Goal: Participate in discussion: Engage in conversation with other users on a specific topic

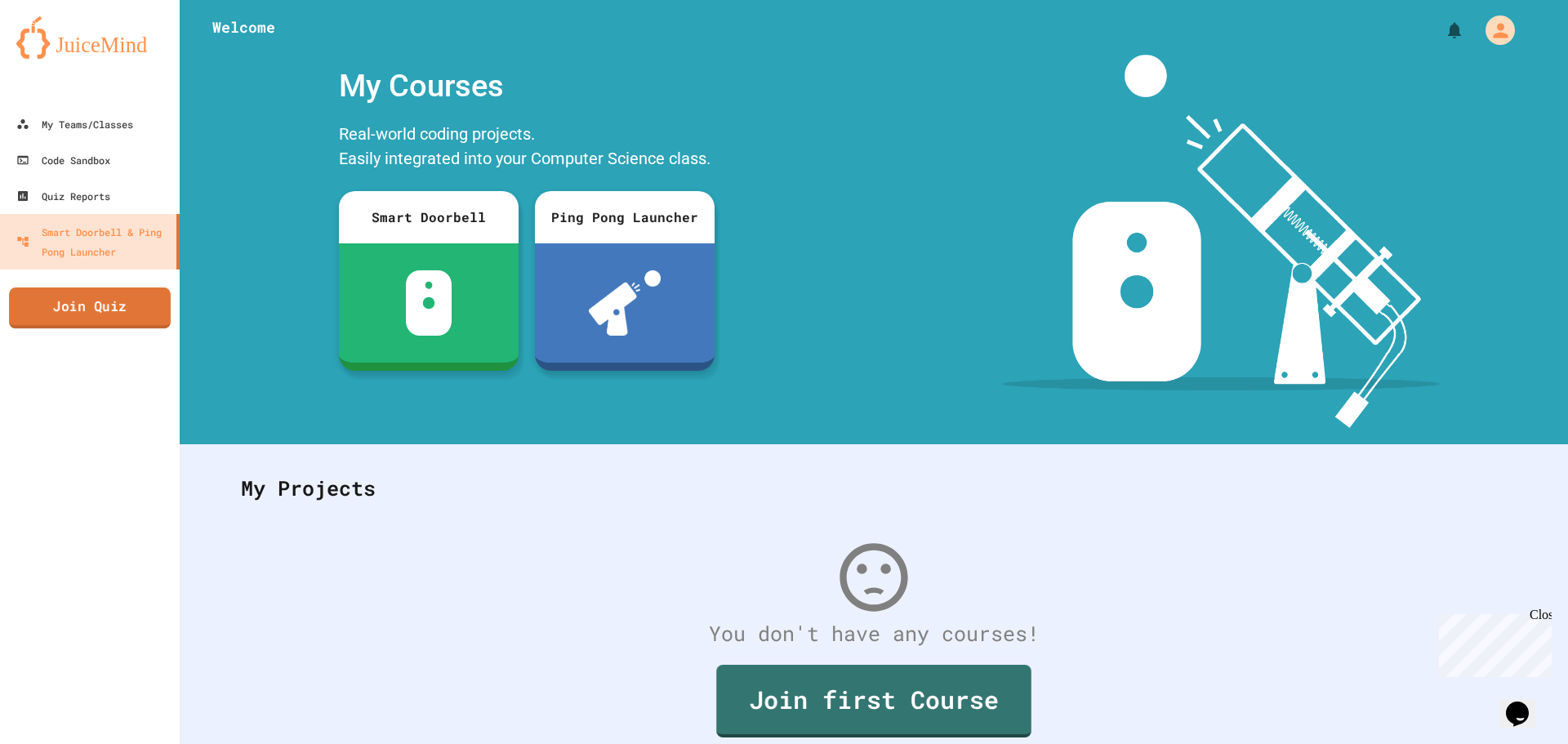
click at [86, 287] on div "My Teams/Classes Code Sandbox Quiz Reports Smart Doorbell & Ping Pong Launcher …" at bounding box center [90, 372] width 180 height 744
click at [88, 301] on link "Join Quiz" at bounding box center [90, 308] width 157 height 41
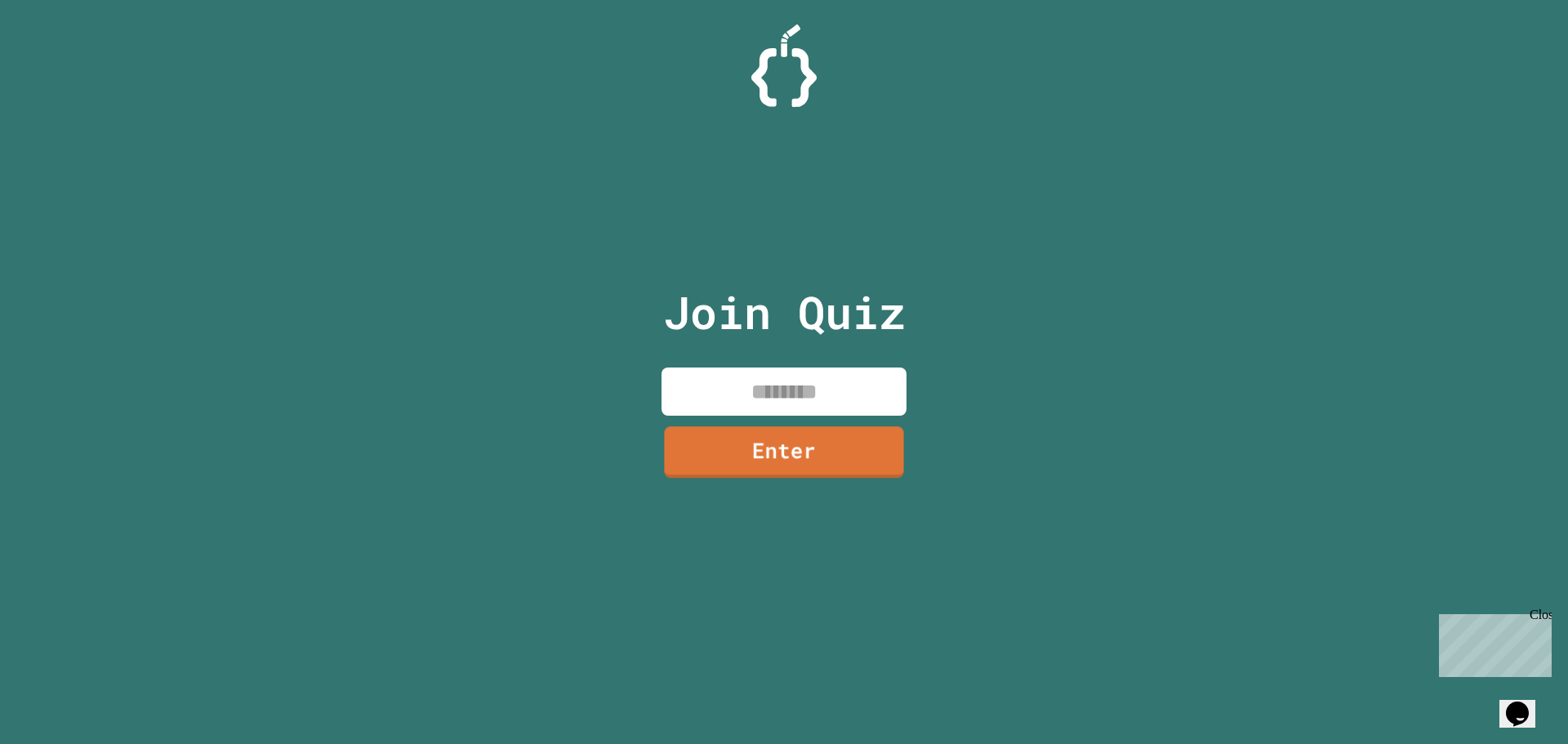
click at [757, 384] on input at bounding box center [784, 392] width 245 height 48
type input "********"
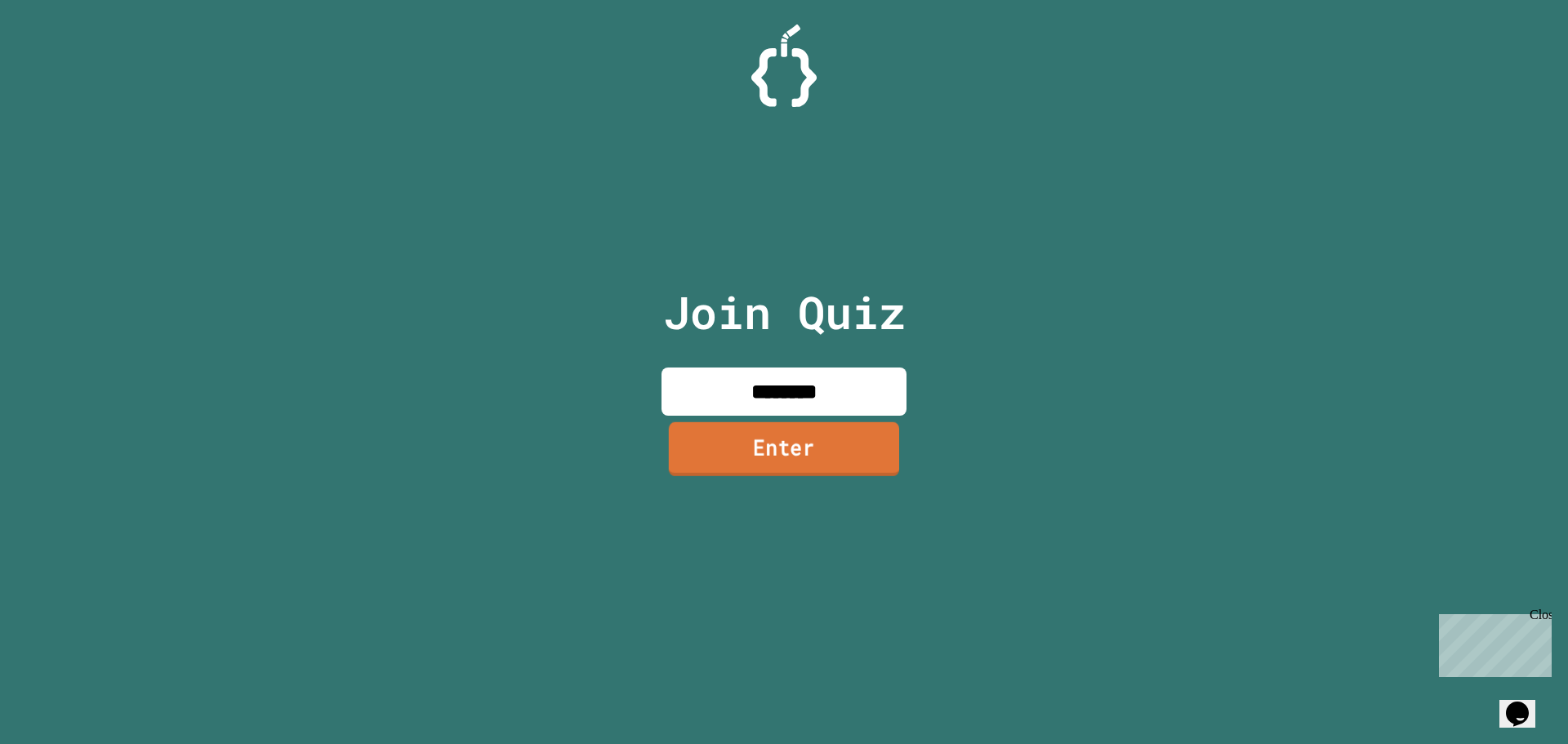
click at [774, 474] on link "Enter" at bounding box center [783, 449] width 230 height 54
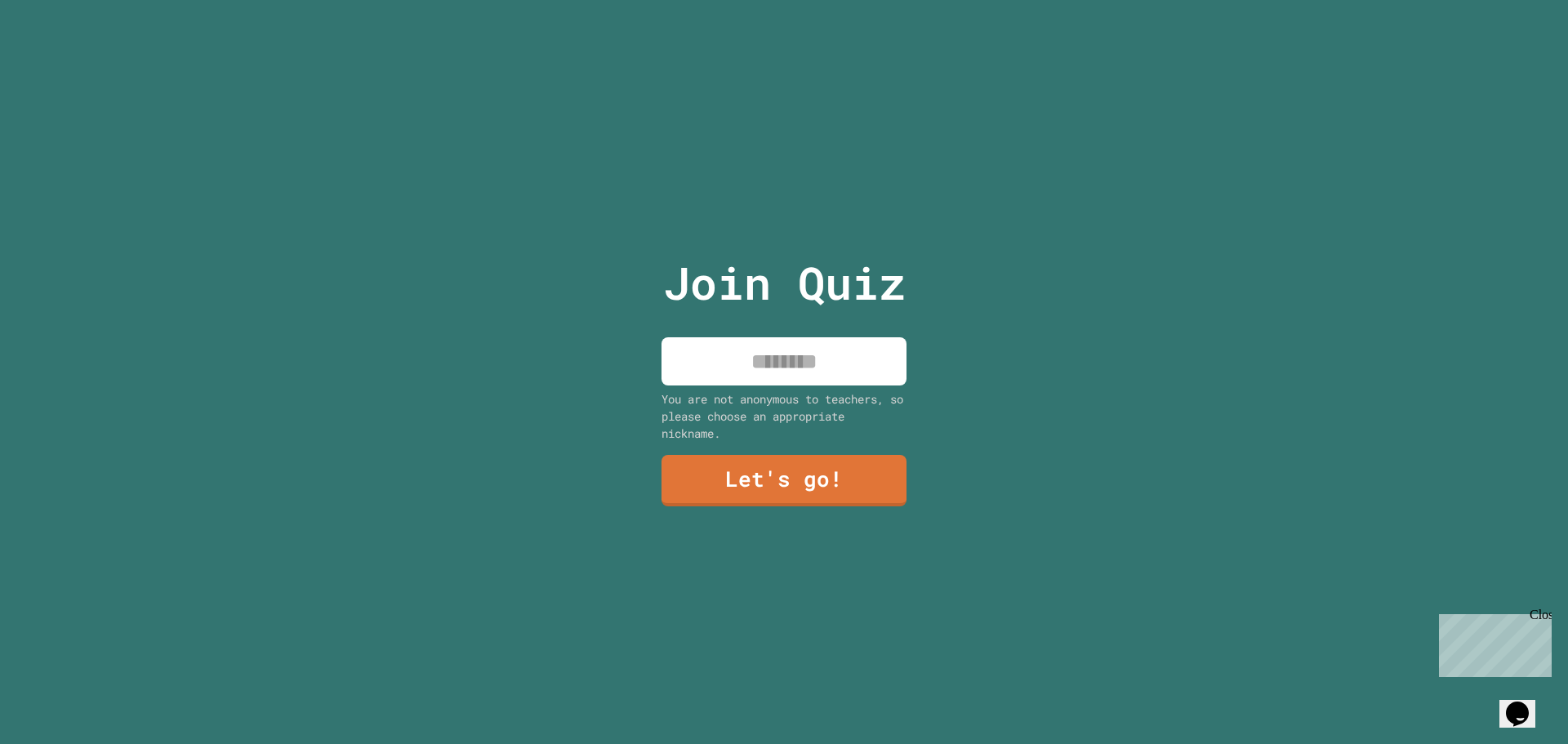
click at [857, 373] on input at bounding box center [784, 362] width 245 height 48
type input "*******"
click at [863, 459] on link "Let's go!" at bounding box center [783, 478] width 222 height 54
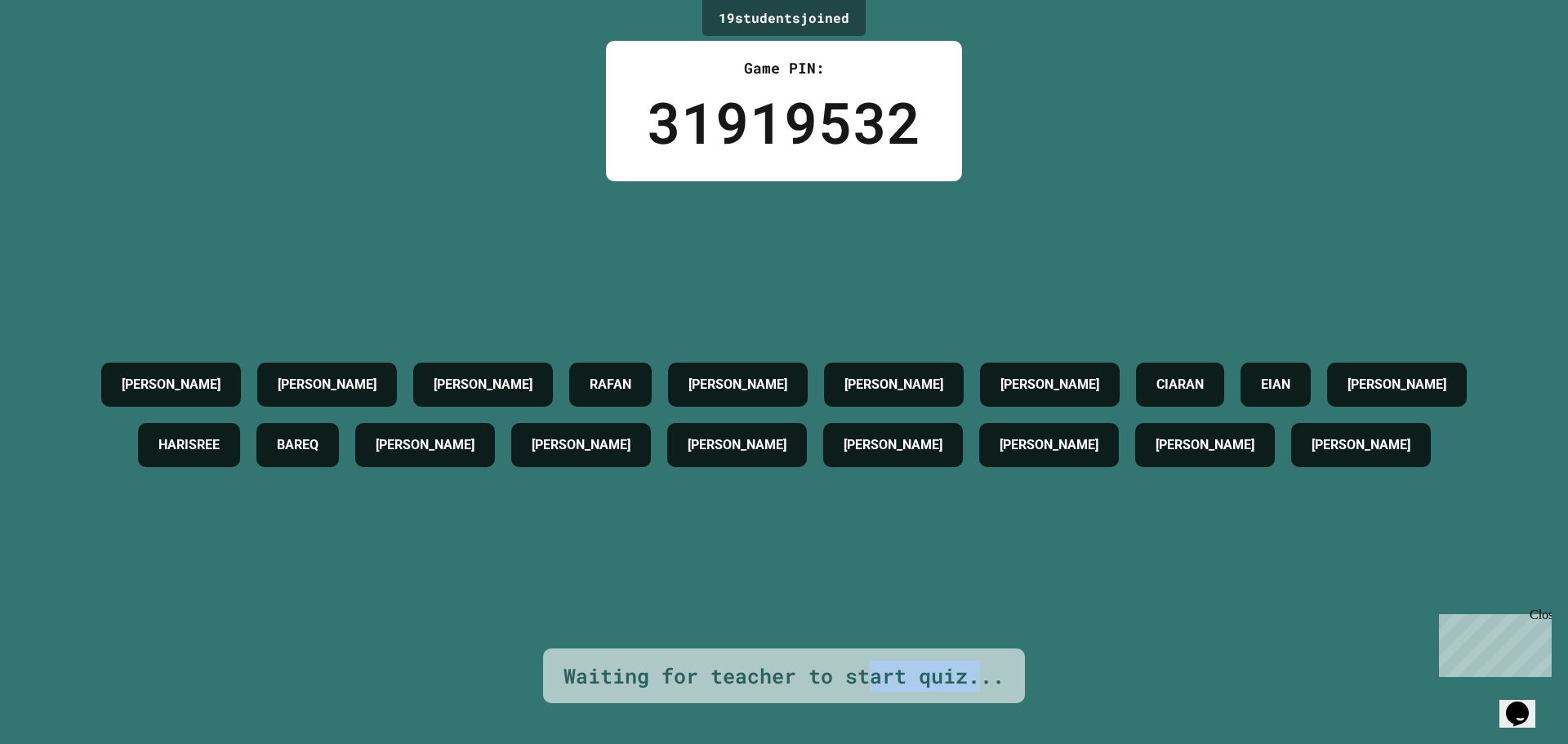
drag, startPoint x: 976, startPoint y: 668, endPoint x: 860, endPoint y: 653, distance: 117.0
click at [860, 661] on div "Waiting for teacher to start quiz..." at bounding box center [784, 676] width 441 height 31
click at [857, 661] on div "Waiting for teacher to start quiz..." at bounding box center [784, 676] width 441 height 31
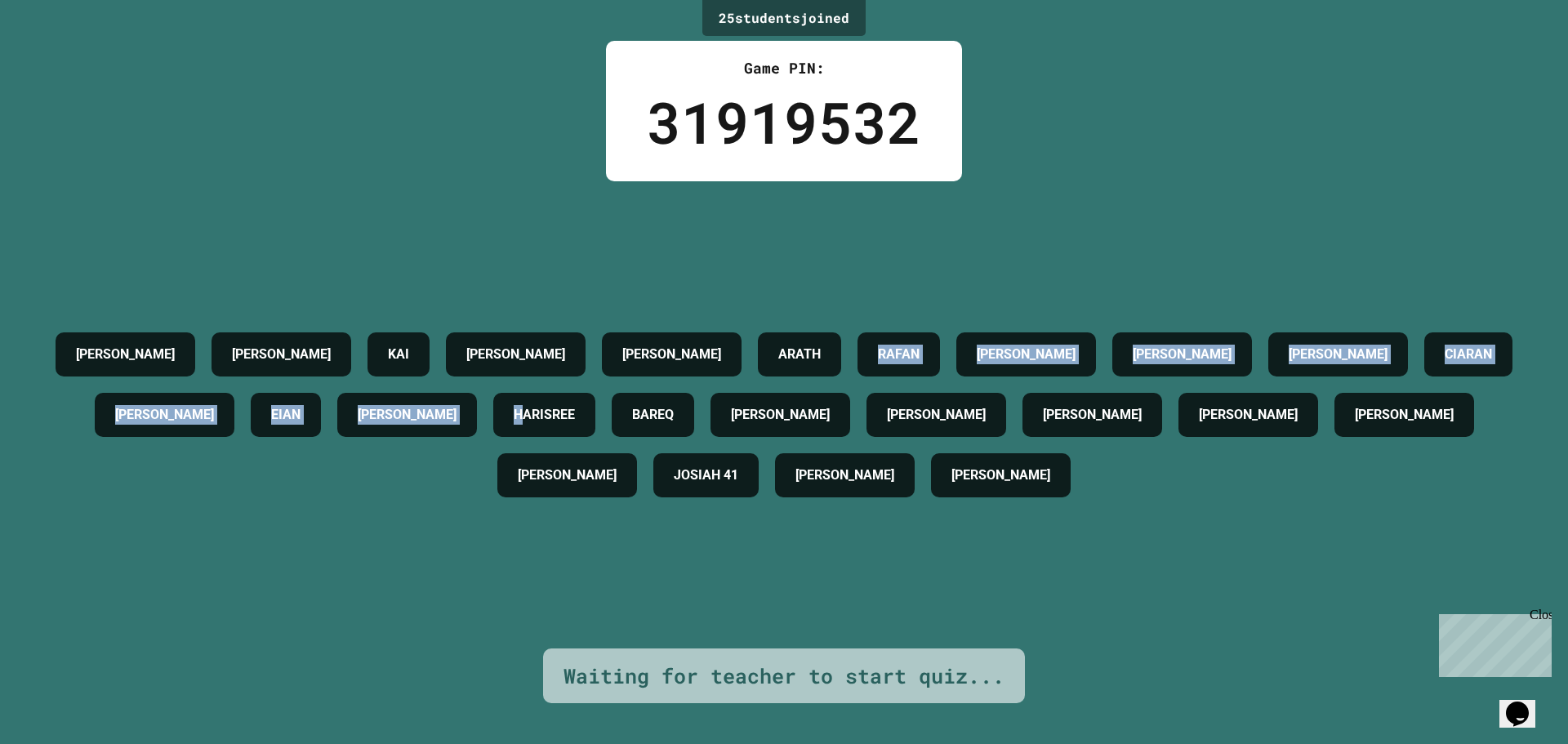
drag, startPoint x: 710, startPoint y: 372, endPoint x: 866, endPoint y: 357, distance: 156.7
click at [866, 357] on div "[PERSON_NAME] KAI [PERSON_NAME] [PERSON_NAME] [PERSON_NAME] C [PERSON_NAME] [PE…" at bounding box center [784, 415] width 1487 height 181
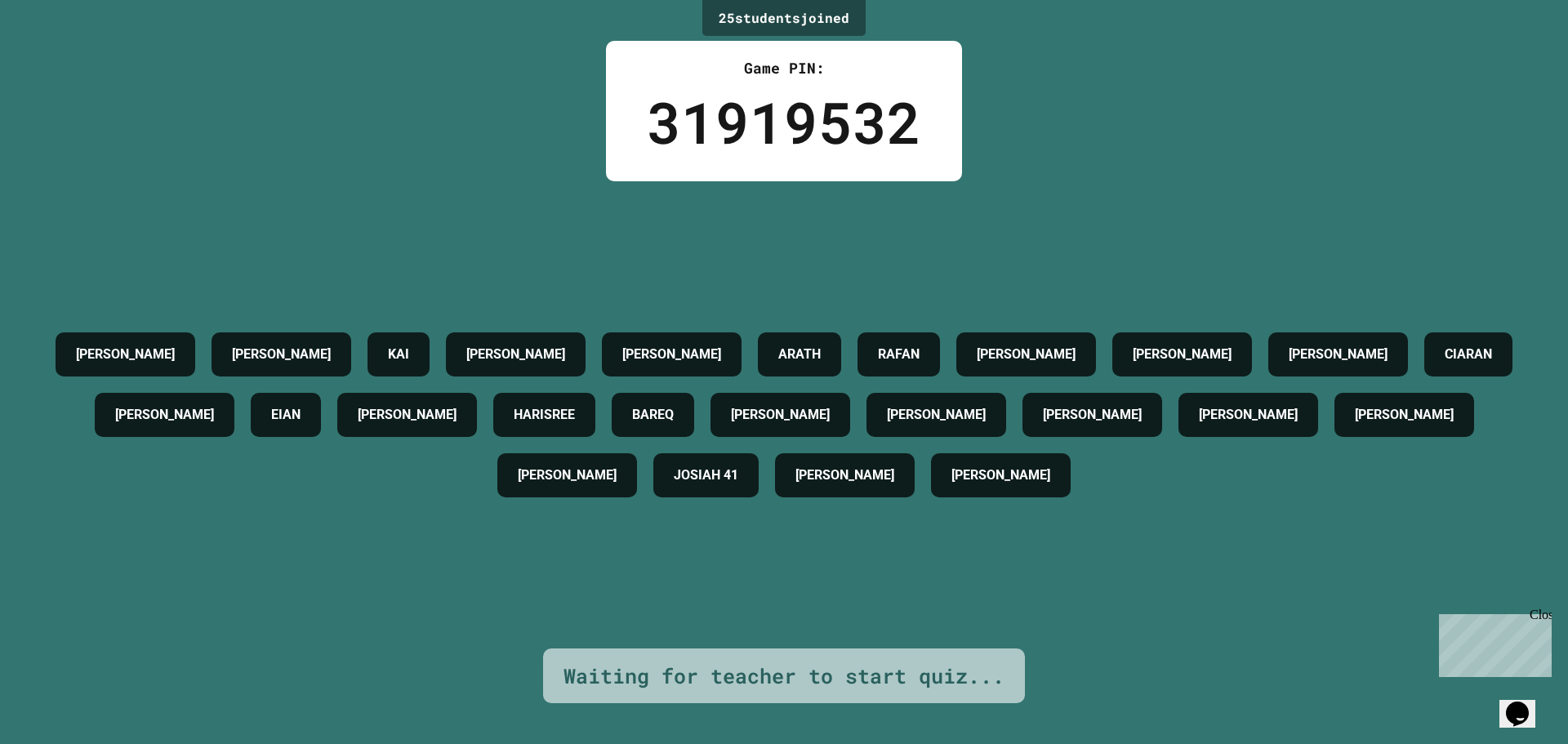
click at [694, 412] on div "BAREQ" at bounding box center [653, 414] width 82 height 44
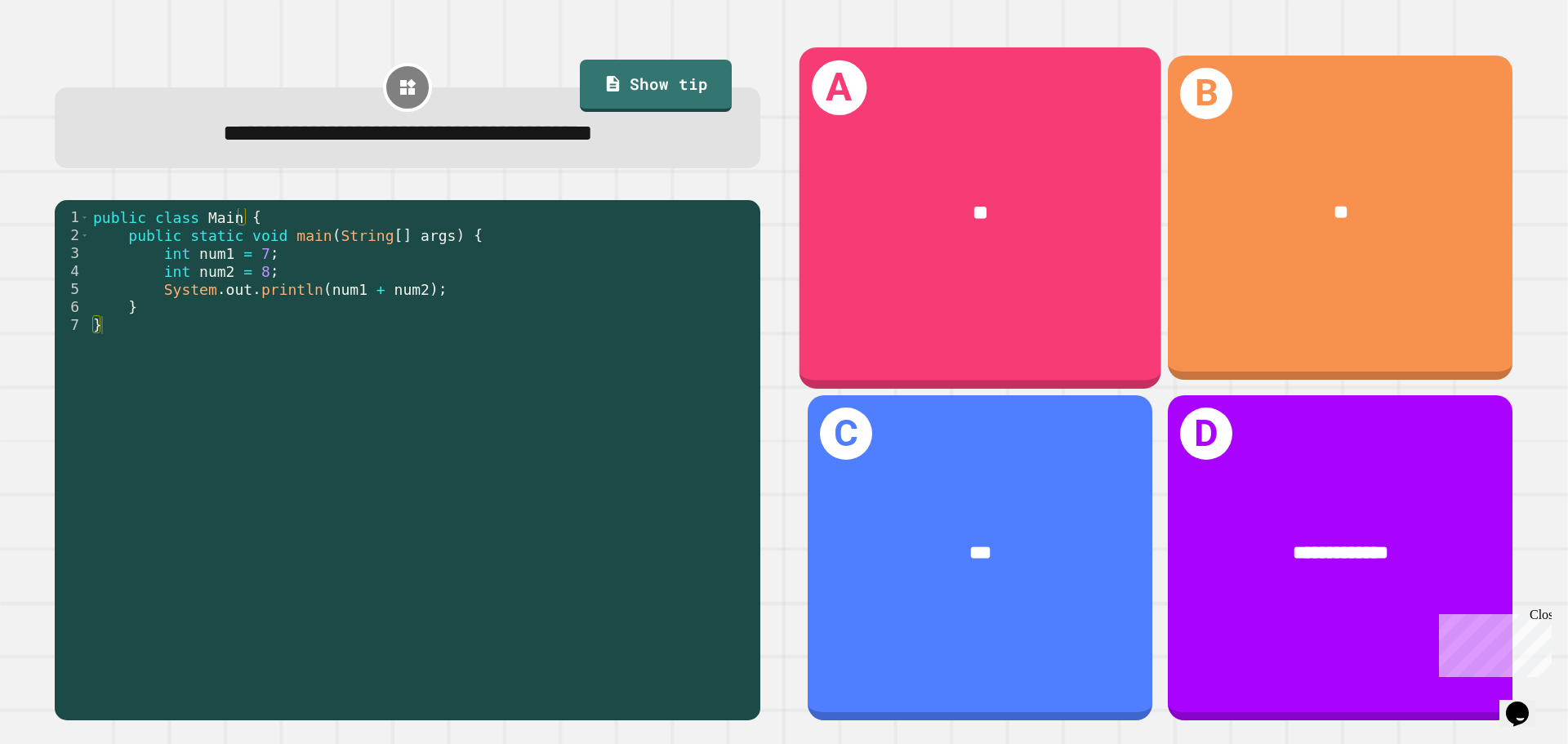
click at [973, 350] on div "A **" at bounding box center [980, 218] width 362 height 341
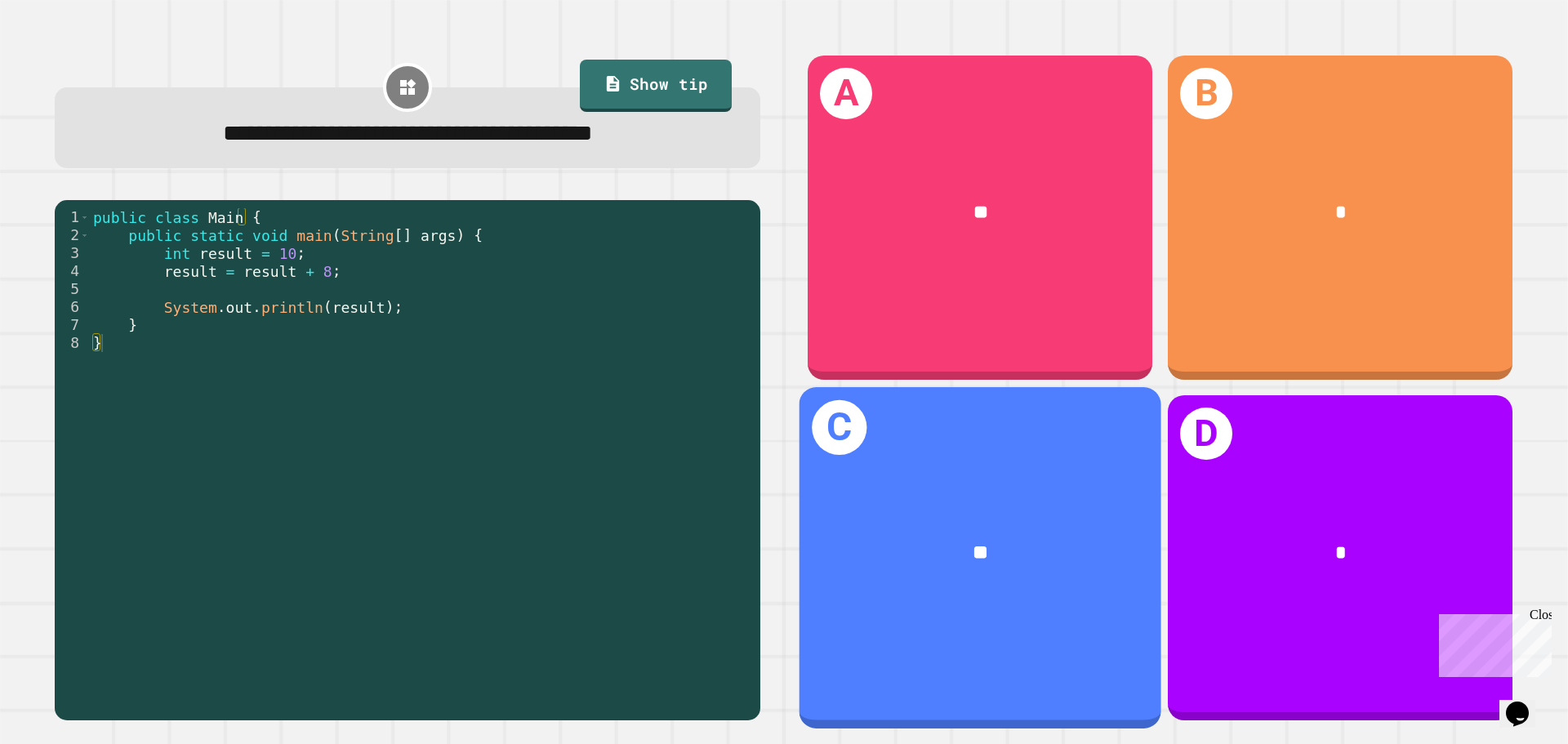
click at [1003, 516] on div "**" at bounding box center [980, 554] width 362 height 110
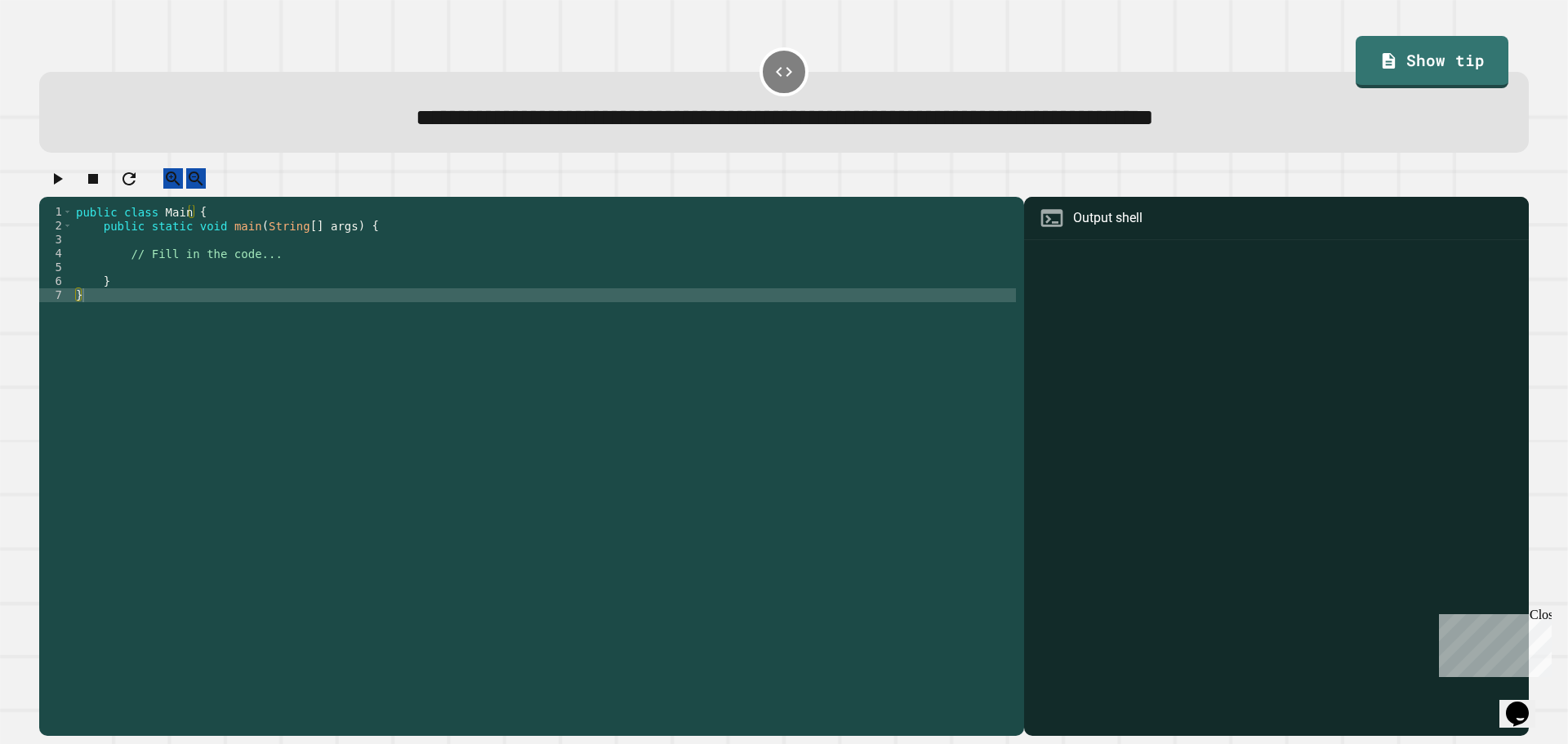
click at [257, 281] on div "public class Main { public static void main ( String [ ] args ) { // Fill in th…" at bounding box center [544, 455] width 943 height 500
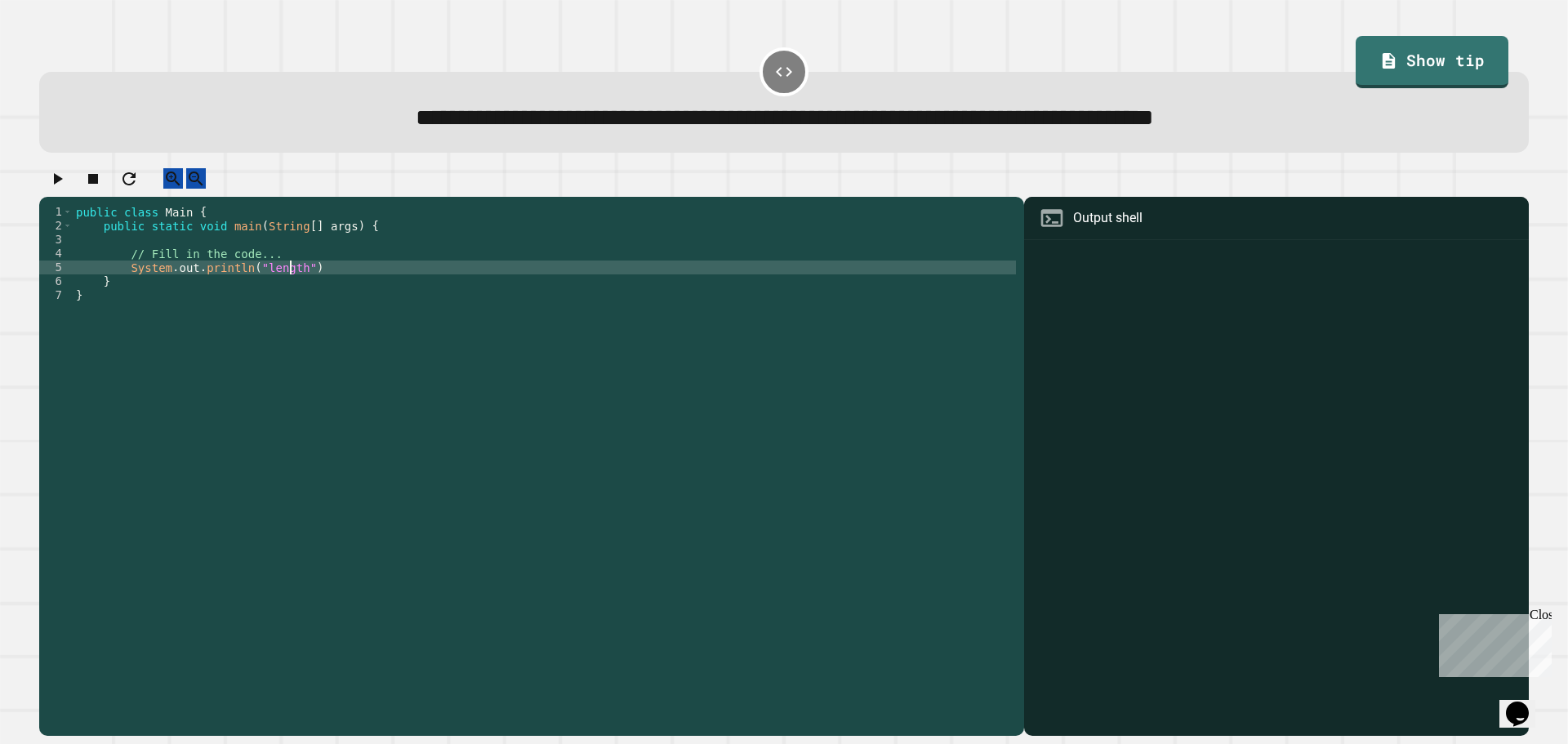
scroll to position [0, 15]
type textarea "**********"
click at [257, 281] on div "public class Main { public static void main ( String [ ] args ) { // Fill in th…" at bounding box center [544, 455] width 943 height 500
click at [270, 259] on div "public class Main { public static void main ( String [ ] args ) { // Fill in th…" at bounding box center [544, 455] width 943 height 500
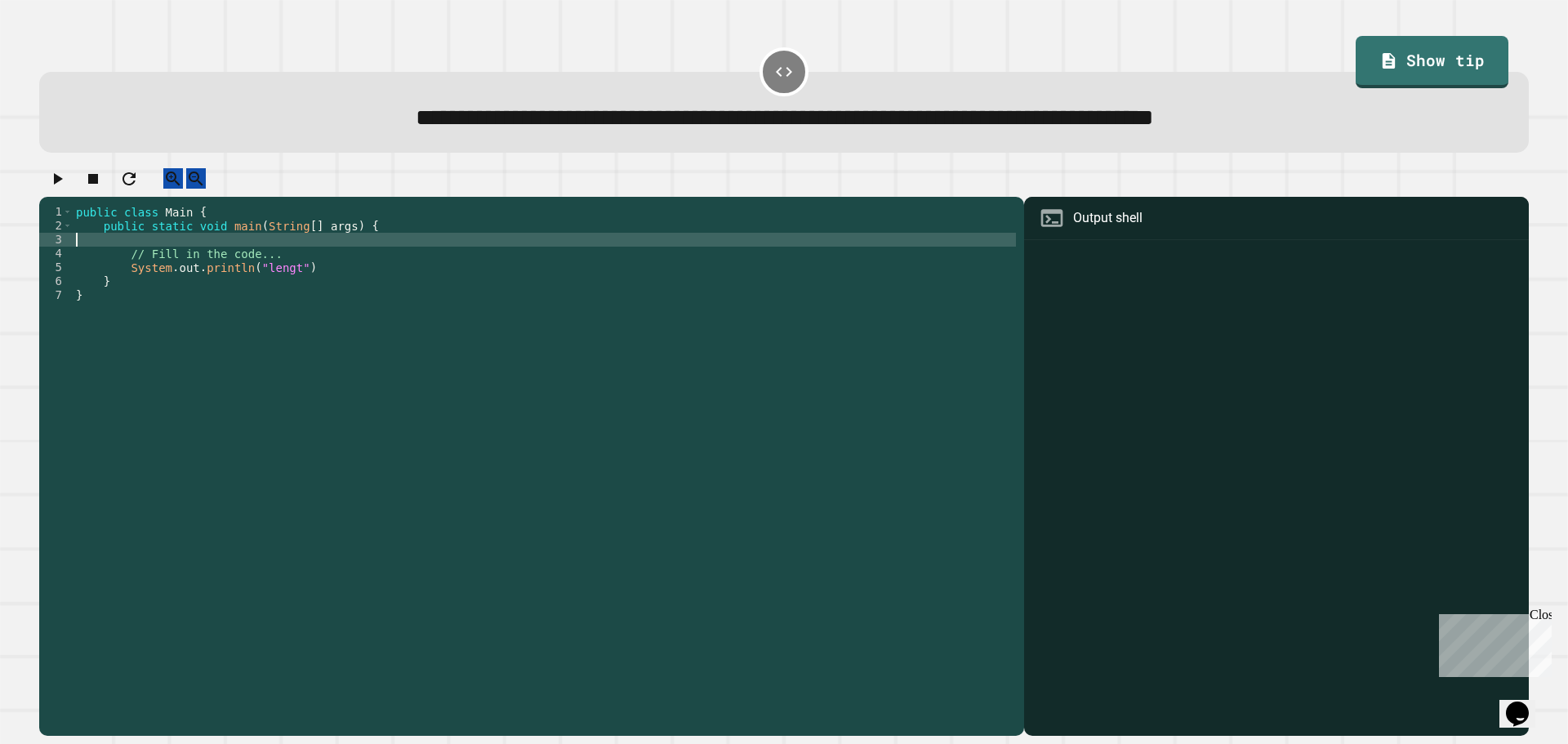
scroll to position [0, 0]
paste textarea "*****"
type textarea "**********"
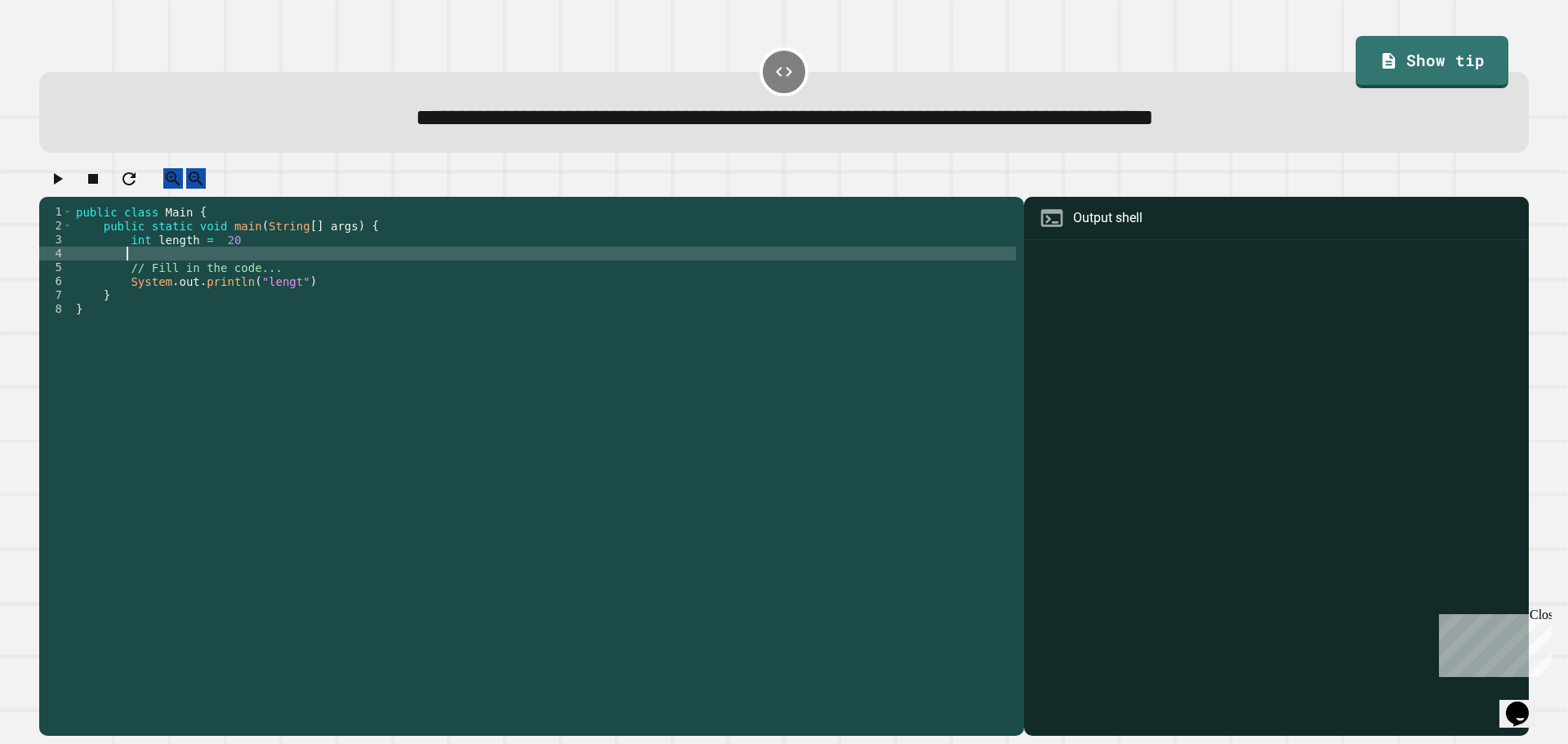
scroll to position [0, 2]
click at [206, 249] on div "public class Main { public static void main ( String [ ] args ) { int length = …" at bounding box center [544, 455] width 943 height 500
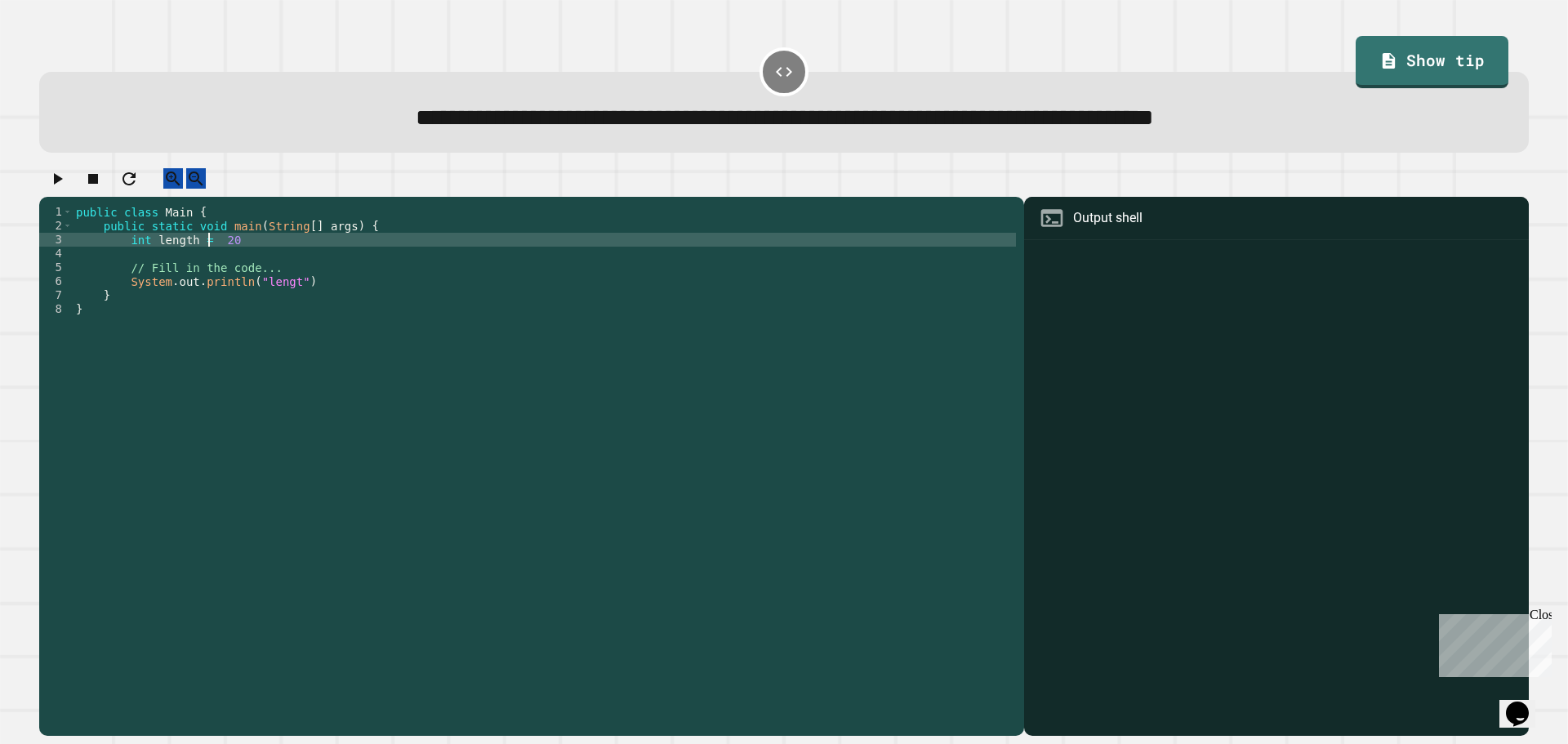
type textarea "**********"
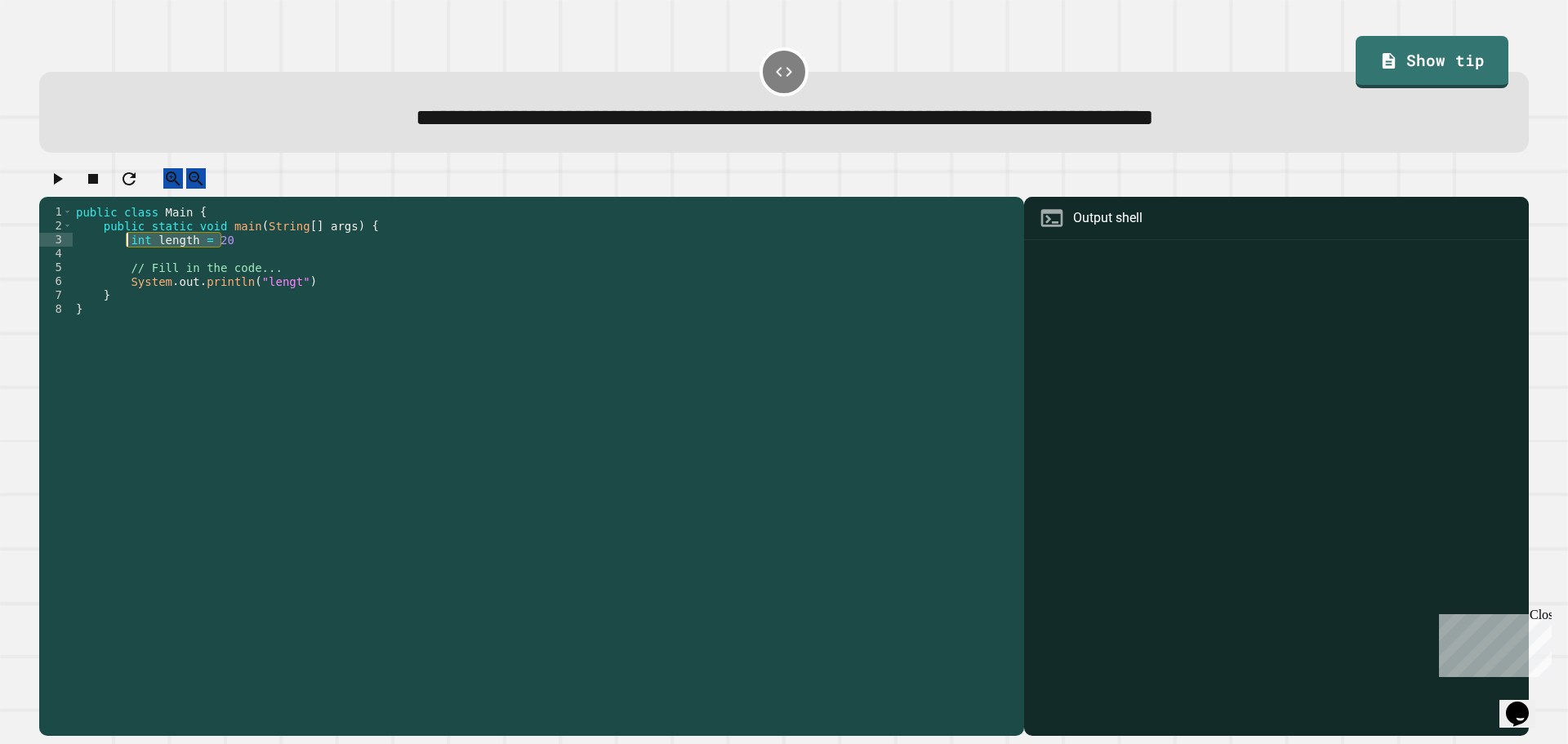
drag, startPoint x: 254, startPoint y: 255, endPoint x: 126, endPoint y: 254, distance: 128.0
click at [126, 254] on div "public class Main { public static void main ( String [ ] args ) { int length = …" at bounding box center [544, 455] width 943 height 500
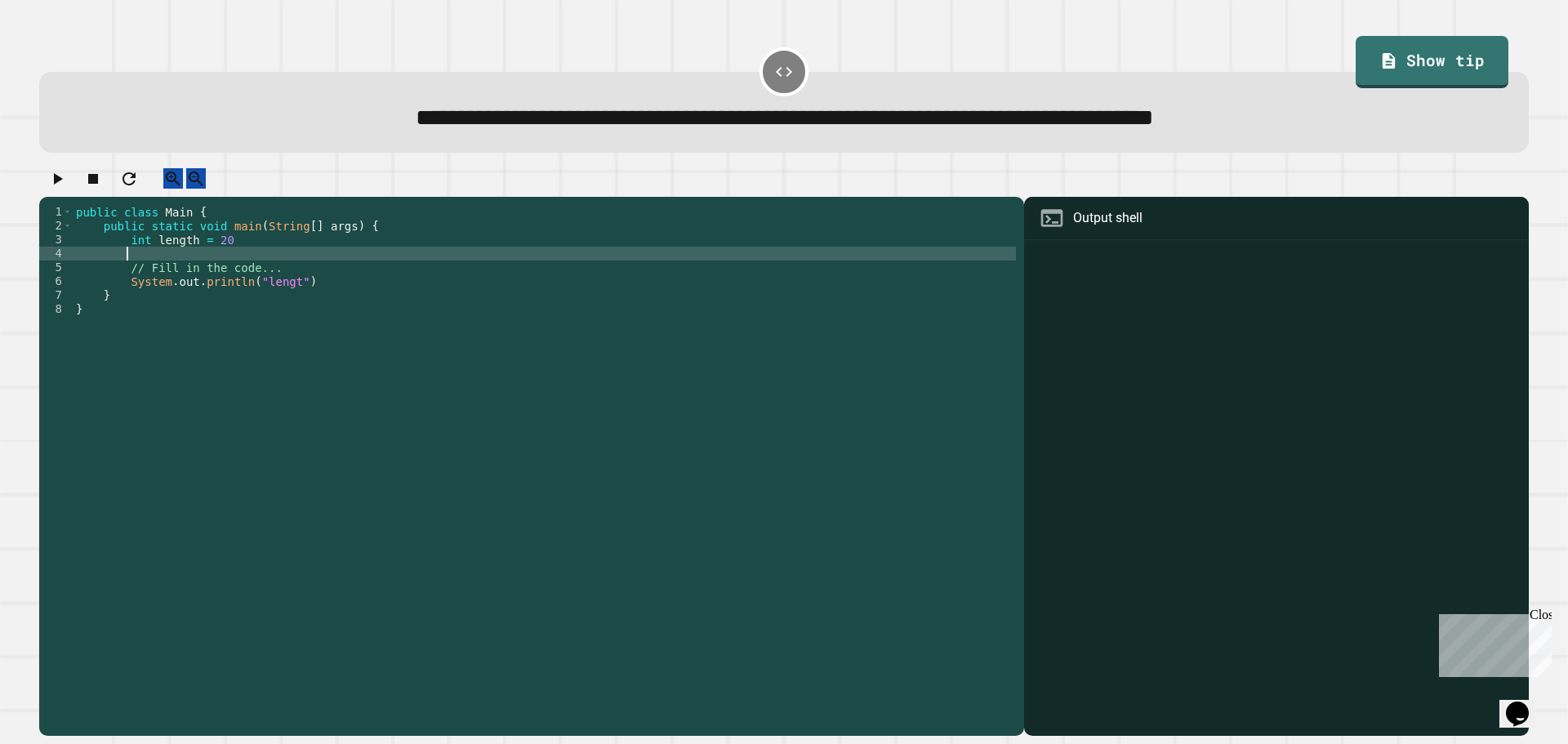
click at [149, 272] on div "public class Main { public static void main ( String [ ] args ) { int length = …" at bounding box center [544, 455] width 943 height 500
paste textarea "**********"
click at [172, 271] on div "public class Main { public static void main ( String [ ] args ) { int length = …" at bounding box center [544, 455] width 943 height 500
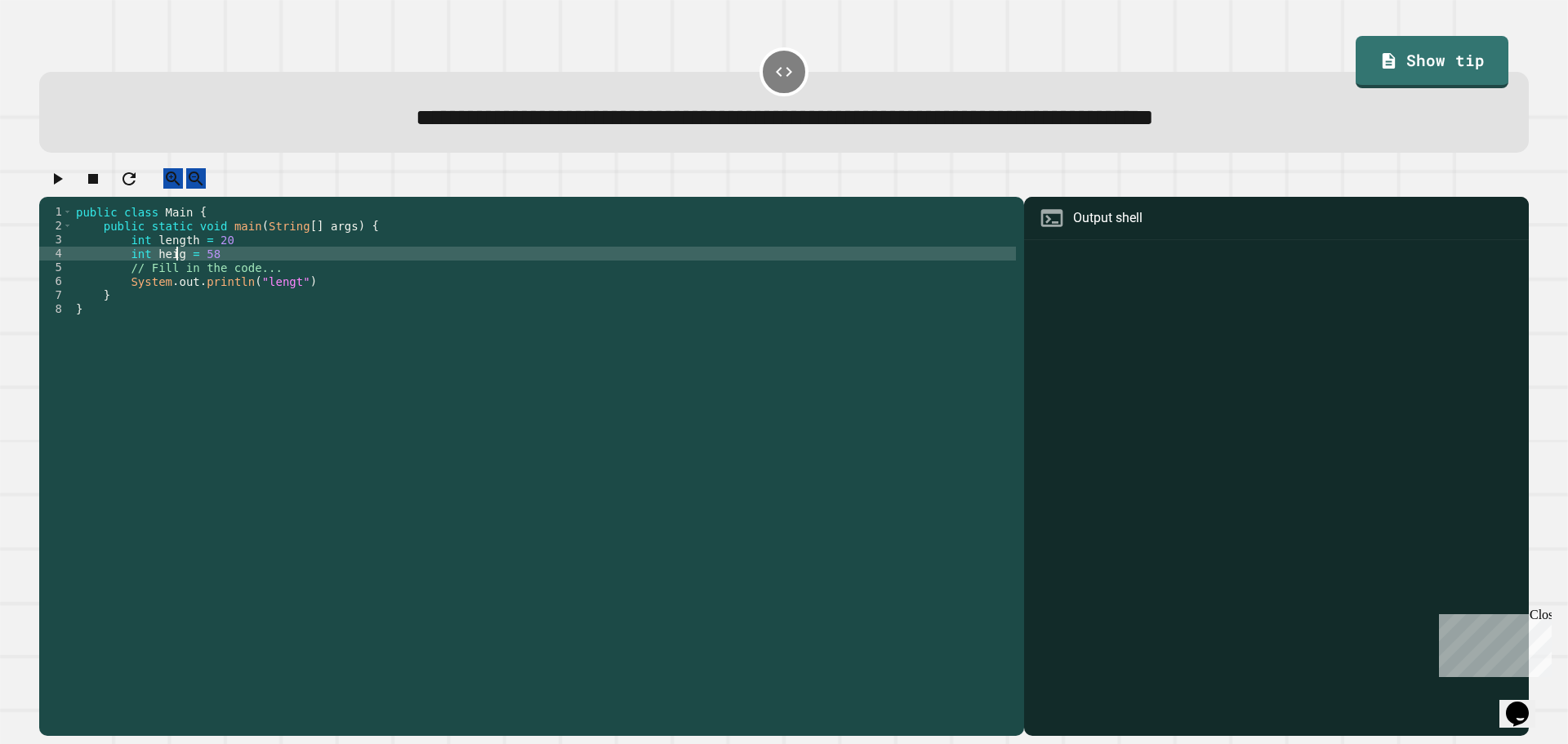
scroll to position [0, 7]
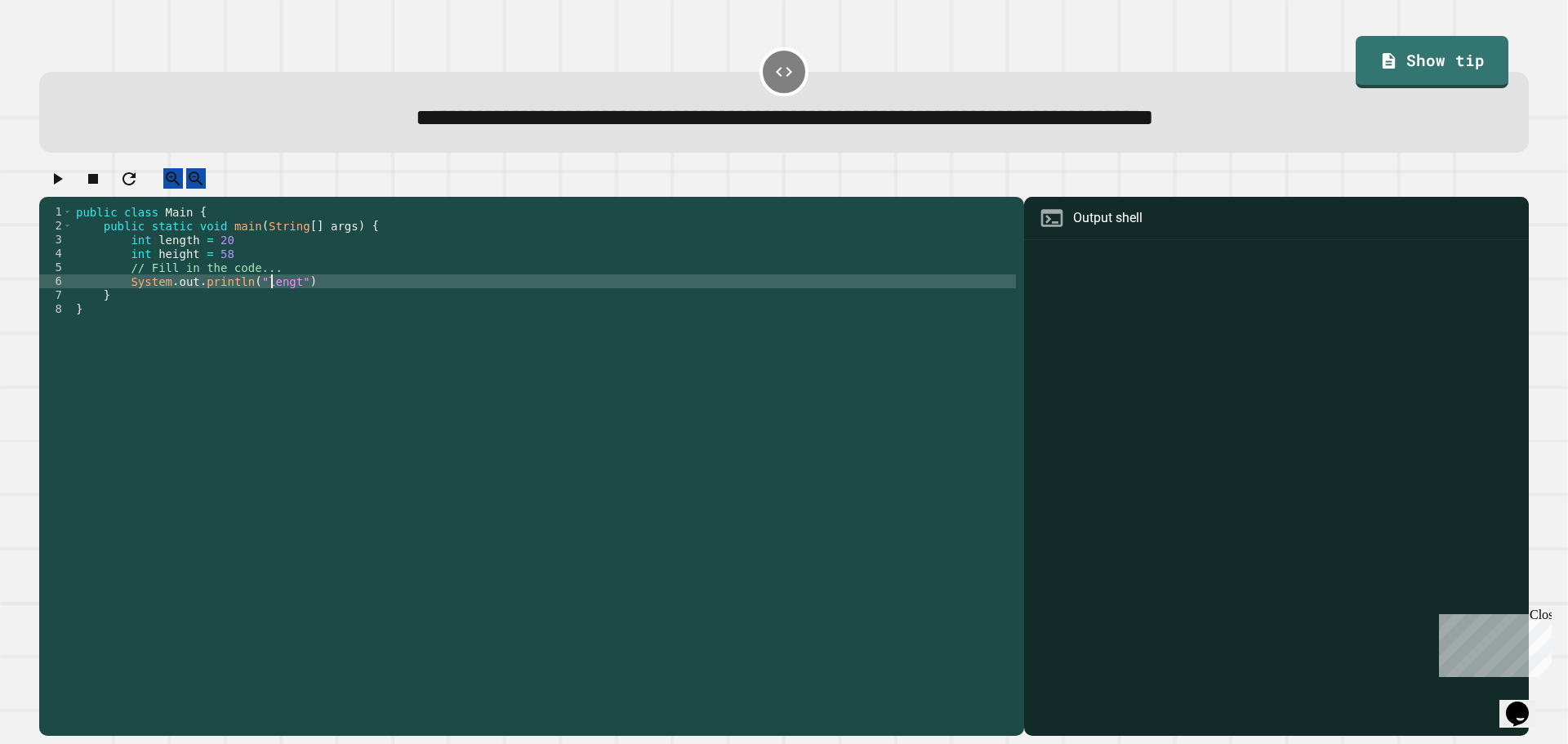
click at [273, 298] on div "public class Main { public static void main ( String [ ] args ) { int length = …" at bounding box center [544, 455] width 943 height 500
click at [258, 296] on div "public class Main { public static void main ( String [ ] args ) { int length = …" at bounding box center [544, 455] width 943 height 500
click at [67, 186] on icon "button" at bounding box center [57, 179] width 20 height 20
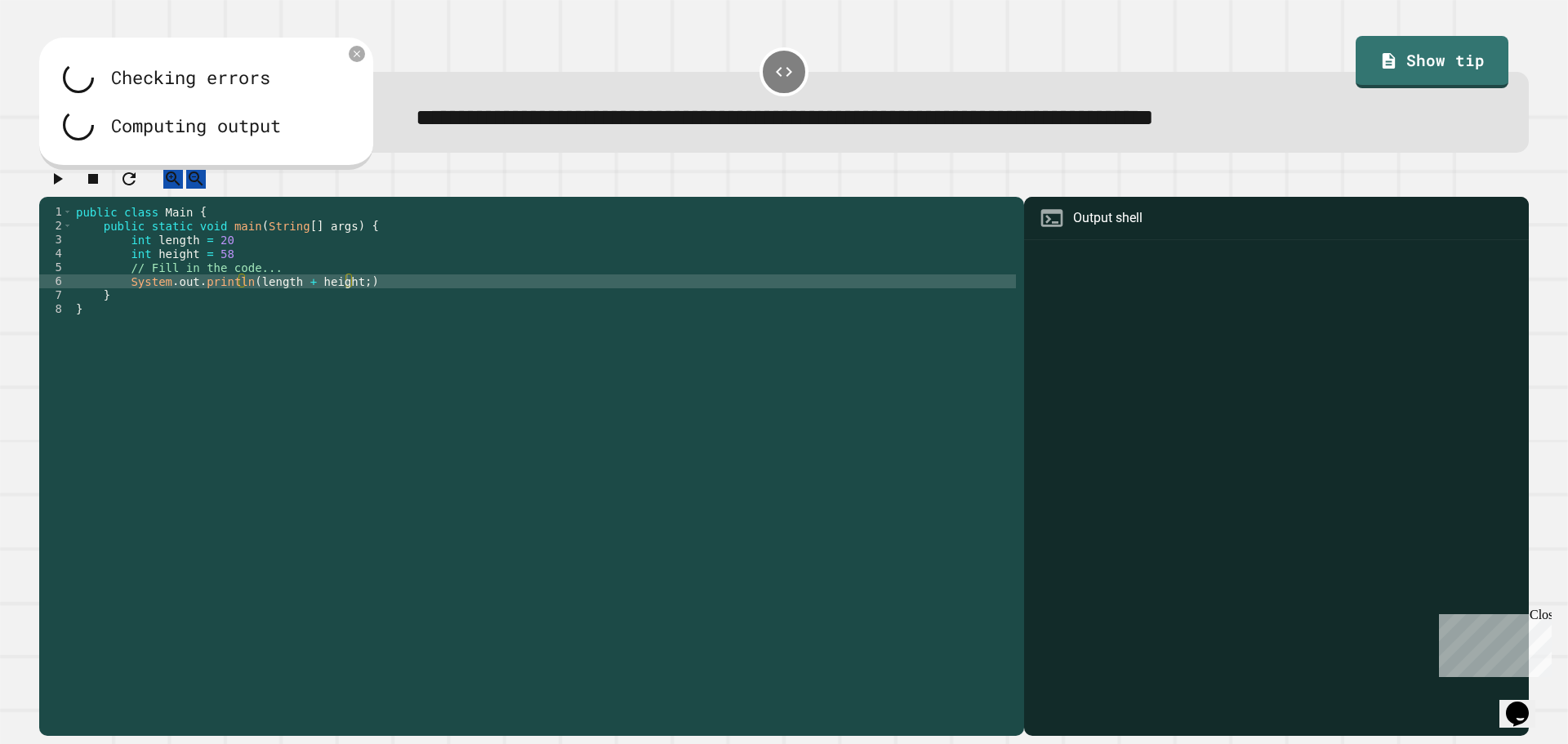
click at [98, 184] on icon "button" at bounding box center [93, 179] width 10 height 10
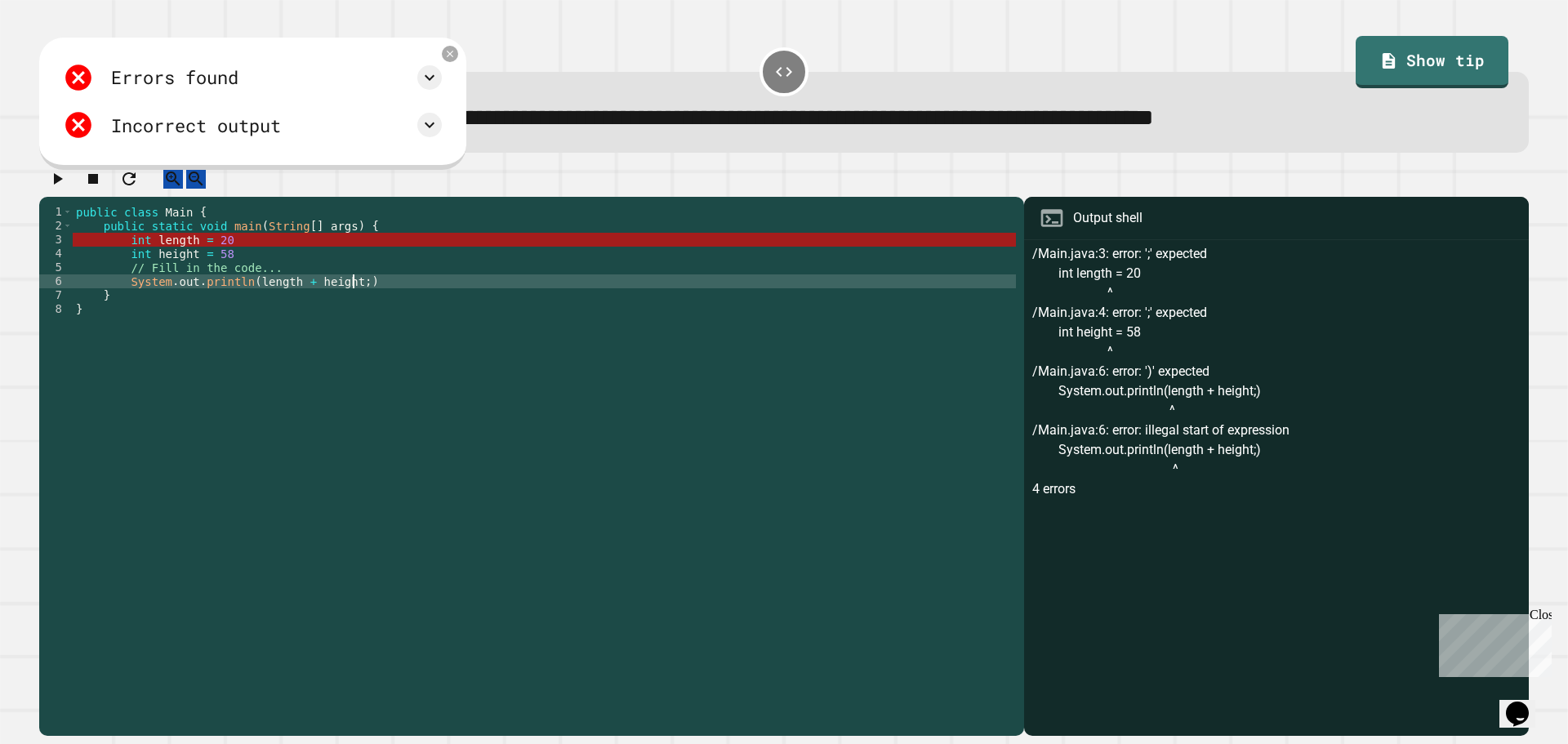
click at [350, 298] on div "public class Main { public static void main ( String [ ] args ) { int length = …" at bounding box center [544, 455] width 943 height 500
click at [348, 298] on div "public class Main { public static void main ( String [ ] args ) { int length = …" at bounding box center [544, 455] width 943 height 500
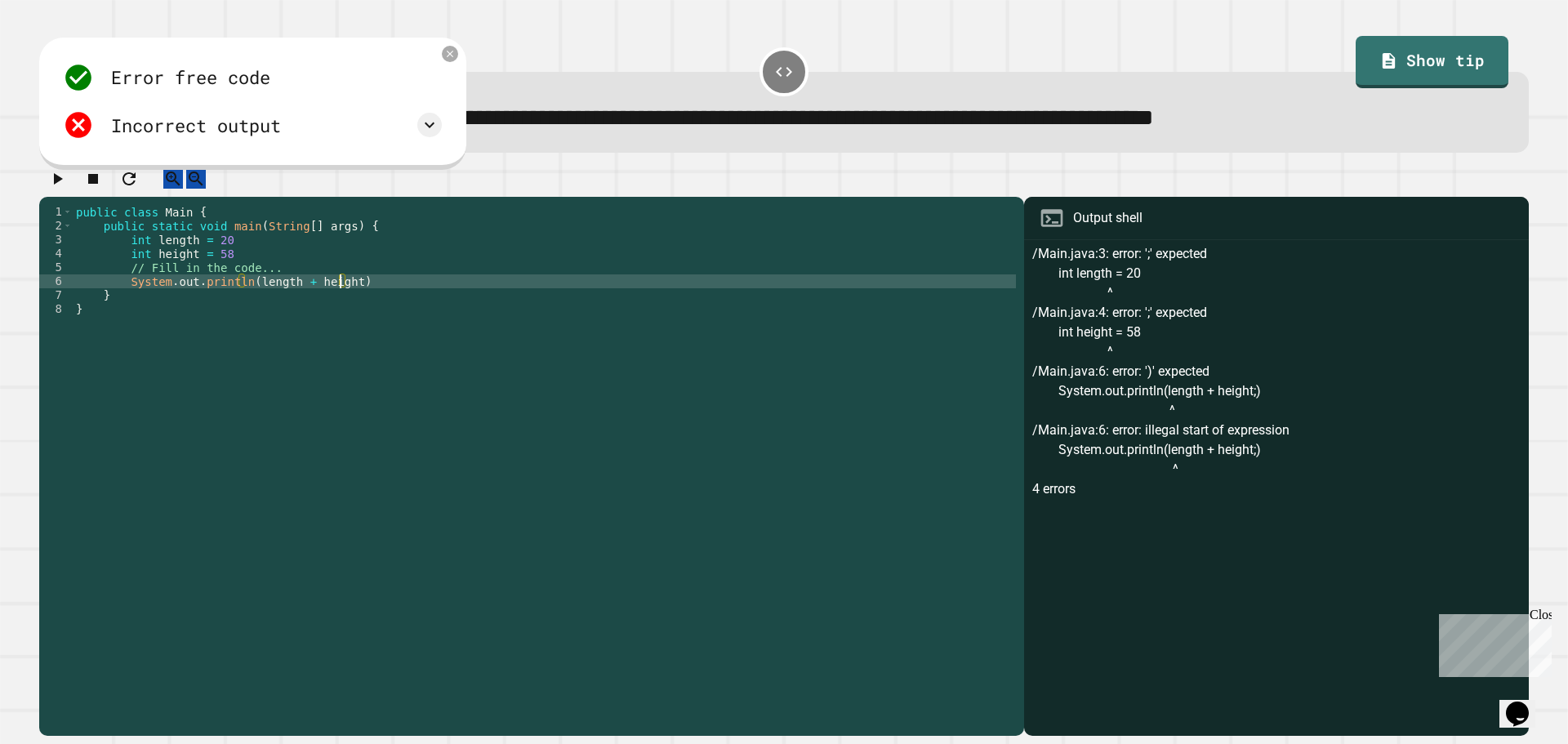
click at [360, 298] on div "public class Main { public static void main ( String [ ] args ) { int length = …" at bounding box center [544, 455] width 943 height 500
click at [63, 185] on icon "button" at bounding box center [58, 179] width 9 height 12
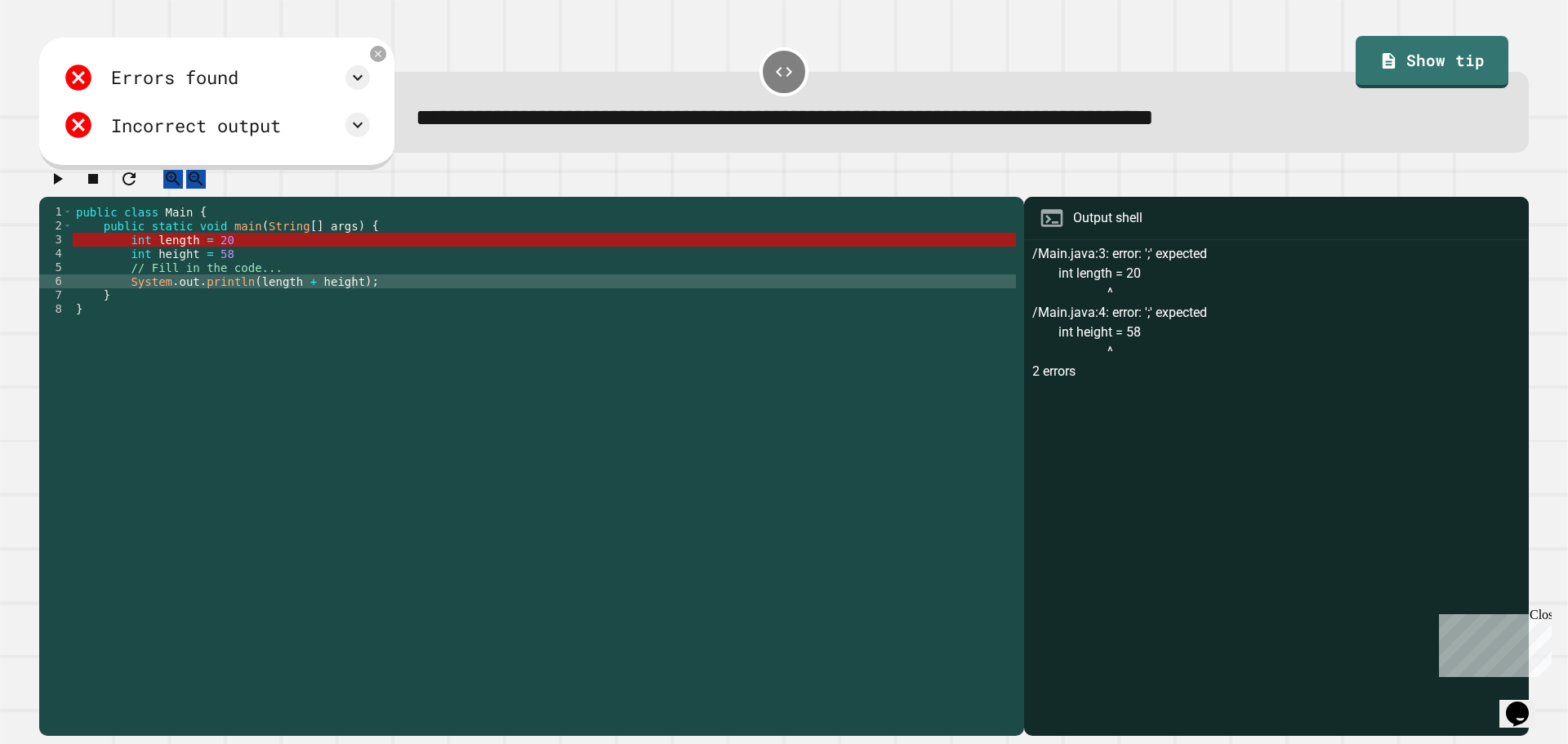
click at [396, 298] on div "public class Main { public static void main ( String [ ] args ) { int length = …" at bounding box center [544, 455] width 943 height 500
click at [191, 258] on div "public class Main { public static void main ( String [ ] args ) { int length = …" at bounding box center [544, 455] width 943 height 500
click at [198, 258] on div "public class Main { public static void main ( String [ ] args ) { int length = …" at bounding box center [544, 455] width 943 height 500
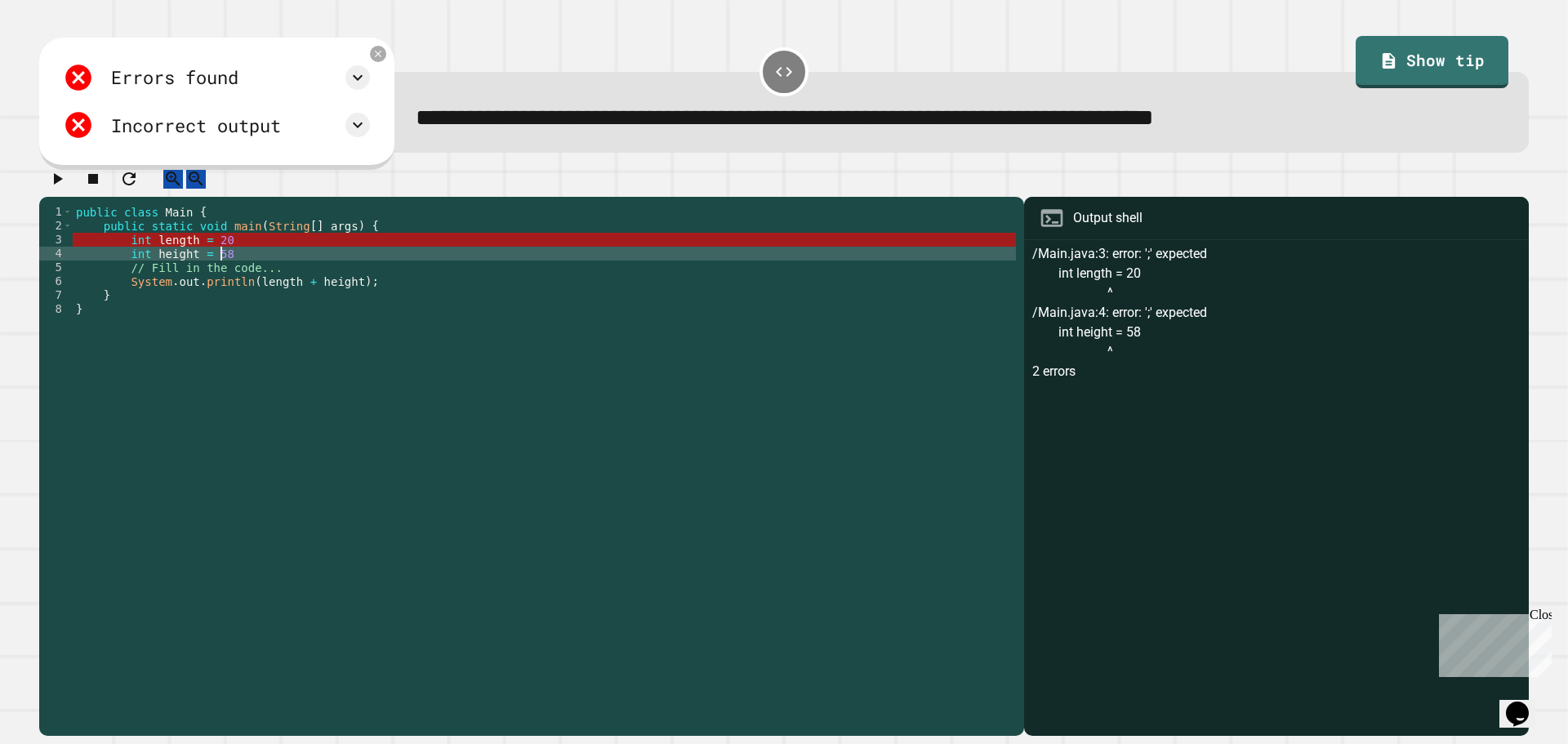
click at [247, 262] on div "public class Main { public static void main ( String [ ] args ) { int length = …" at bounding box center [544, 455] width 943 height 500
click at [251, 259] on div "public class Main { public static void main ( String [ ] args ) { int length = …" at bounding box center [544, 455] width 943 height 500
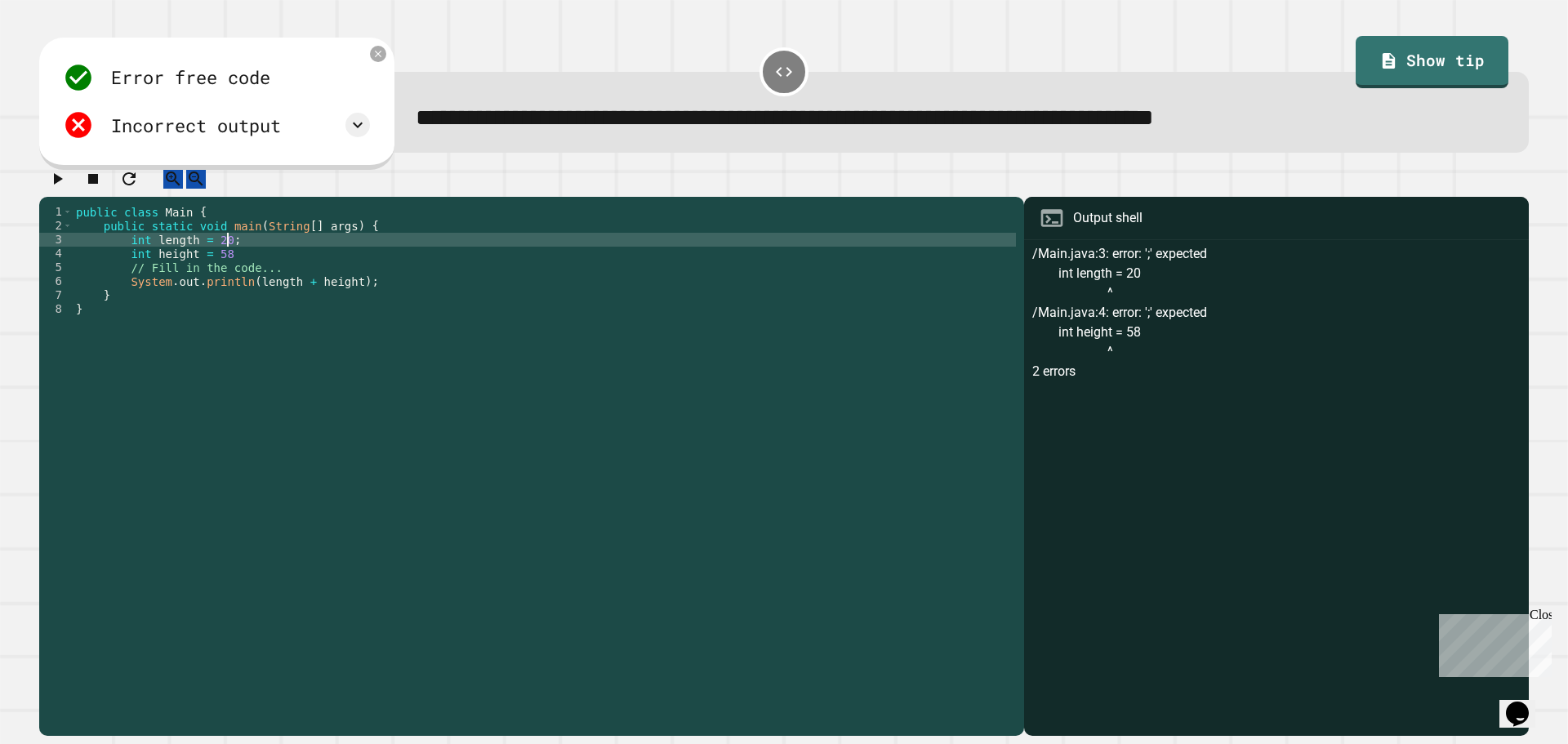
click at [256, 272] on div "public class Main { public static void main ( String [ ] args ) { int length = …" at bounding box center [544, 455] width 943 height 500
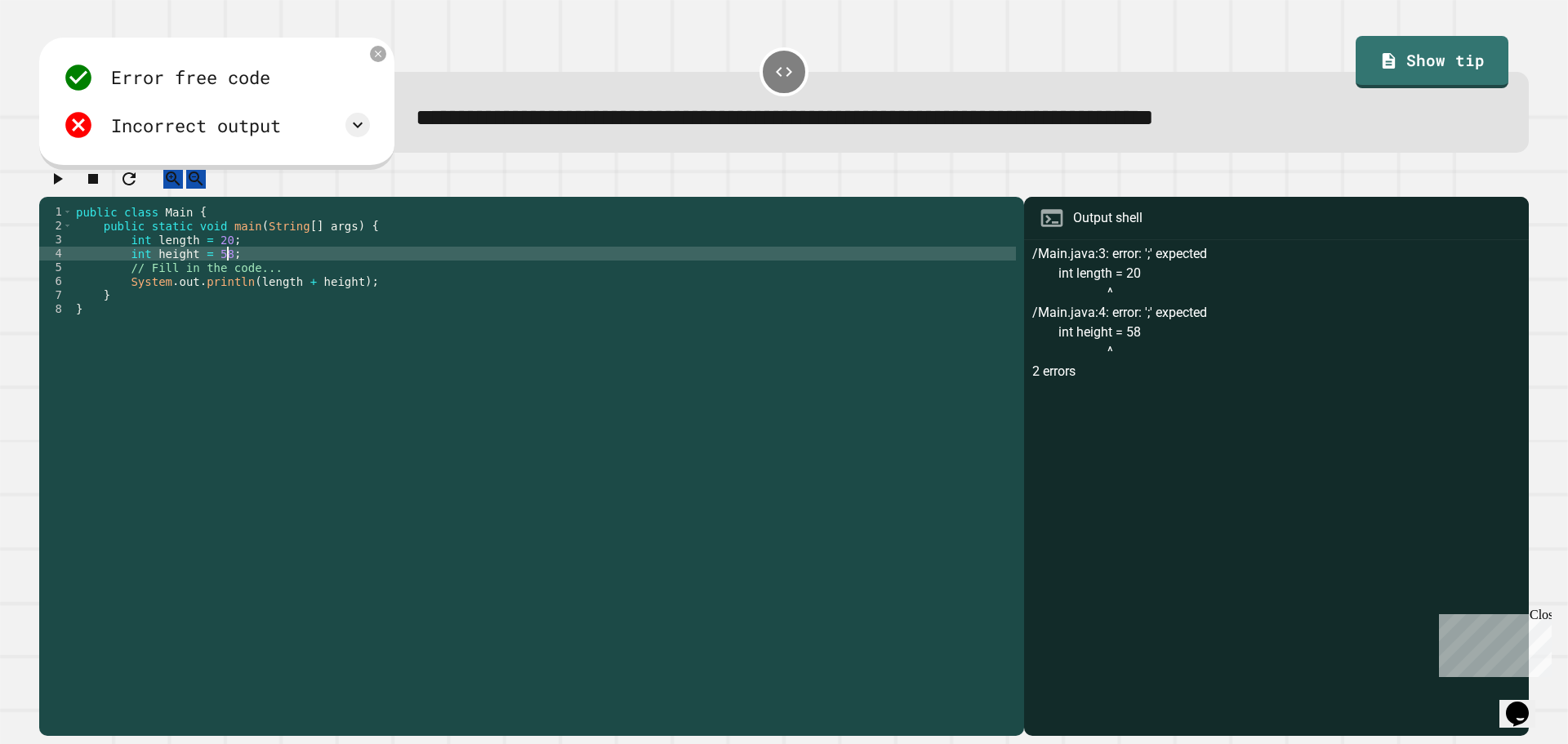
click at [65, 189] on icon "button" at bounding box center [57, 179] width 20 height 20
click at [354, 58] on icon at bounding box center [357, 54] width 7 height 7
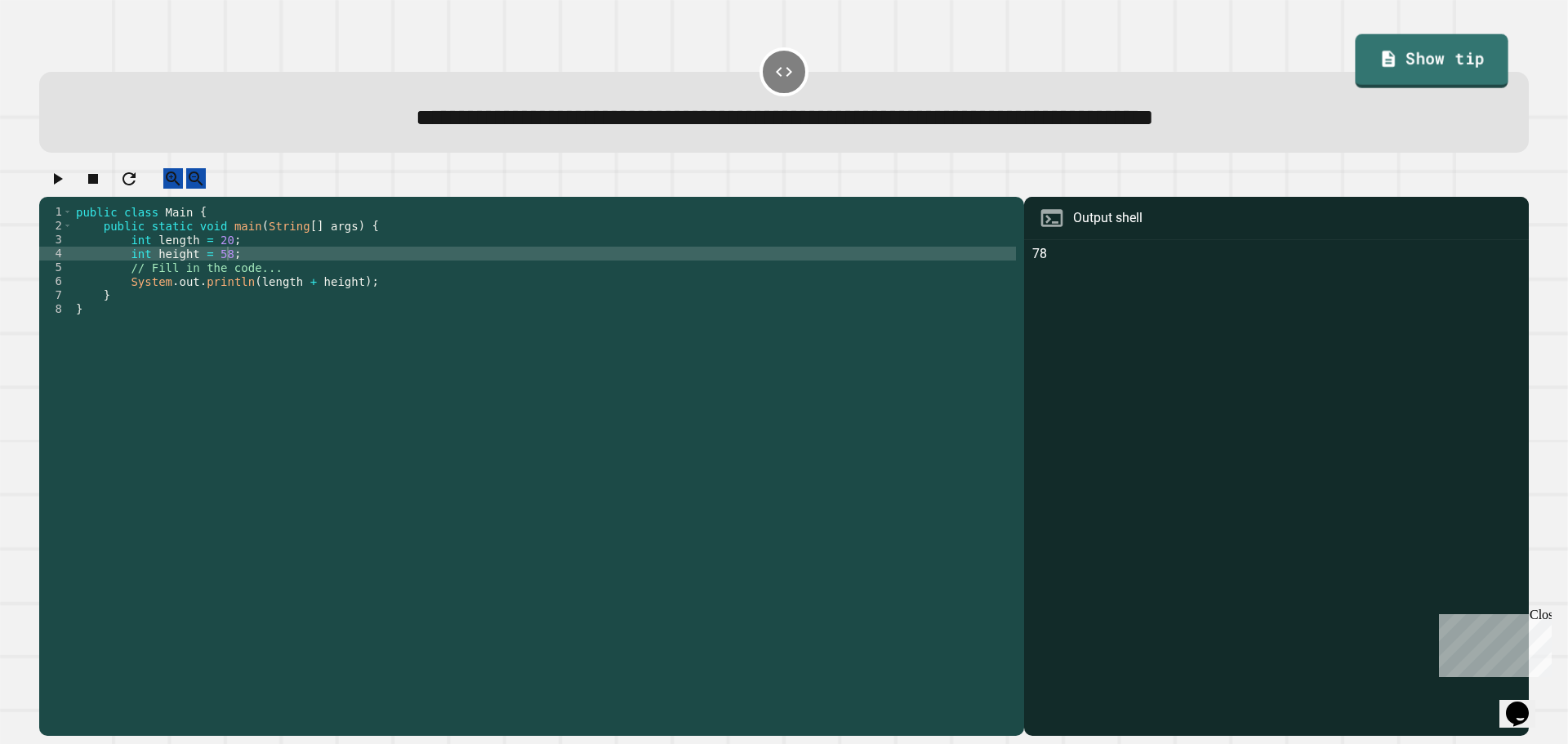
click at [1457, 86] on link "Show tip" at bounding box center [1432, 61] width 153 height 54
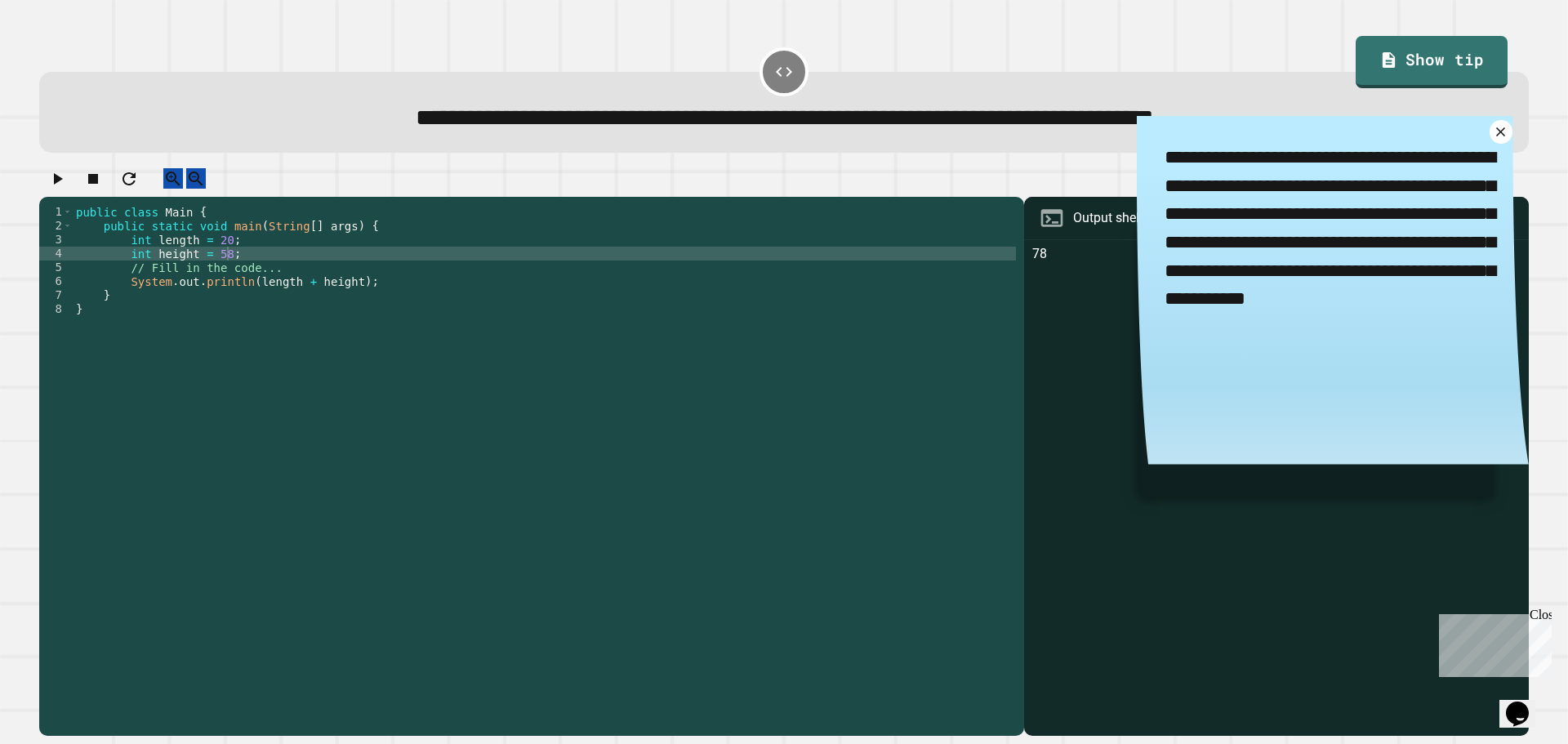
click at [1490, 170] on div "**********" at bounding box center [1332, 297] width 392 height 362
click at [1489, 148] on div "**********" at bounding box center [1332, 297] width 392 height 362
click at [1487, 143] on textarea "**********" at bounding box center [1332, 228] width 392 height 225
click at [295, 301] on div "public class Main { public static void main ( String [ ] args ) { int length = …" at bounding box center [544, 455] width 943 height 500
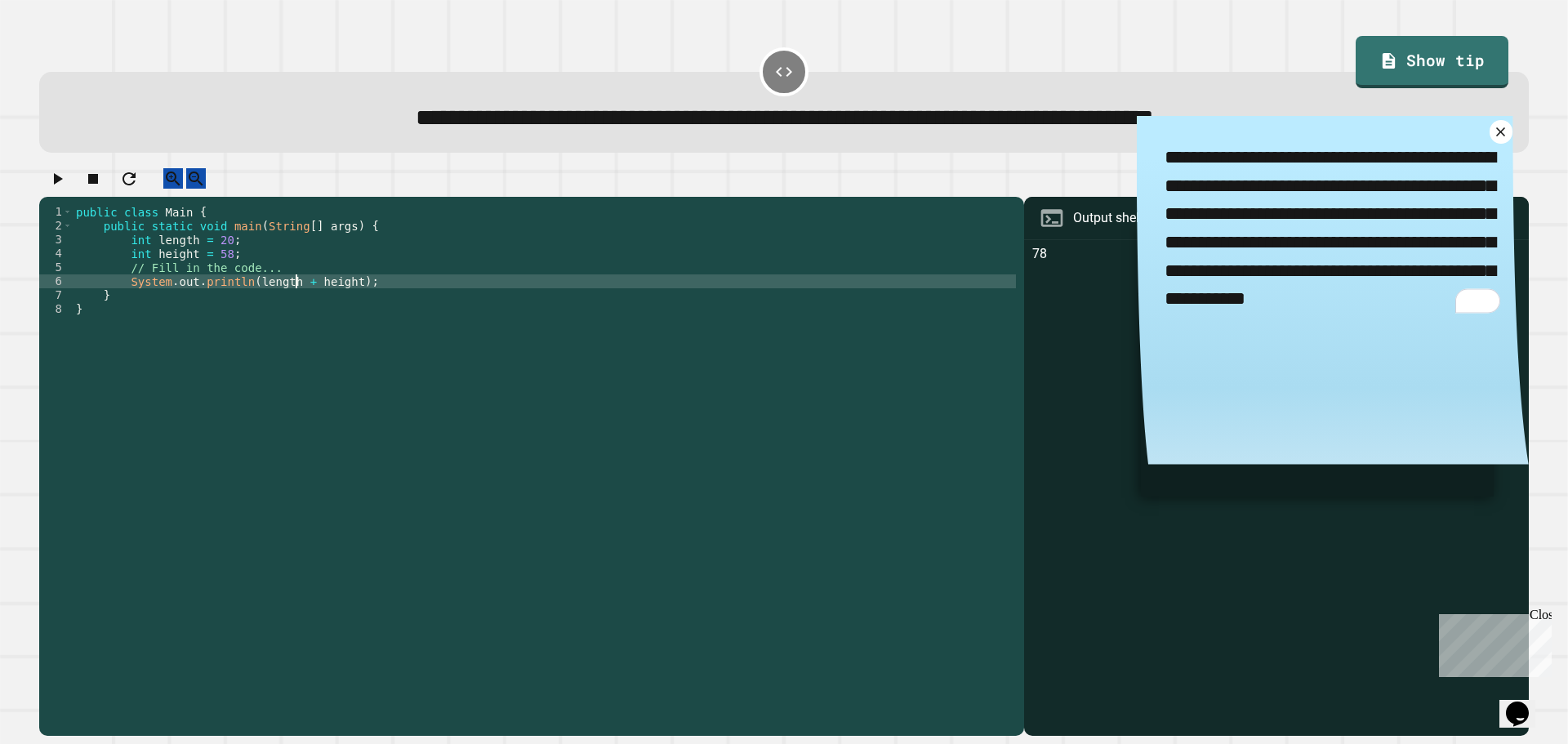
scroll to position [0, 16]
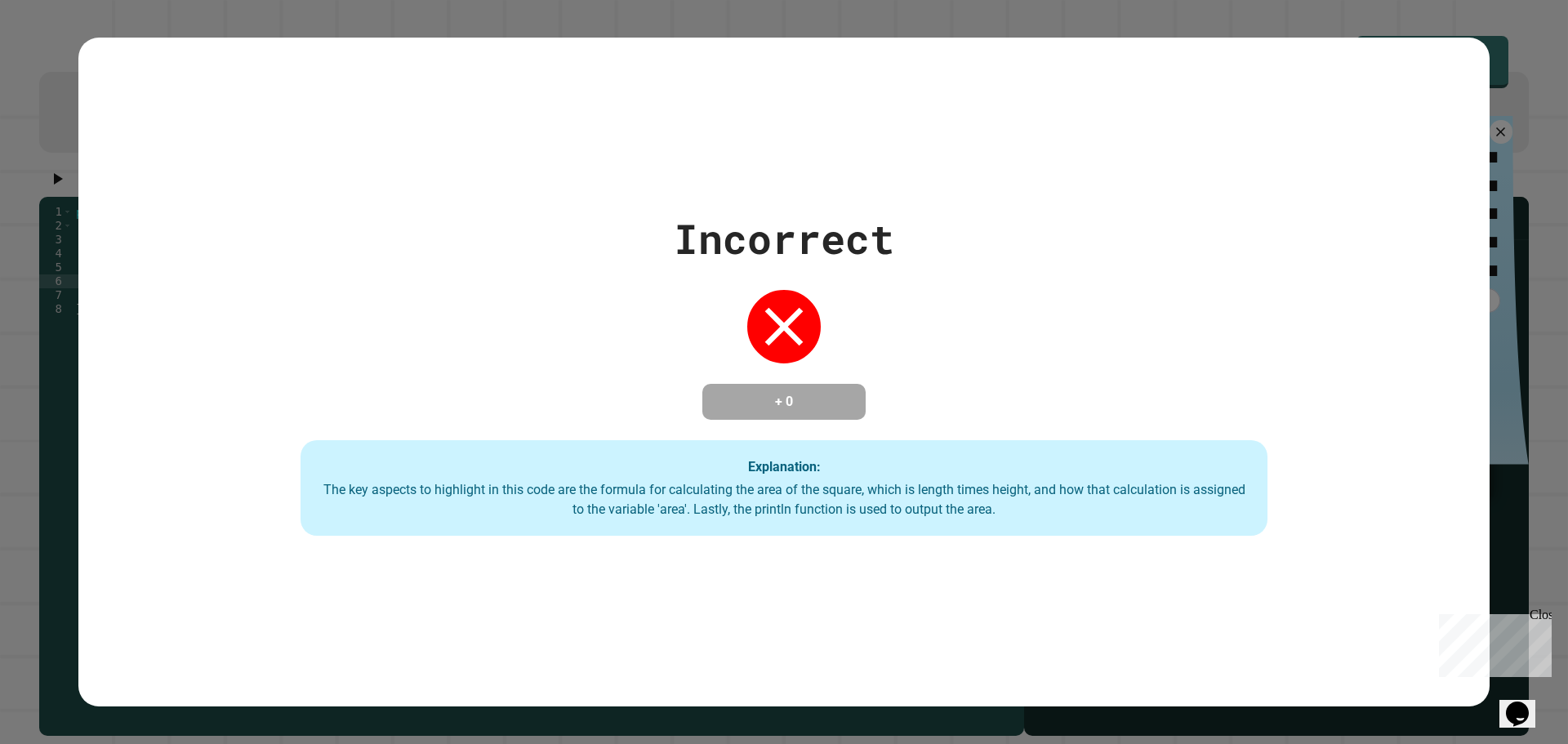
type textarea "**********"
click at [87, 119] on div "Incorrect + 0 Explanation: The key aspects to highlight in this code are the fo…" at bounding box center [783, 372] width 1411 height 669
drag, startPoint x: 23, startPoint y: 182, endPoint x: 52, endPoint y: 190, distance: 30.1
click at [26, 182] on div "Incorrect + 0 Explanation: The key aspects to highlight in this code are the fo…" at bounding box center [784, 372] width 1568 height 744
click at [52, 190] on div "Incorrect + 0 Explanation: The key aspects to highlight in this code are the fo…" at bounding box center [784, 372] width 1568 height 744
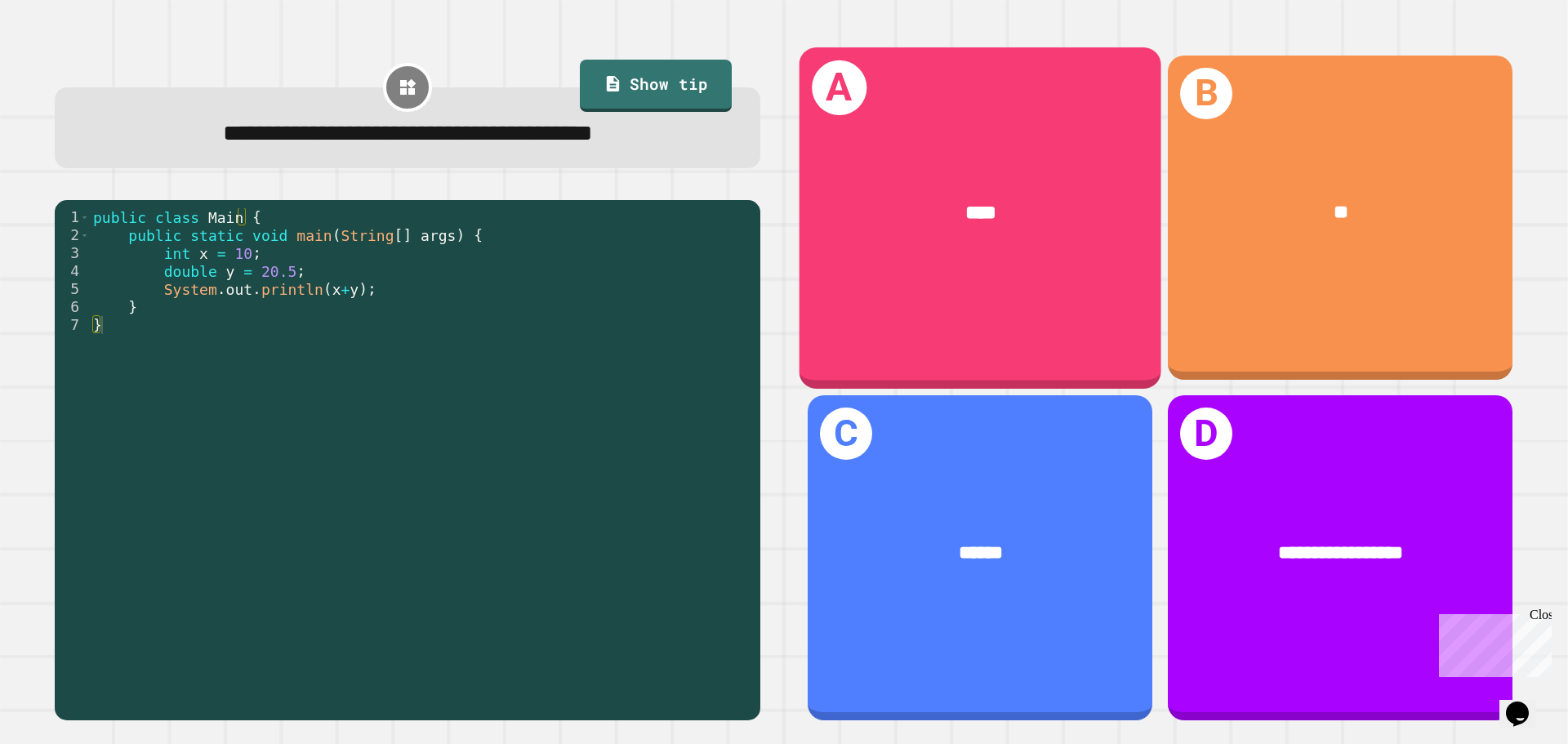
click at [1018, 244] on div "****" at bounding box center [980, 214] width 362 height 110
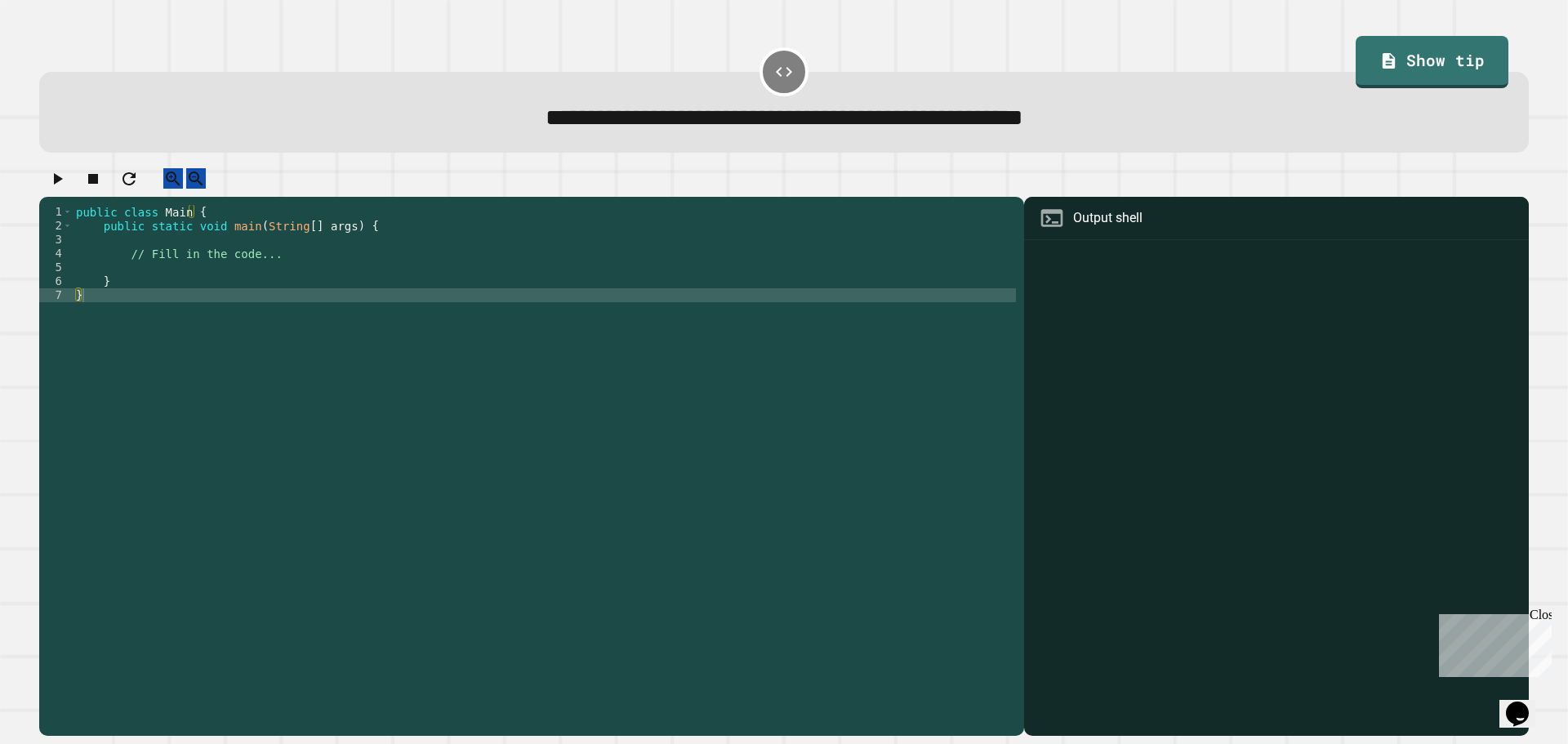
click at [320, 298] on div "public class Main { public static void main ( String [ ] args ) { // Fill in th…" at bounding box center [544, 455] width 943 height 500
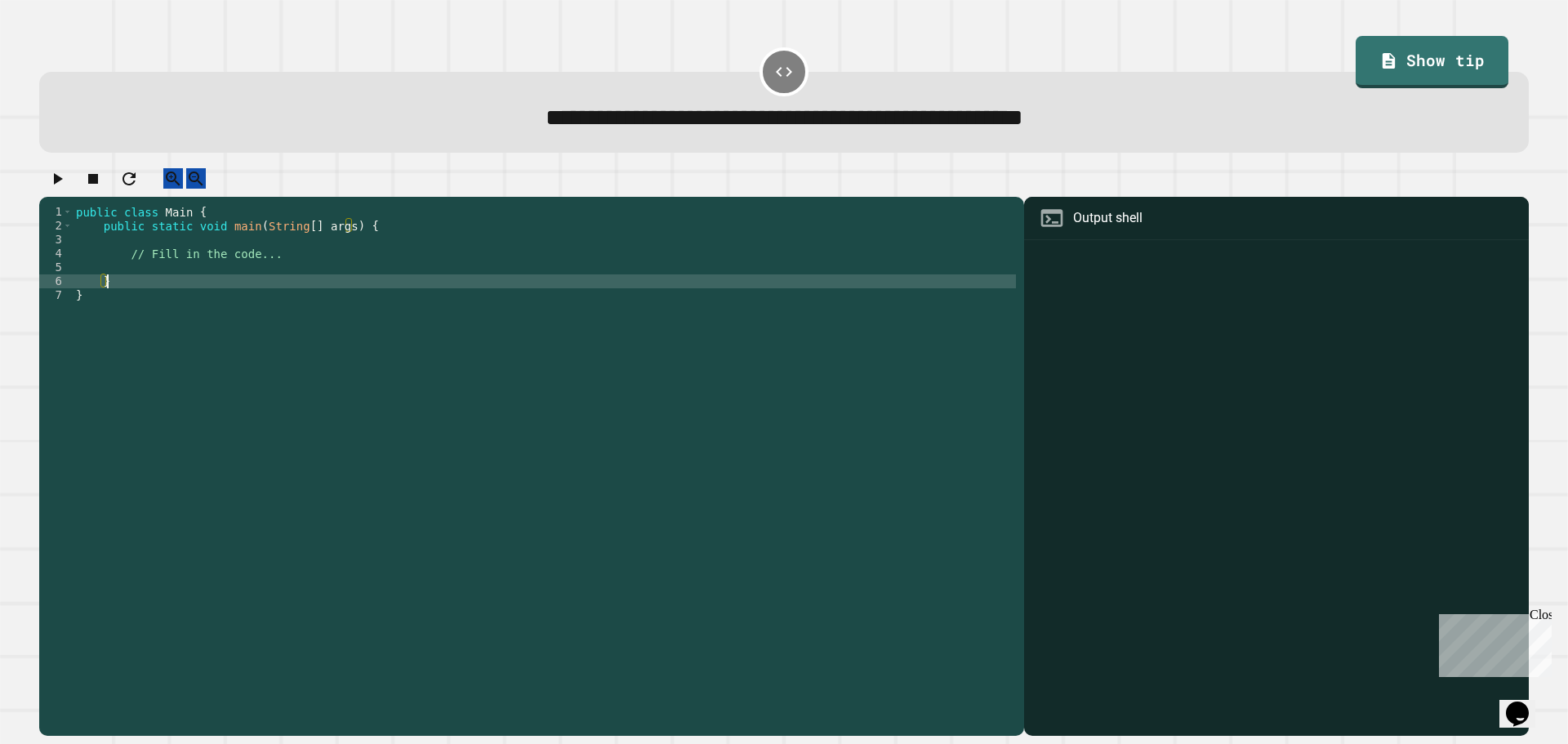
click at [314, 271] on div "public class Main { public static void main ( String [ ] args ) { // Fill in th…" at bounding box center [544, 455] width 943 height 500
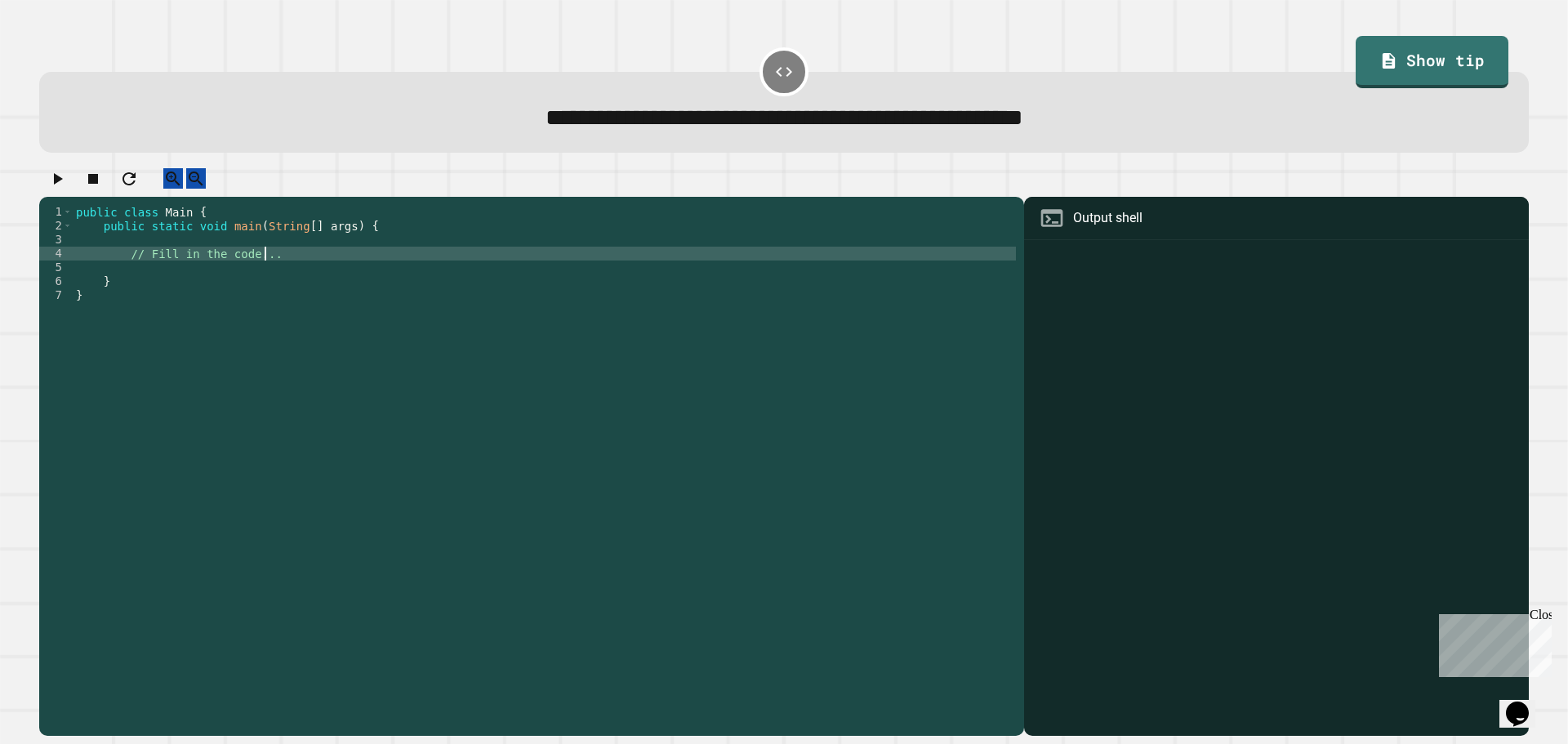
click at [317, 273] on div "public class Main { public static void main ( String [ ] args ) { // Fill in th…" at bounding box center [544, 455] width 943 height 500
click at [322, 278] on div "public class Main { public static void main ( String [ ] args ) { // Fill in th…" at bounding box center [544, 455] width 943 height 500
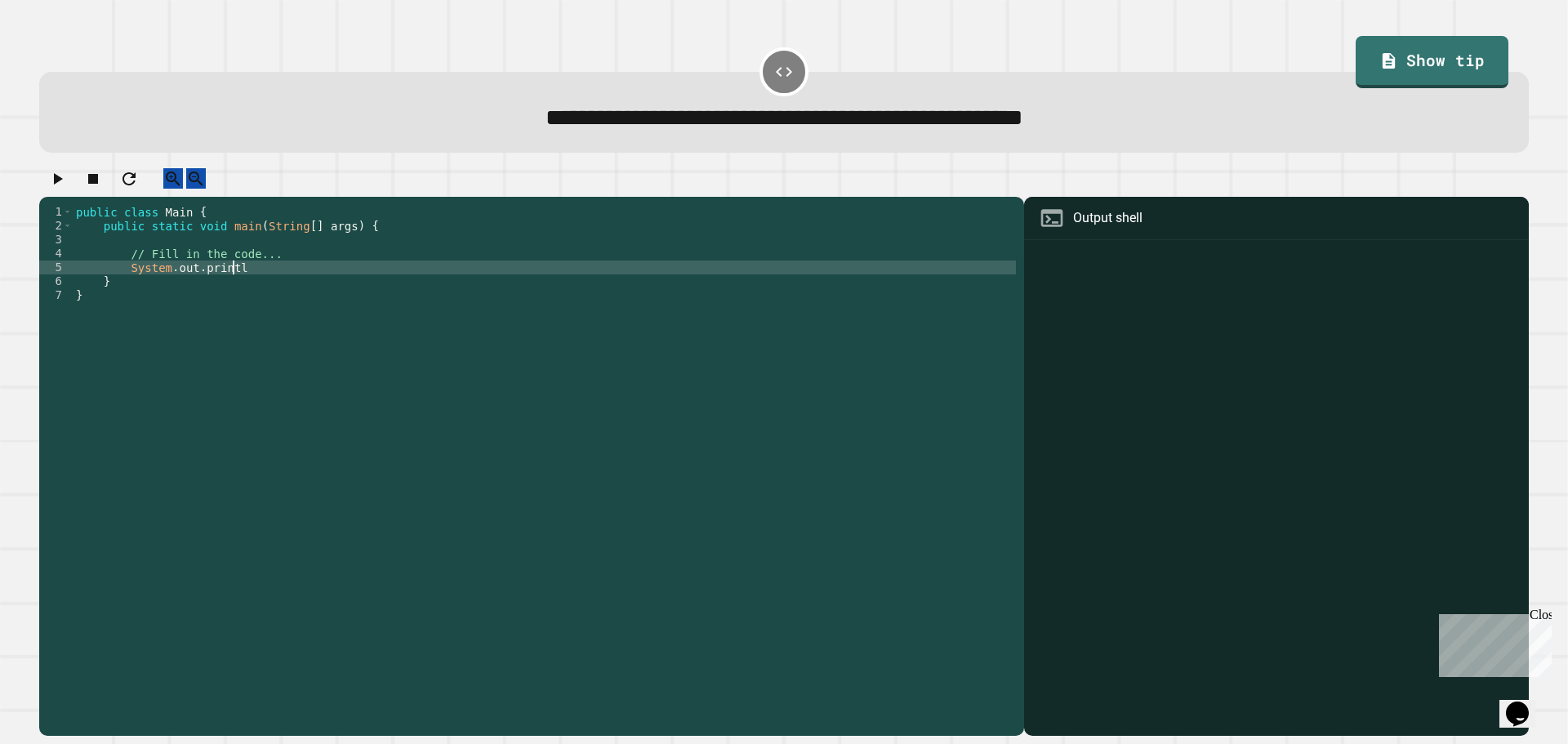
scroll to position [0, 11]
type textarea "**********"
click at [476, 254] on div "public class Main { public static void main ( String [ ] args ) { // Fill in th…" at bounding box center [544, 455] width 943 height 500
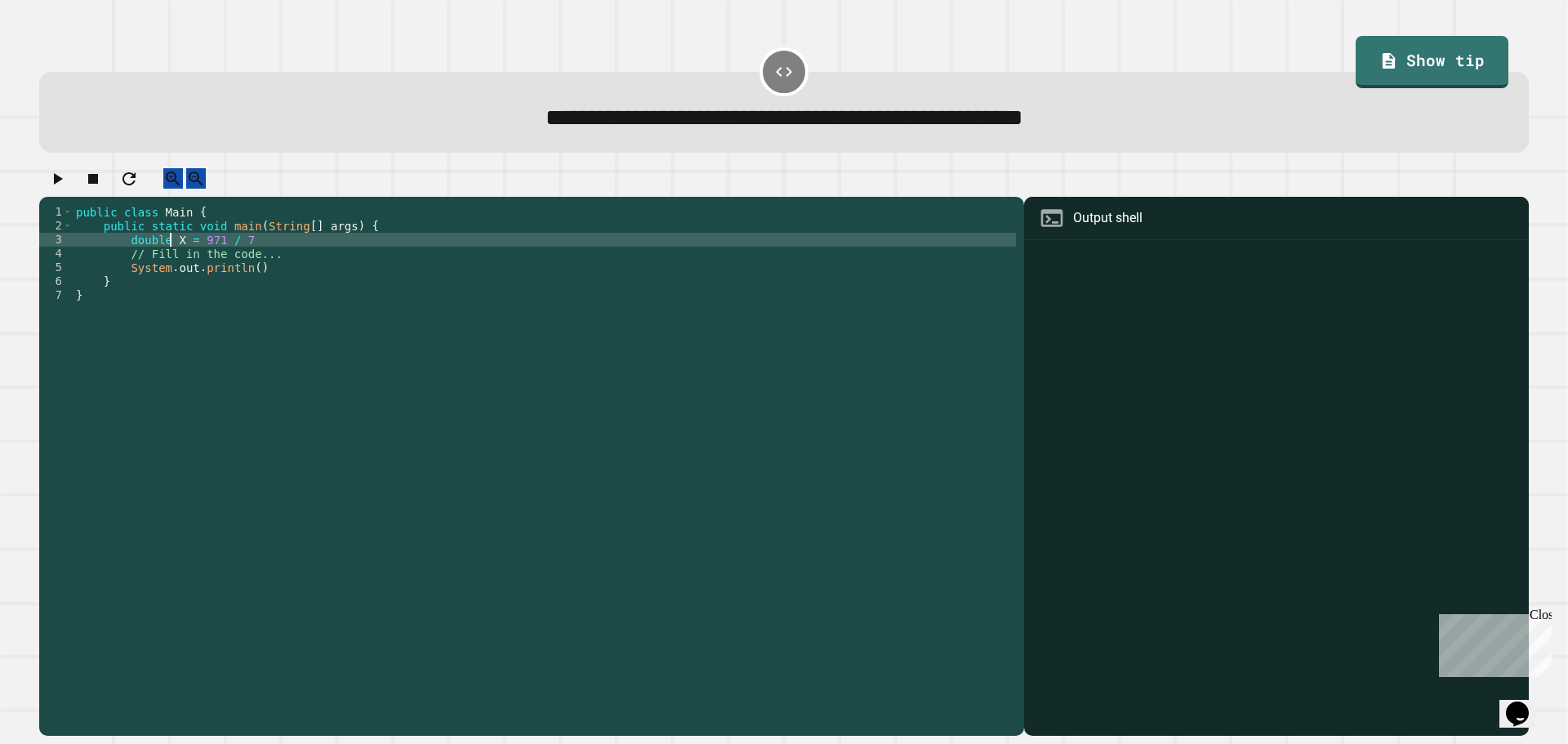
scroll to position [0, 7]
click at [244, 281] on div "public class Main { public static void main ( String [ ] args ) { double X = 97…" at bounding box center [544, 455] width 943 height 500
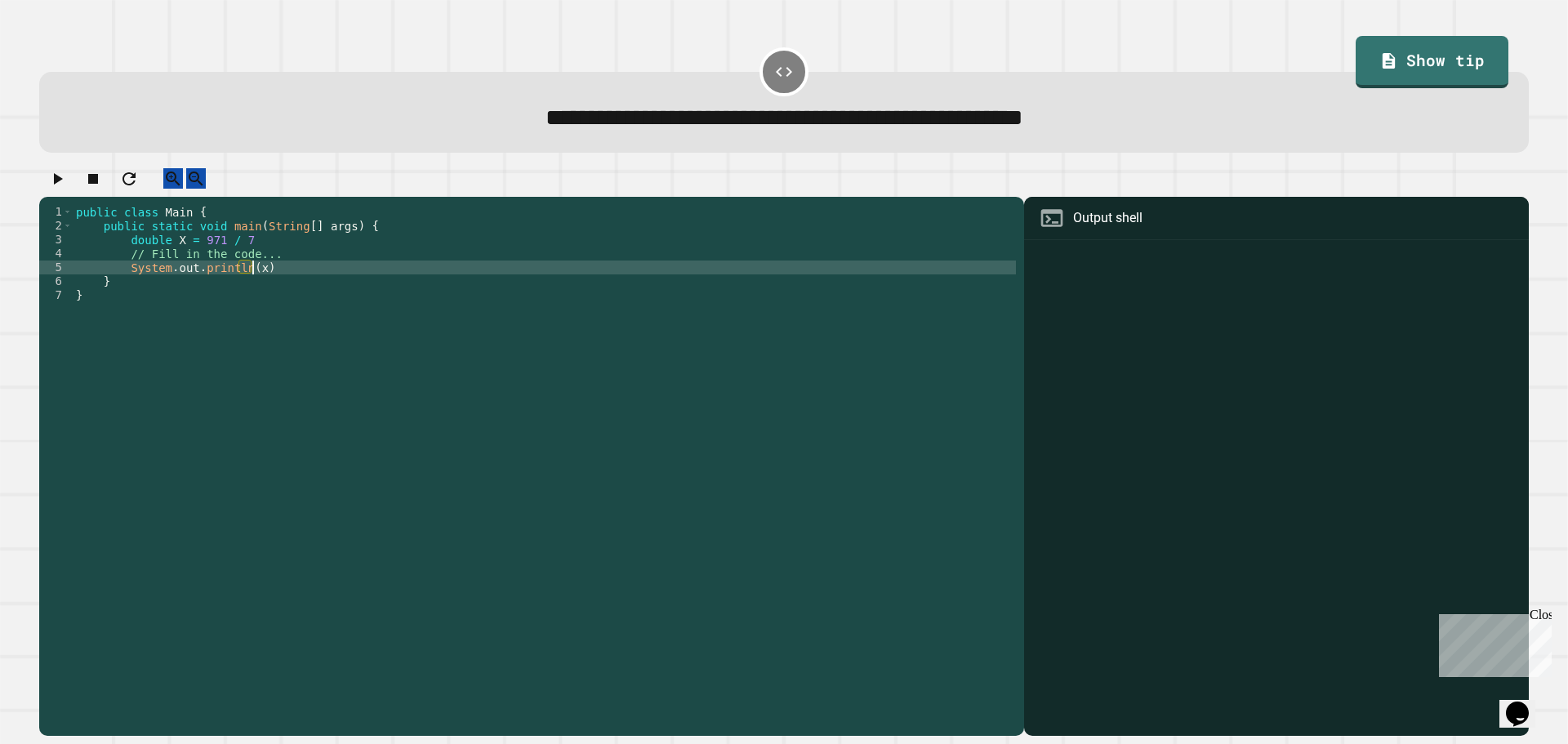
scroll to position [0, 12]
click at [53, 177] on icon "button" at bounding box center [57, 179] width 20 height 20
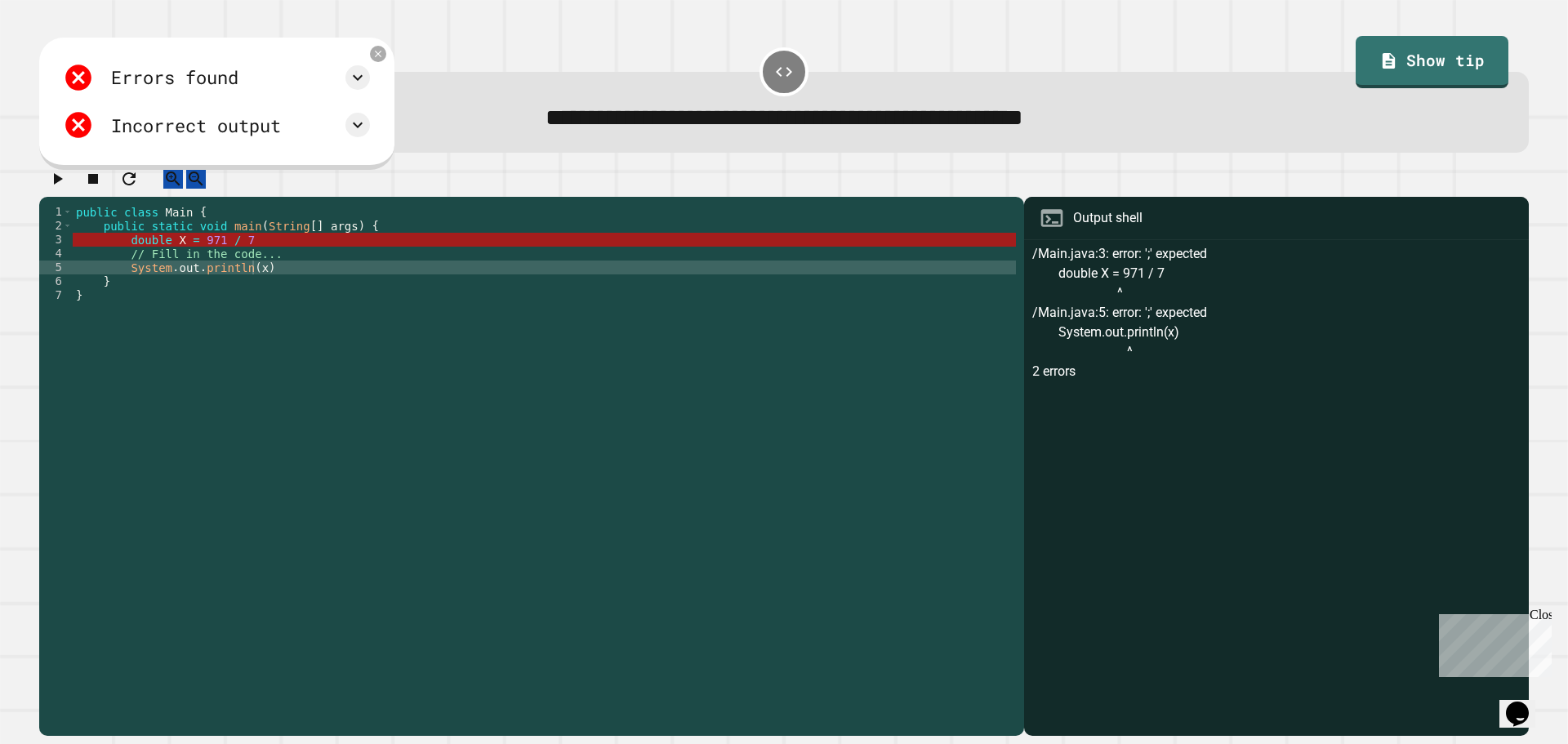
click at [265, 261] on div "public class Main { public static void main ( String [ ] args ) { double X = 97…" at bounding box center [544, 455] width 943 height 500
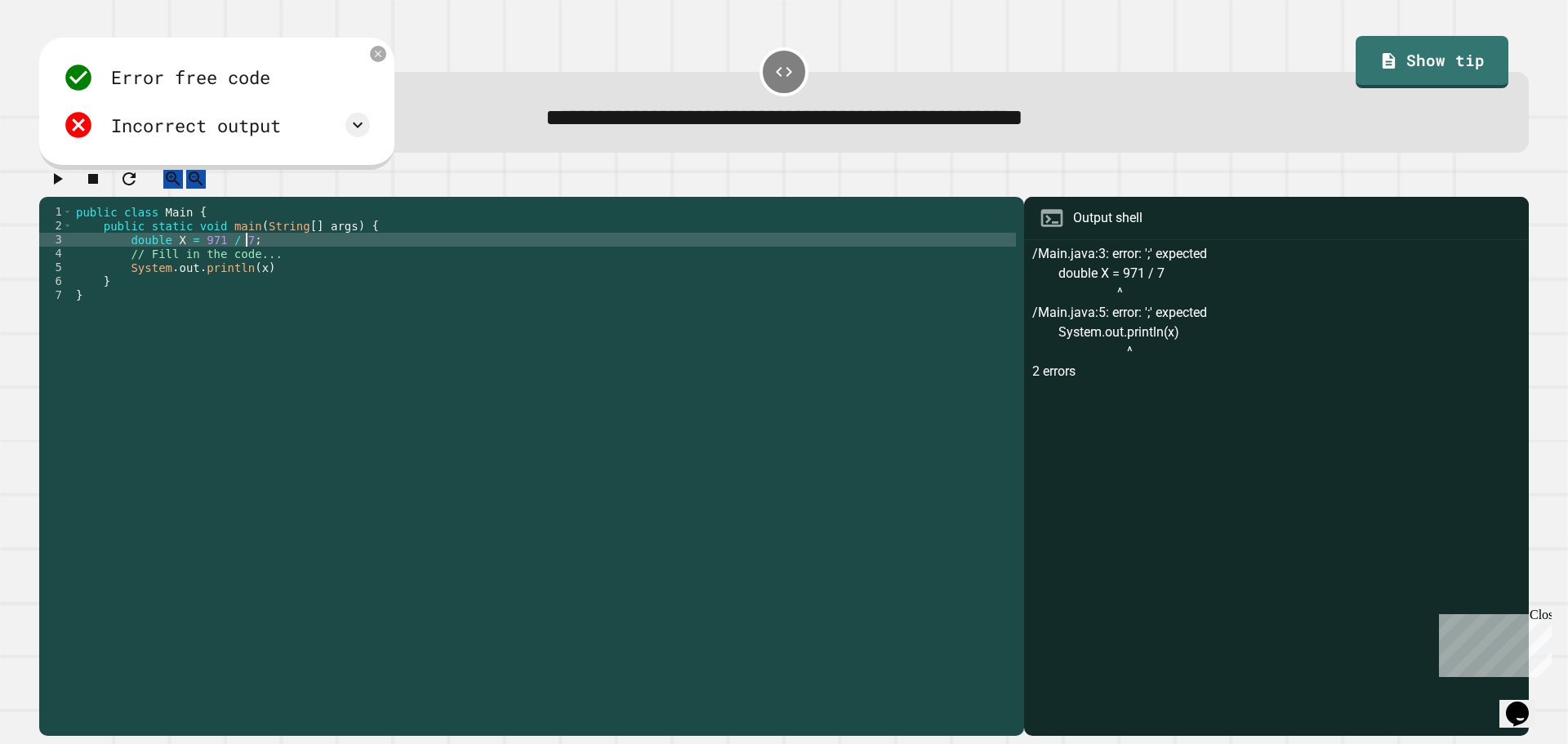
click at [305, 279] on div "public class Main { public static void main ( String [ ] args ) { double X = 97…" at bounding box center [544, 455] width 943 height 500
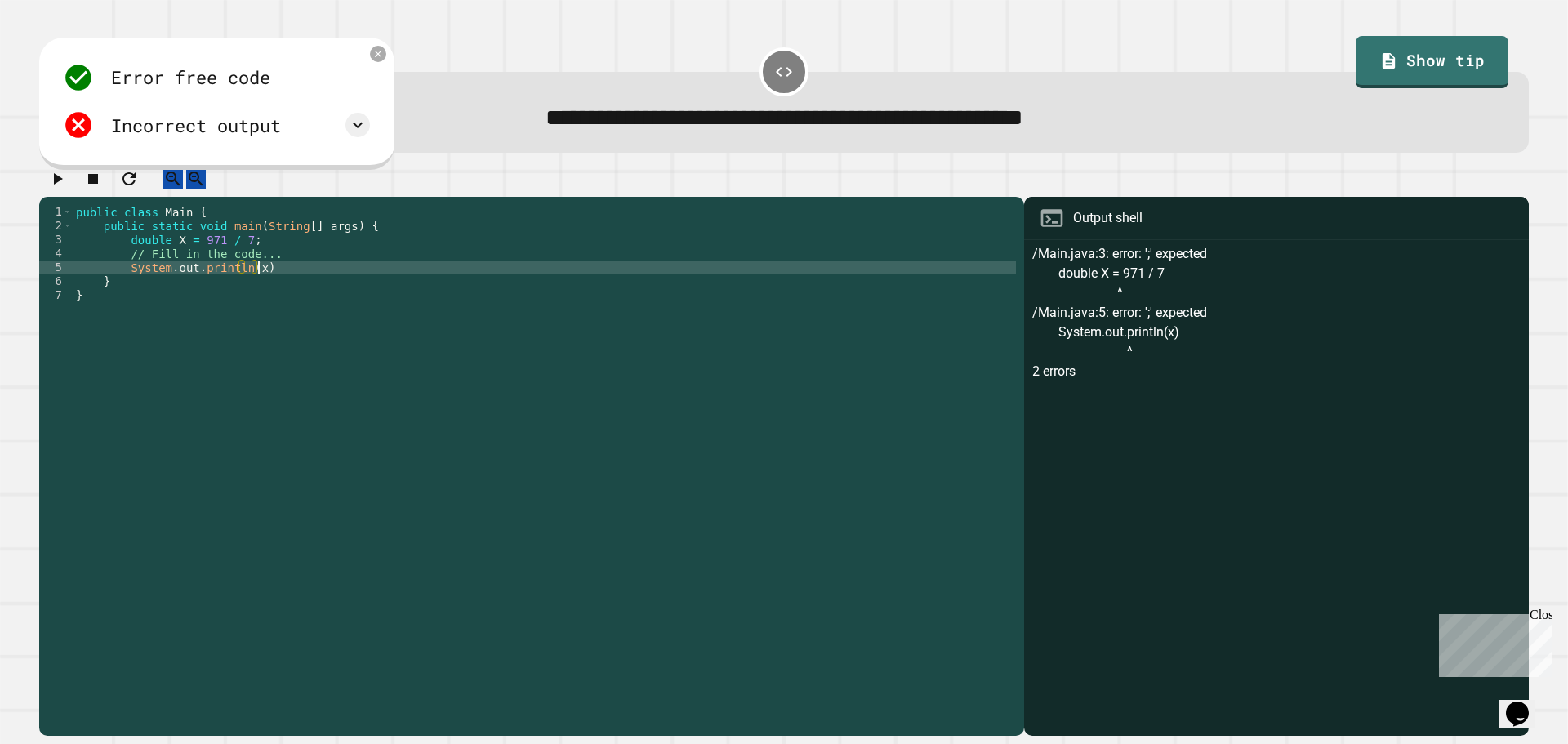
scroll to position [0, 12]
click at [62, 185] on icon "button" at bounding box center [58, 179] width 9 height 12
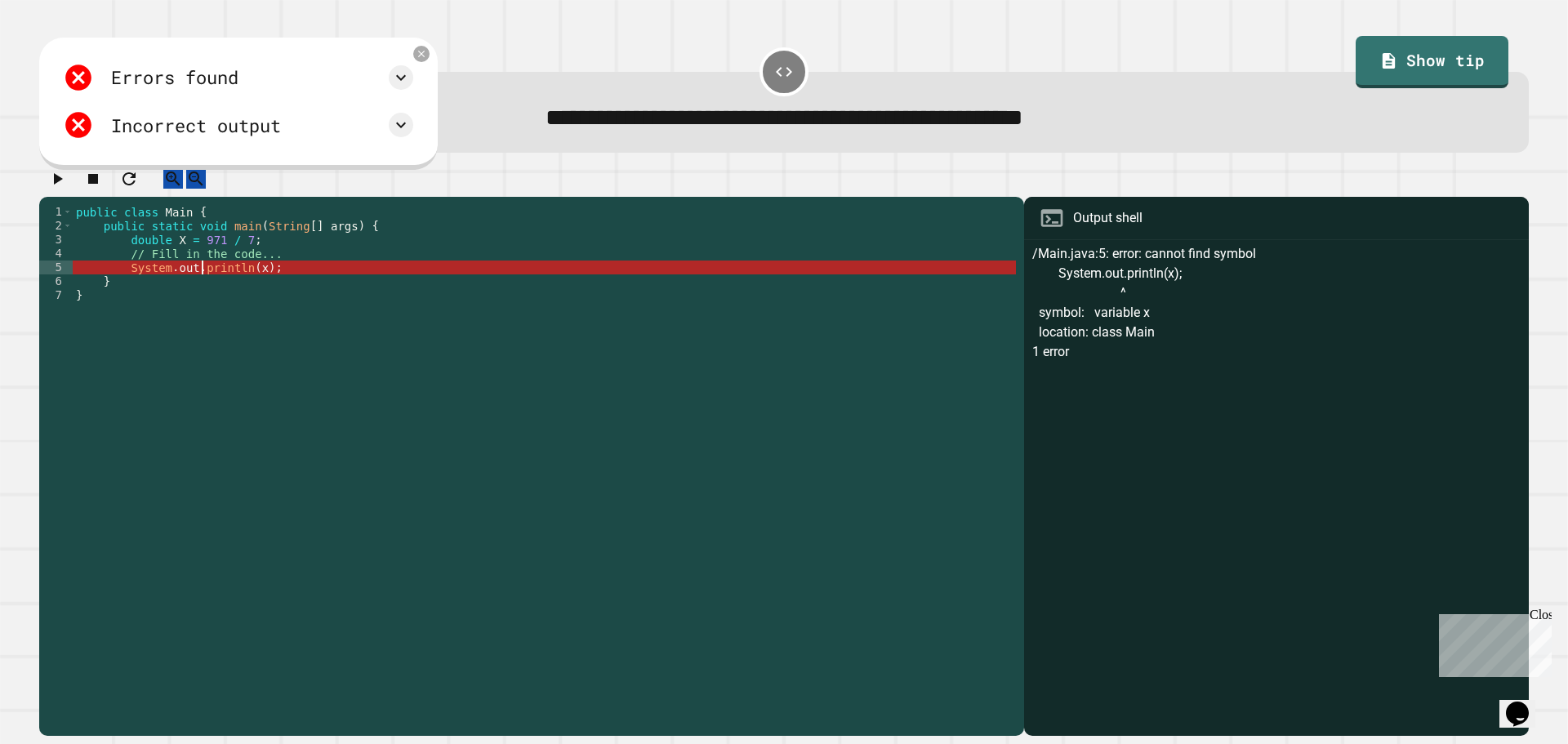
click at [202, 285] on div "public class Main { public static void main ( String [ ] args ) { double X = 97…" at bounding box center [544, 455] width 943 height 500
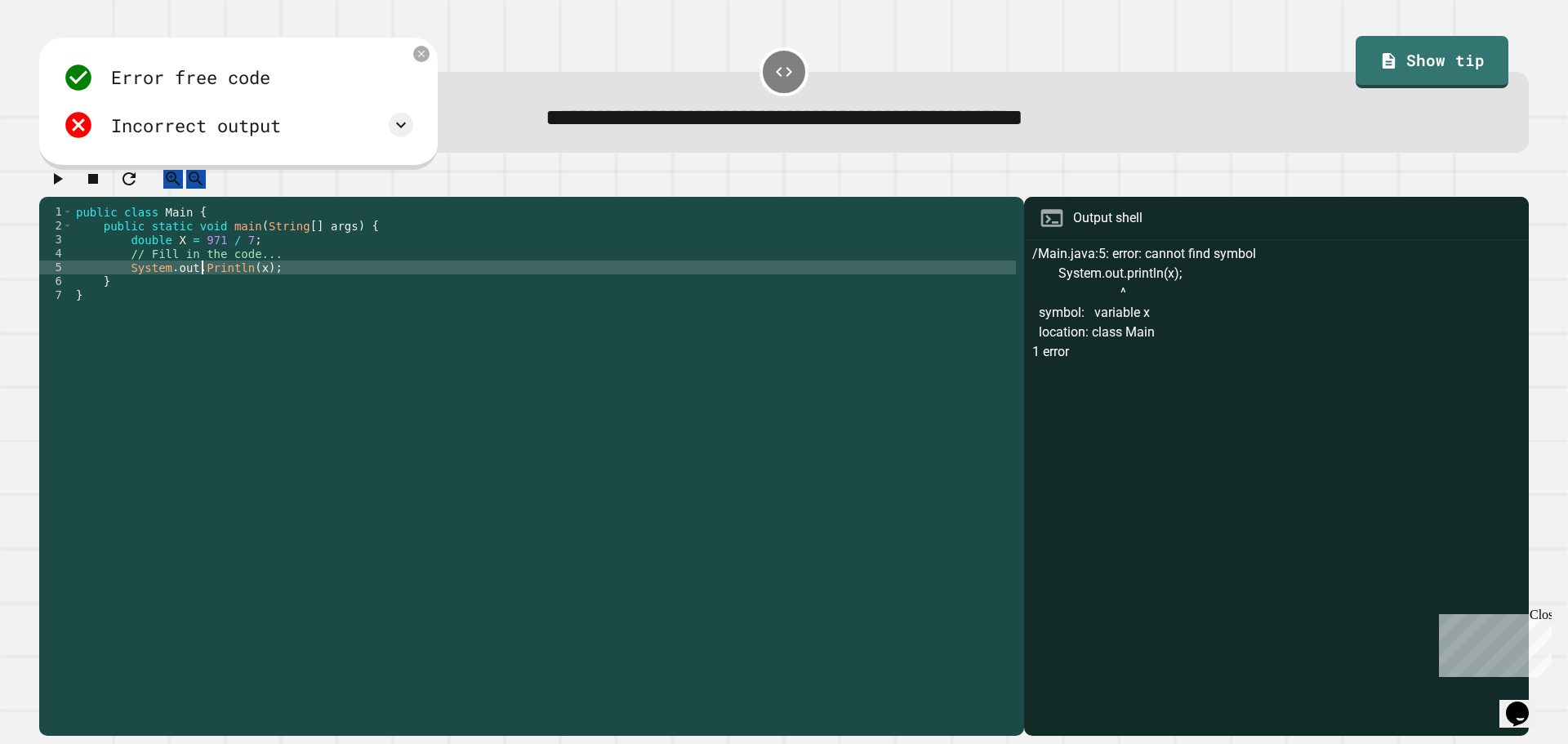
scroll to position [0, 9]
click at [57, 182] on icon "button" at bounding box center [57, 179] width 20 height 20
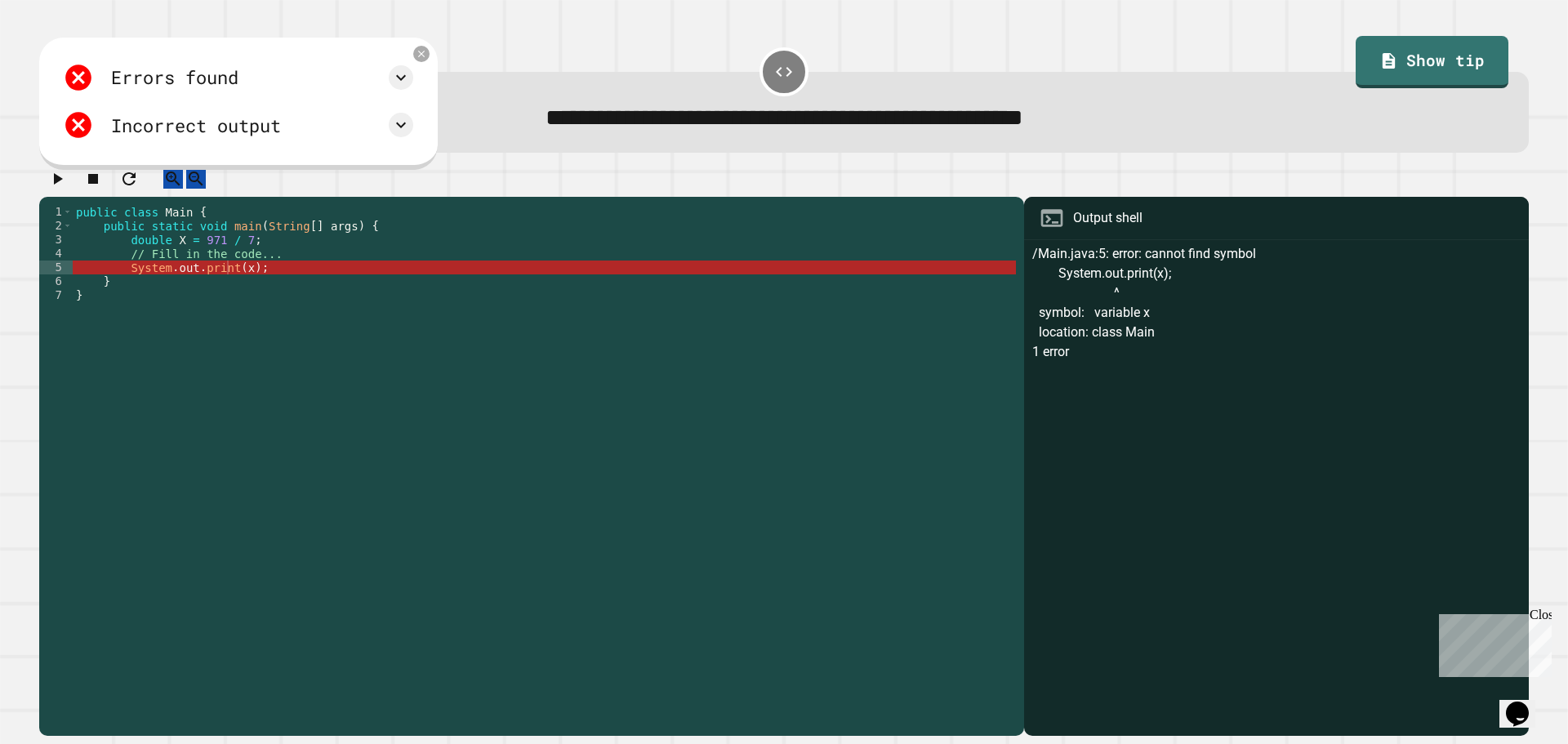
click at [240, 284] on div "public class Main { public static void main ( String [ ] args ) { double X = 97…" at bounding box center [544, 455] width 943 height 500
click at [178, 259] on div "public class Main { public static void main ( String [ ] args ) { double X = 97…" at bounding box center [544, 455] width 943 height 500
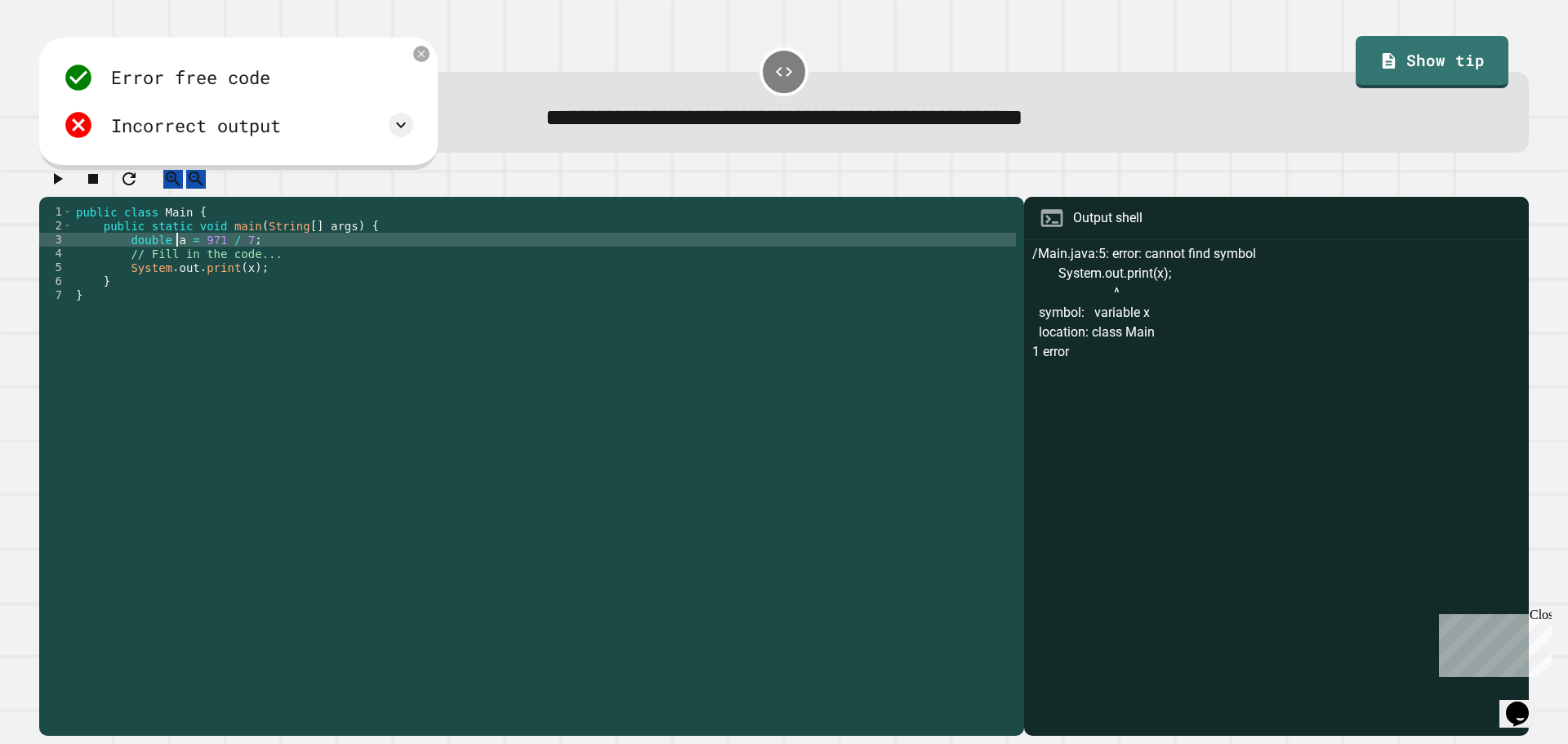
scroll to position [0, 7]
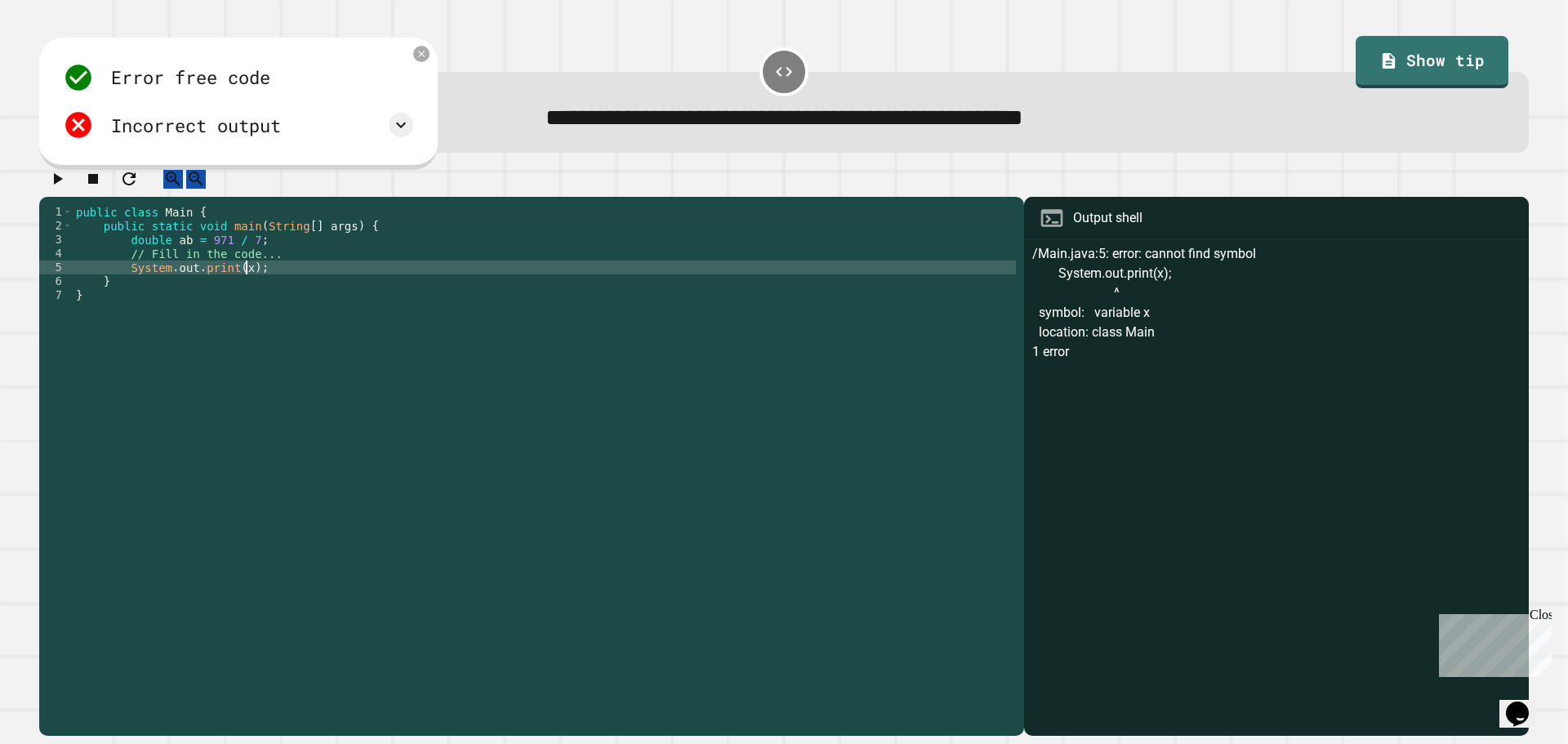
click at [244, 288] on div "public class Main { public static void main ( String [ ] args ) { double ab = 9…" at bounding box center [544, 455] width 943 height 500
click at [239, 287] on div "public class Main { public static void main ( String [ ] args ) { double ab = 9…" at bounding box center [544, 455] width 943 height 500
click at [54, 189] on icon "button" at bounding box center [57, 179] width 20 height 20
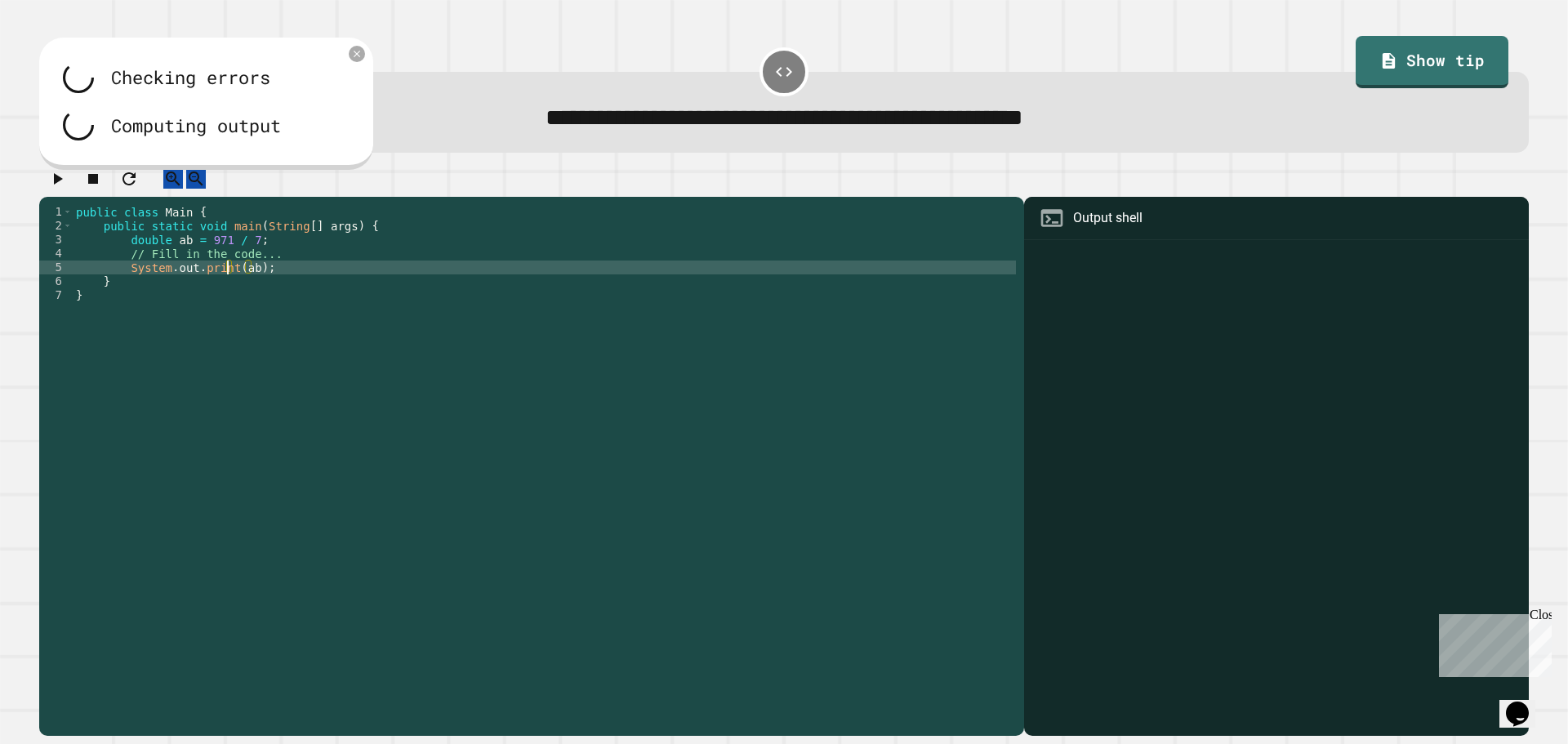
click at [227, 283] on div "public class Main { public static void main ( String [ ] args ) { double ab = 9…" at bounding box center [544, 455] width 943 height 500
click at [67, 189] on button "button" at bounding box center [57, 178] width 20 height 21
click at [156, 257] on div "public class Main { public static void main ( String [ ] args ) { double ab = 9…" at bounding box center [544, 455] width 943 height 500
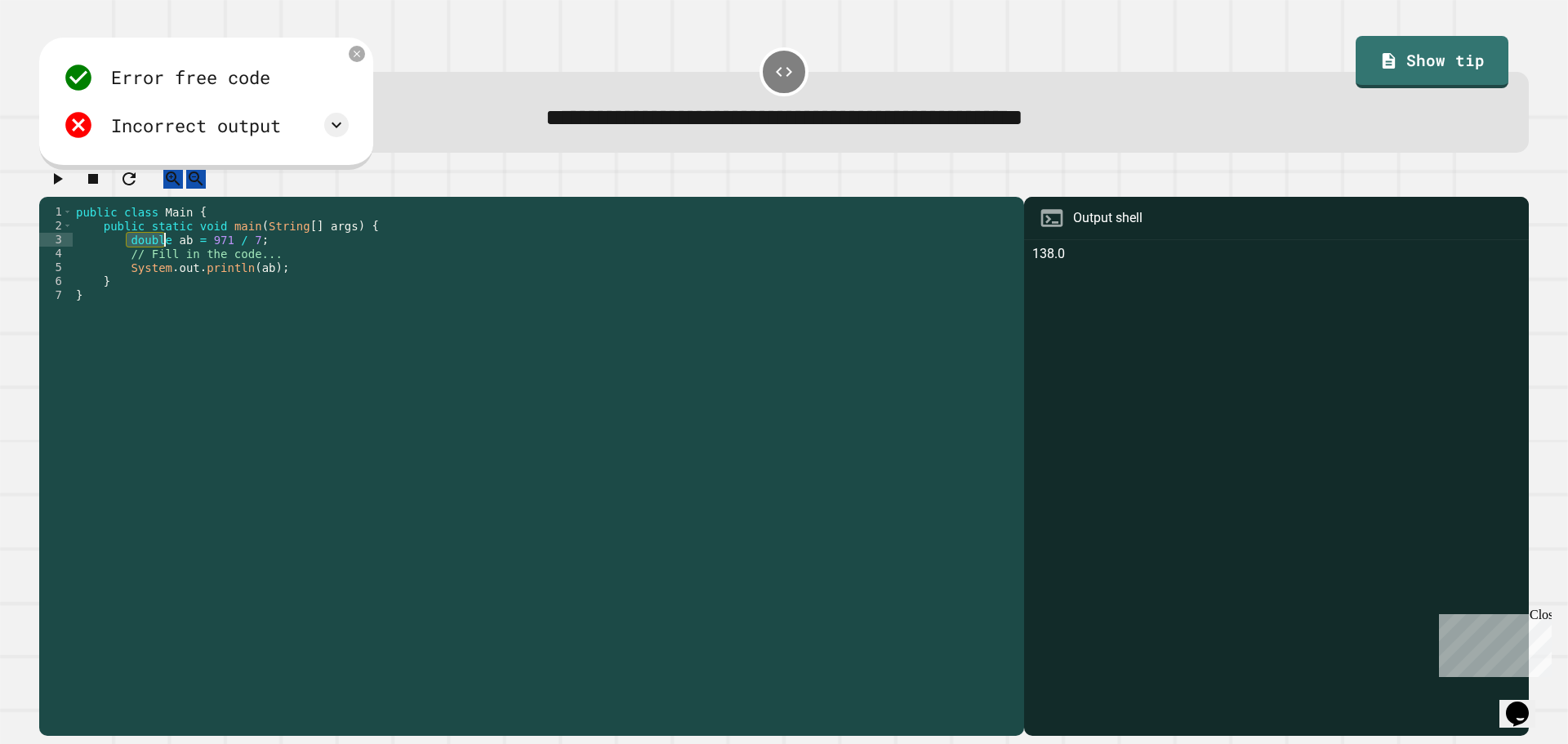
click at [156, 257] on div "public class Main { public static void main ( String [ ] args ) { double ab = 9…" at bounding box center [544, 455] width 943 height 500
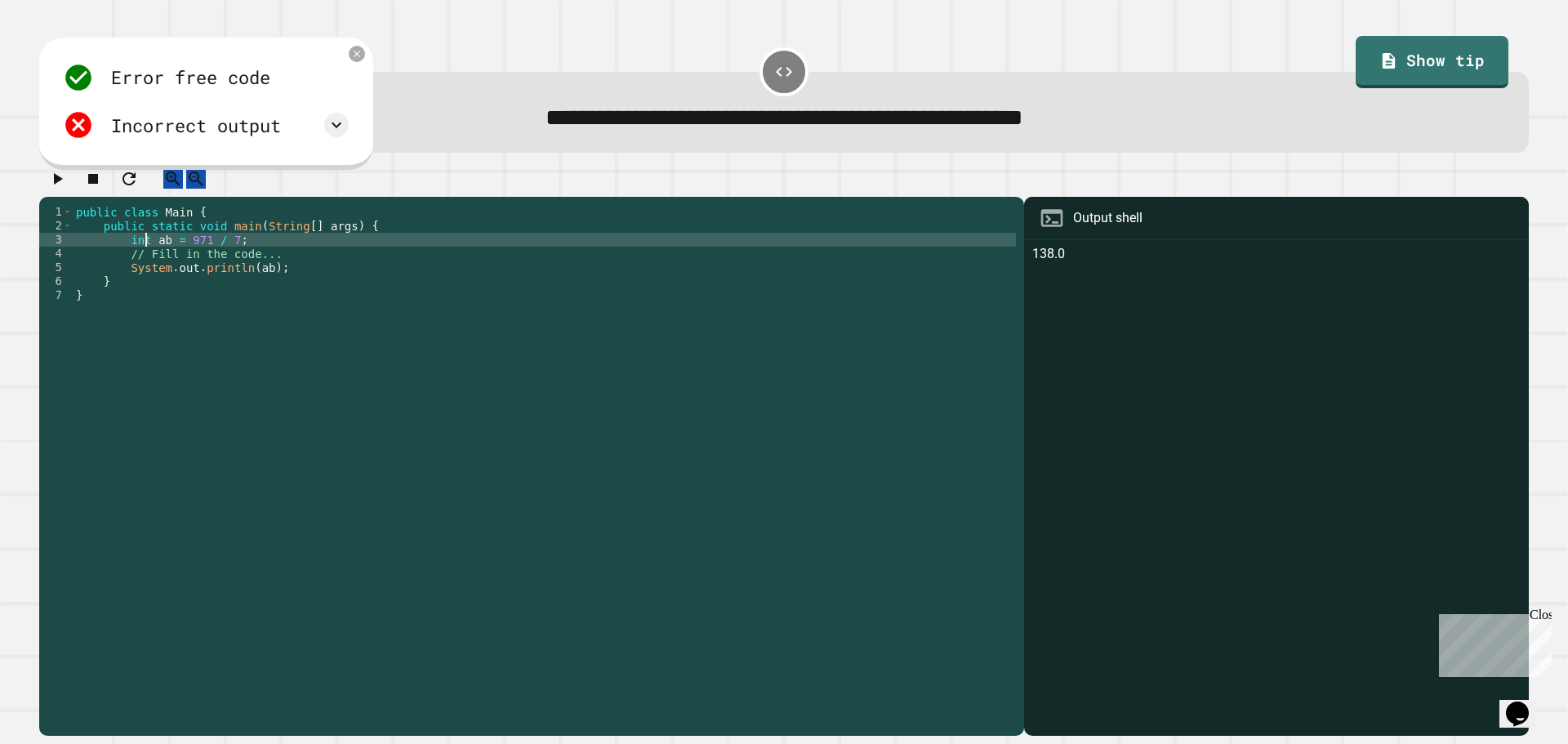
scroll to position [0, 5]
click at [49, 189] on button "button" at bounding box center [57, 178] width 20 height 21
click at [215, 255] on div "public class Main { public static void main ( String [ ] args ) { int ab = 971 …" at bounding box center [544, 455] width 943 height 500
click at [67, 182] on icon "button" at bounding box center [57, 179] width 20 height 20
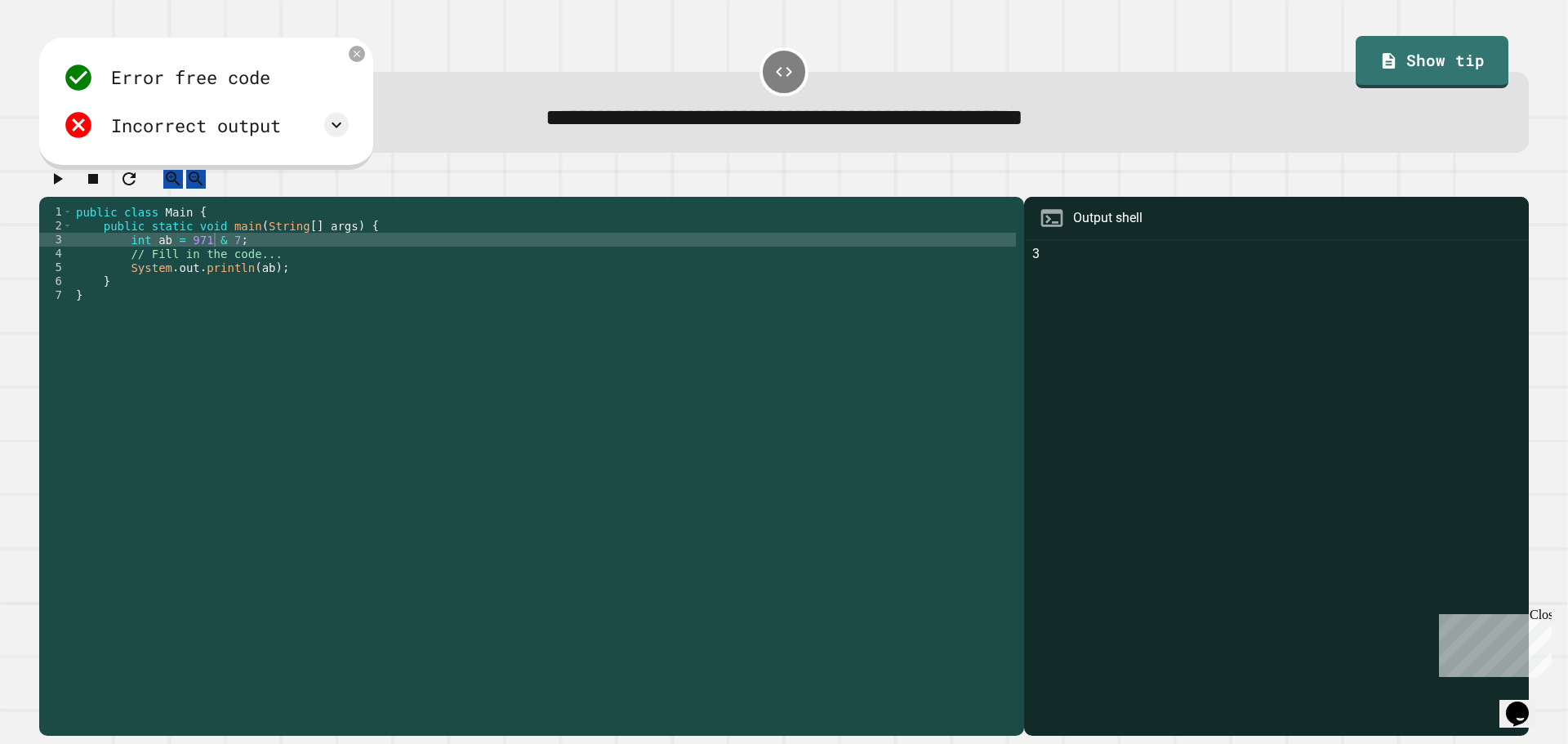
click at [212, 259] on div "public class Main { public static void main ( String [ ] args ) { int ab = 971 …" at bounding box center [544, 455] width 943 height 500
type textarea "**********"
click at [57, 189] on icon "button" at bounding box center [57, 179] width 20 height 20
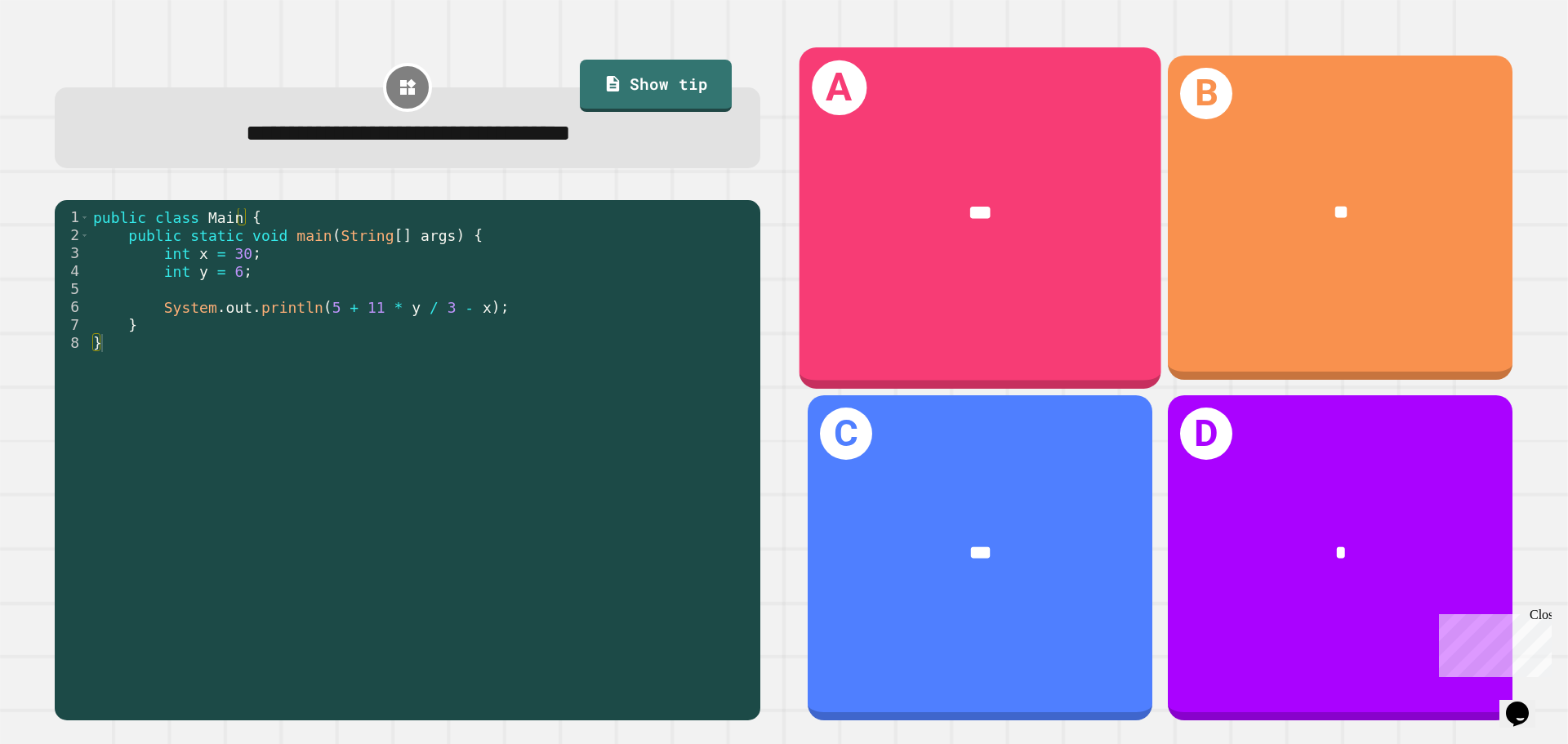
click at [1082, 283] on div "A ***" at bounding box center [980, 218] width 362 height 341
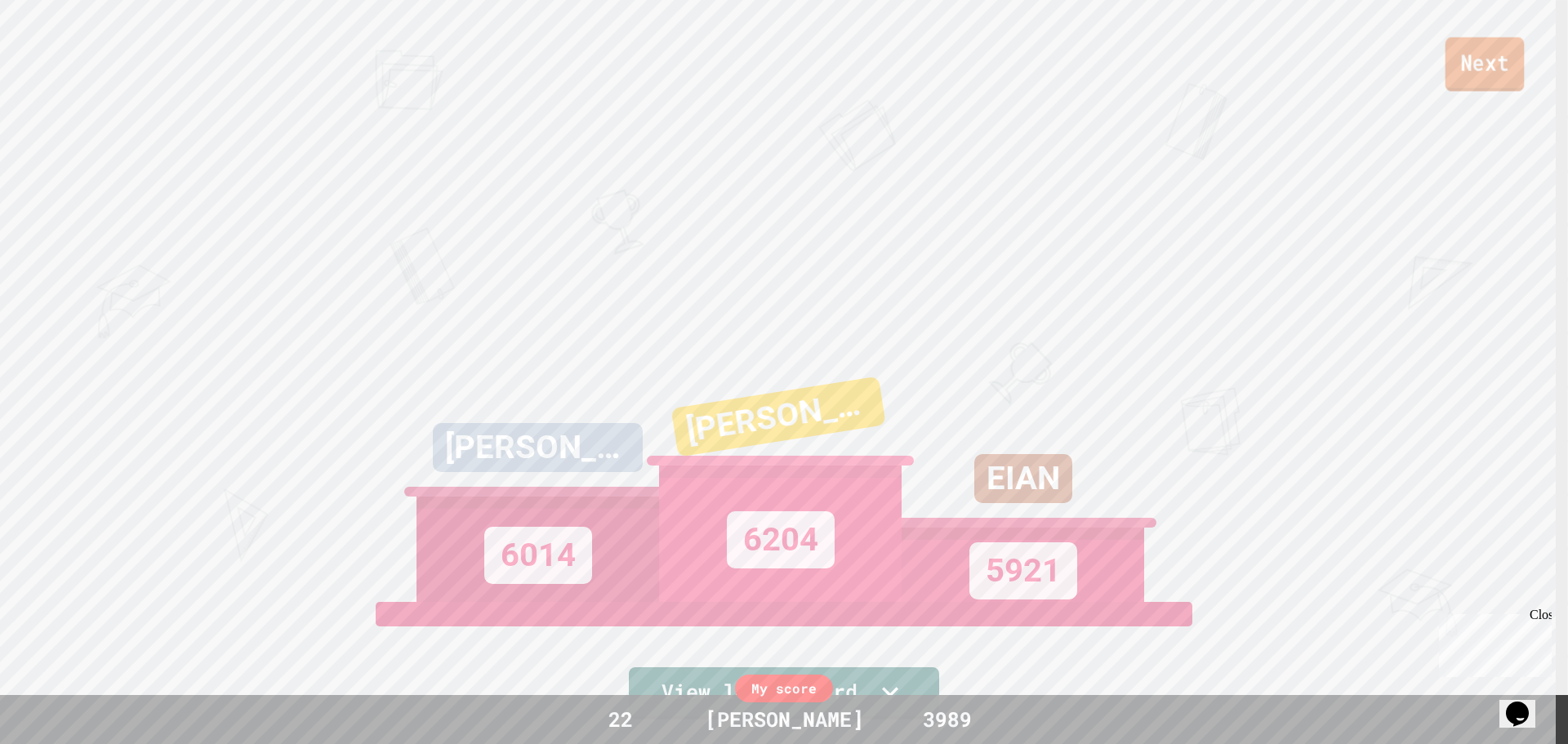
click at [1505, 53] on link "Next" at bounding box center [1485, 64] width 79 height 54
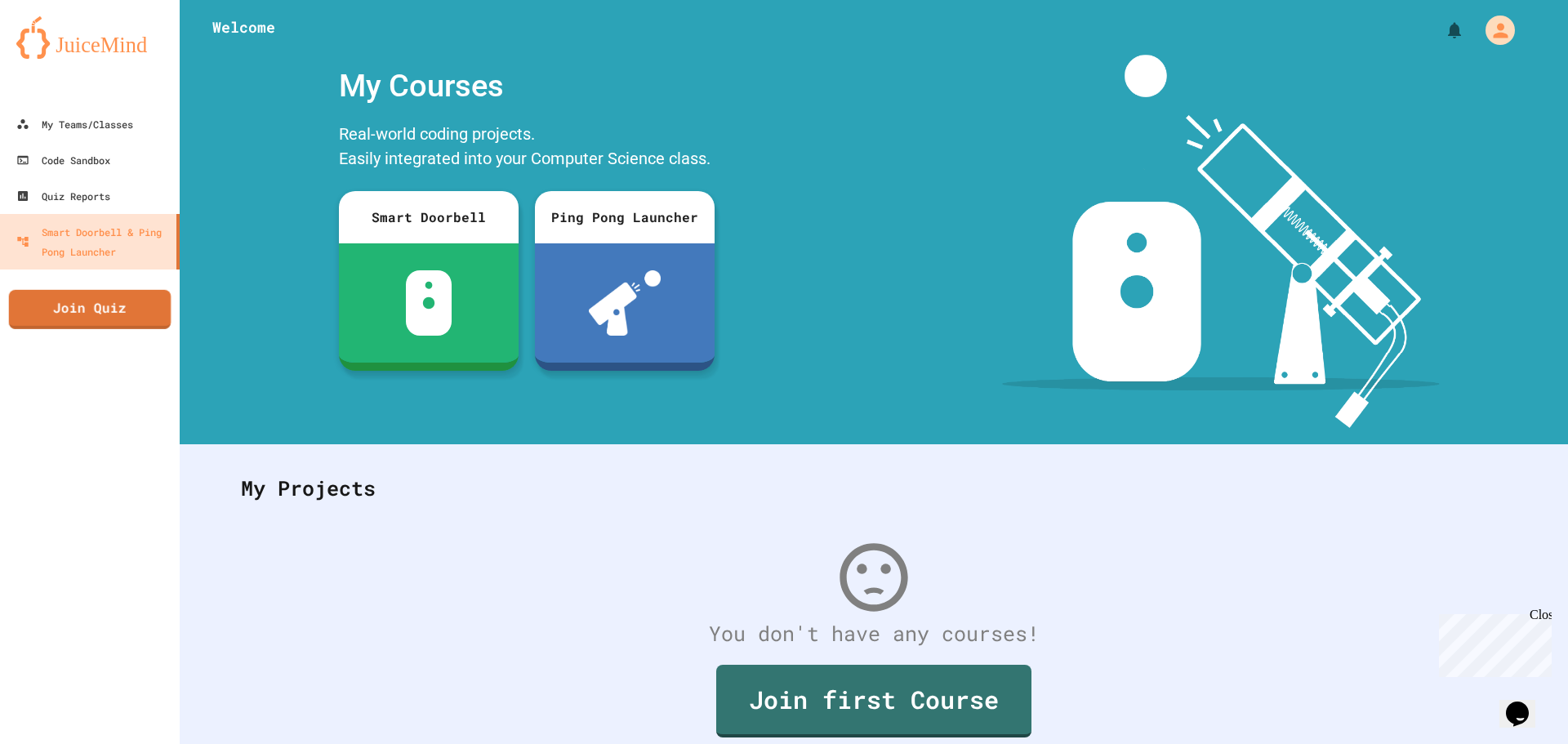
click at [121, 321] on link "Join Quiz" at bounding box center [90, 309] width 161 height 39
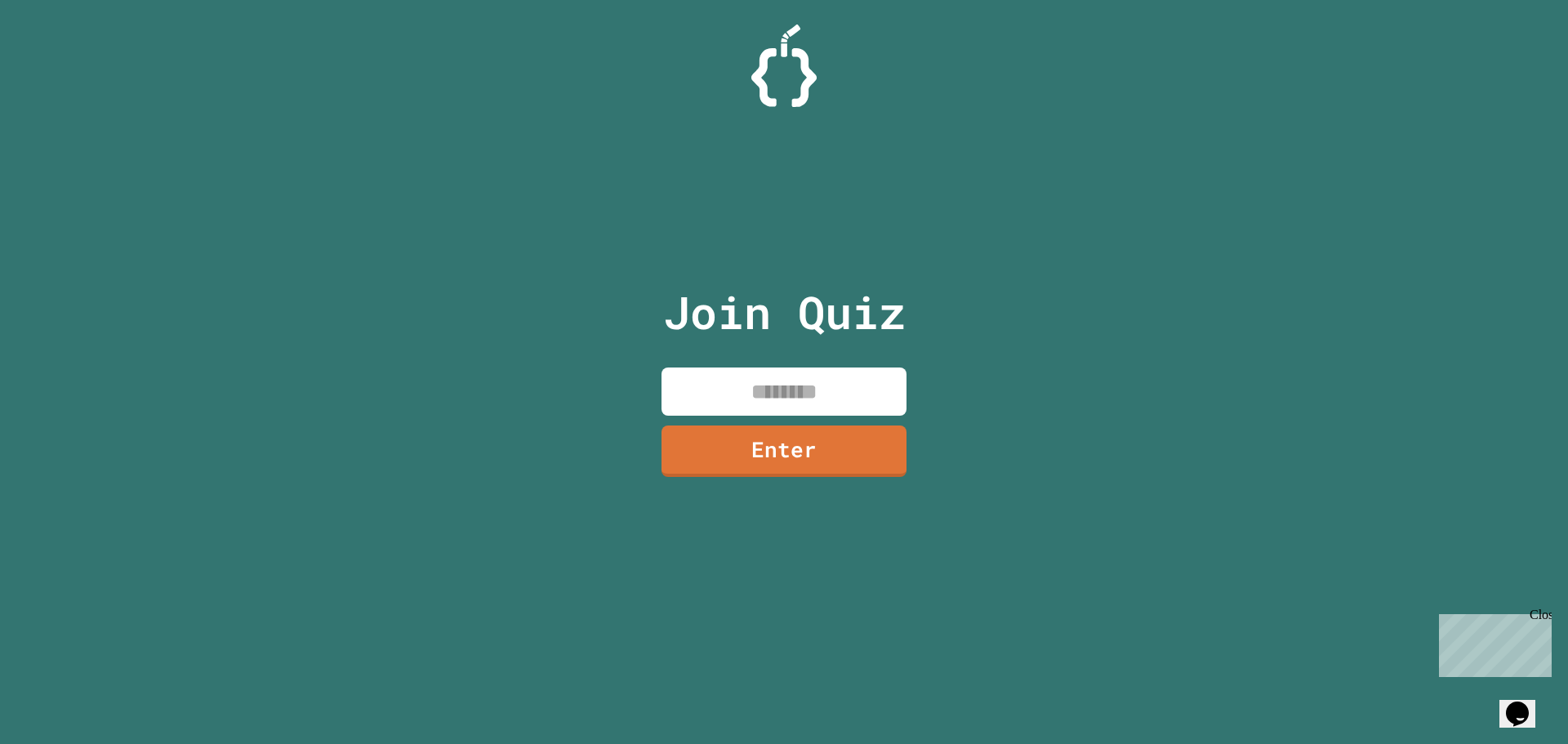
click at [768, 397] on input at bounding box center [784, 392] width 245 height 48
type input "********"
click at [808, 440] on link "Enter" at bounding box center [785, 449] width 238 height 54
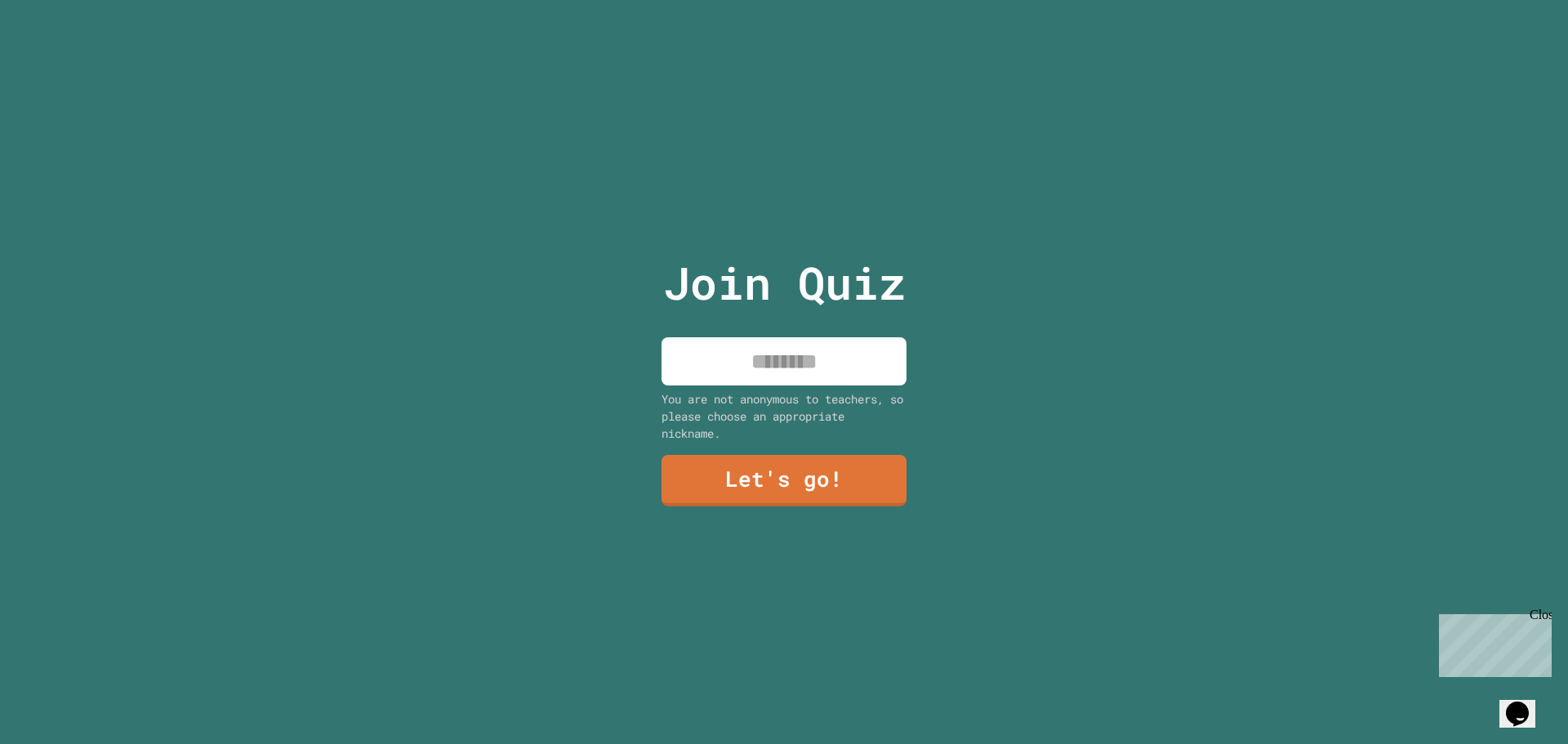
click at [797, 357] on input at bounding box center [784, 362] width 245 height 48
type input "*******"
click at [809, 487] on link "Let's go!" at bounding box center [784, 480] width 245 height 52
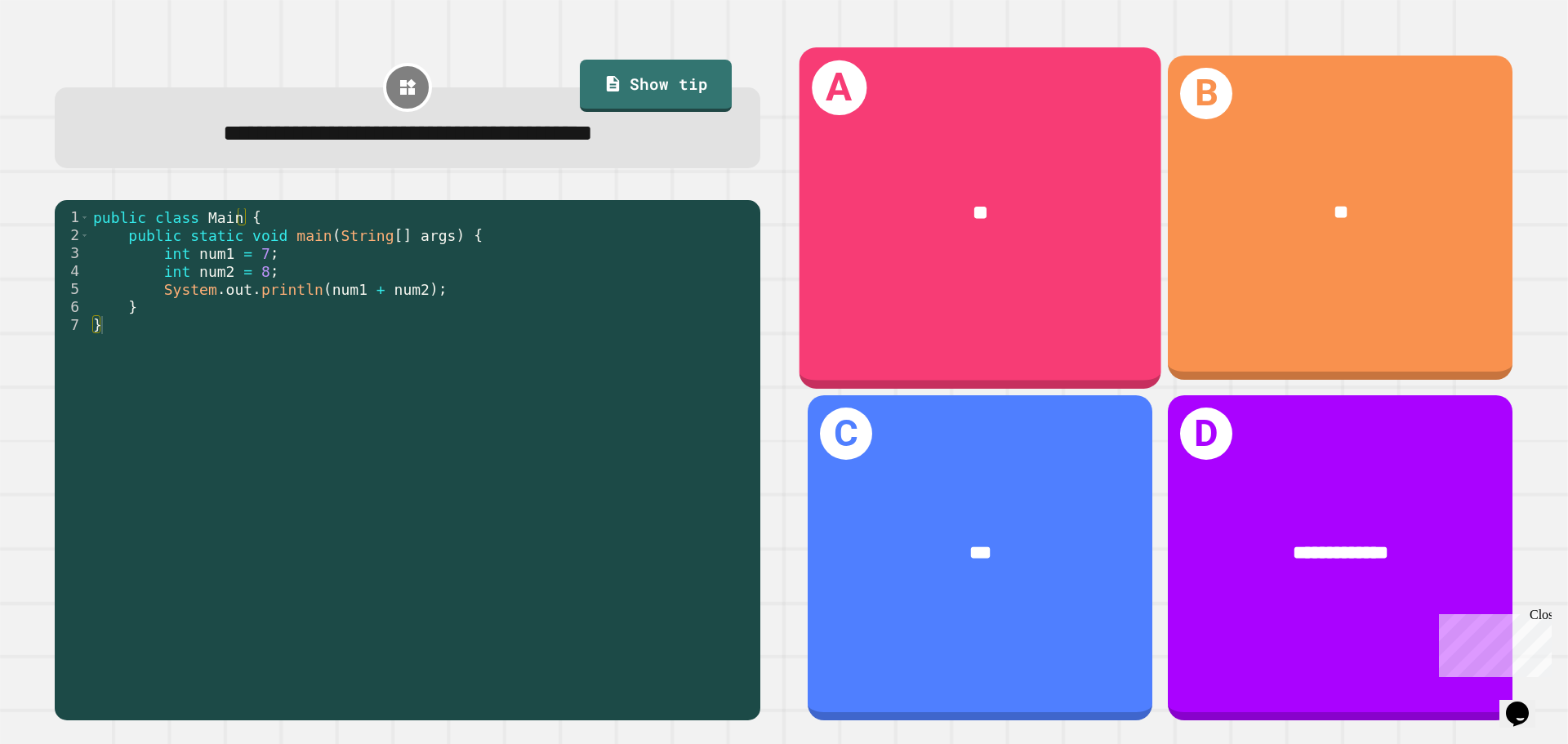
click at [1076, 254] on div "**" at bounding box center [980, 214] width 362 height 110
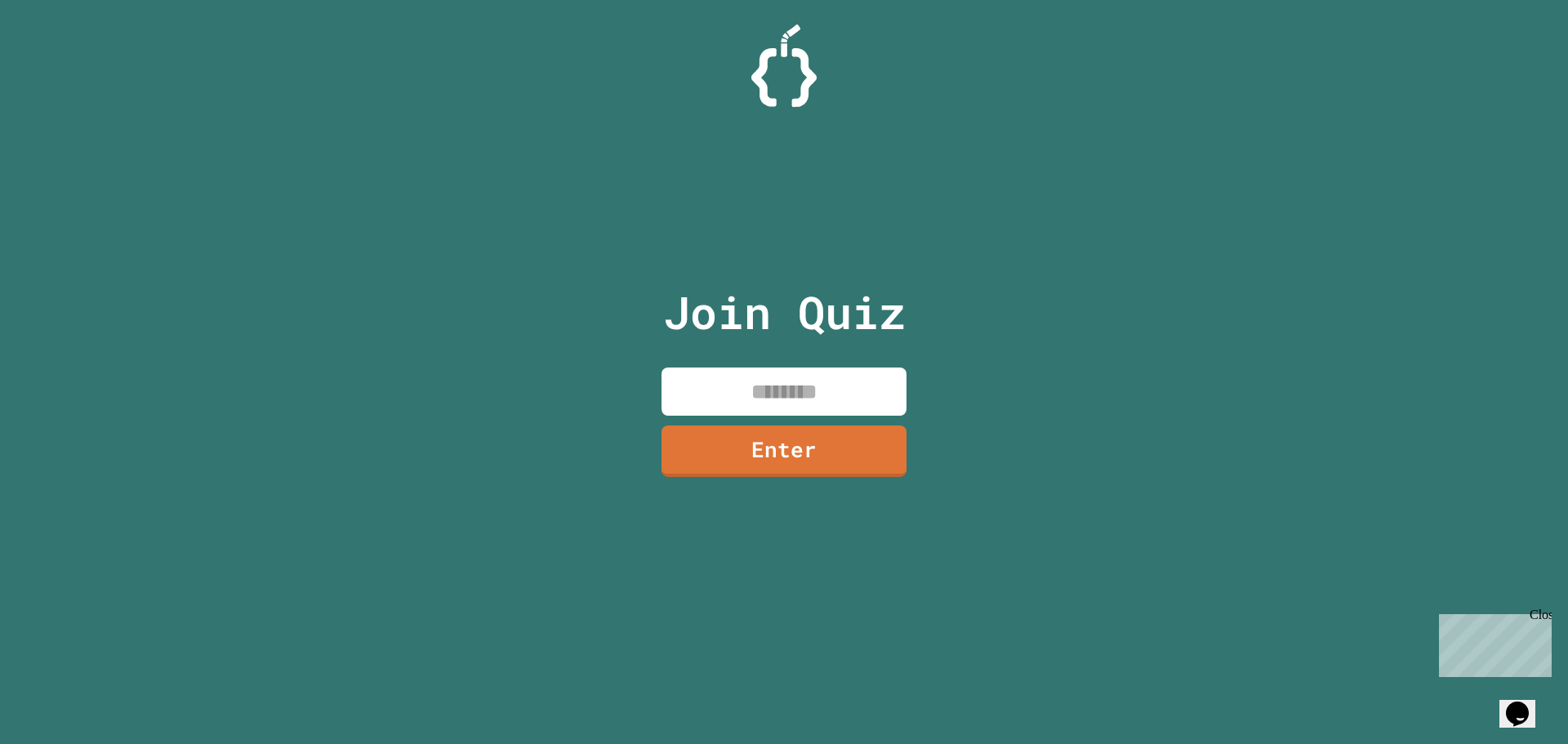
click at [822, 395] on input at bounding box center [784, 392] width 245 height 48
type input "********"
click at [821, 433] on link "Enter" at bounding box center [783, 449] width 230 height 54
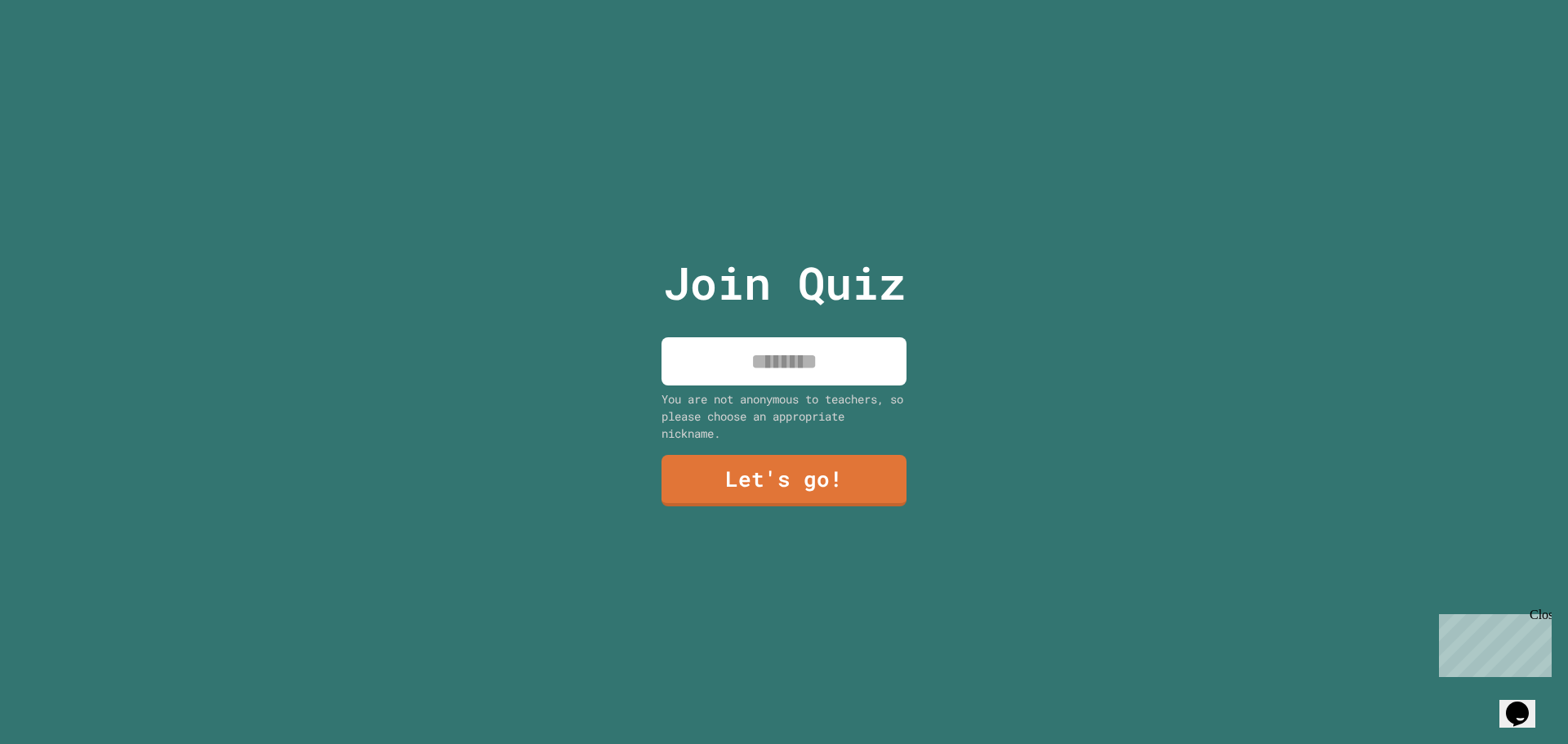
click at [817, 375] on input at bounding box center [784, 362] width 245 height 48
type input "*******"
click at [834, 476] on link "Let's go!" at bounding box center [785, 478] width 238 height 54
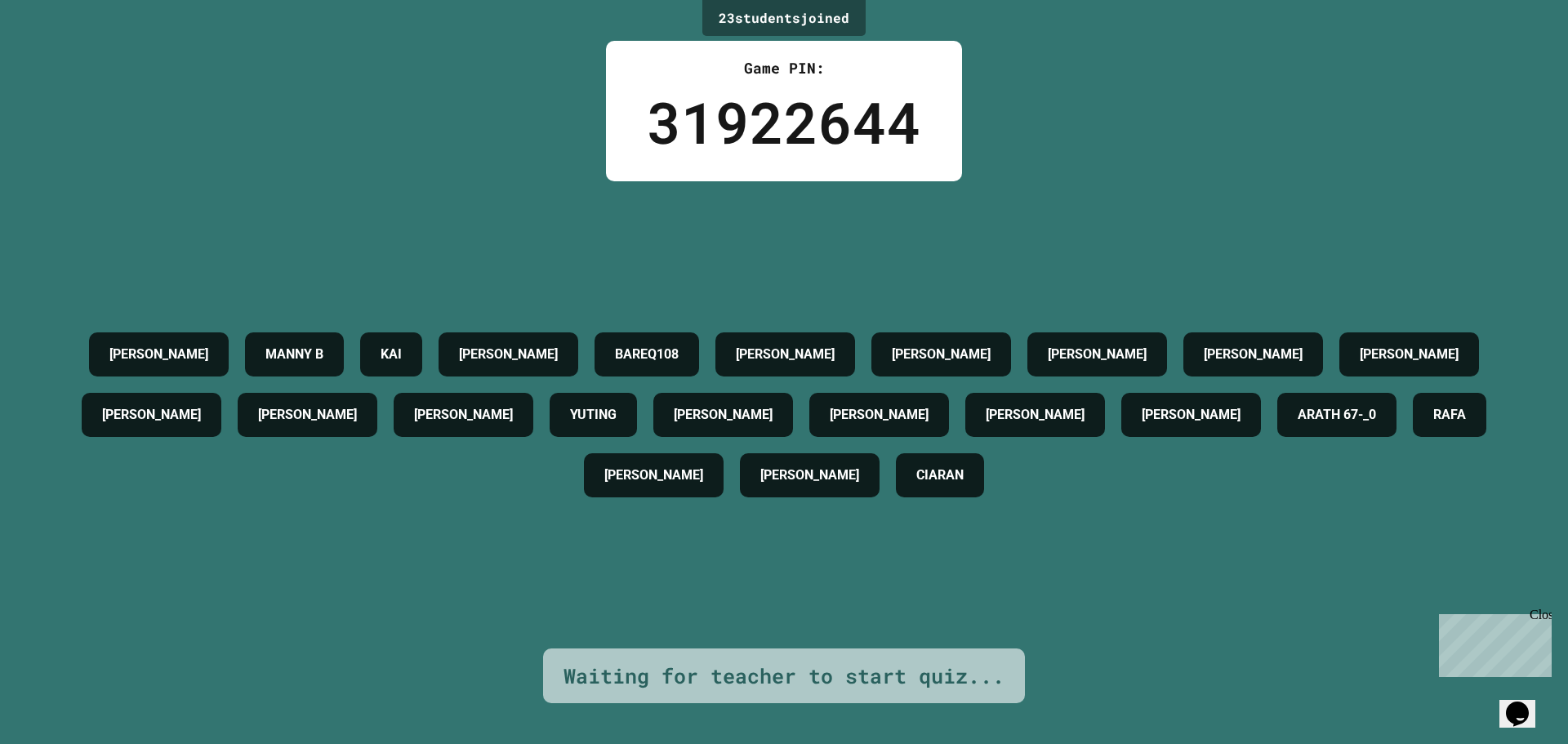
click at [1540, 610] on div "Close" at bounding box center [1540, 618] width 21 height 21
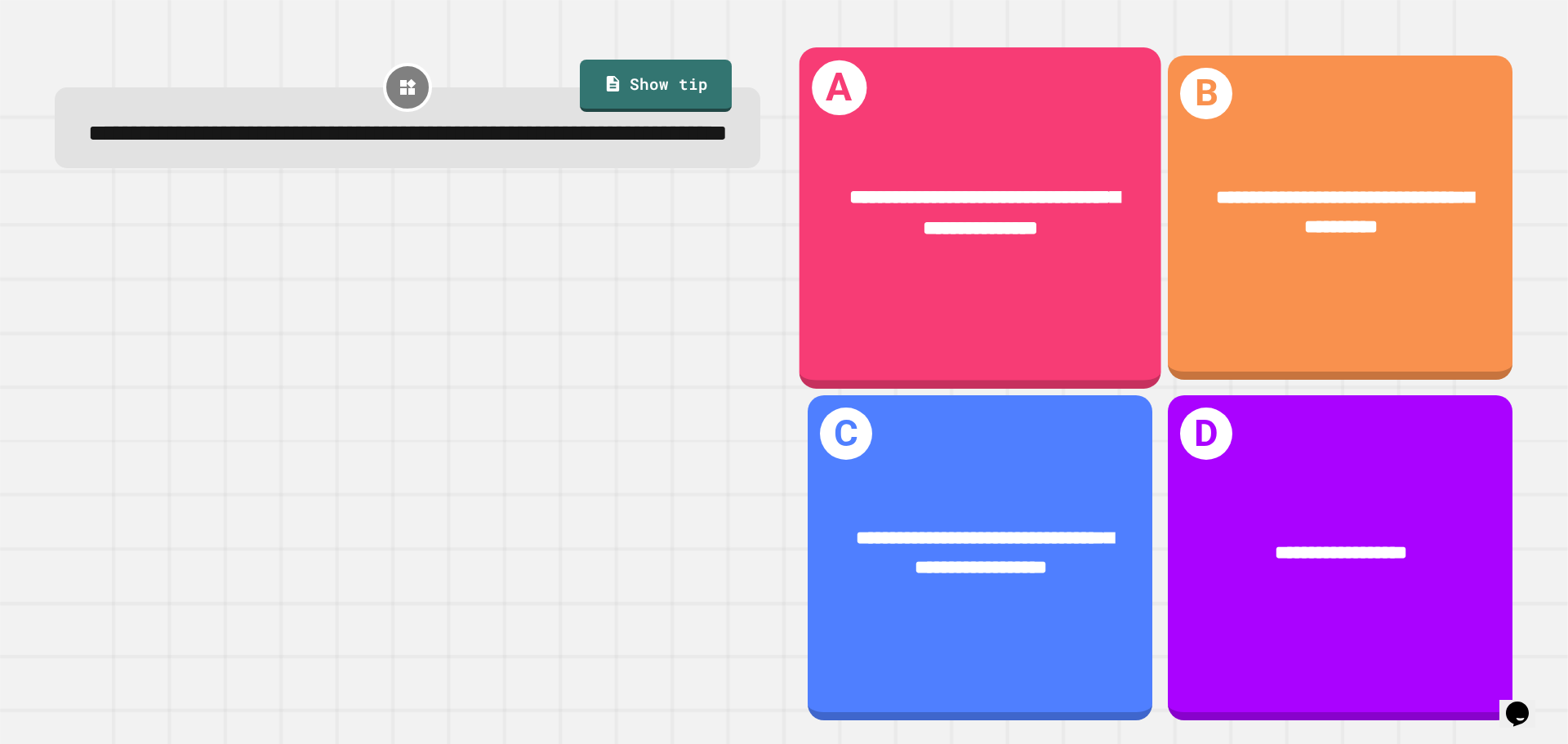
click at [1027, 327] on div "**********" at bounding box center [980, 218] width 362 height 341
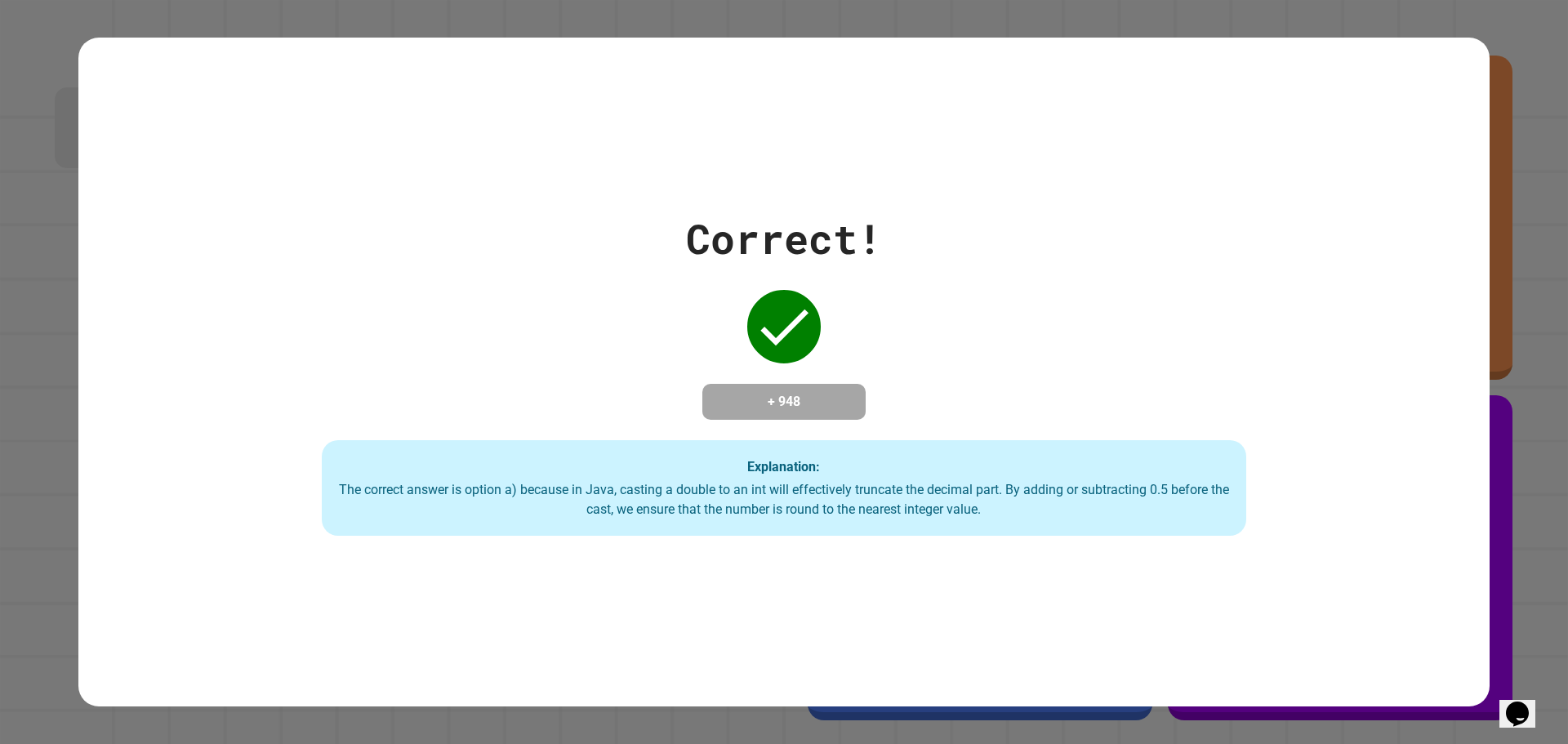
click at [806, 496] on div "The correct answer is option a) because in Java, casting a double to an int wil…" at bounding box center [784, 500] width 892 height 39
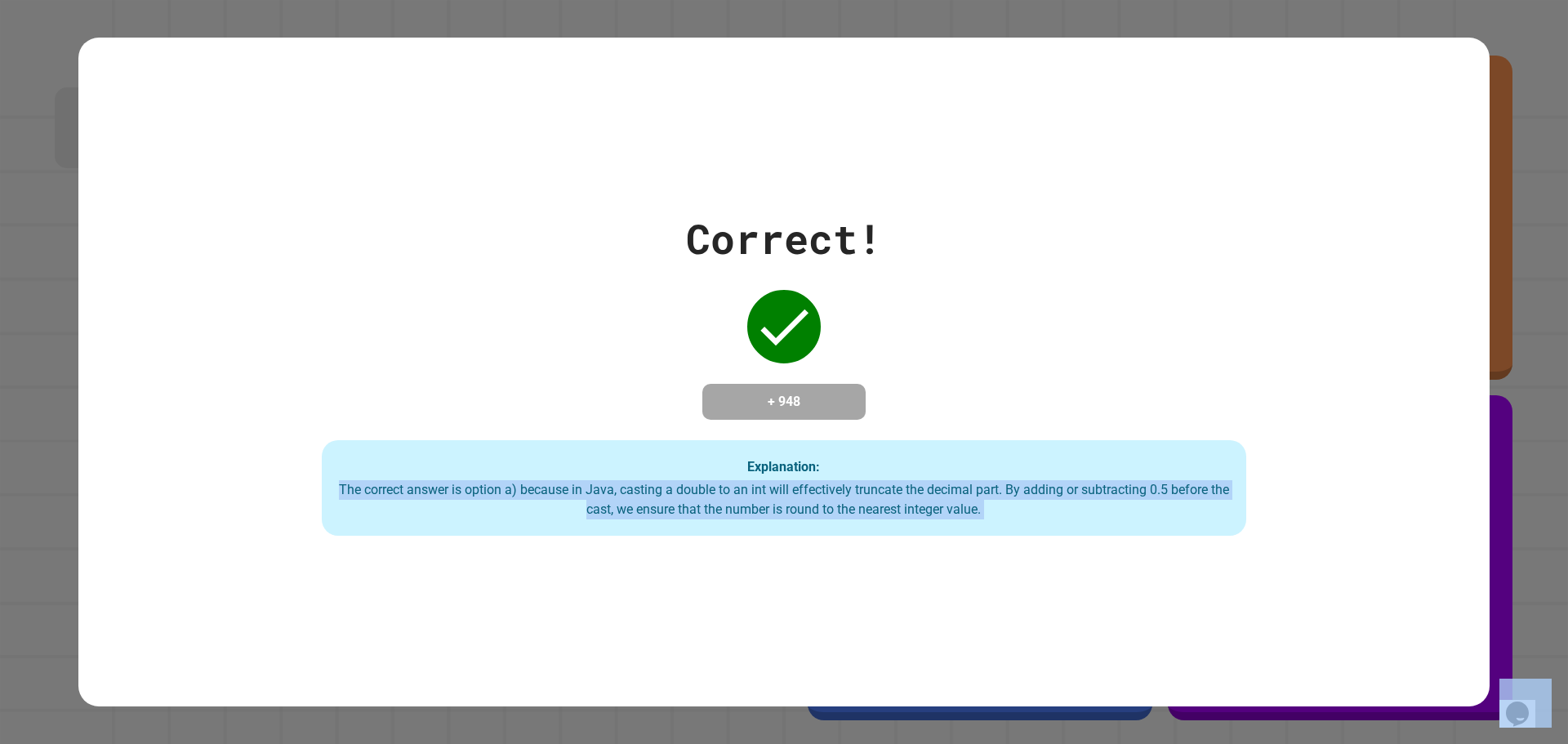
click at [806, 496] on div "The correct answer is option a) because in Java, casting a double to an int wil…" at bounding box center [784, 500] width 892 height 39
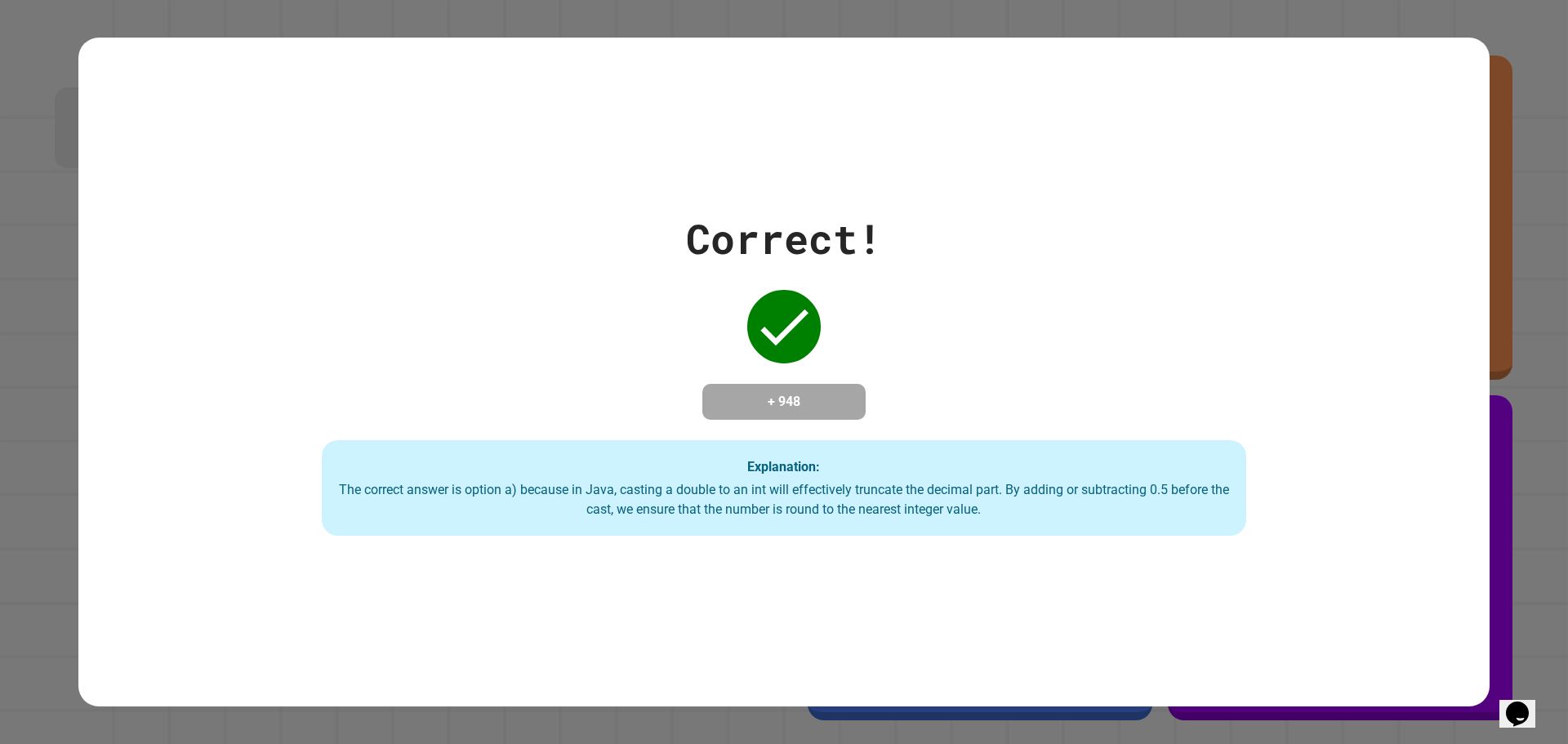
drag, startPoint x: 1175, startPoint y: 402, endPoint x: 1034, endPoint y: 284, distance: 183.9
click at [1175, 402] on div "Correct! + 948 Explanation: The correct answer is option a) because in [GEOGRAP…" at bounding box center [784, 372] width 1320 height 328
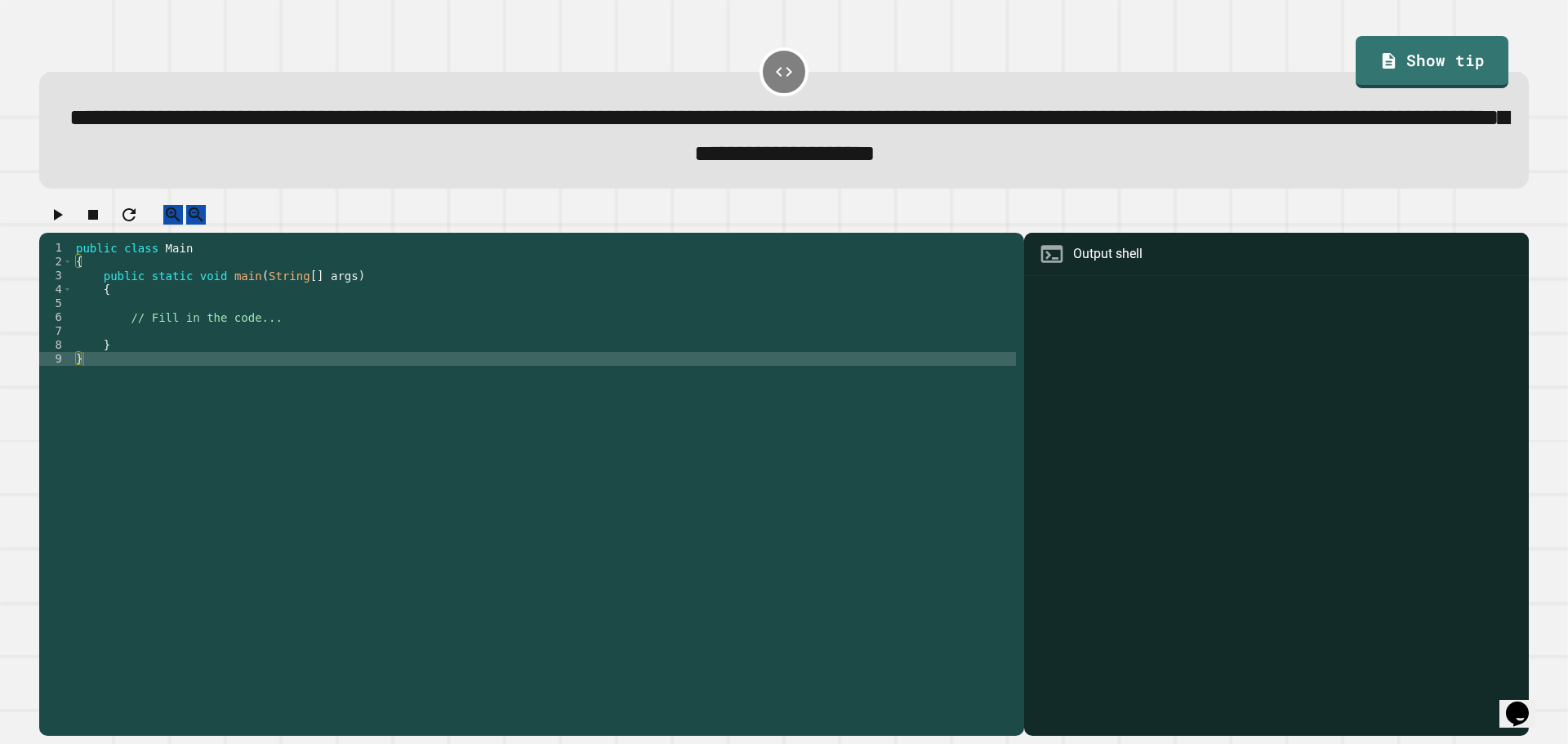
click at [362, 346] on div "public class Main { public static void main ( String [ ] args ) { // Fill in th…" at bounding box center [544, 470] width 943 height 458
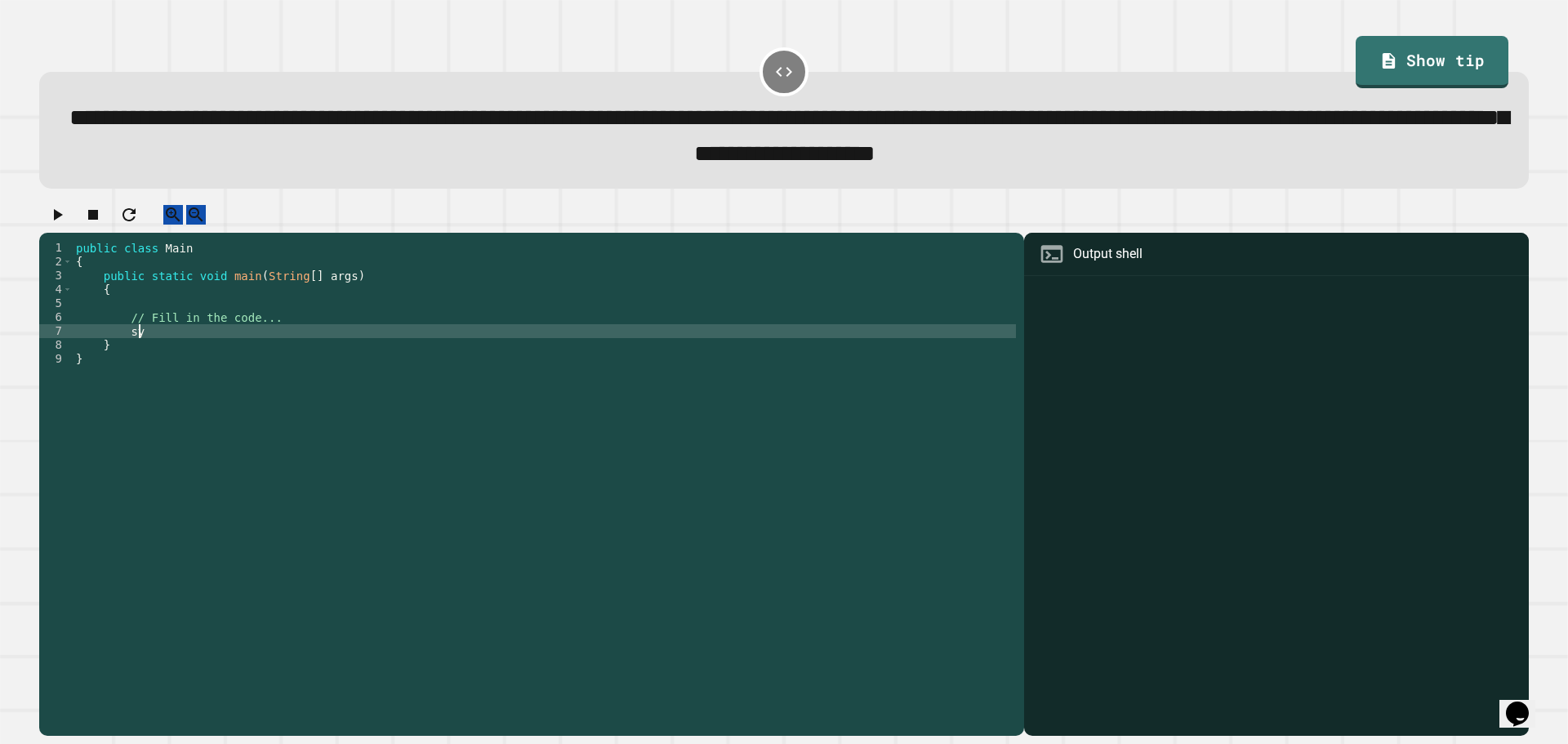
type textarea "*"
type textarea "**********"
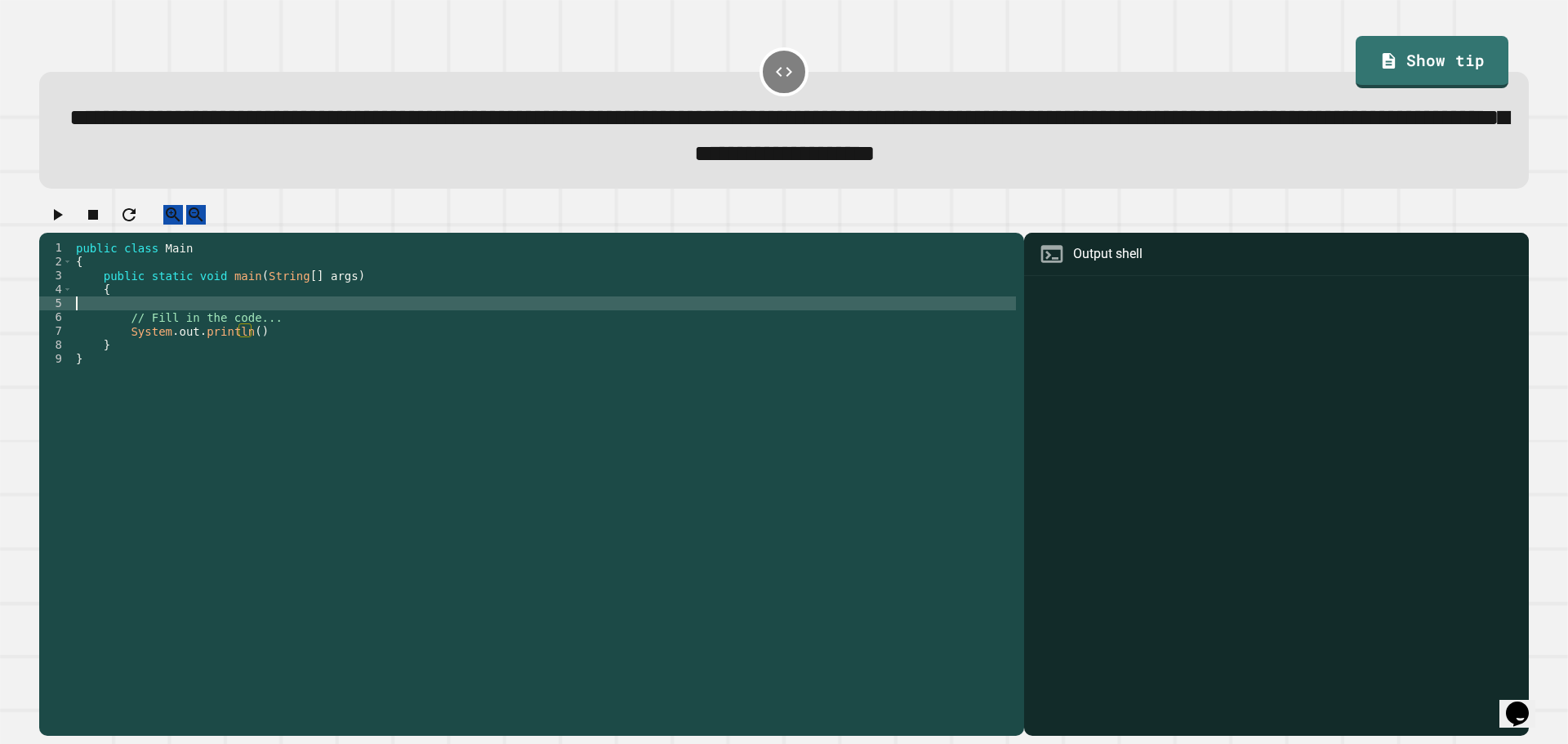
click at [327, 315] on div "public class Main { public static void main ( String [ ] args ) { // Fill in th…" at bounding box center [544, 470] width 943 height 458
type textarea "*"
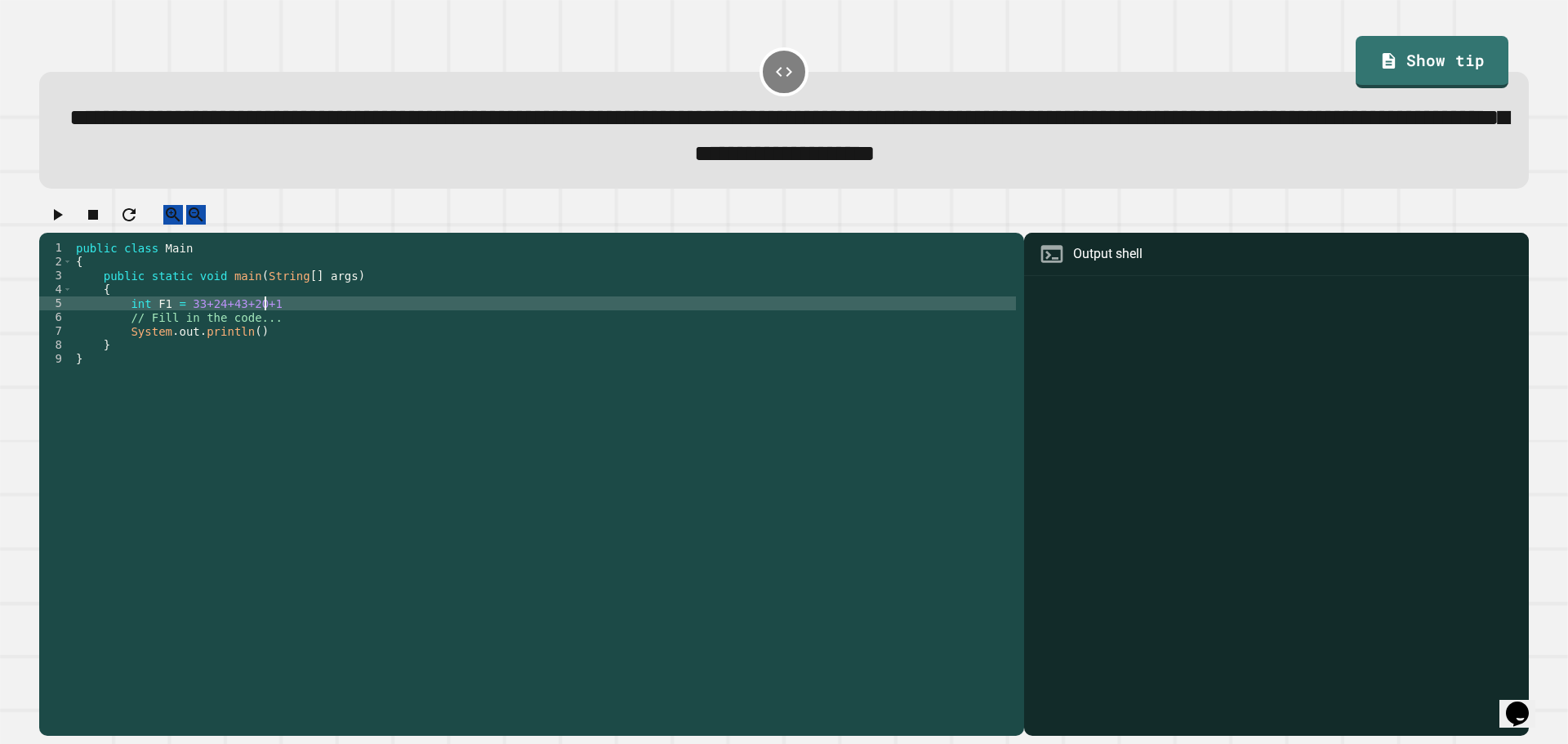
scroll to position [0, 13]
type textarea "**********"
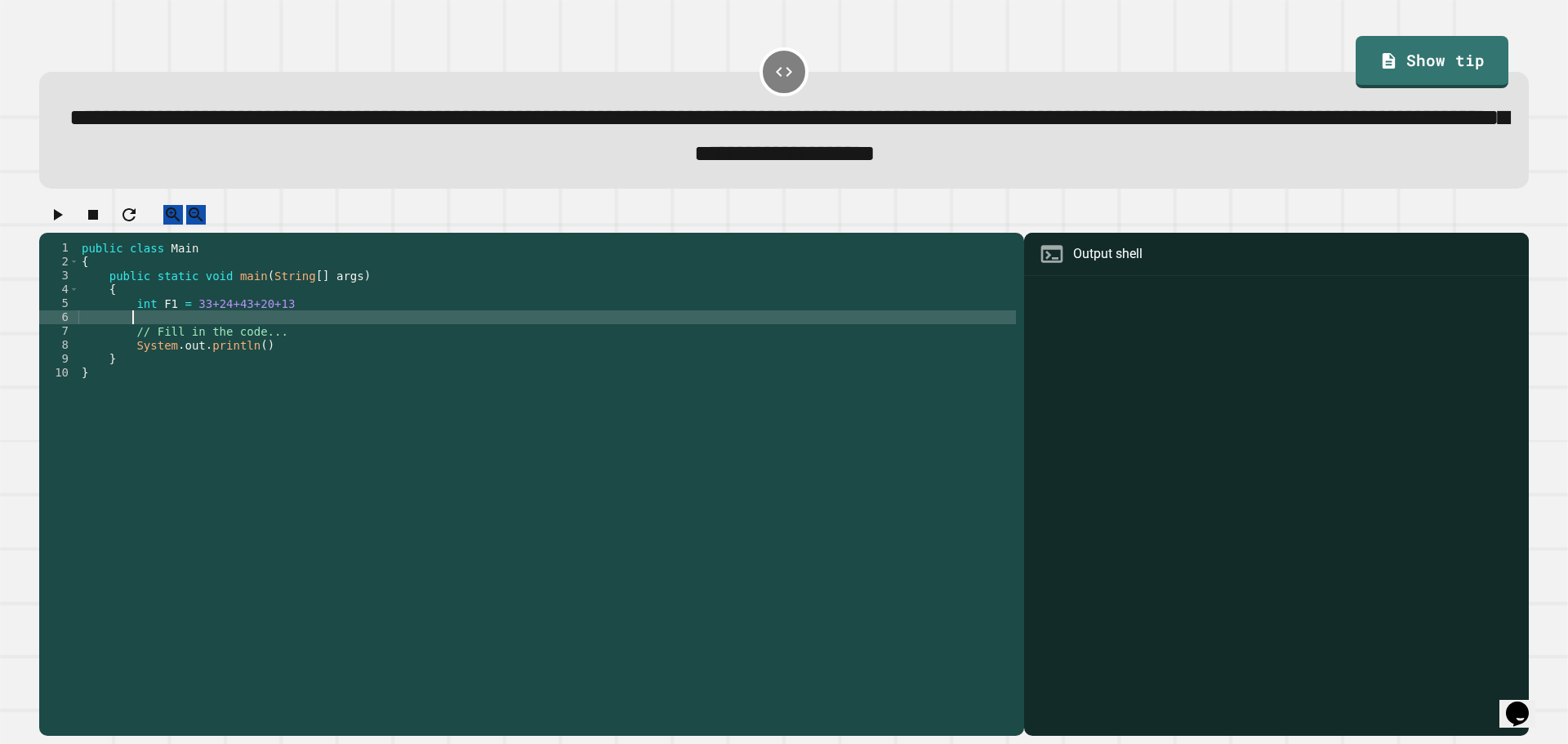
scroll to position [0, 2]
type textarea "*"
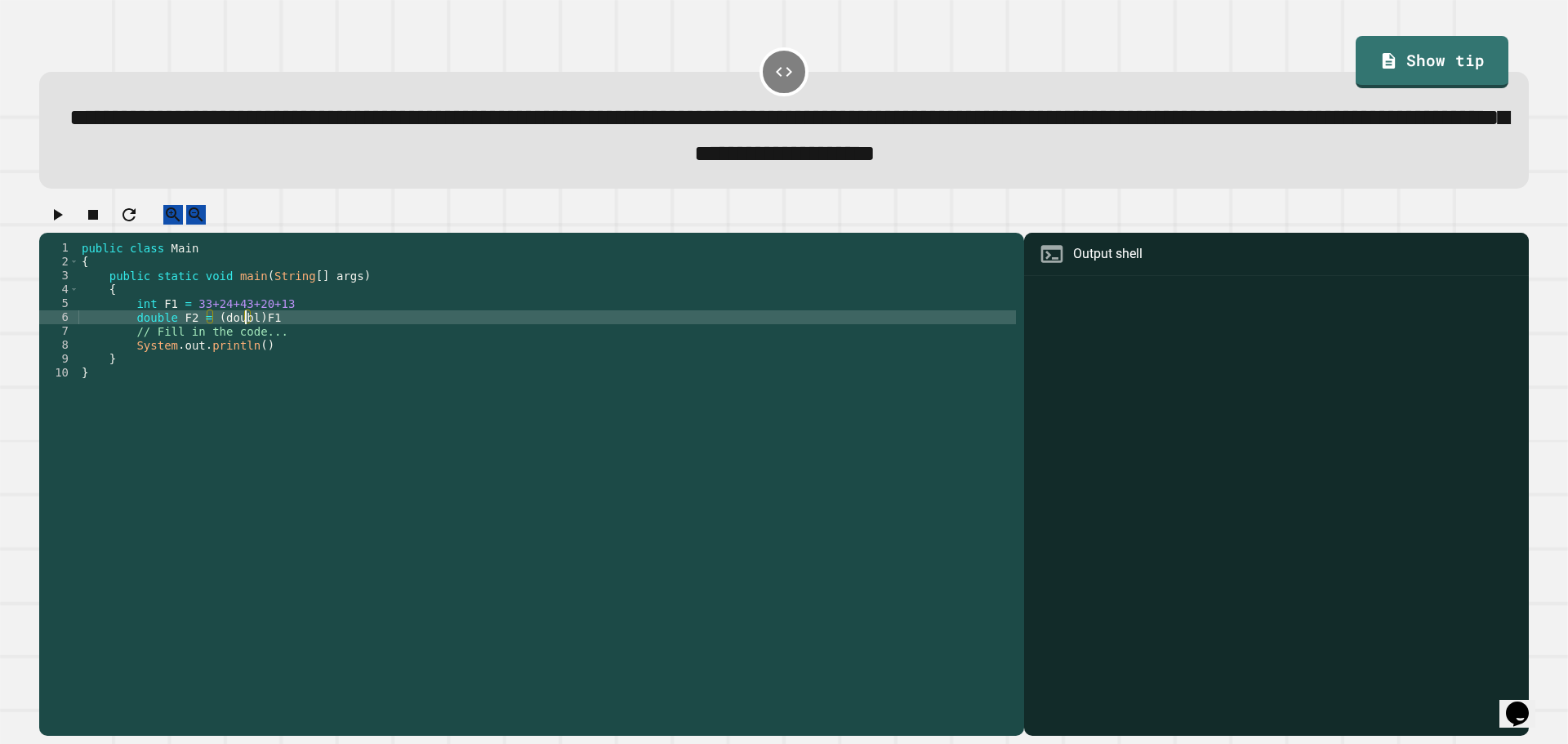
type textarea "**********"
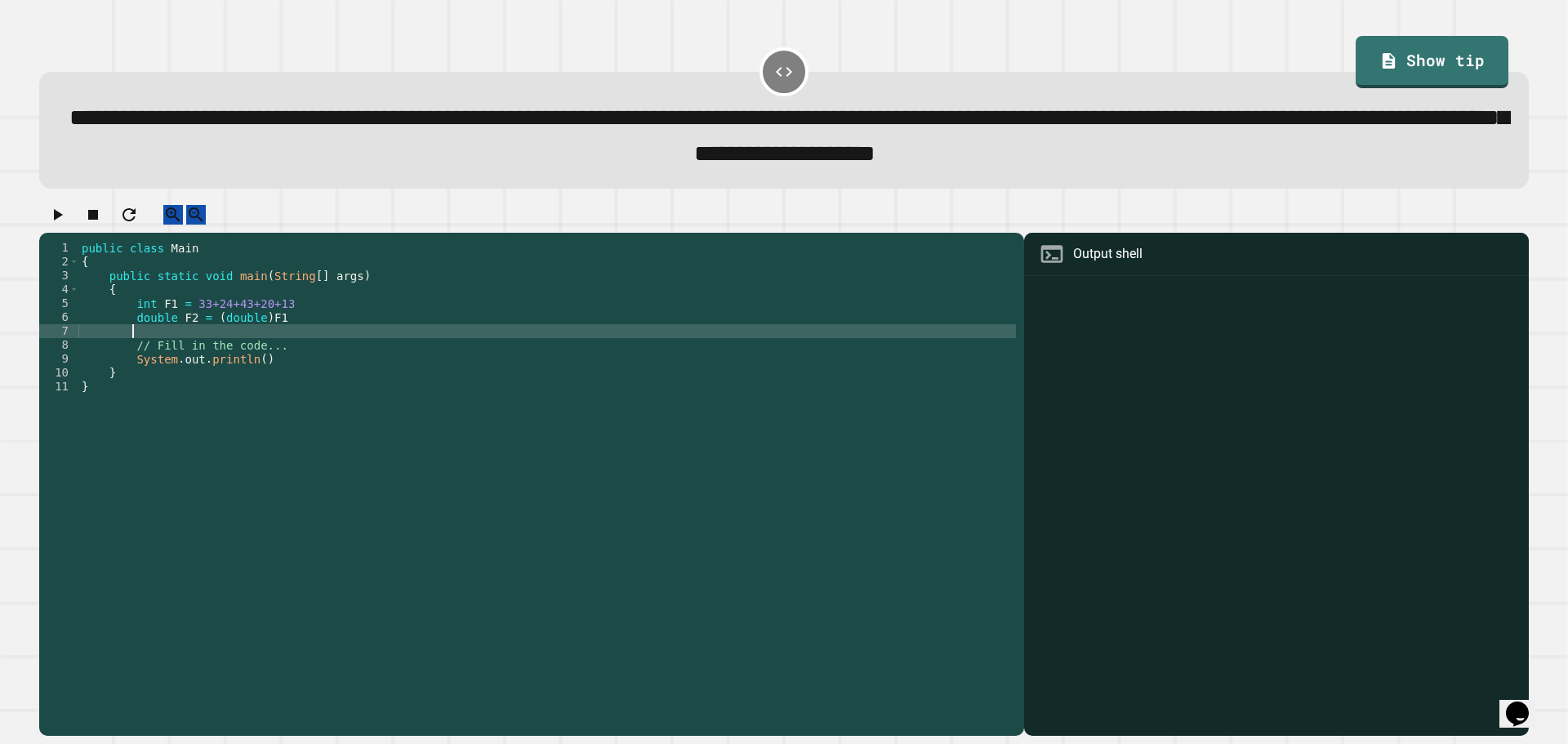
scroll to position [0, 2]
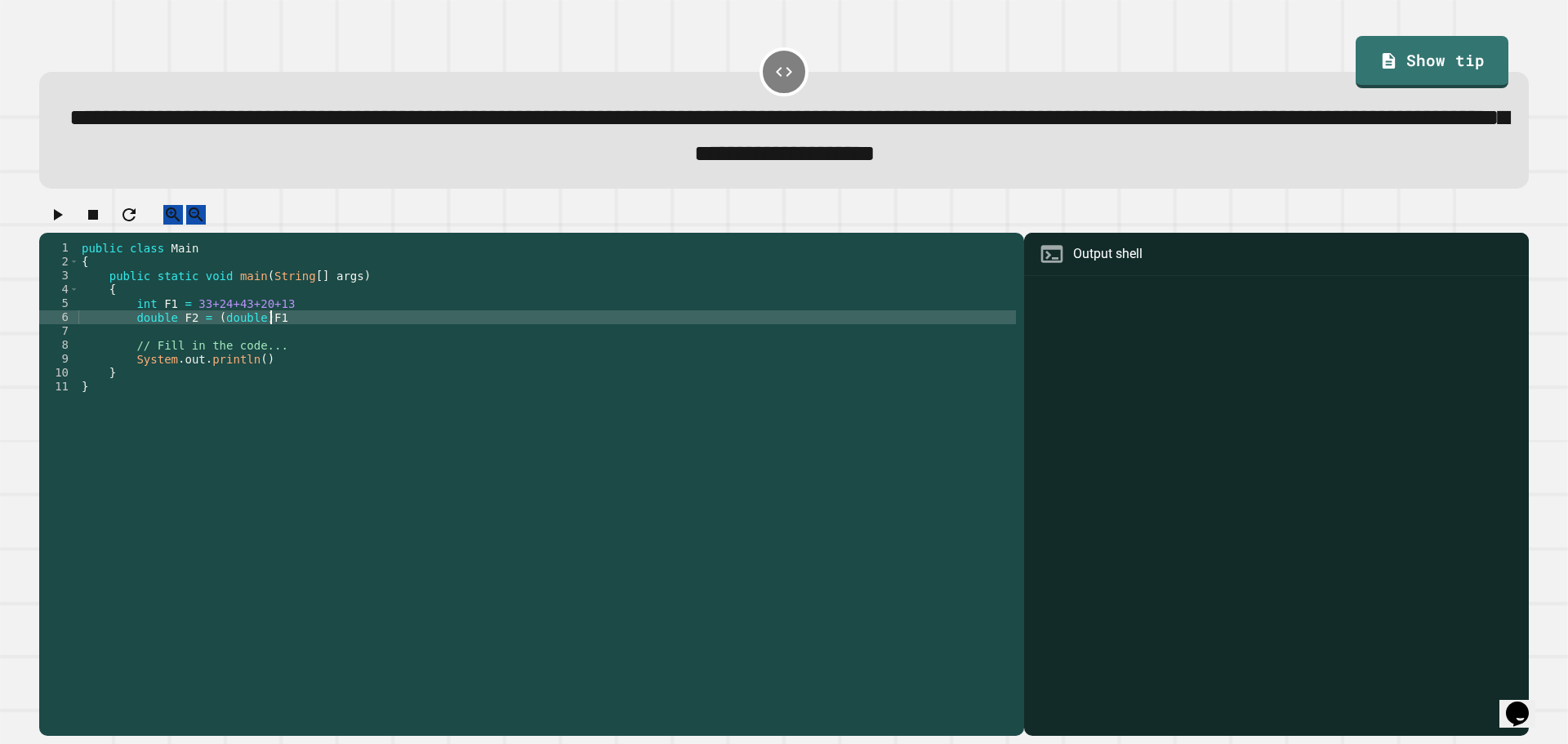
click at [293, 332] on div "public class Main { public static void main ( String [ ] args ) { int F1 = 33+2…" at bounding box center [547, 470] width 938 height 458
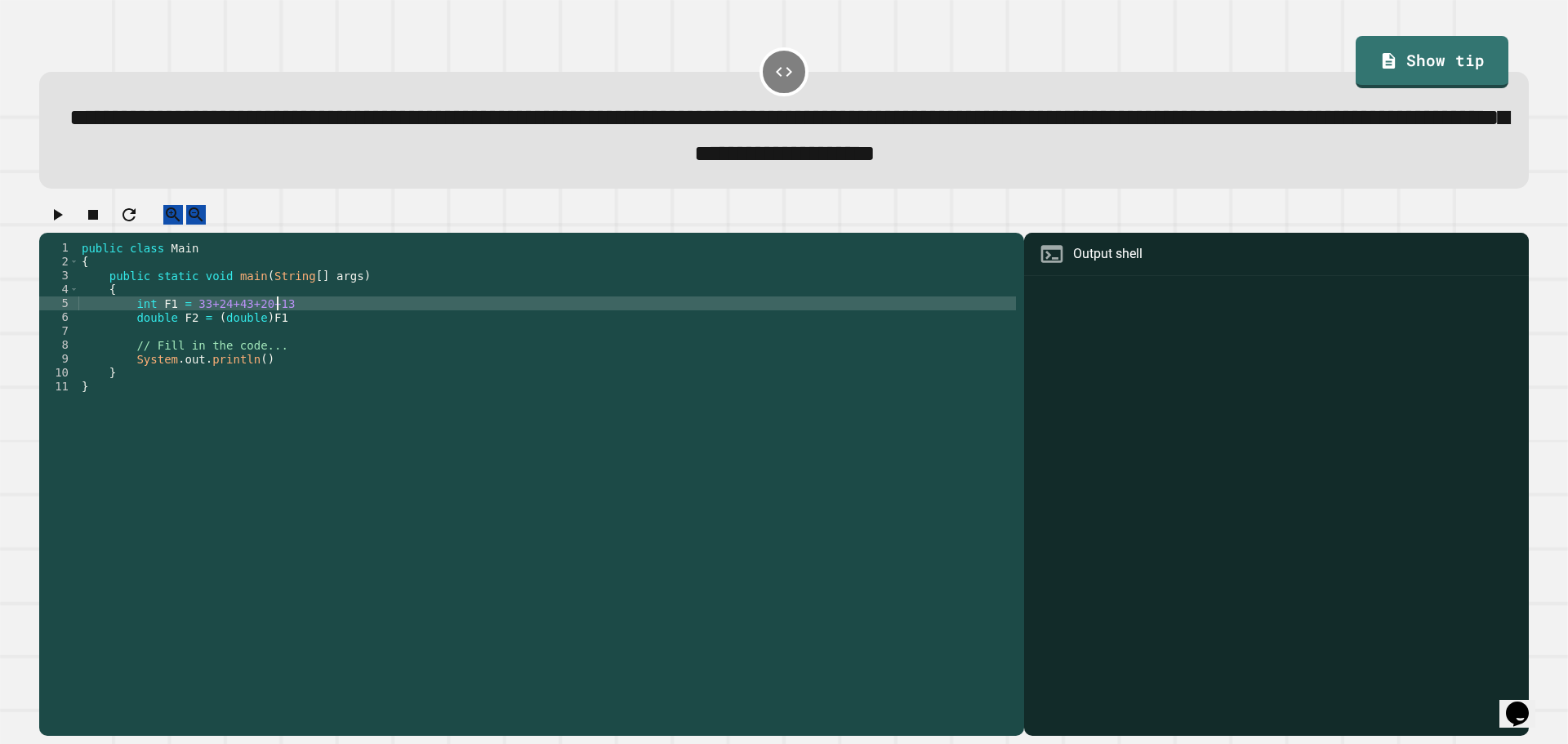
click at [293, 326] on div "public class Main { public static void main ( String [ ] args ) { int F1 = 33+2…" at bounding box center [547, 470] width 938 height 458
click at [297, 342] on div "public class Main { public static void main ( String [ ] args ) { int F1 = 33+2…" at bounding box center [547, 470] width 938 height 458
click at [299, 322] on div "public class Main { public static void main ( String [ ] args ) { int F1 = 33+2…" at bounding box center [547, 470] width 938 height 458
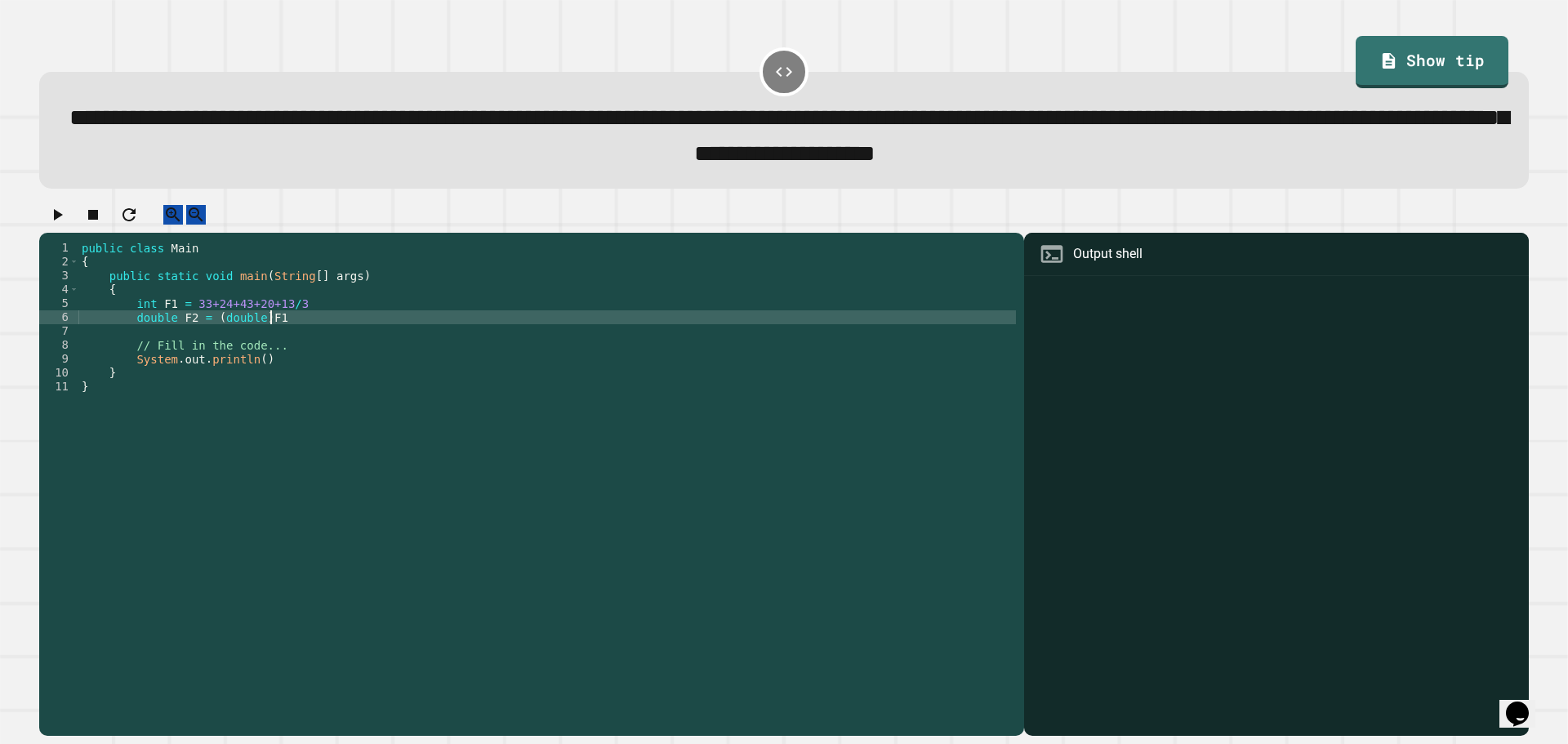
click at [311, 342] on div "public class Main { public static void main ( String [ ] args ) { int F1 = 33+2…" at bounding box center [547, 470] width 938 height 458
click at [317, 360] on div "public class Main { public static void main ( String [ ] args ) { int F1 = 33+2…" at bounding box center [547, 470] width 938 height 458
click at [304, 339] on div "public class Main { public static void main ( String [ ] args ) { int F1 = 33+2…" at bounding box center [547, 470] width 938 height 458
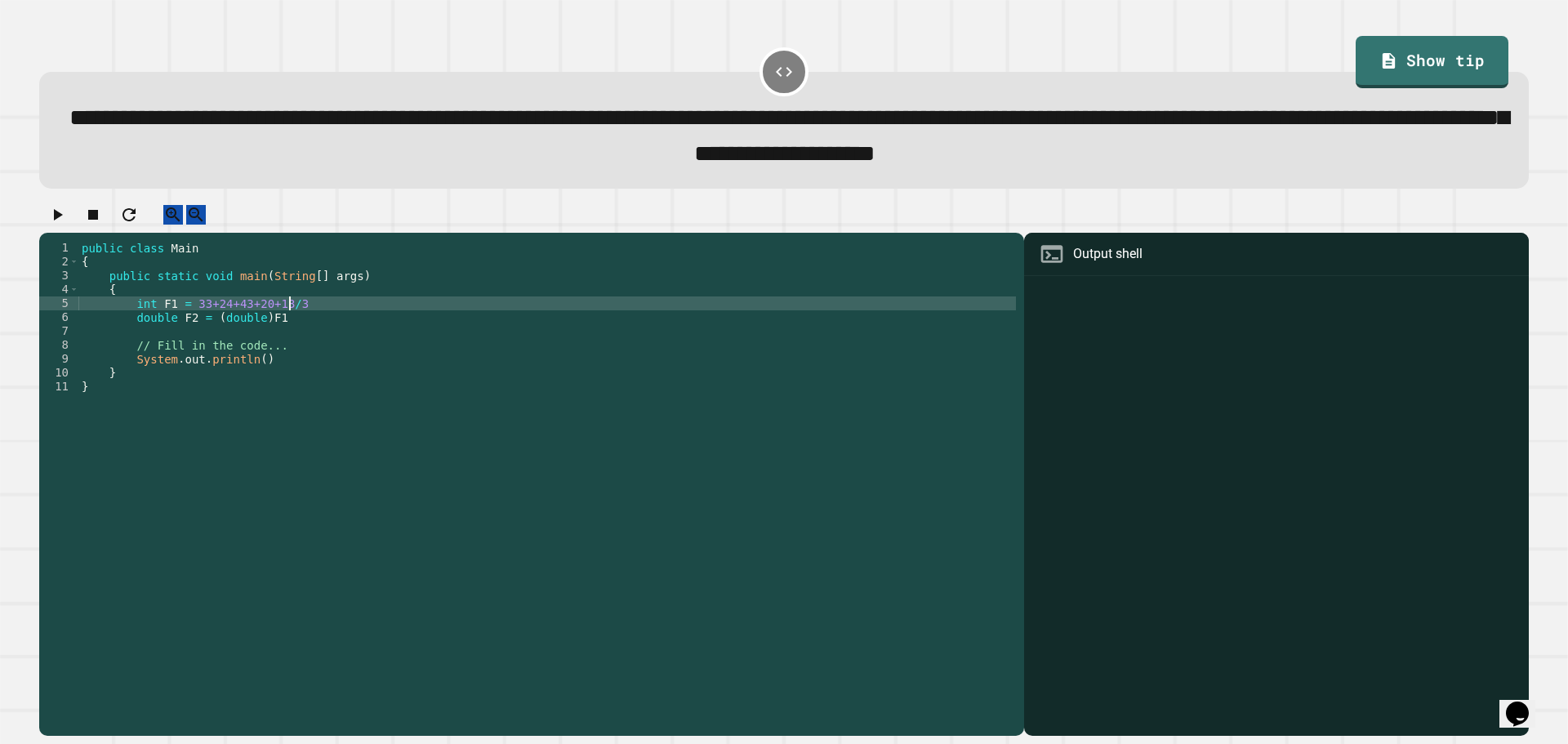
click at [298, 325] on div "public class Main { public static void main ( String [ ] args ) { int F1 = 33+2…" at bounding box center [547, 470] width 938 height 458
click at [151, 332] on div "public class Main { public static void main ( String [ ] args ) { int F1 = 33+2…" at bounding box center [547, 470] width 938 height 458
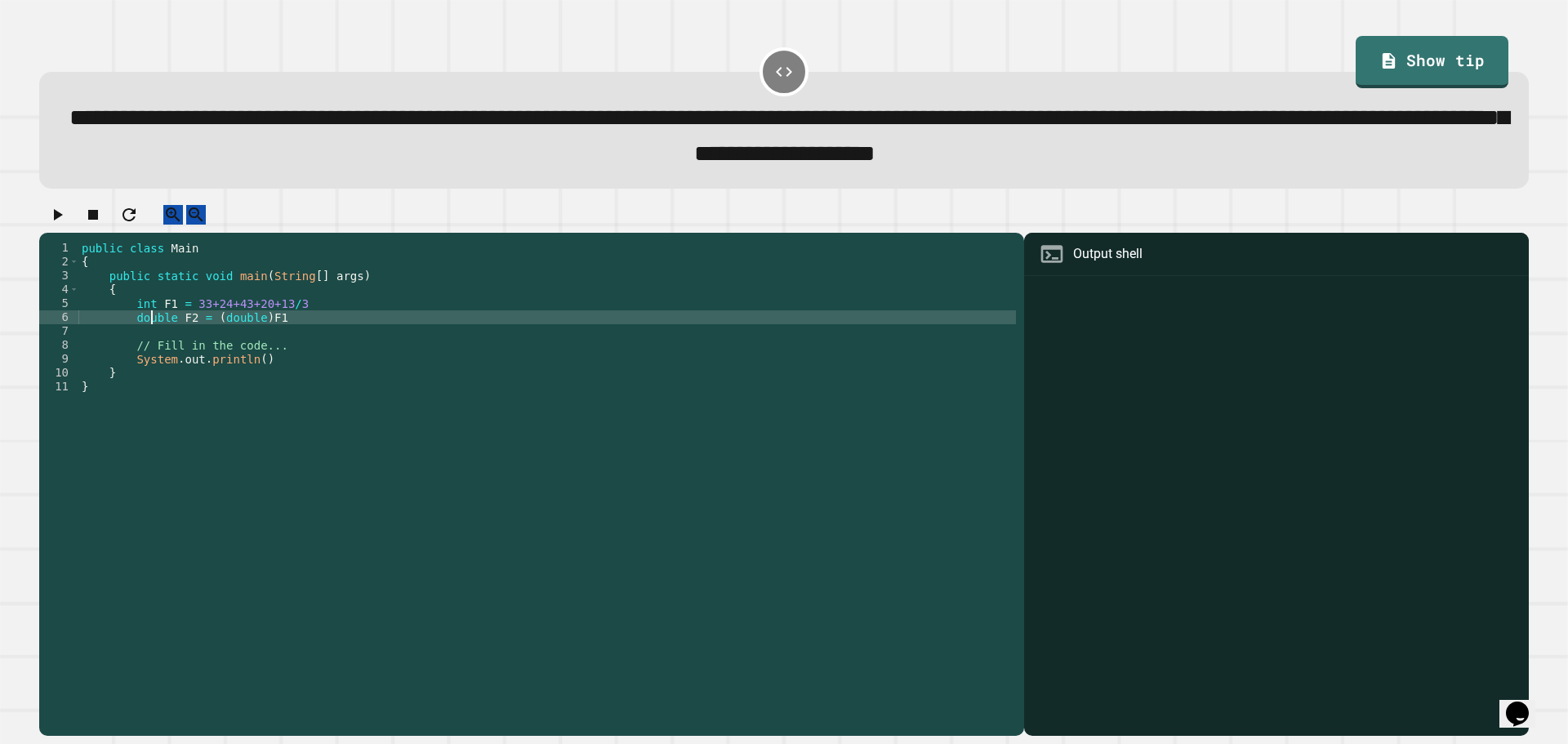
click at [151, 338] on div "public class Main { public static void main ( String [ ] args ) { int F1 = 33+2…" at bounding box center [547, 470] width 938 height 458
click at [181, 347] on div "public class Main { public static void main ( String [ ] args ) { int F1 = 33+2…" at bounding box center [547, 470] width 938 height 458
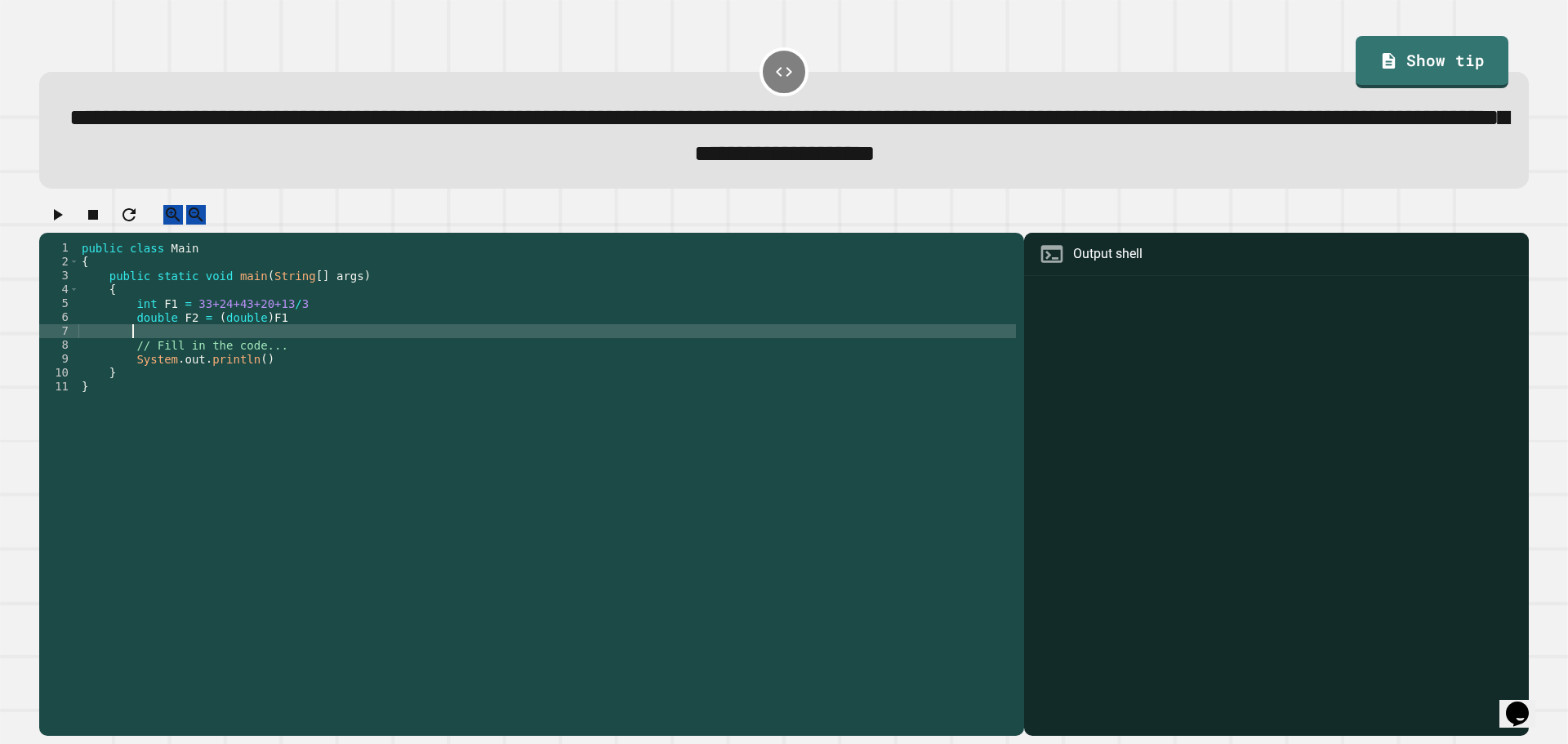
scroll to position [0, 2]
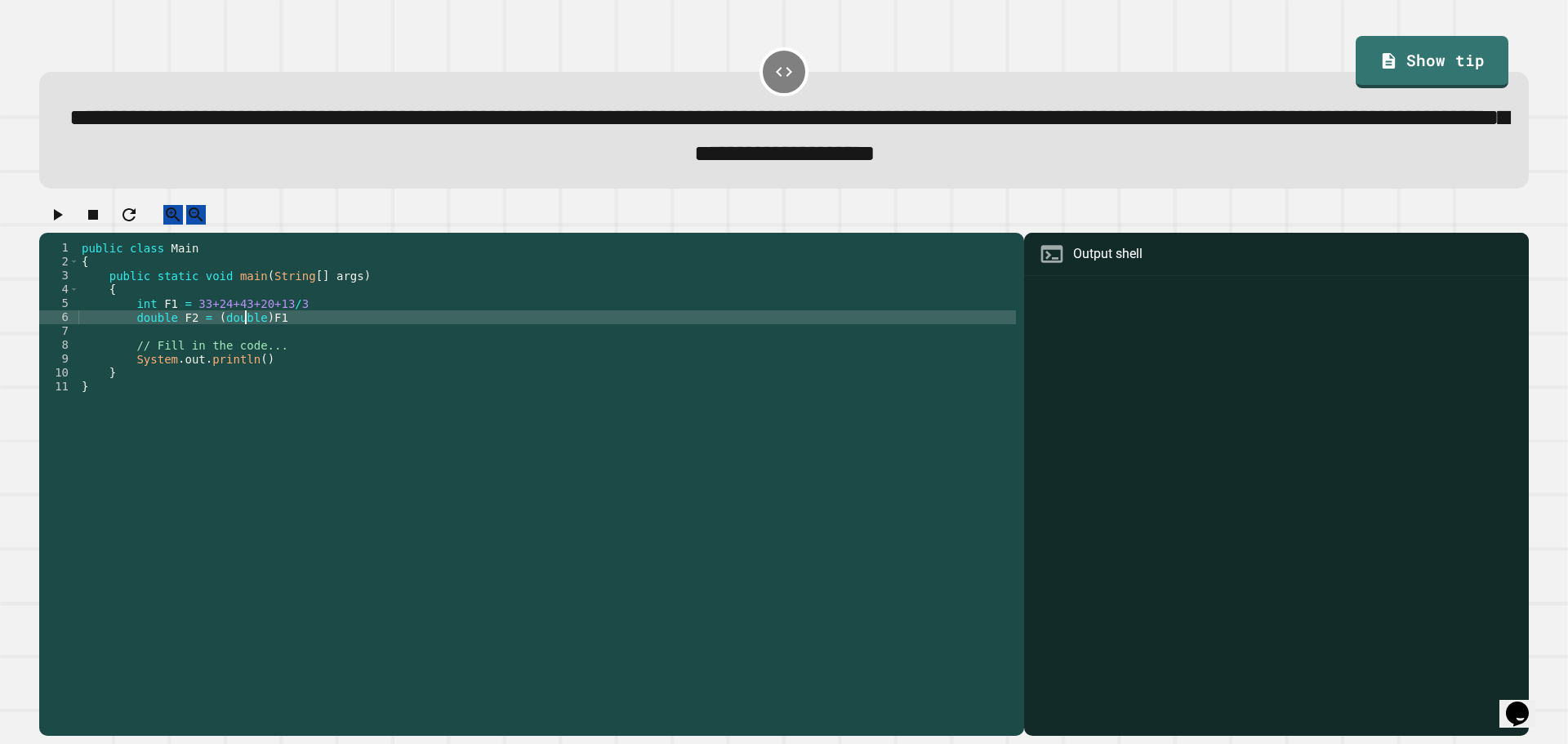
click at [247, 335] on div "public class Main { public static void main ( String [ ] args ) { int F1 = 33+2…" at bounding box center [547, 470] width 938 height 458
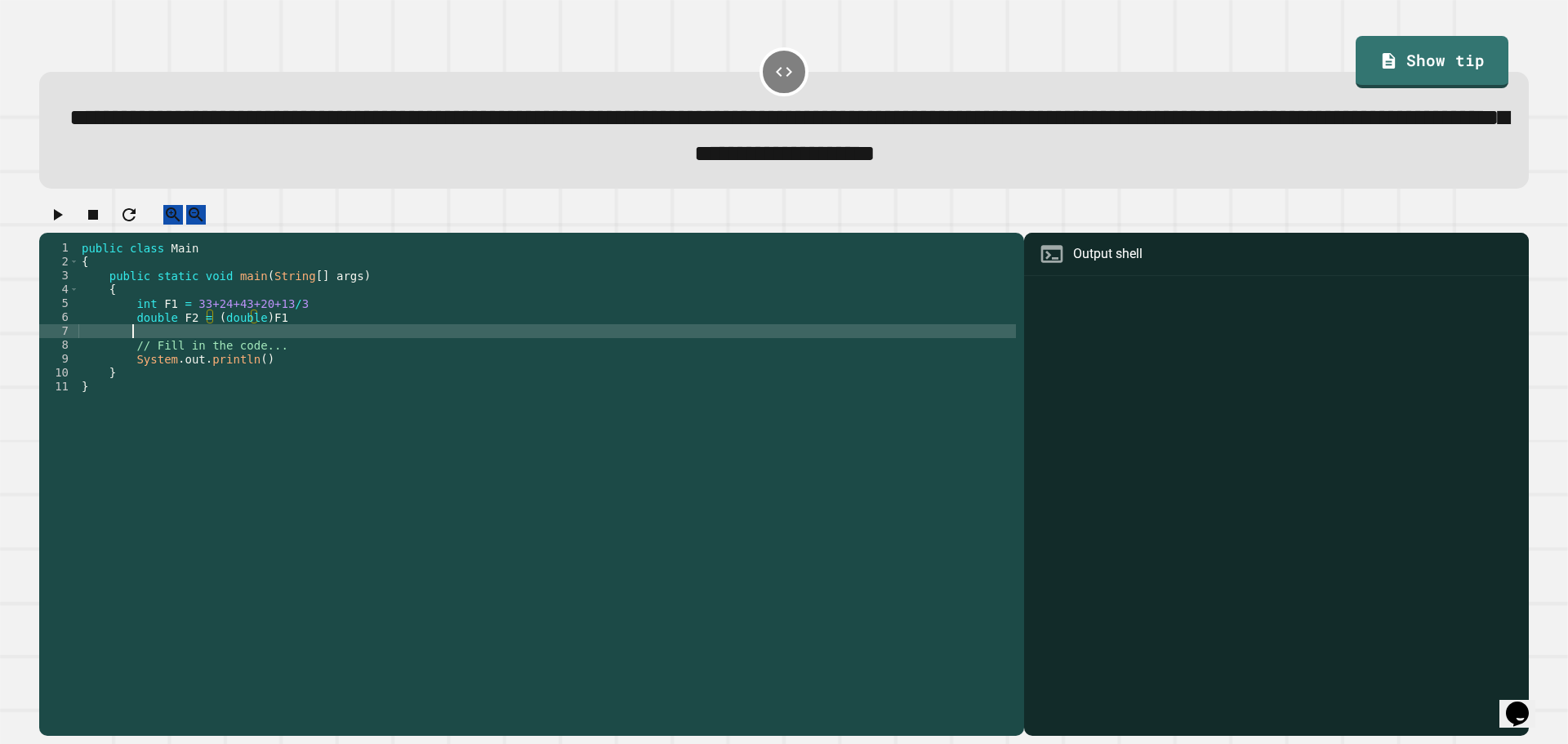
click at [229, 348] on div "public class Main { public static void main ( String [ ] args ) { int F1 = 33+2…" at bounding box center [547, 470] width 938 height 458
drag, startPoint x: 63, startPoint y: 226, endPoint x: 165, endPoint y: 306, distance: 129.6
click at [158, 290] on div "**********" at bounding box center [784, 471] width 1490 height 531
click at [184, 336] on div "public class Main { public static void main ( String [ ] args ) { int F1 = 33+2…" at bounding box center [547, 470] width 938 height 458
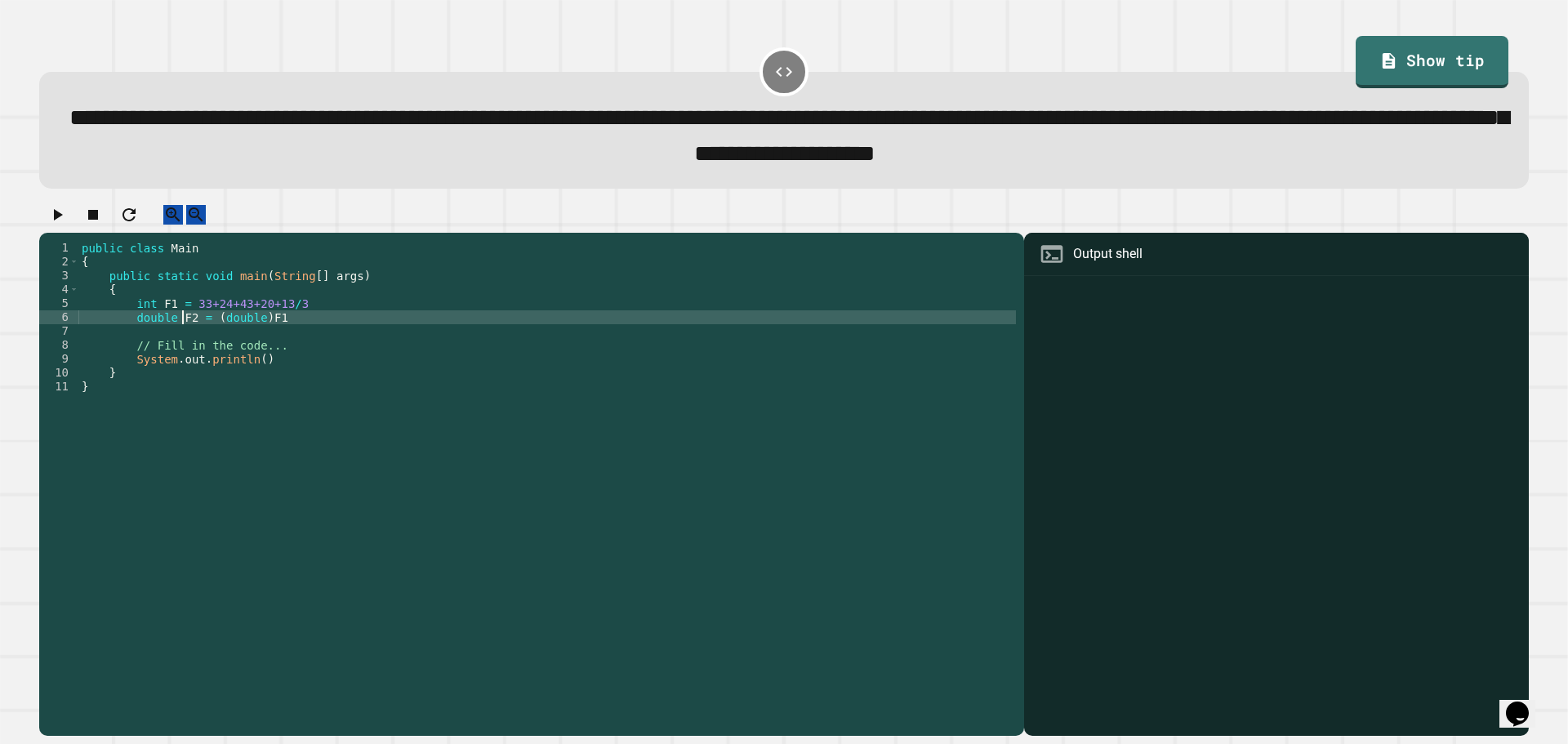
click at [184, 336] on div "public class Main { public static void main ( String [ ] args ) { int F1 = 33+2…" at bounding box center [547, 470] width 938 height 458
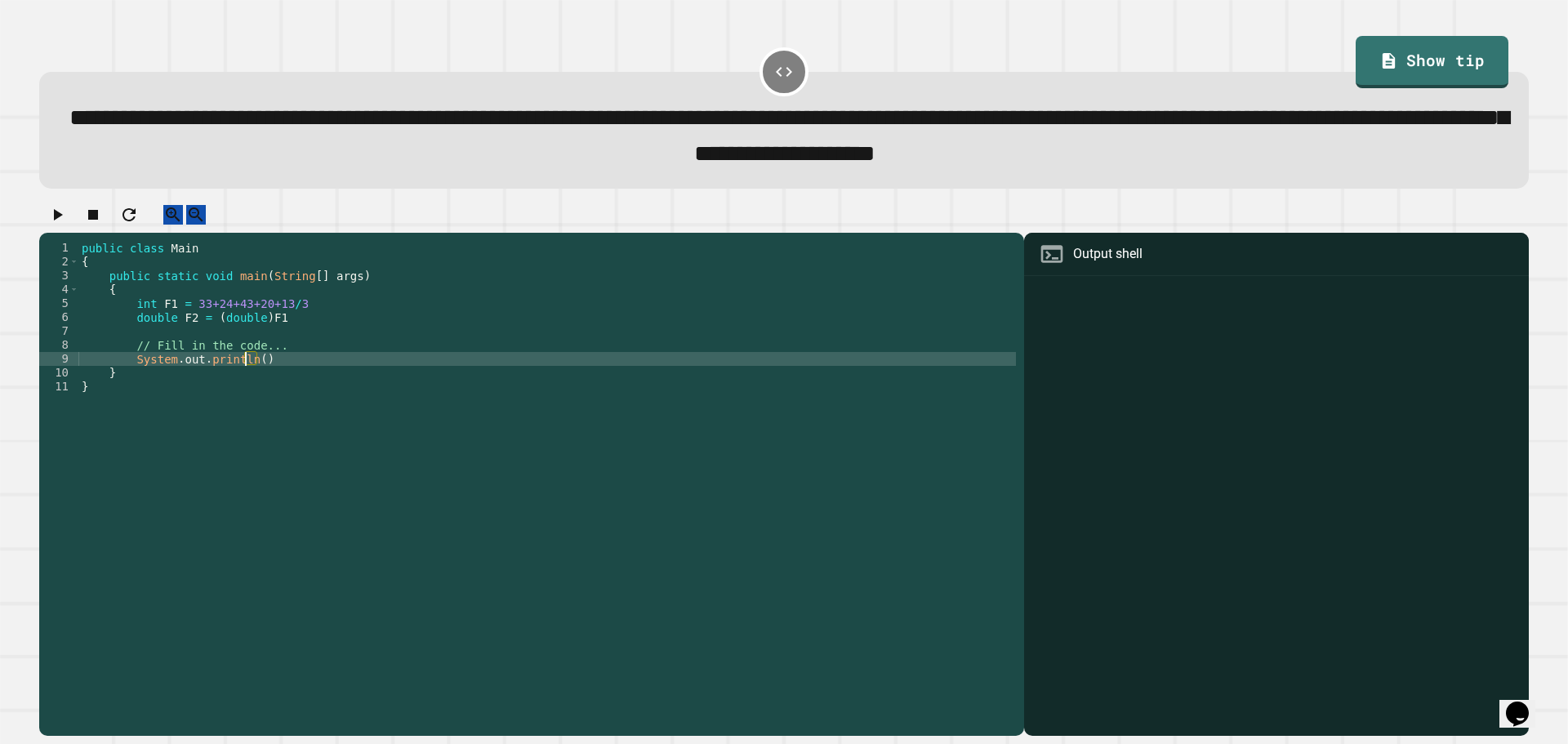
click at [249, 381] on div "public class Main { public static void main ( String [ ] args ) { int F1 = 33+2…" at bounding box center [547, 470] width 938 height 458
click at [254, 377] on div "public class Main { public static void main ( String [ ] args ) { int F1 = 33+2…" at bounding box center [547, 470] width 938 height 458
paste textarea "**"
click at [67, 224] on icon "button" at bounding box center [57, 215] width 20 height 20
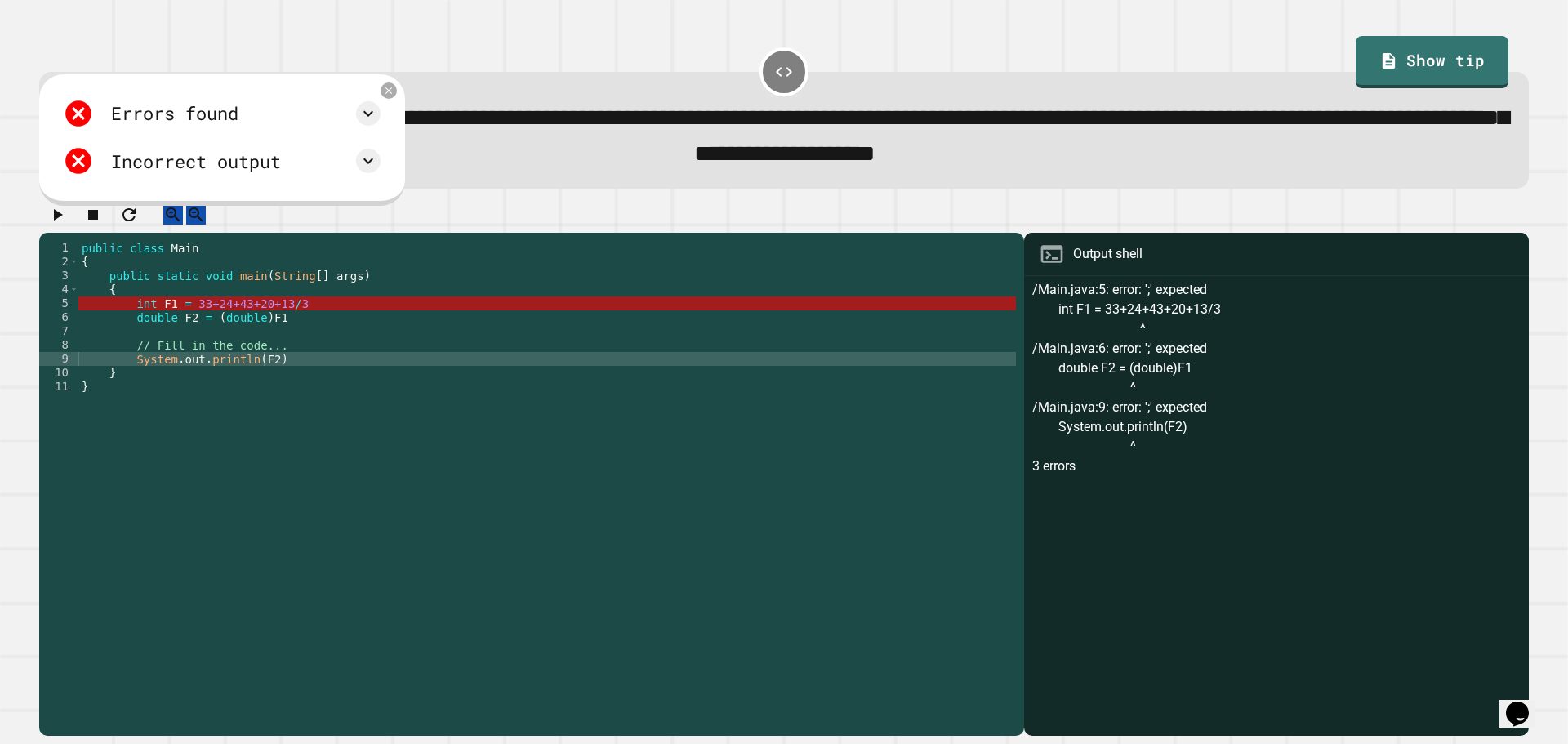
click at [367, 325] on div "public class Main { public static void main ( String [ ] args ) { int F1 = 33+2…" at bounding box center [547, 470] width 938 height 458
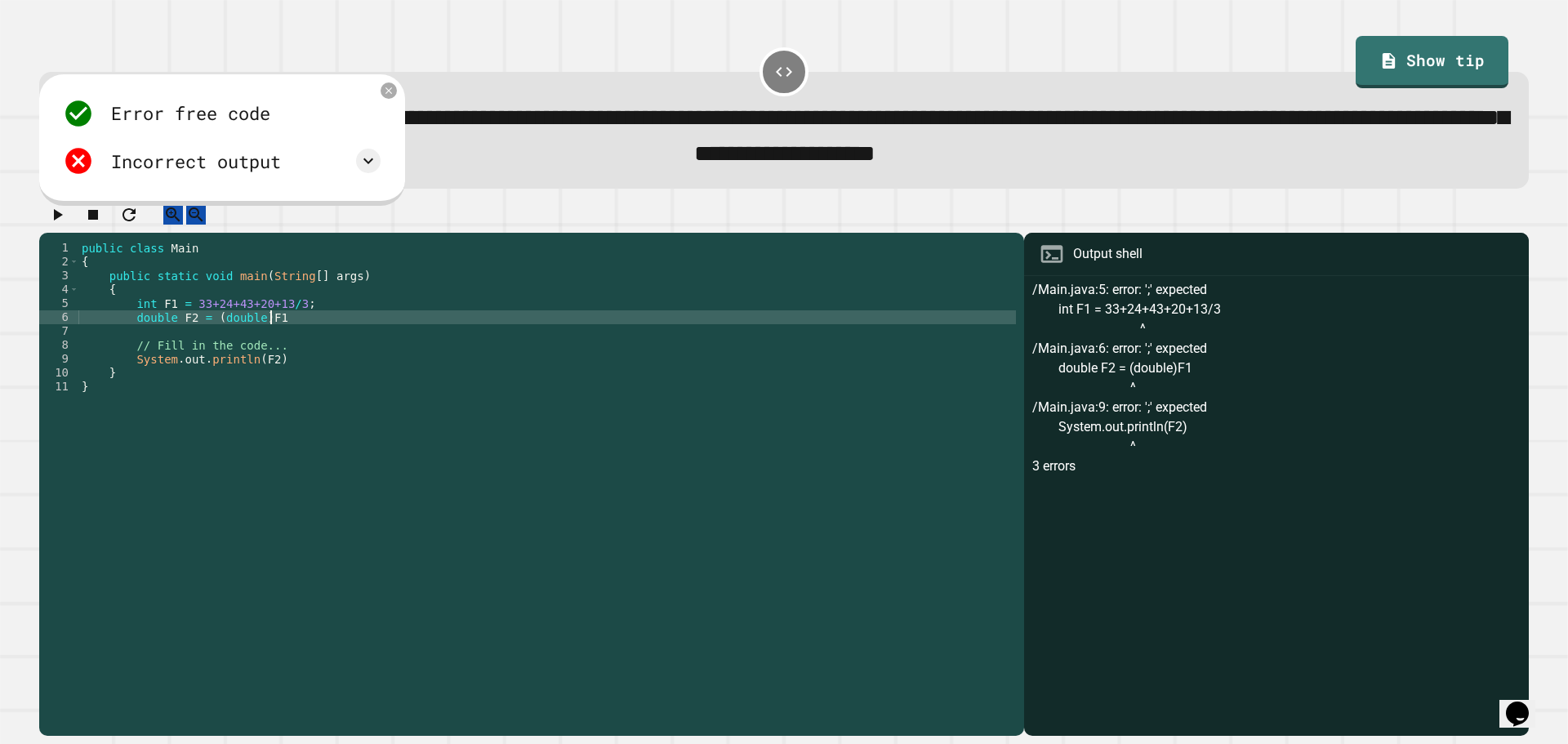
click at [353, 342] on div "public class Main { public static void main ( String [ ] args ) { int F1 = 33+2…" at bounding box center [547, 470] width 938 height 458
click at [341, 383] on div "public class Main { public static void main ( String [ ] args ) { int F1 = 33+2…" at bounding box center [547, 470] width 938 height 458
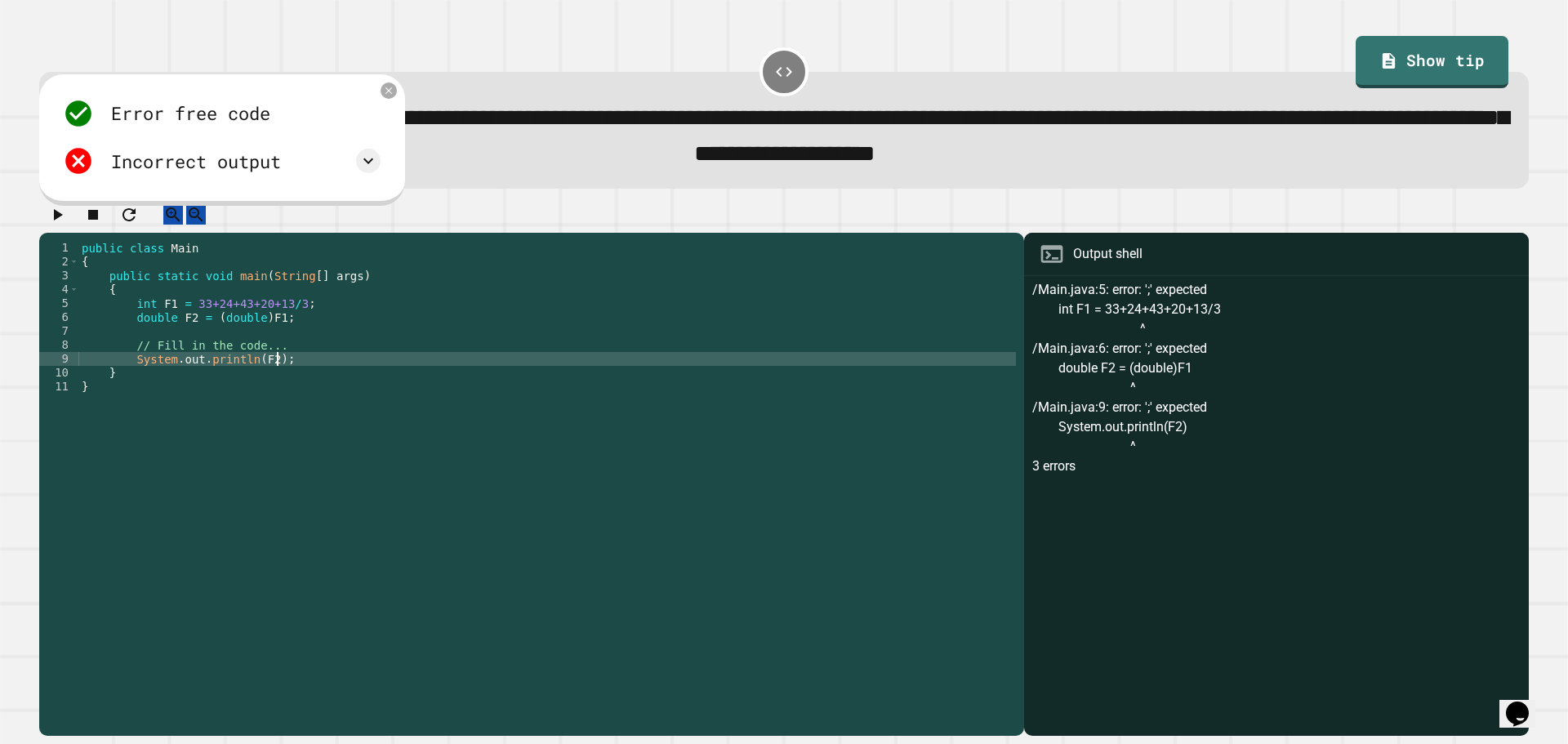
click at [67, 221] on button "button" at bounding box center [57, 215] width 20 height 21
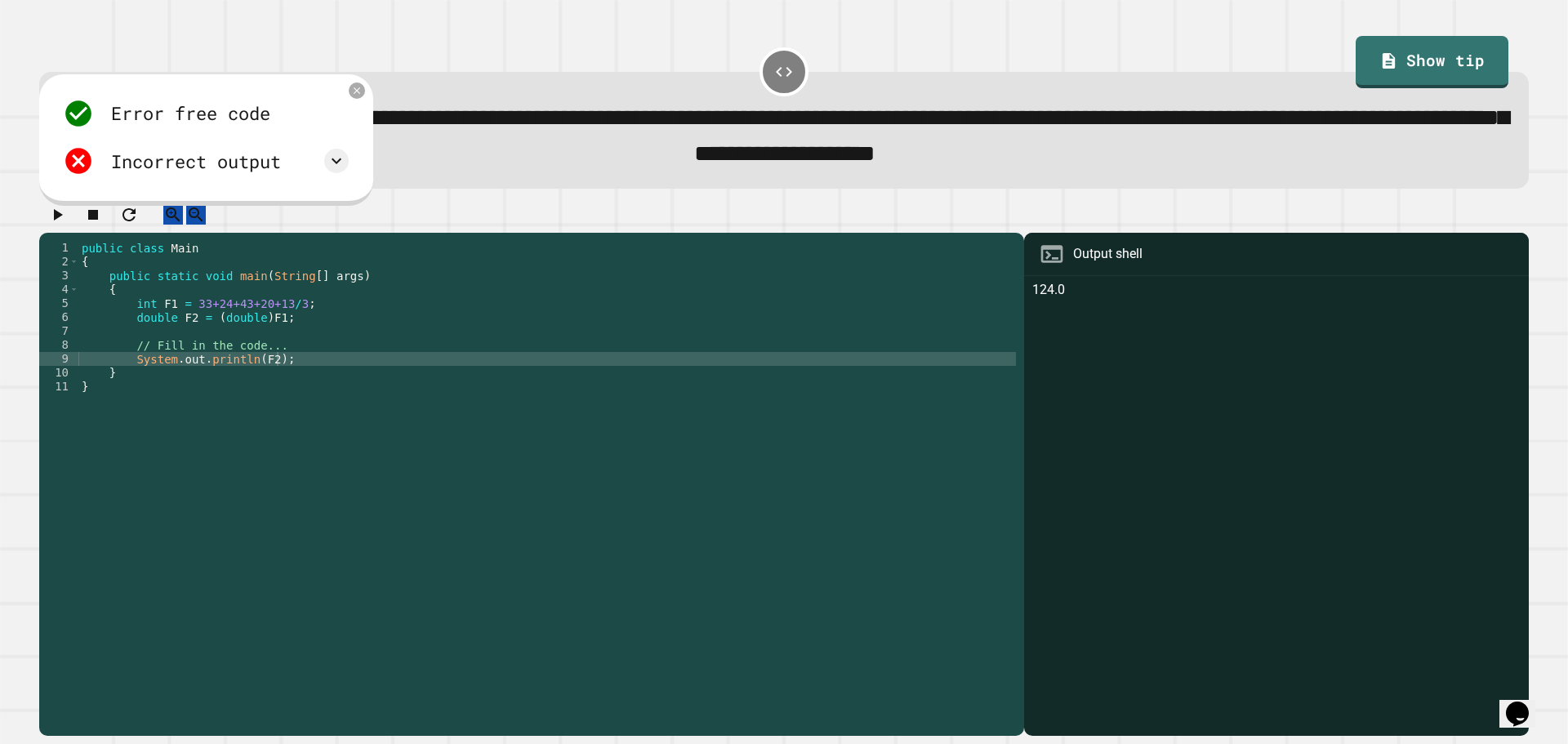
scroll to position [0, 2]
click at [419, 350] on div "public class Main { public static void main ( String [ ] args ) { int F1 = 33+2…" at bounding box center [547, 470] width 938 height 458
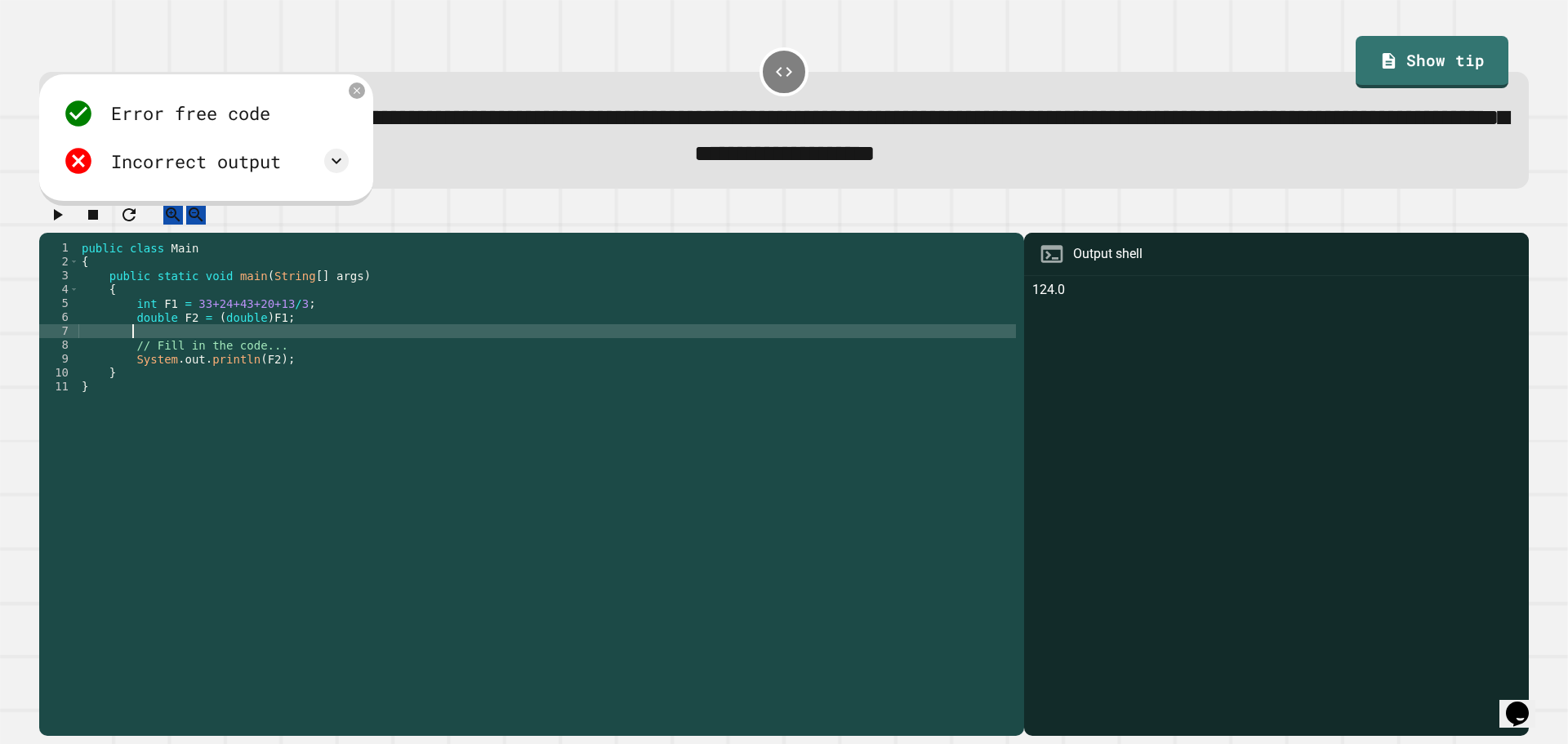
click at [376, 338] on div "public class Main { public static void main ( String [ ] args ) { int F1 = 33+2…" at bounding box center [547, 470] width 938 height 458
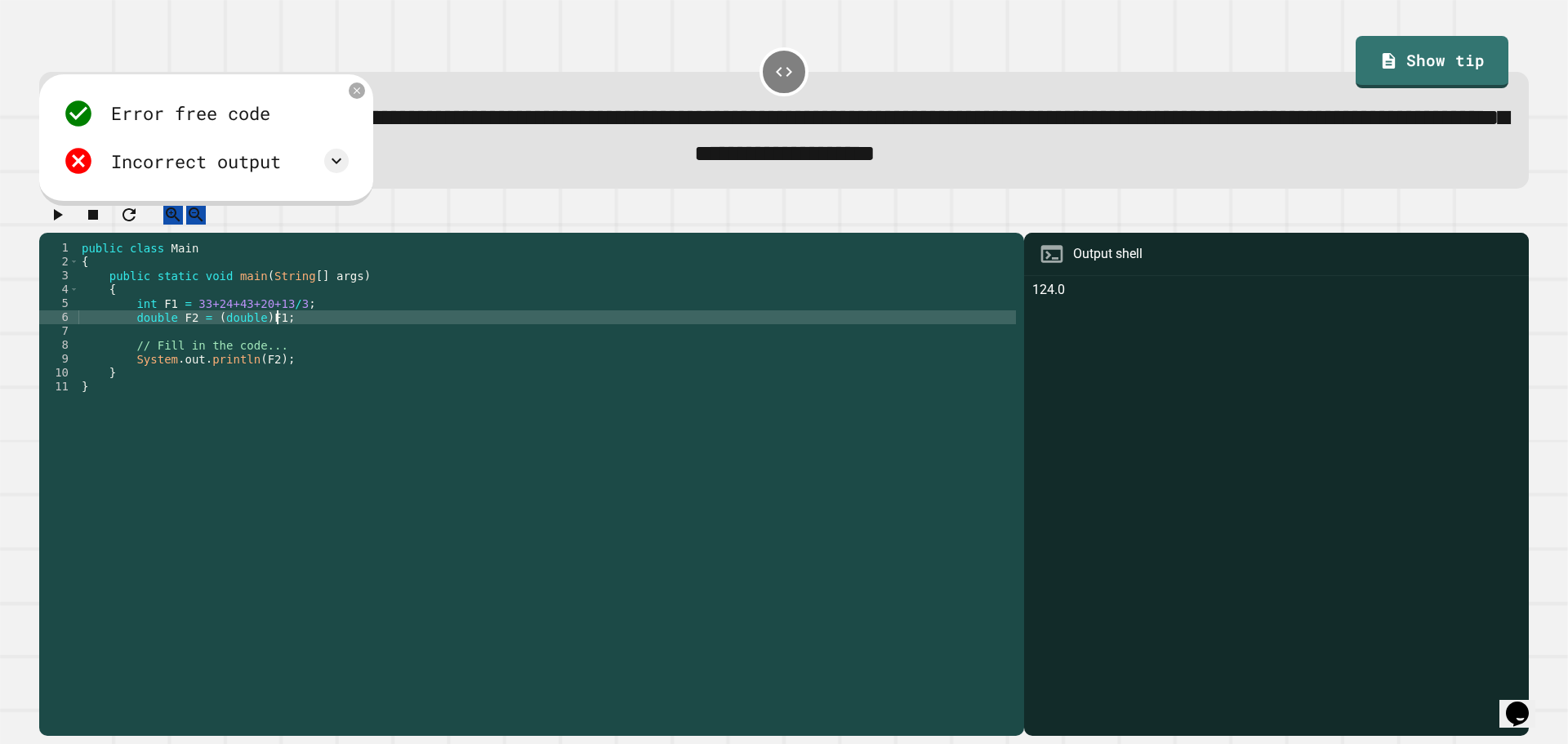
click at [148, 322] on div "public class Main { public static void main ( String [ ] args ) { int F1 = 33+2…" at bounding box center [547, 470] width 938 height 458
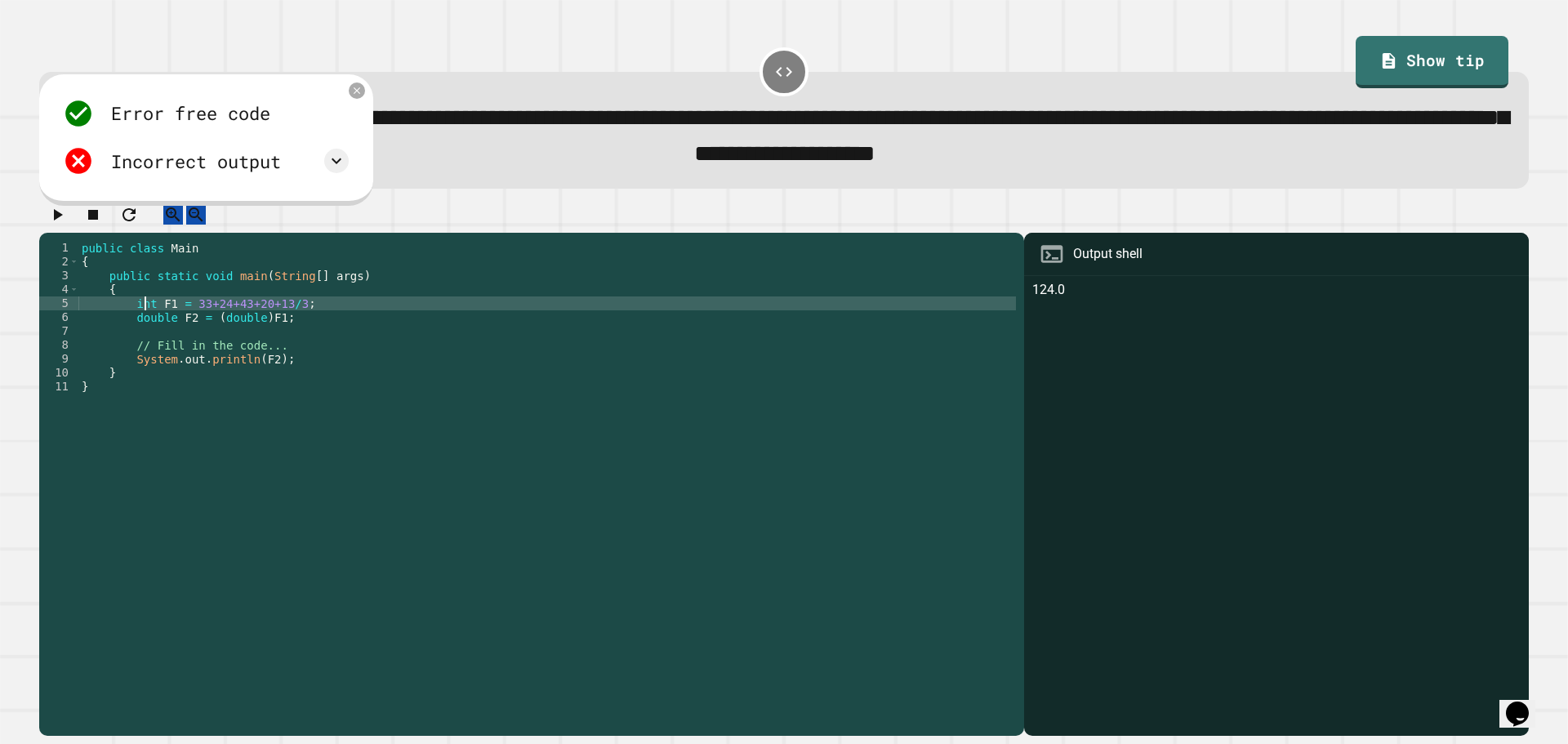
click at [148, 322] on div "public class Main { public static void main ( String [ ] args ) { int F1 = 33+2…" at bounding box center [547, 470] width 938 height 458
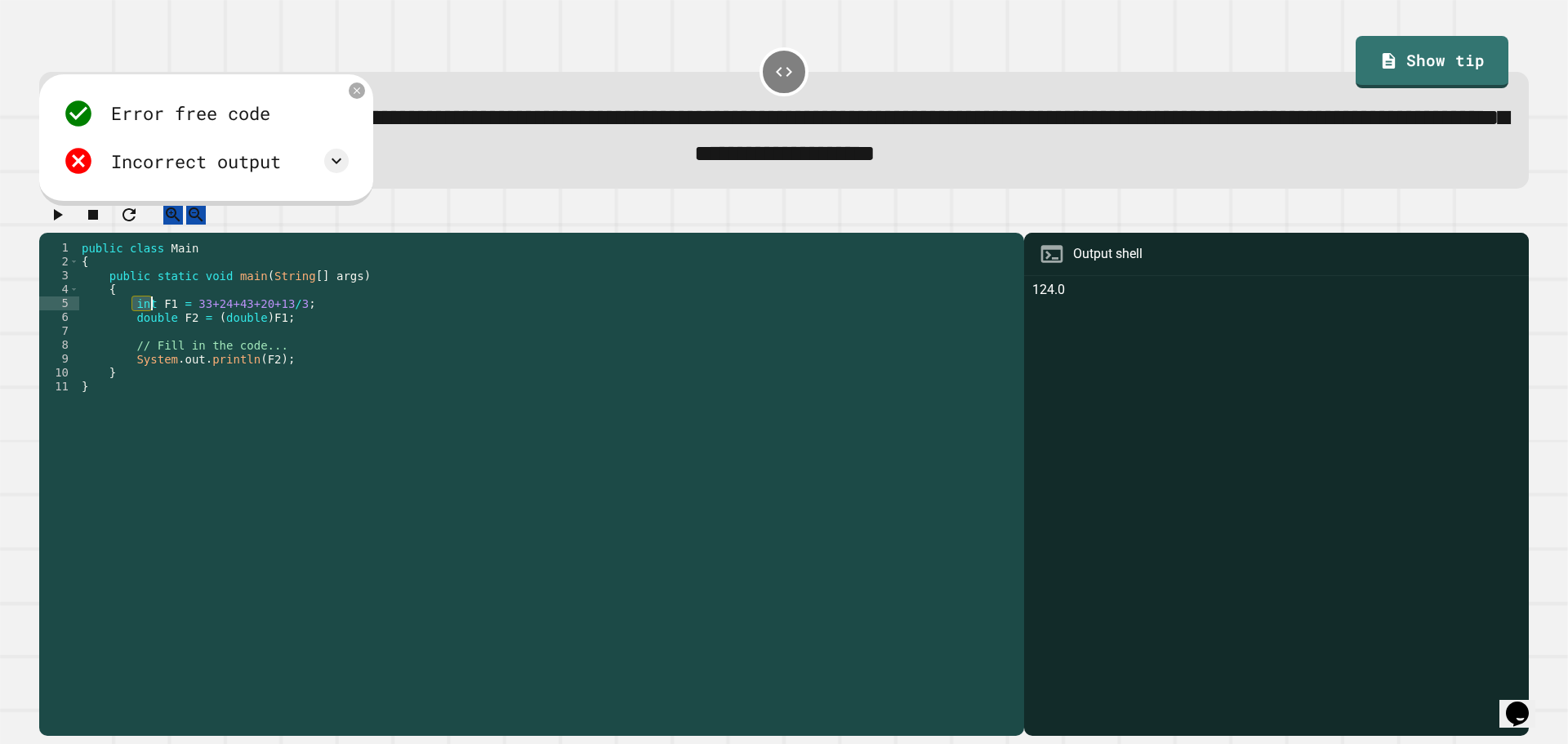
click at [349, 103] on div "Error free code 124.0 Incorrect output Expected output 26 26.6 27 My output 124…" at bounding box center [205, 137] width 302 height 96
click at [353, 94] on icon at bounding box center [357, 91] width 12 height 12
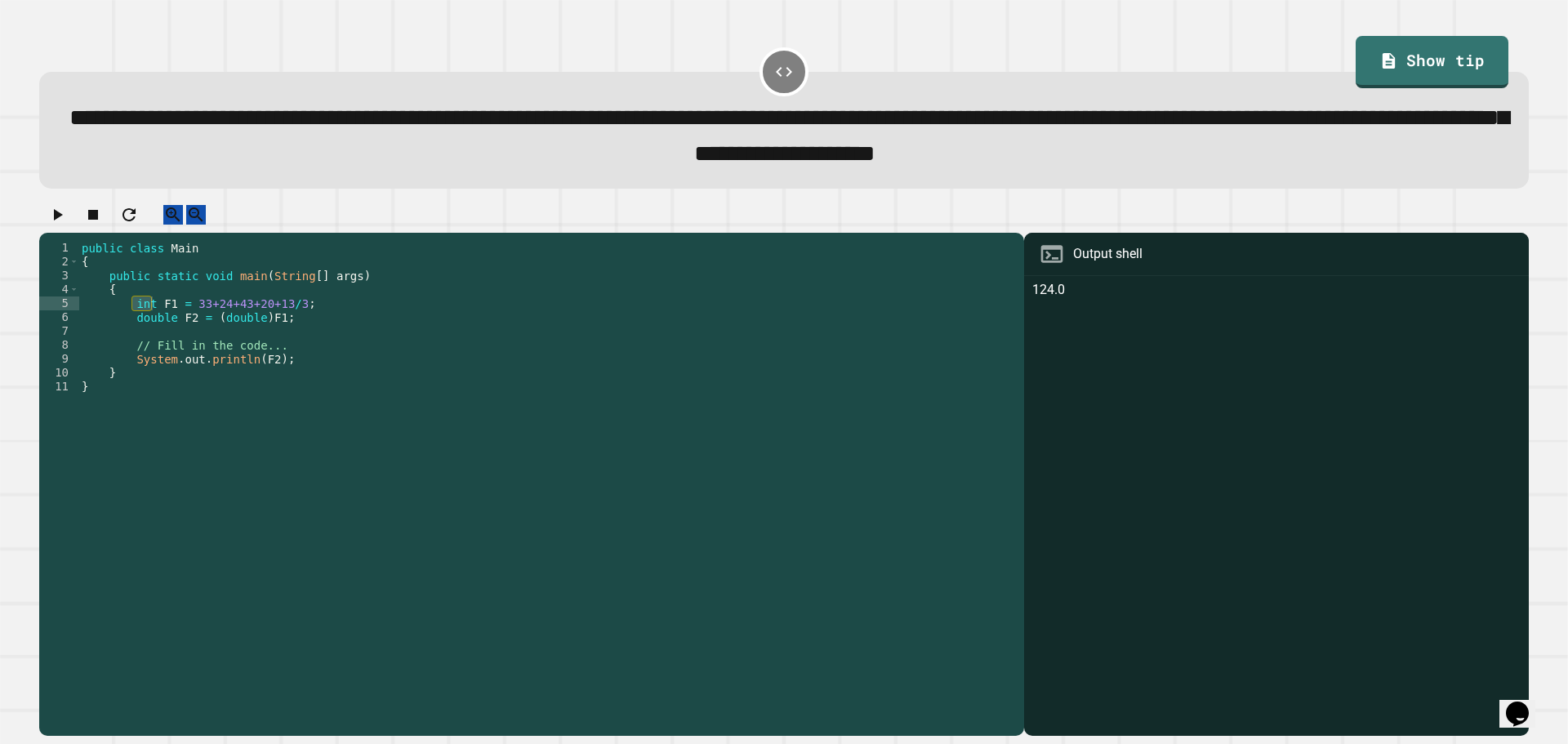
click at [161, 339] on div "public class Main { public static void main ( String [ ] args ) { int F1 = 33+2…" at bounding box center [547, 470] width 938 height 458
click at [136, 320] on div "public class Main { public static void main ( String [ ] args ) { int F1 = 33+2…" at bounding box center [547, 470] width 938 height 458
paste textarea "***"
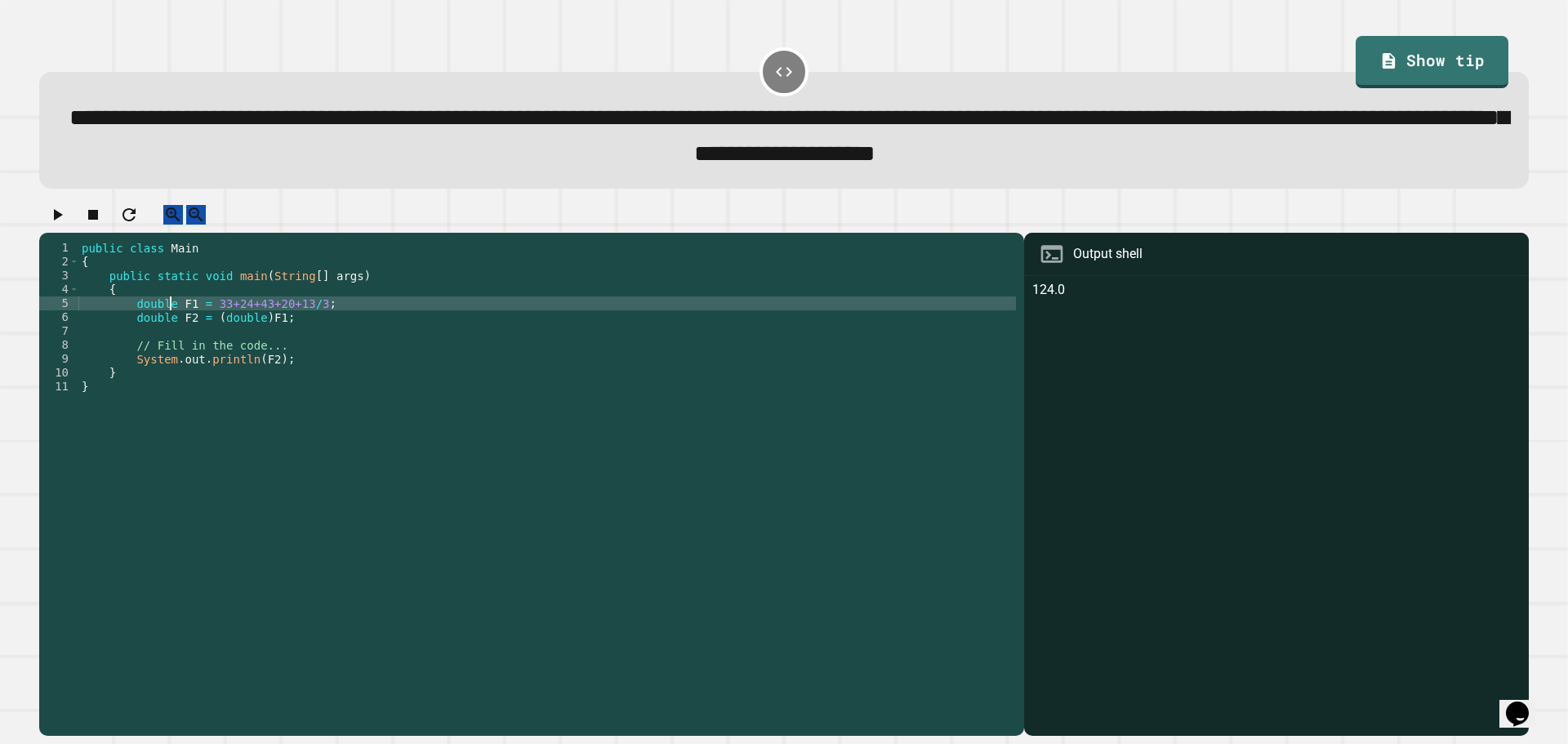
click at [154, 333] on div "public class Main { public static void main ( String [ ] args ) { double F1 = 3…" at bounding box center [547, 470] width 938 height 458
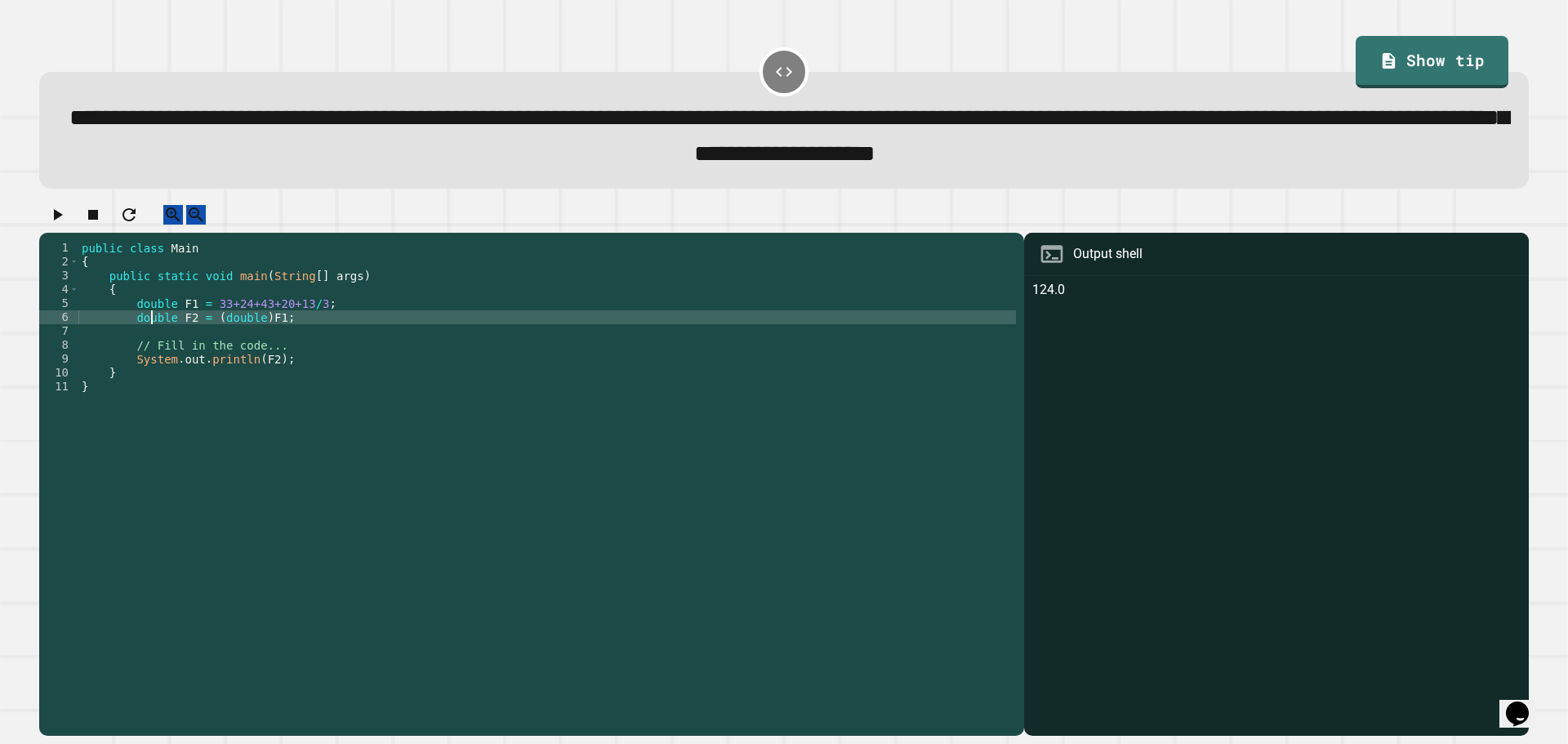
click at [154, 333] on div "public class Main { public static void main ( String [ ] args ) { double F1 = 3…" at bounding box center [547, 470] width 938 height 458
click at [67, 224] on button "button" at bounding box center [57, 215] width 20 height 21
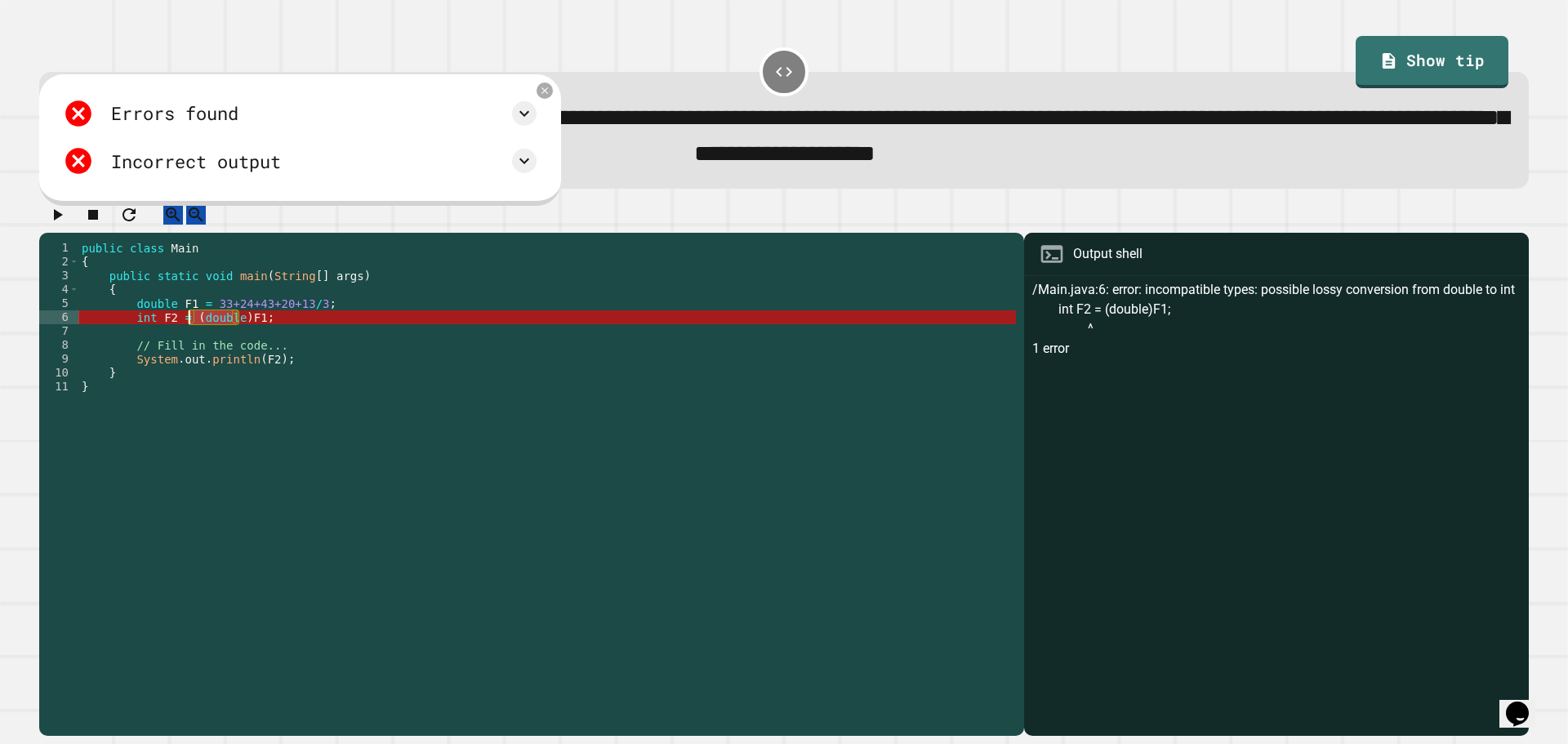
drag, startPoint x: 238, startPoint y: 335, endPoint x: 186, endPoint y: 342, distance: 52.5
click at [186, 342] on div "public class Main { public static void main ( String [ ] args ) { double F1 = 3…" at bounding box center [547, 470] width 938 height 458
type textarea "**********"
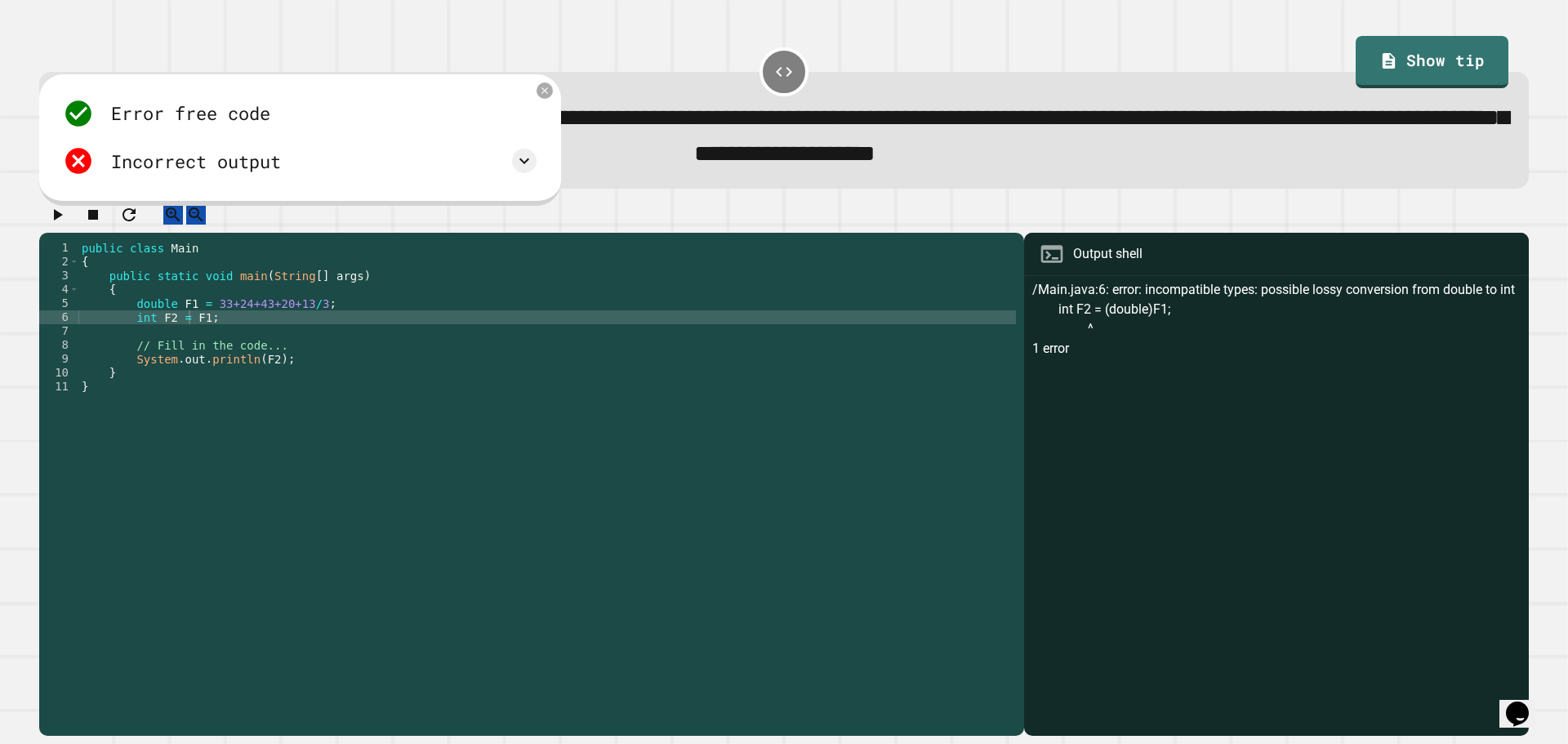
click at [66, 221] on icon "button" at bounding box center [57, 215] width 20 height 20
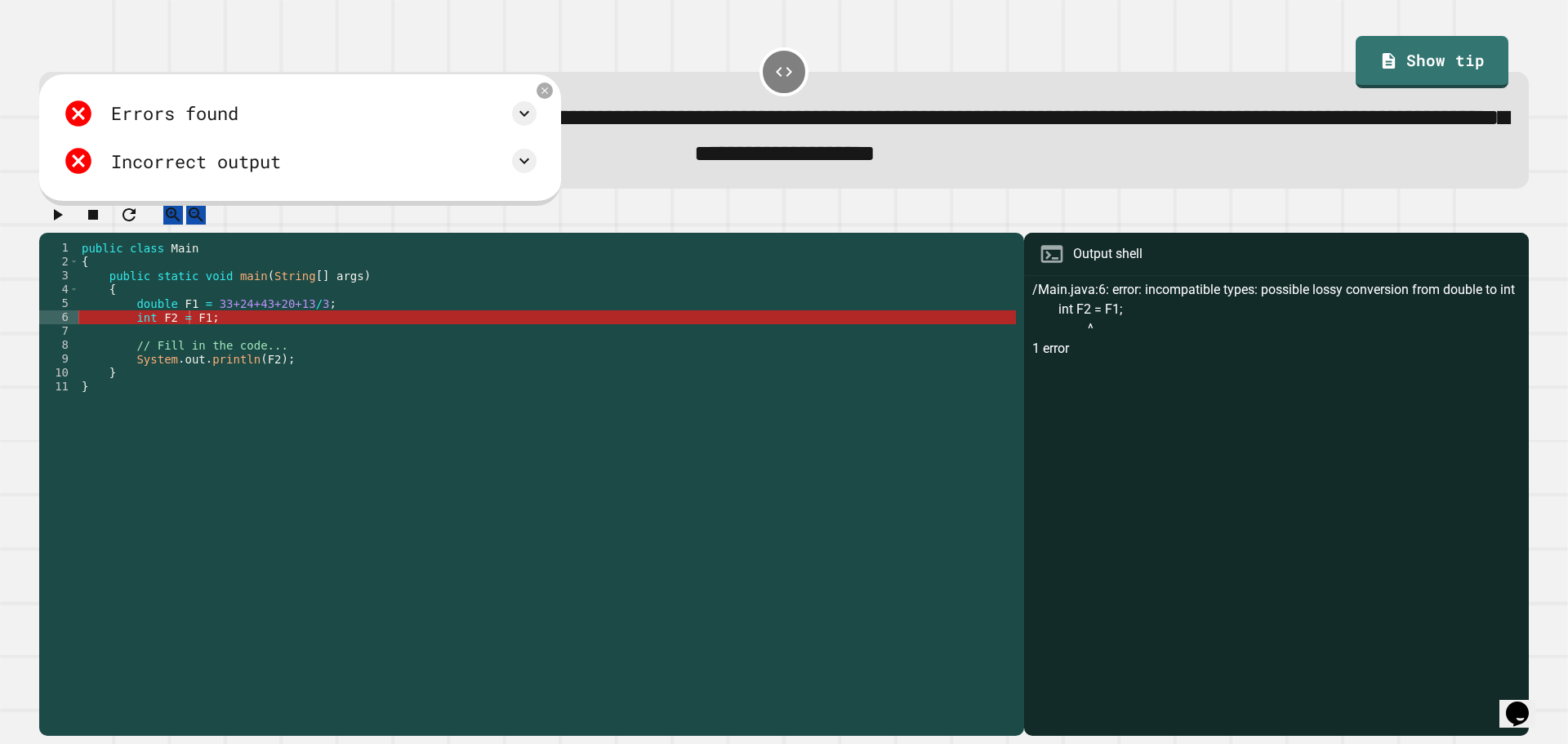
click at [187, 337] on div "public class Main { public static void main ( String [ ] args ) { double F1 = 3…" at bounding box center [547, 470] width 938 height 458
click at [201, 333] on div "public class Main { public static void main ( String [ ] args ) { double F1 = 3…" at bounding box center [547, 470] width 938 height 458
drag, startPoint x: 215, startPoint y: 337, endPoint x: 60, endPoint y: 341, distance: 155.1
click at [60, 341] on div "**********" at bounding box center [527, 456] width 977 height 431
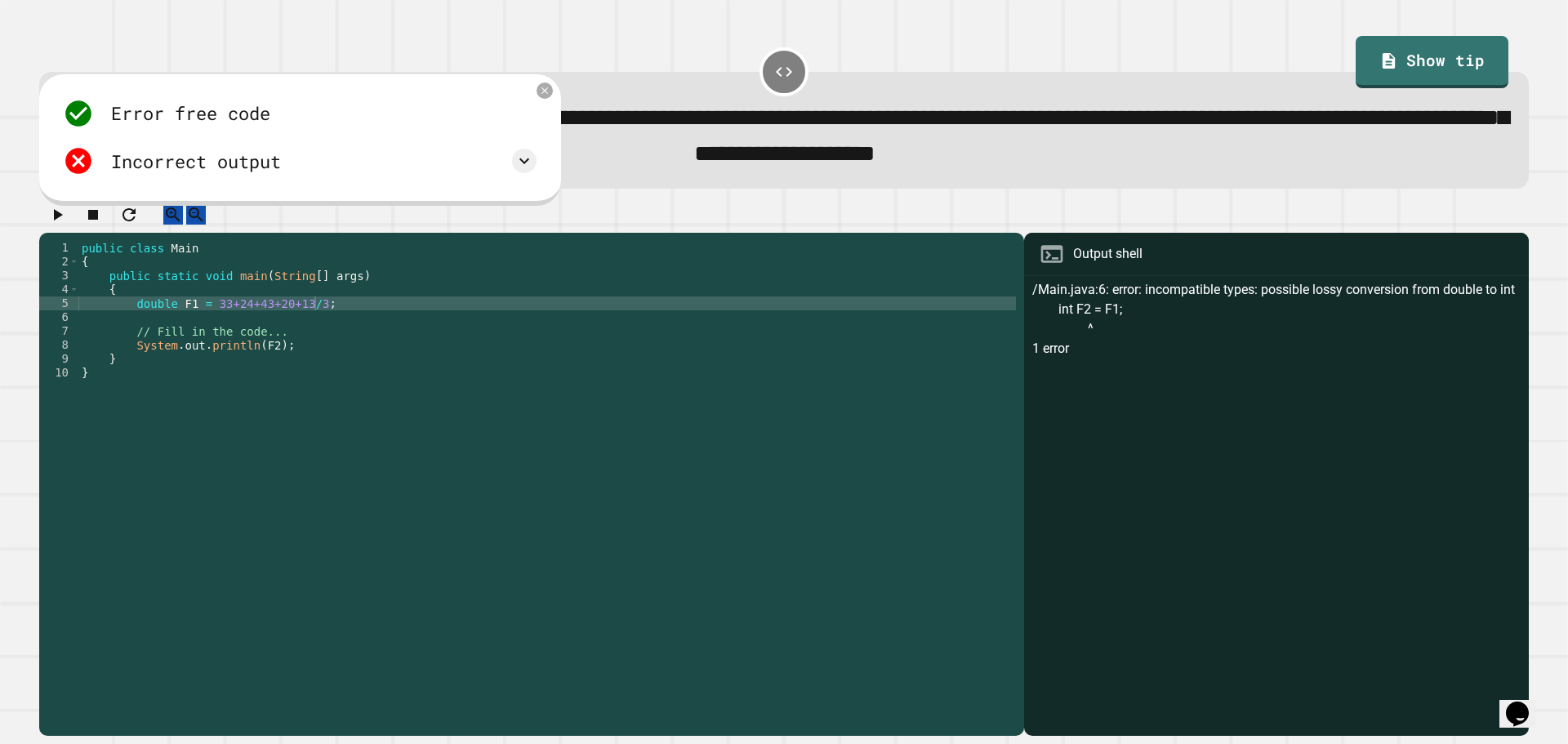
click at [67, 225] on button "button" at bounding box center [57, 215] width 20 height 21
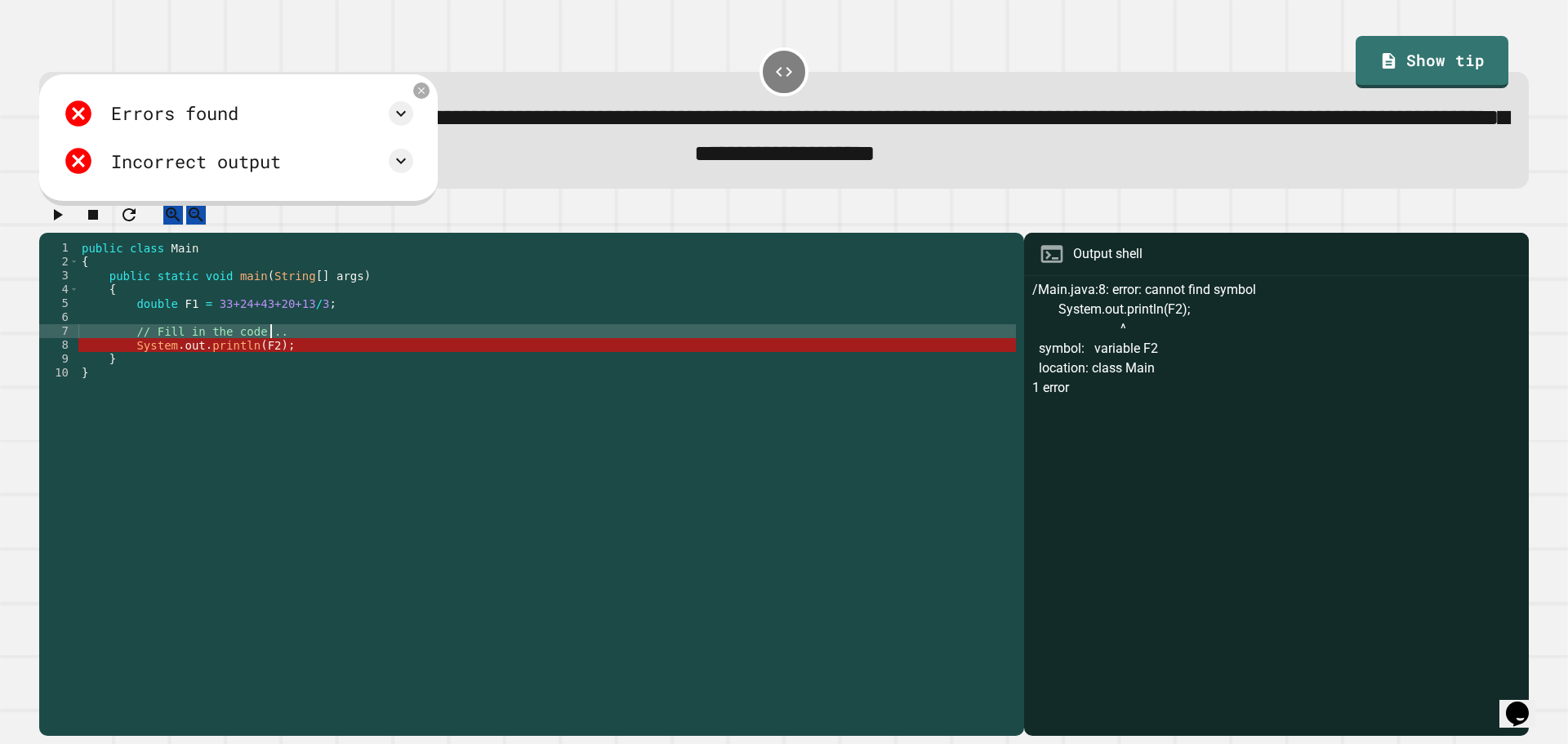
click at [288, 353] on div "public class Main { public static void main ( String [ ] args ) { double F1 = 3…" at bounding box center [547, 470] width 938 height 458
click at [265, 369] on div "public class Main { public static void main ( String [ ] args ) { double F1 = 3…" at bounding box center [547, 470] width 938 height 458
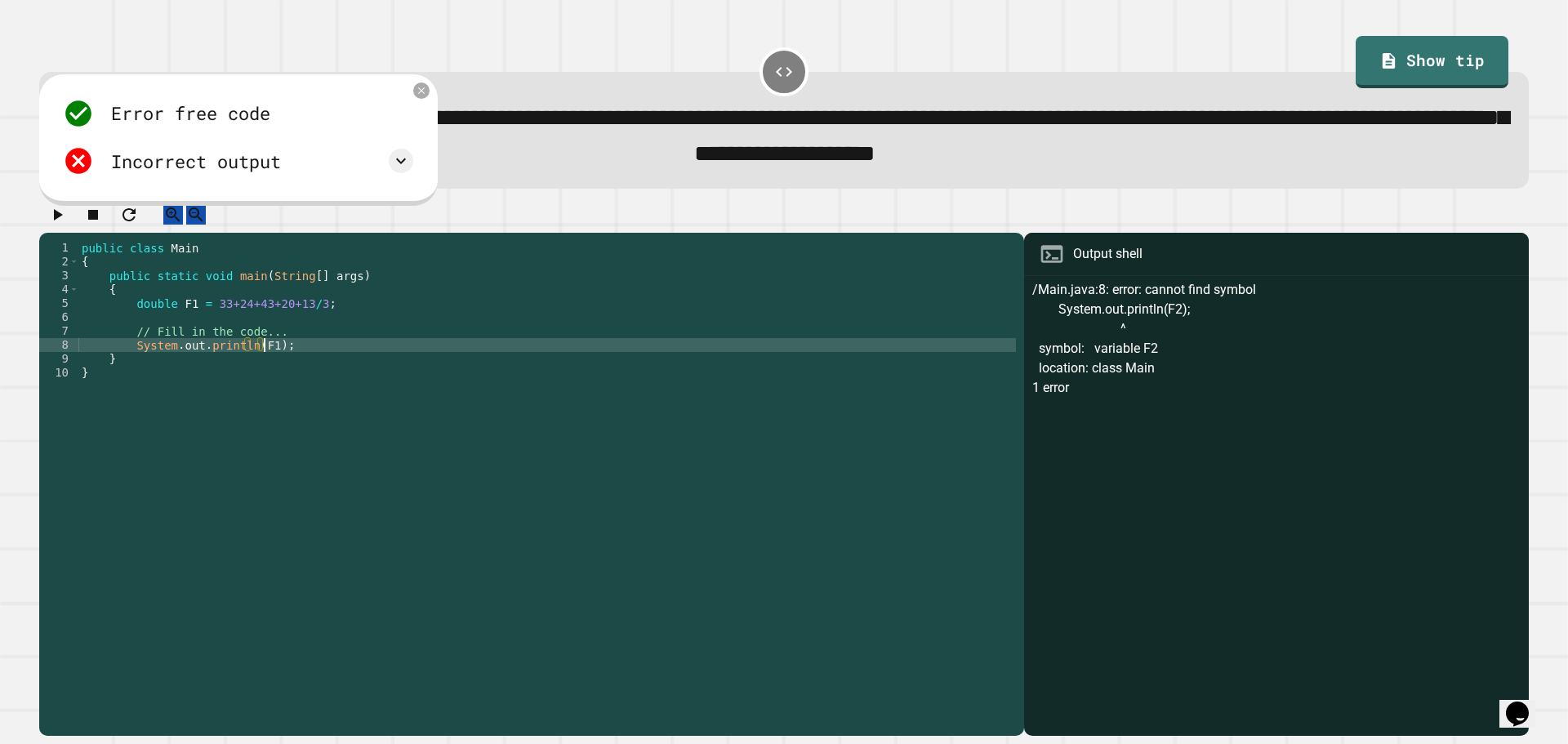
scroll to position [0, 12]
click at [54, 222] on icon "button" at bounding box center [57, 215] width 20 height 20
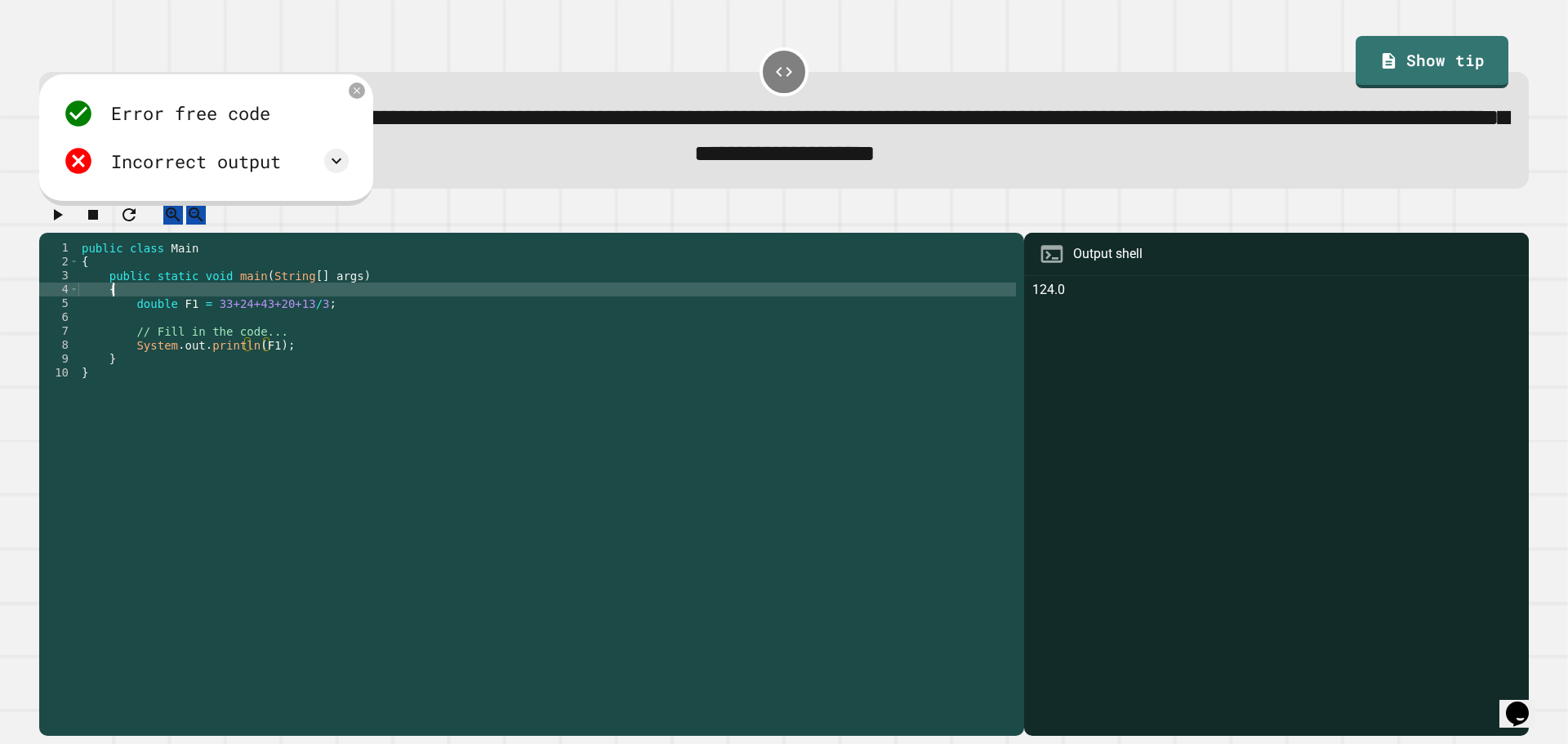
click at [400, 304] on div "public class Main { public static void main ( String [ ] args ) { double F1 = 3…" at bounding box center [547, 470] width 938 height 458
click at [400, 320] on div "public class Main { public static void main ( String [ ] args ) { double F1 = 3…" at bounding box center [547, 470] width 938 height 458
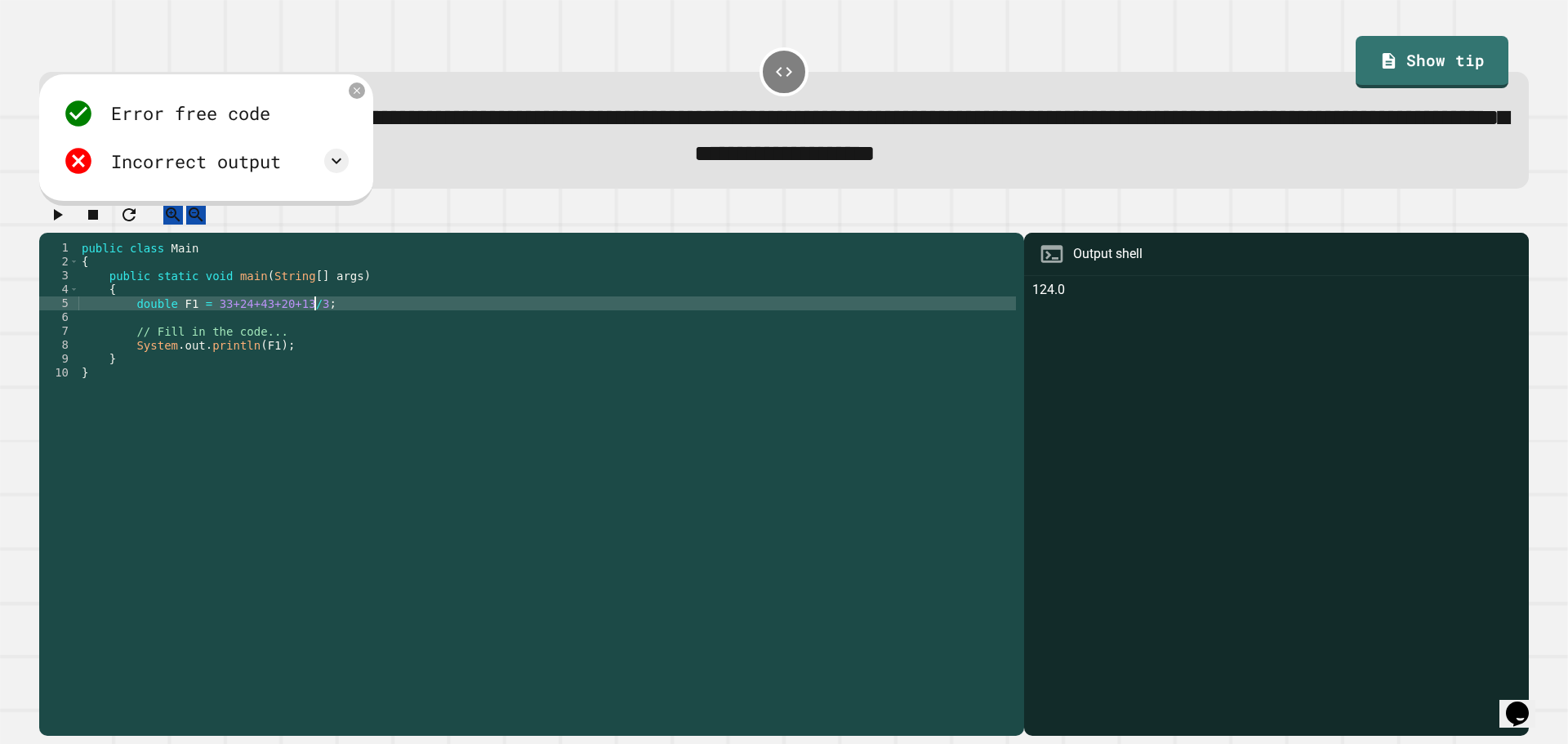
type textarea "**********"
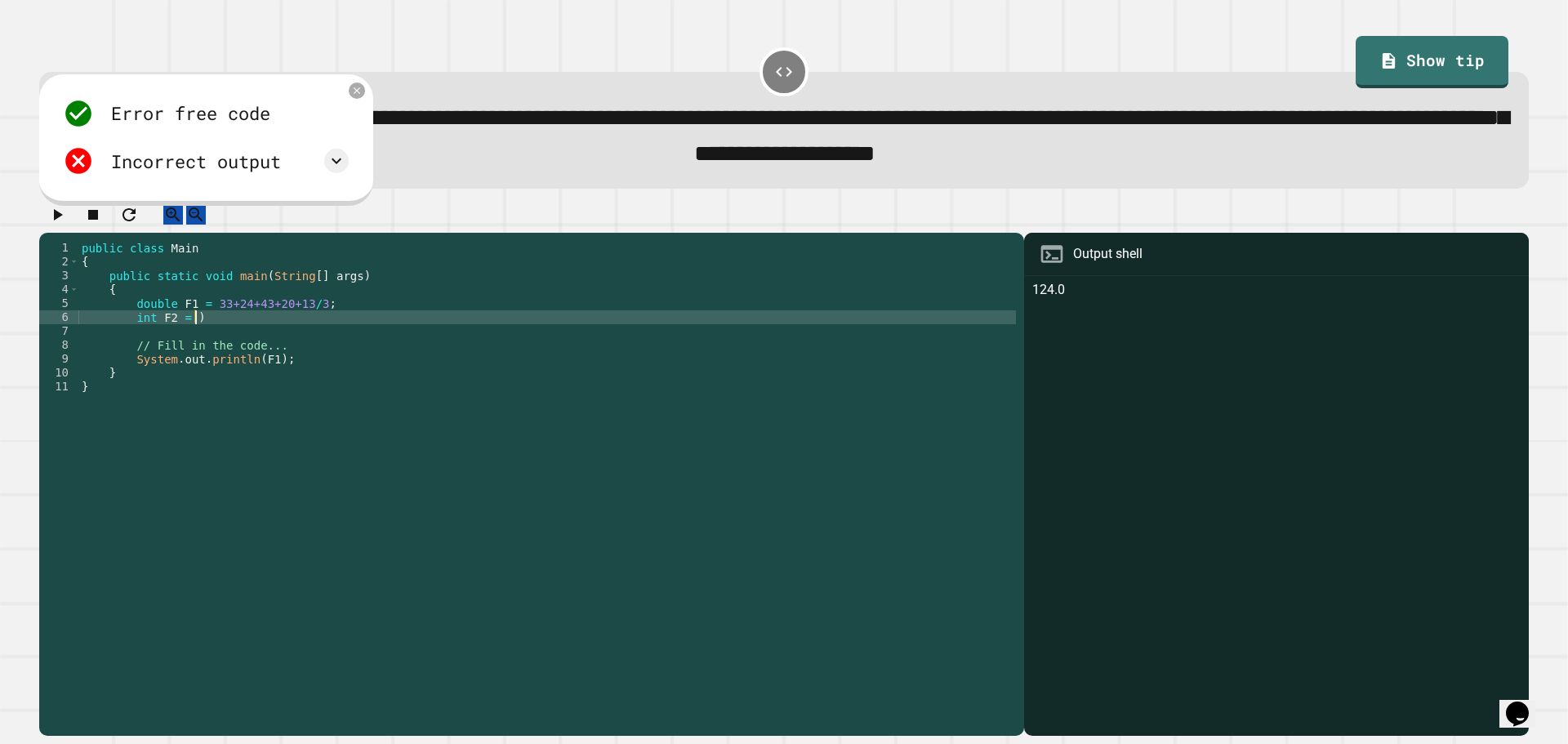
scroll to position [0, 7]
type textarea "**********"
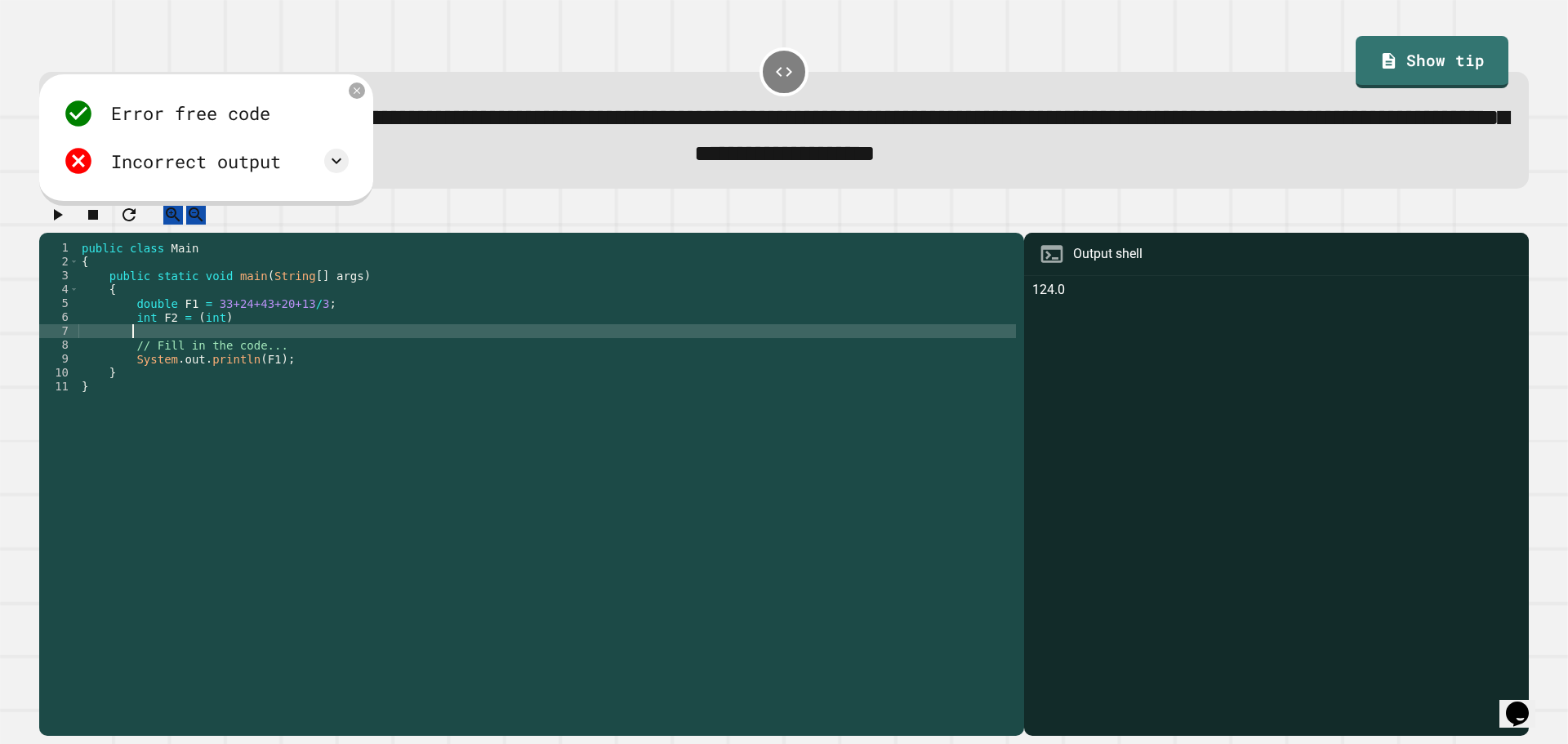
click at [241, 332] on div "public class Main { public static void main ( String [ ] args ) { double F1 = 3…" at bounding box center [547, 470] width 938 height 458
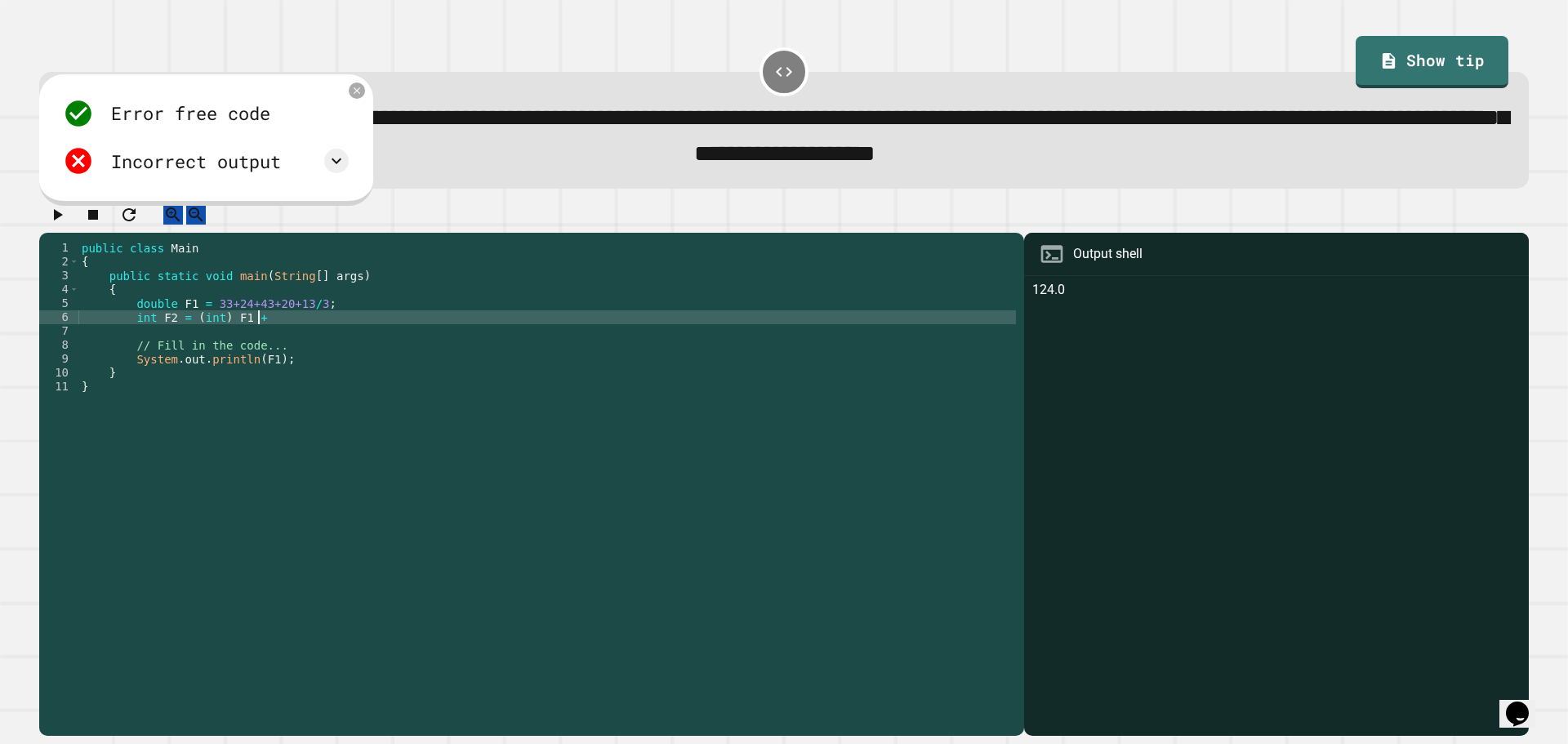
scroll to position [0, 12]
click at [47, 225] on button "button" at bounding box center [57, 215] width 20 height 21
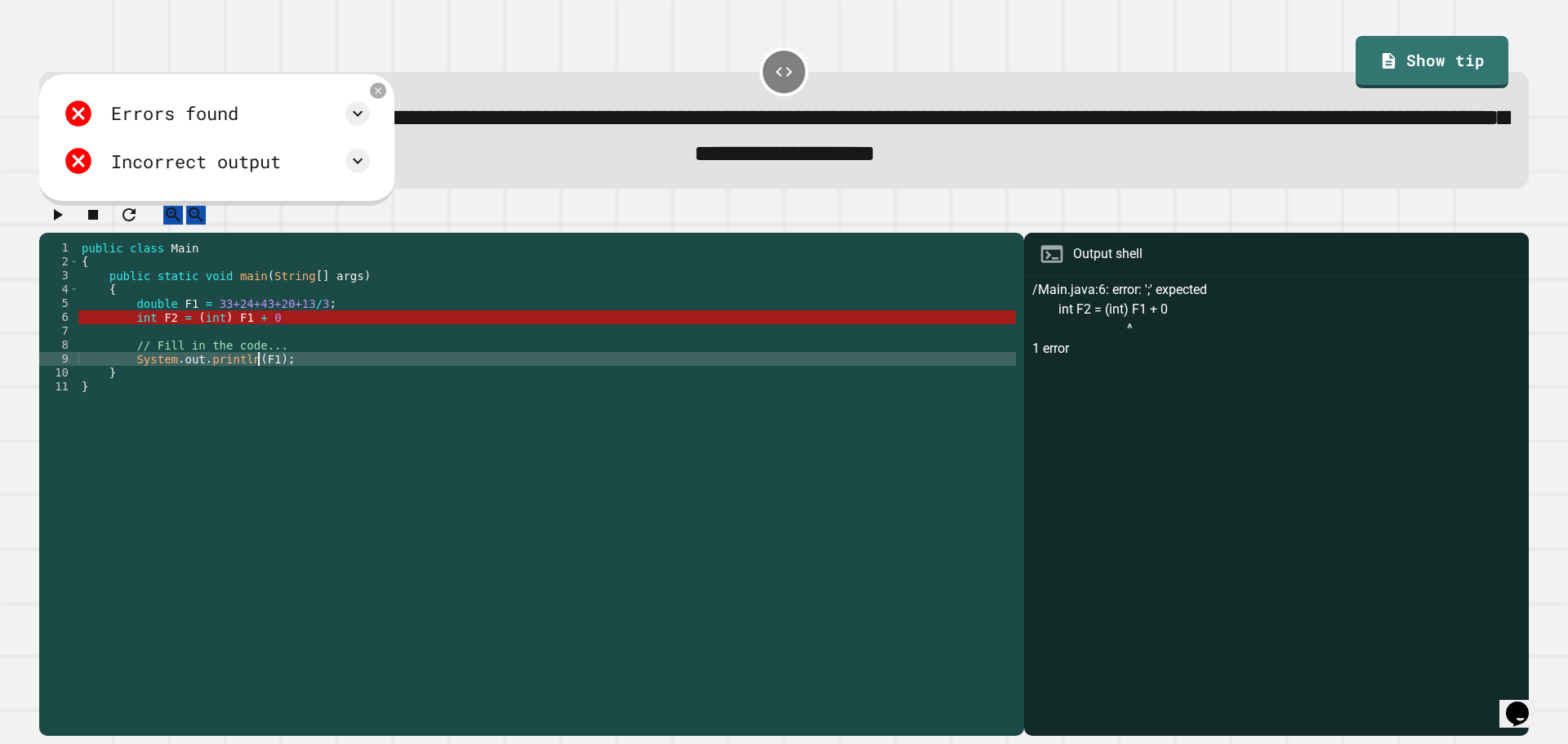
click at [259, 379] on div "public class Main { public static void main ( String [ ] args ) { double F1 = 3…" at bounding box center [547, 470] width 938 height 458
click at [261, 378] on div "public class Main { public static void main ( String [ ] args ) { double F1 = 3…" at bounding box center [547, 470] width 938 height 458
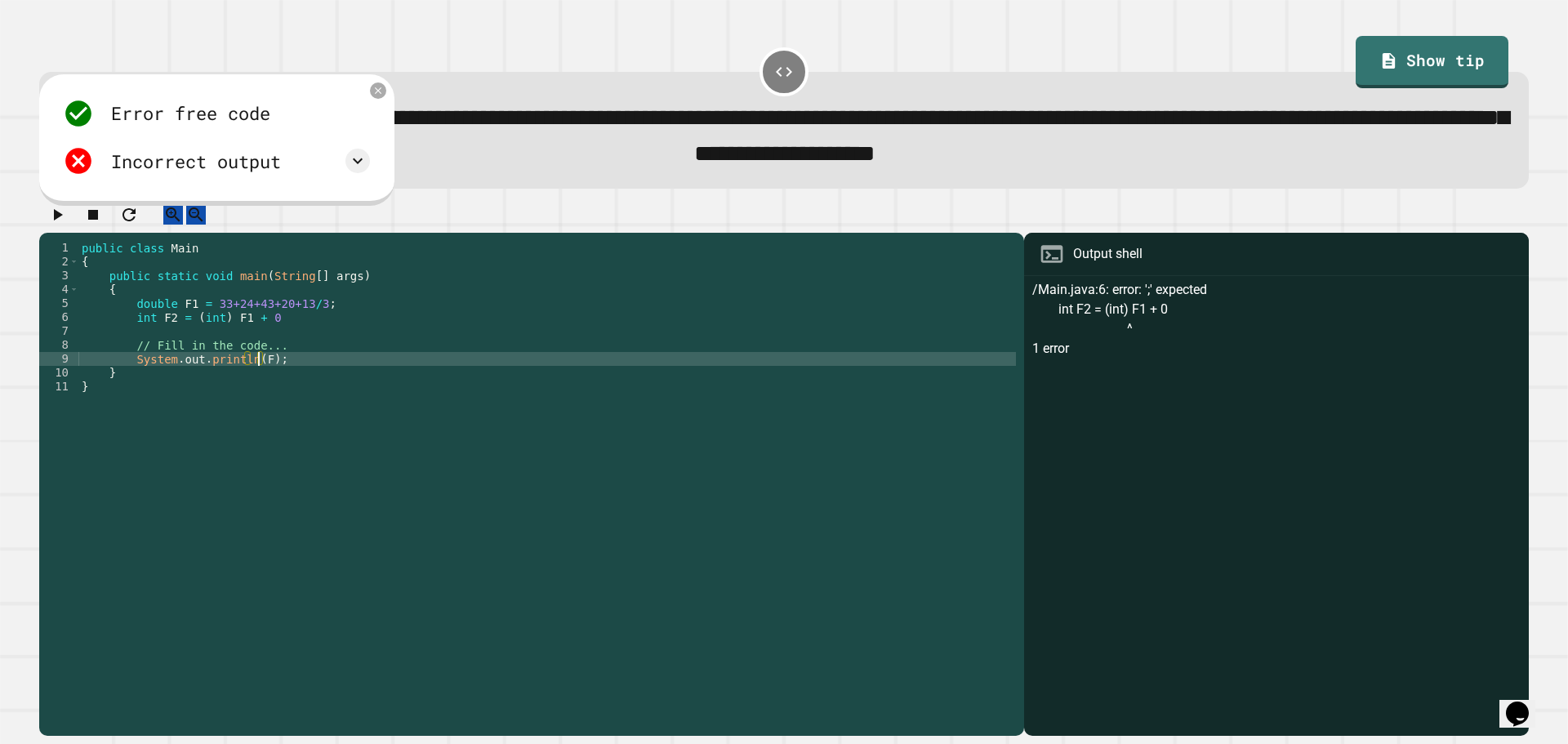
scroll to position [0, 12]
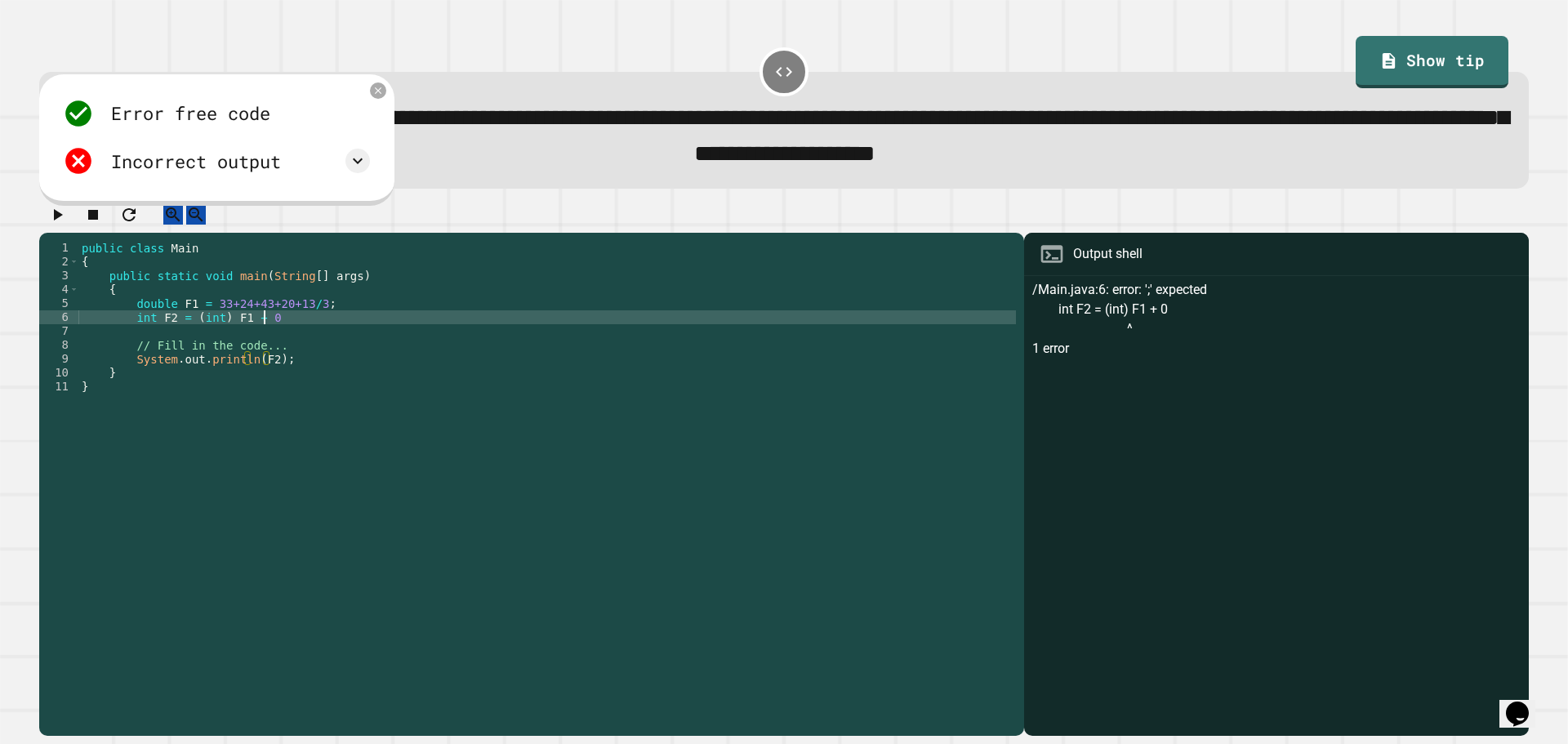
click at [274, 332] on div "public class Main { public static void main ( String [ ] args ) { double F1 = 3…" at bounding box center [547, 470] width 938 height 458
click at [63, 220] on icon "button" at bounding box center [58, 214] width 9 height 12
click at [353, 101] on div at bounding box center [357, 91] width 20 height 20
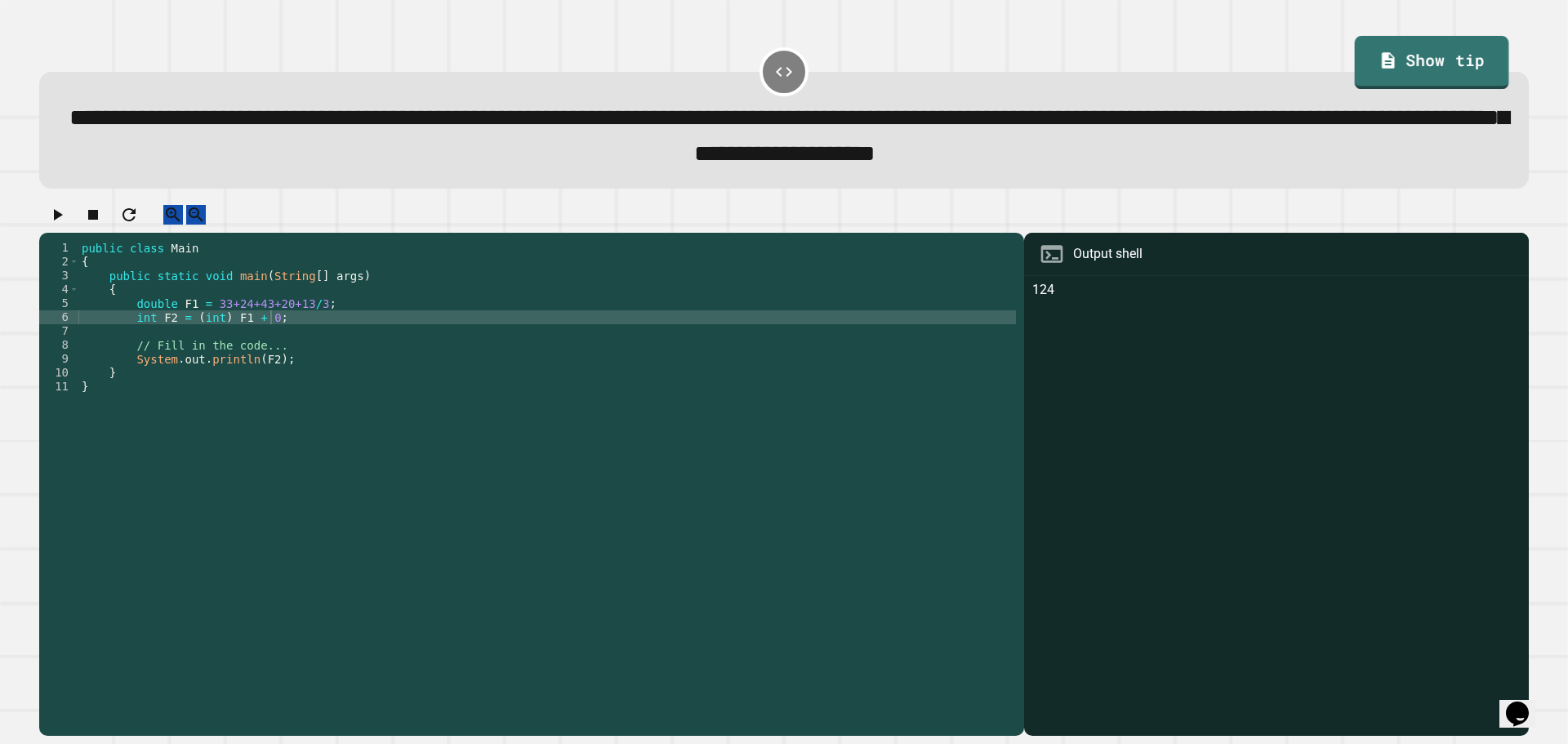
click at [1396, 84] on link "Show tip" at bounding box center [1432, 62] width 155 height 53
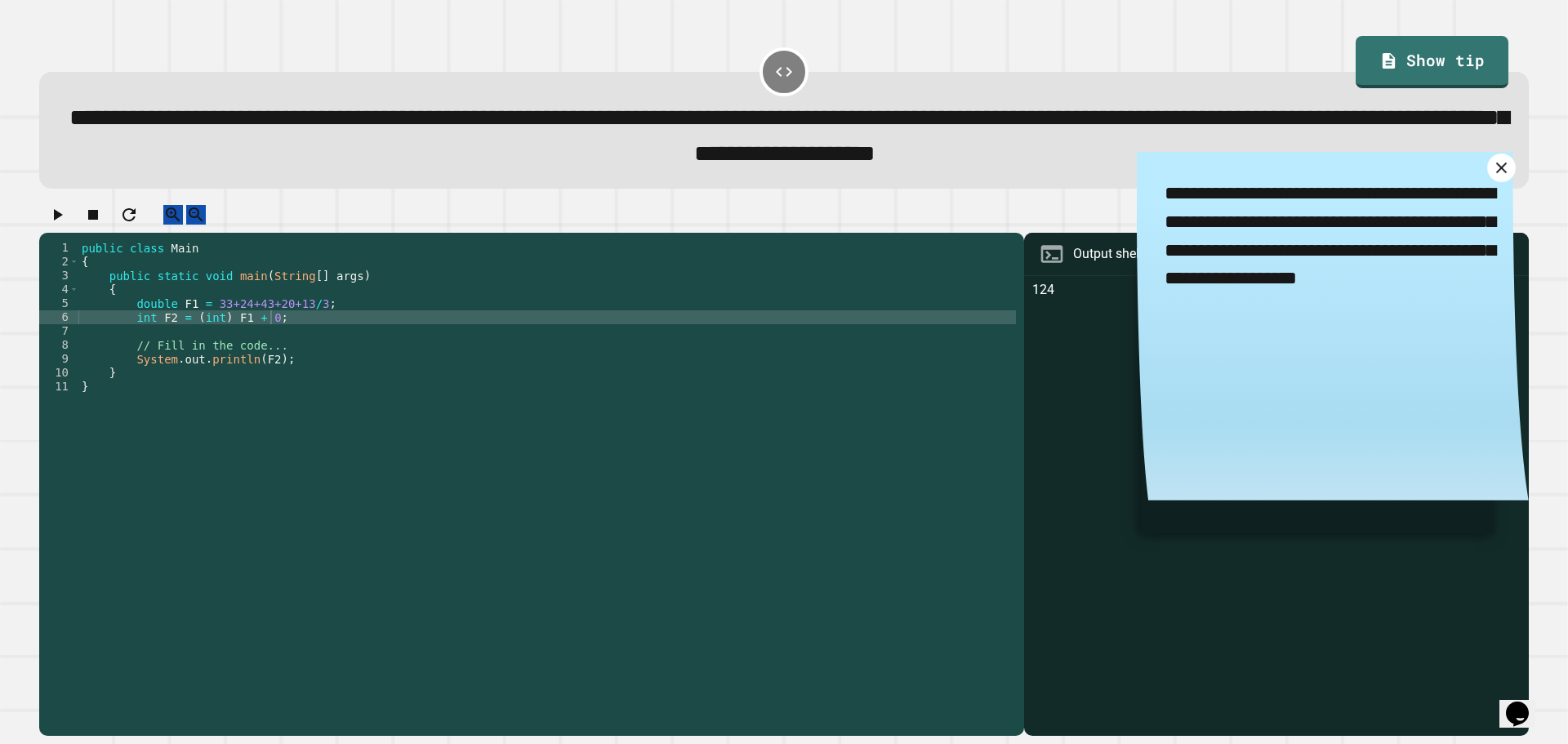
click at [1492, 177] on icon at bounding box center [1501, 168] width 19 height 19
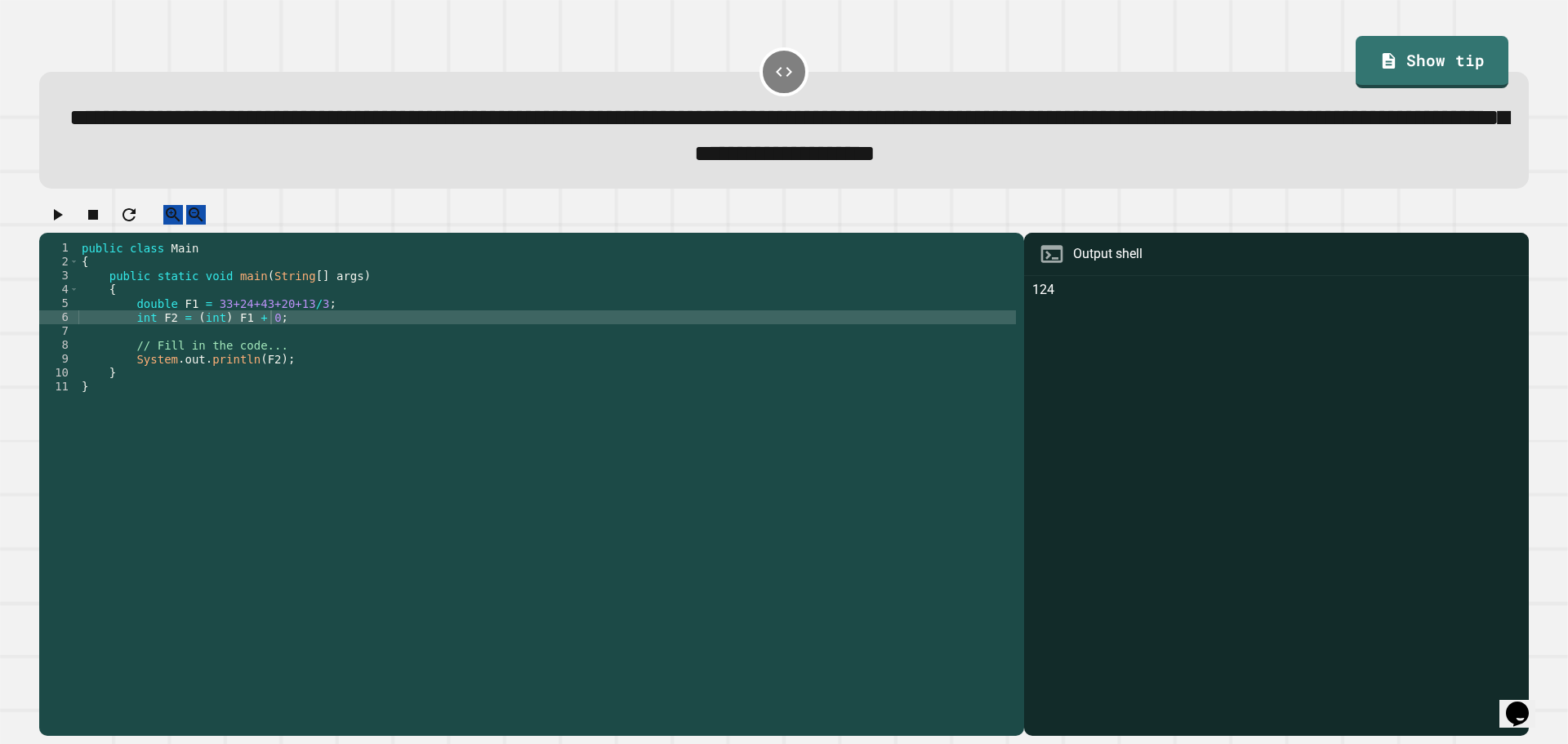
click at [390, 333] on div "public class Main { public static void main ( String [ ] args ) { double F1 = 3…" at bounding box center [547, 470] width 938 height 458
click at [57, 224] on icon "button" at bounding box center [57, 215] width 20 height 20
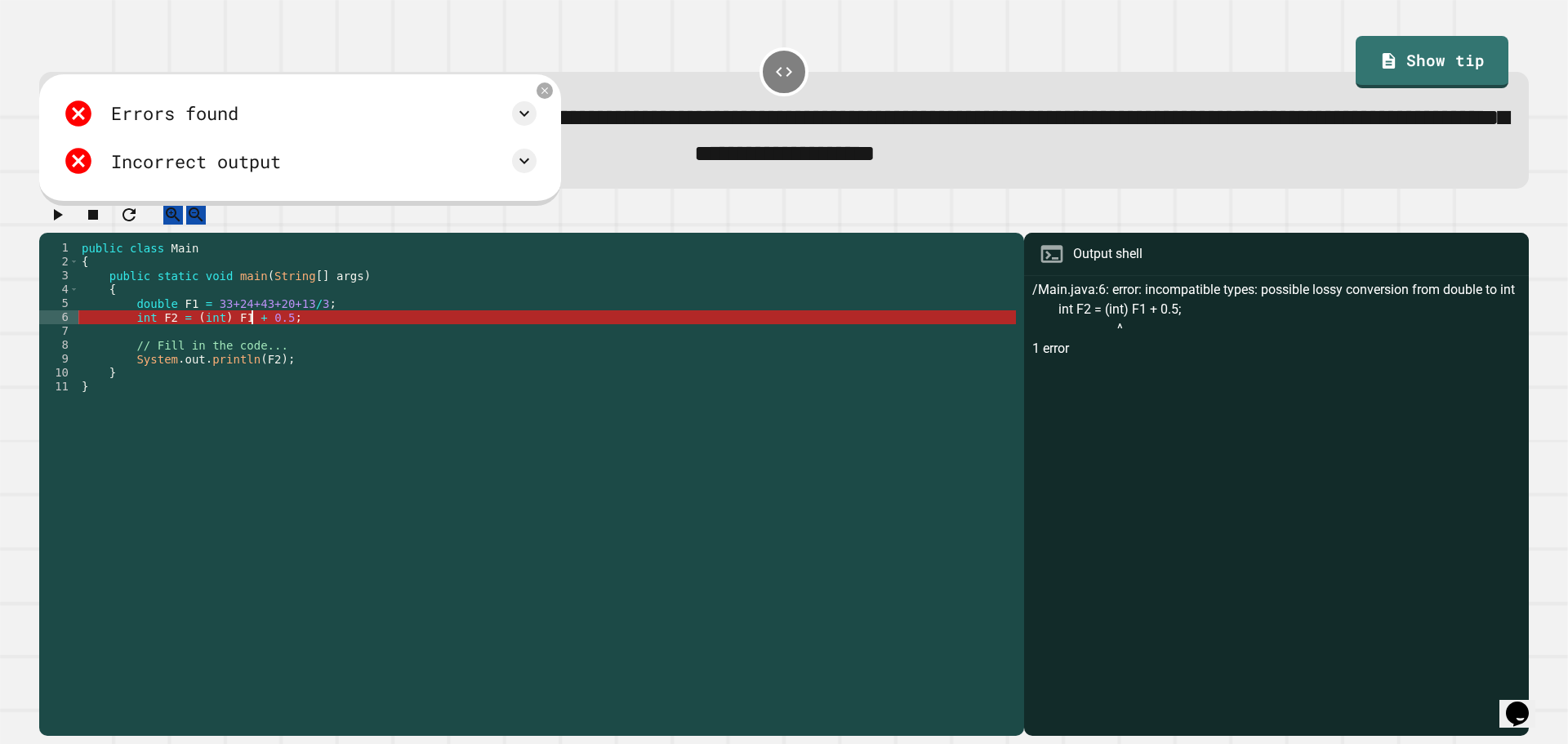
click at [254, 336] on div "public class Main { public static void main ( String [ ] args ) { double F1 = 3…" at bounding box center [547, 470] width 938 height 458
drag, startPoint x: 222, startPoint y: 333, endPoint x: 192, endPoint y: 335, distance: 30.1
click at [192, 335] on div "public class Main { public static void main ( String [ ] args ) { double F1 = 3…" at bounding box center [547, 470] width 938 height 458
click at [242, 338] on div "public class Main { public static void main ( String [ ] args ) { double F1 = 3…" at bounding box center [547, 470] width 938 height 458
drag, startPoint x: 219, startPoint y: 338, endPoint x: 189, endPoint y: 342, distance: 30.3
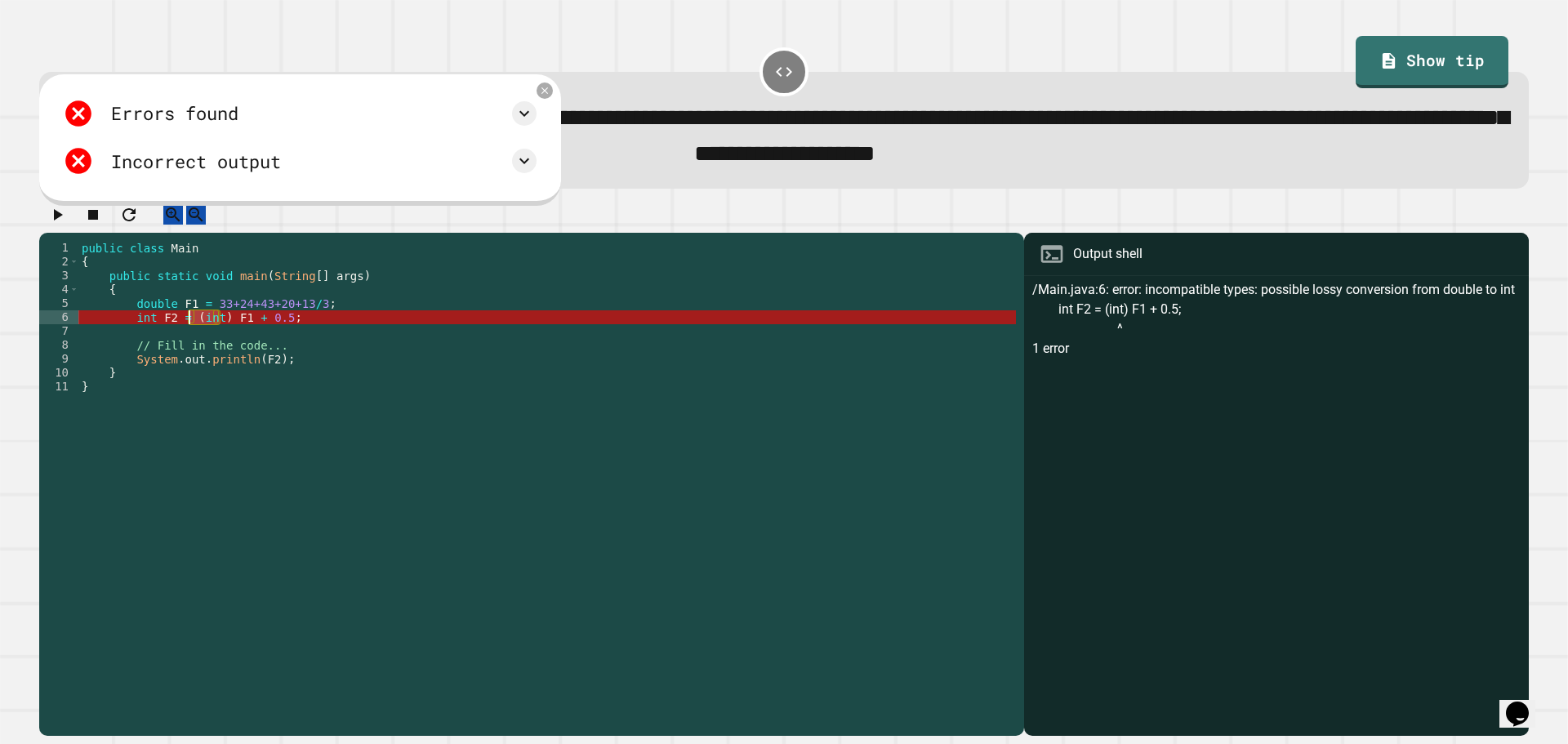
click at [189, 342] on div "public class Main { public static void main ( String [ ] args ) { double F1 = 3…" at bounding box center [547, 470] width 938 height 458
click at [184, 336] on div "public class Main { public static void main ( String [ ] args ) { double F1 = 3…" at bounding box center [547, 470] width 938 height 458
drag, startPoint x: 185, startPoint y: 335, endPoint x: 219, endPoint y: 334, distance: 34.0
click at [219, 334] on div "public class Main { public static void main ( String [ ] args ) { double F1 = 3…" at bounding box center [547, 470] width 938 height 458
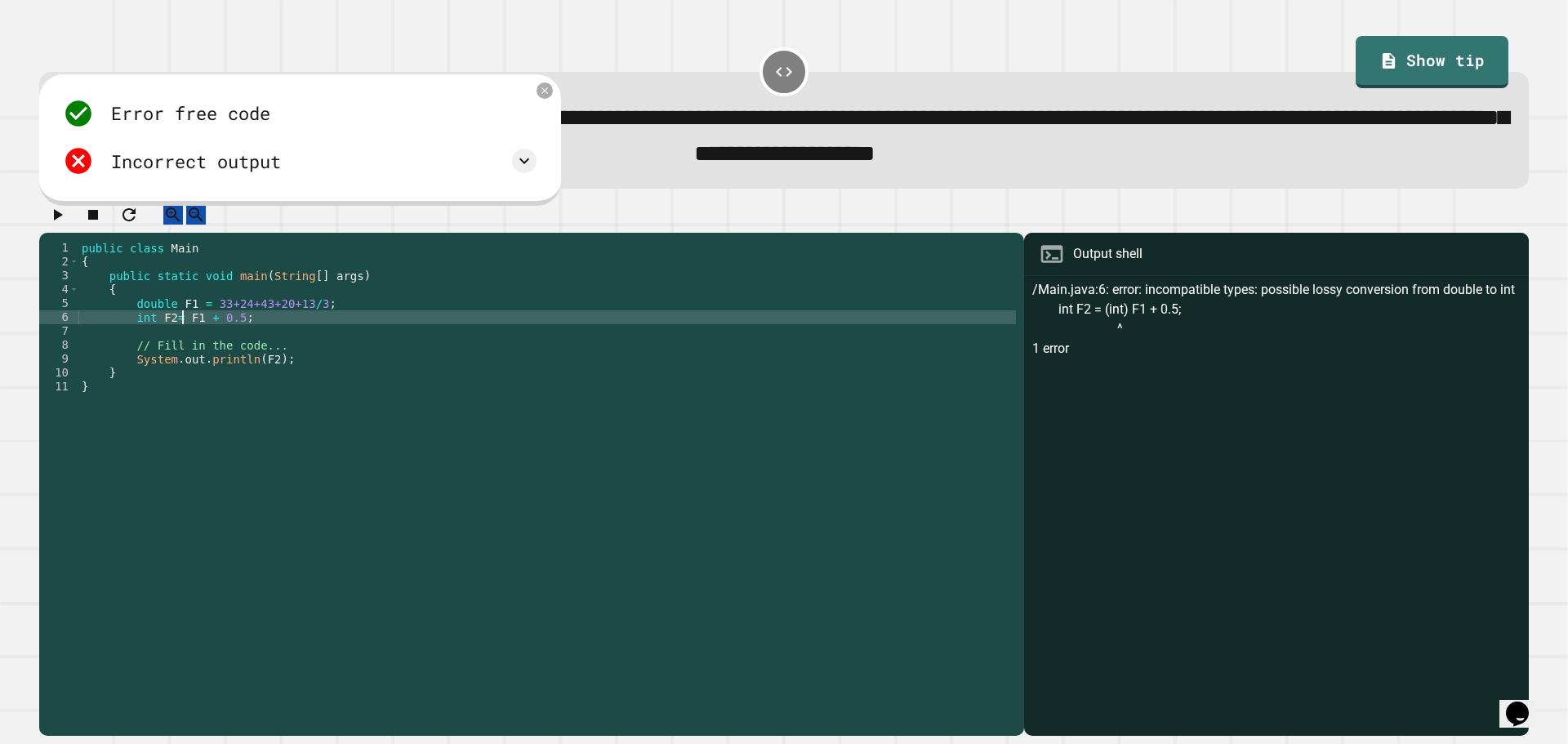
click at [52, 225] on button "button" at bounding box center [57, 215] width 20 height 21
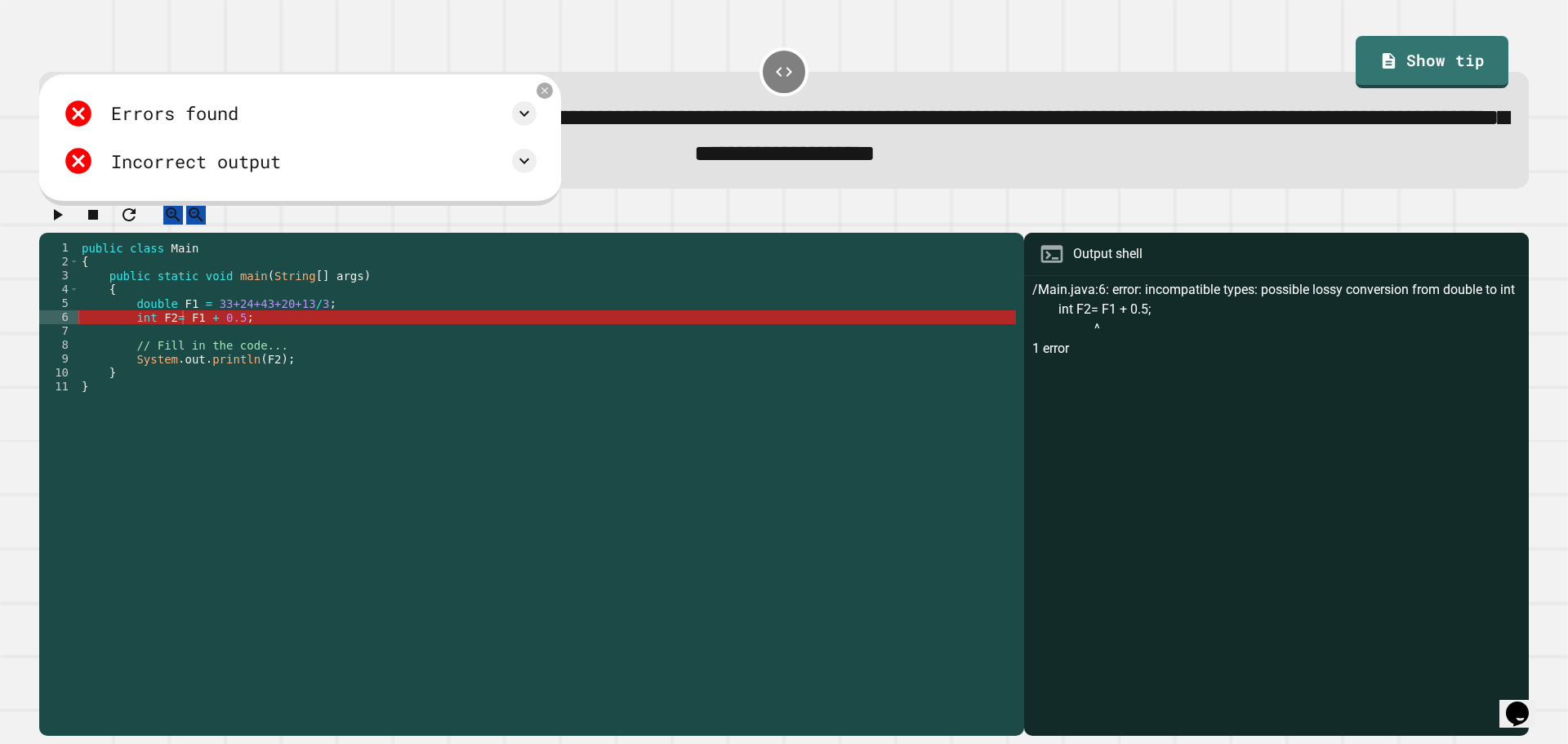
click at [179, 337] on div "public class Main { public static void main ( String [ ] args ) { double F1 = 3…" at bounding box center [547, 470] width 938 height 458
click at [170, 338] on div "public class Main { public static void main ( String [ ] args ) { double F1 = 3…" at bounding box center [547, 470] width 938 height 458
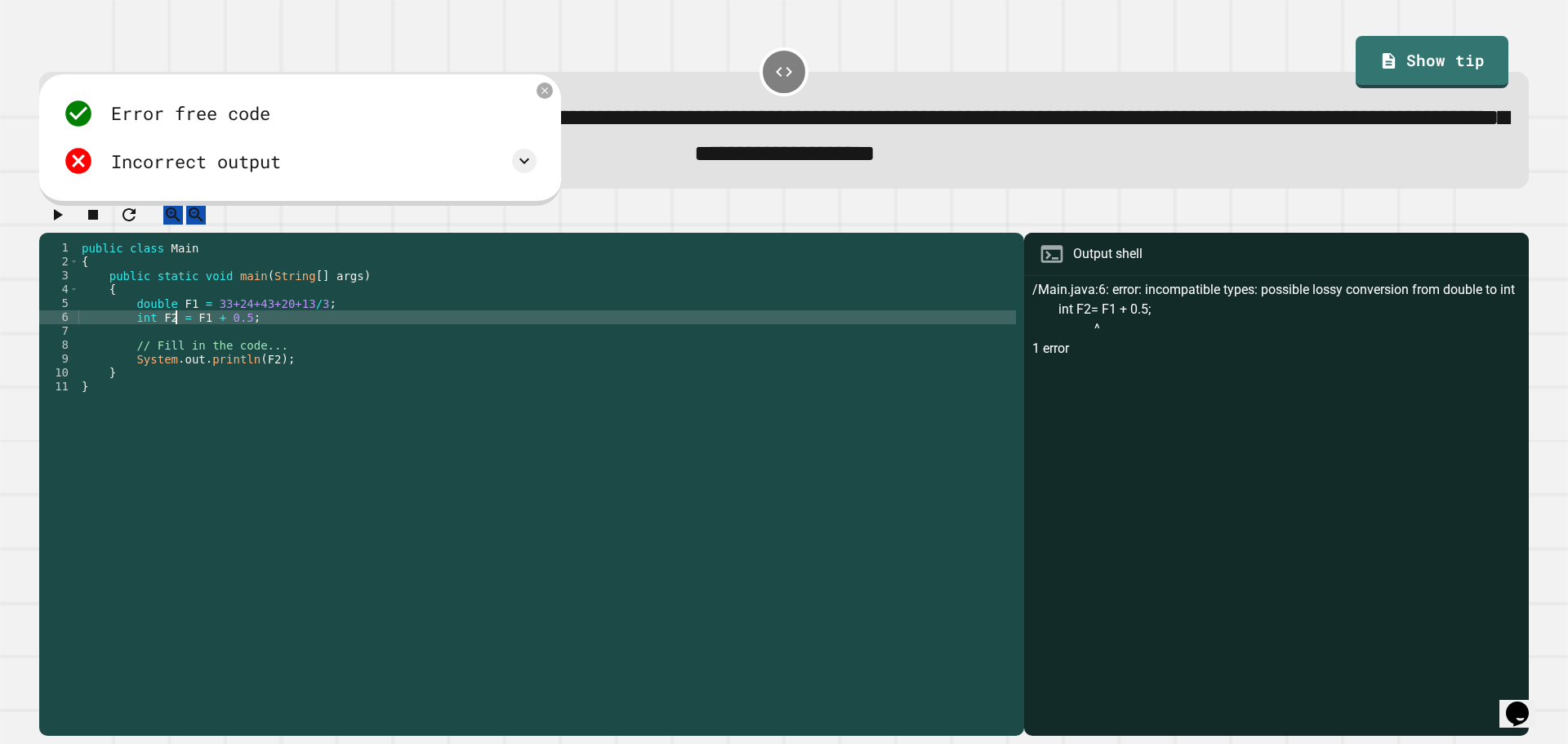
click at [190, 341] on div "public class Main { public static void main ( String [ ] args ) { double F1 = 3…" at bounding box center [547, 470] width 938 height 458
click at [143, 338] on div "public class Main { public static void main ( String [ ] args ) { double F1 = 3…" at bounding box center [547, 470] width 938 height 458
drag, startPoint x: 217, startPoint y: 336, endPoint x: 190, endPoint y: 337, distance: 27.0
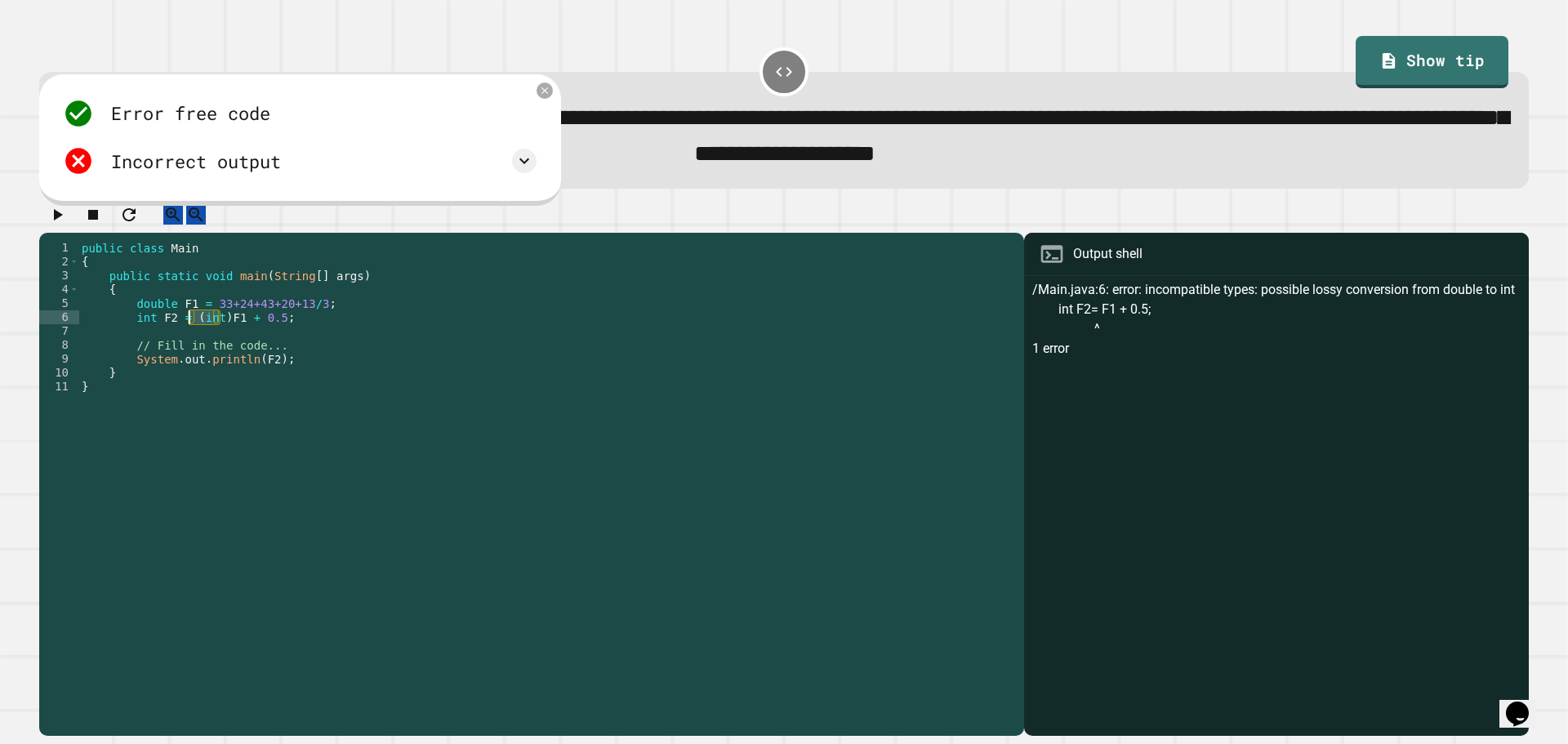
click at [190, 337] on div "public class Main { public static void main ( String [ ] args ) { double F1 = 3…" at bounding box center [547, 470] width 938 height 458
drag, startPoint x: 151, startPoint y: 335, endPoint x: 133, endPoint y: 338, distance: 18.2
click at [133, 338] on div "public class Main { public static void main ( String [ ] args ) { double F1 = 3…" at bounding box center [547, 470] width 938 height 458
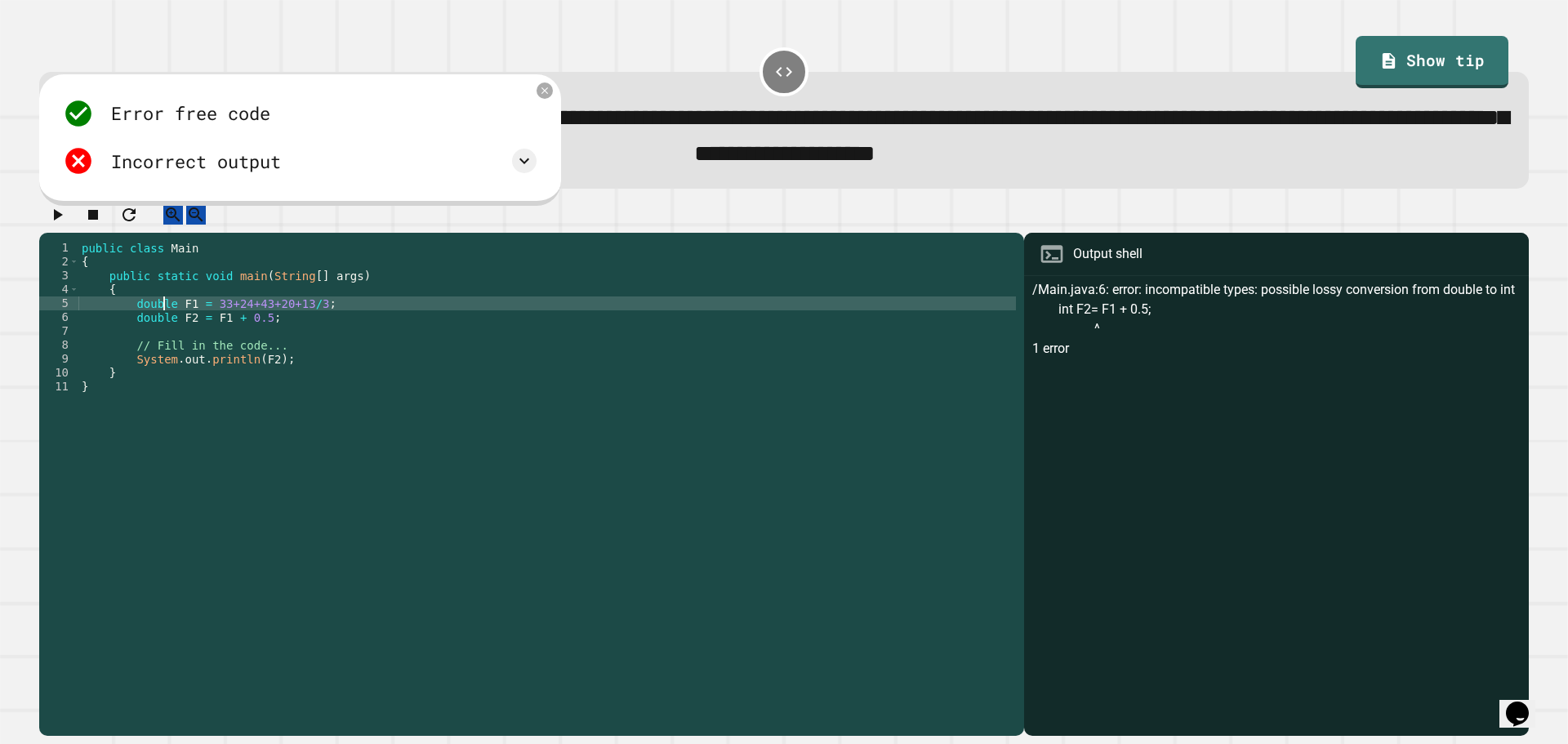
click at [162, 323] on div "public class Main { public static void main ( String [ ] args ) { double F1 = 3…" at bounding box center [547, 470] width 938 height 458
click at [242, 342] on div "public class Main { public static void main ( String [ ] args ) { int F1 = 33+2…" at bounding box center [547, 470] width 938 height 458
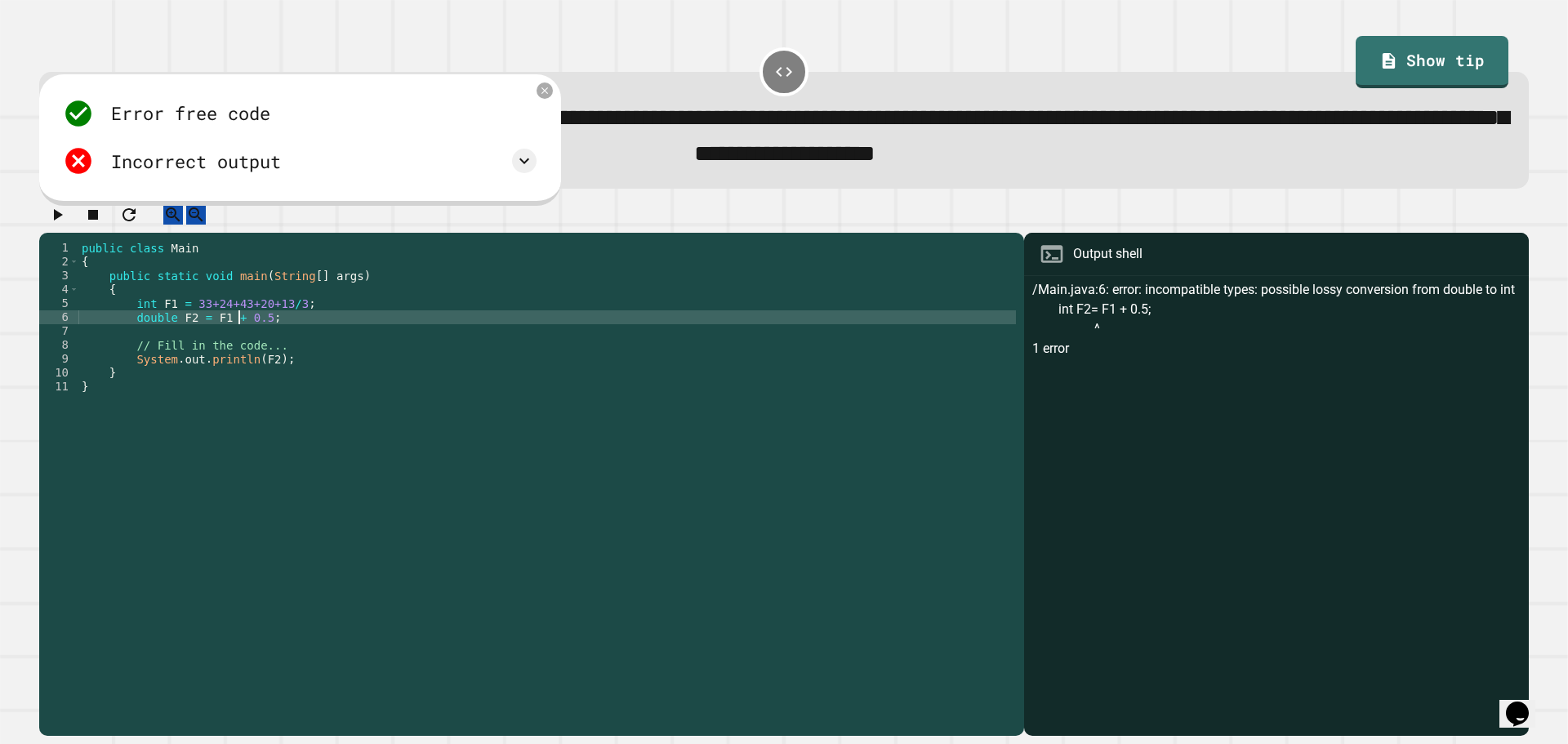
click at [318, 340] on div "public class Main { public static void main ( String [ ] args ) { int F1 = 33+2…" at bounding box center [547, 470] width 938 height 458
type textarea "**********"
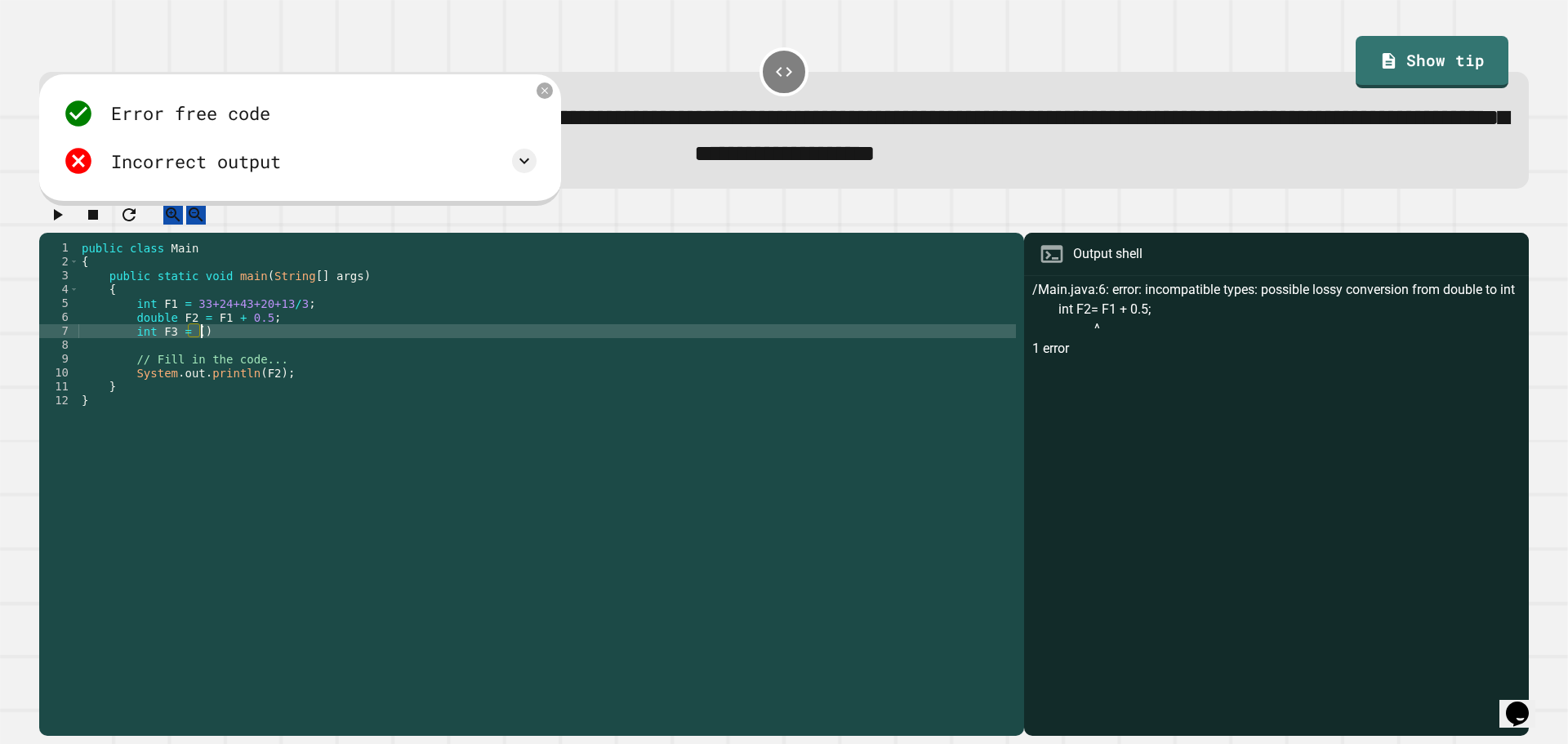
scroll to position [0, 7]
type textarea "**********"
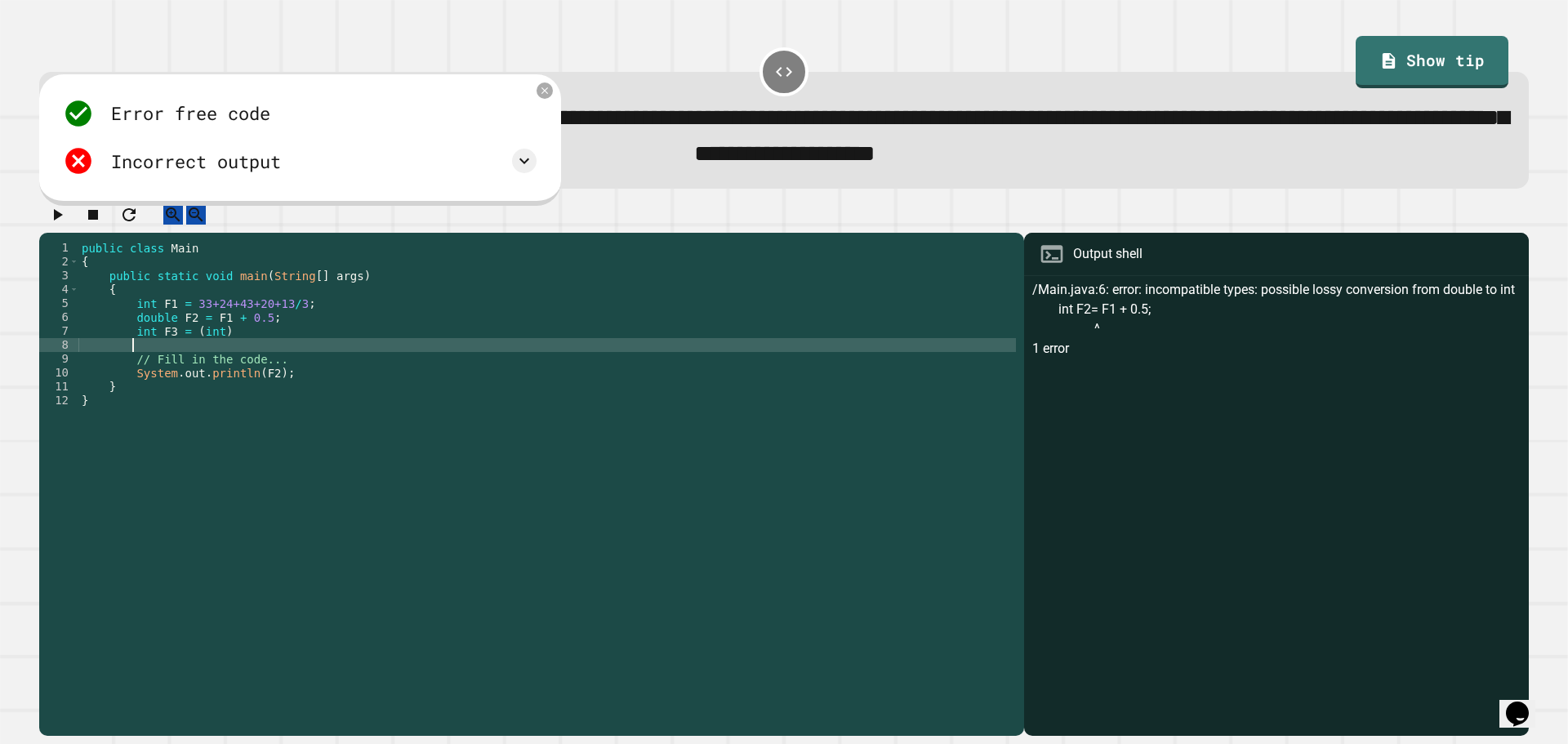
type textarea "**********"
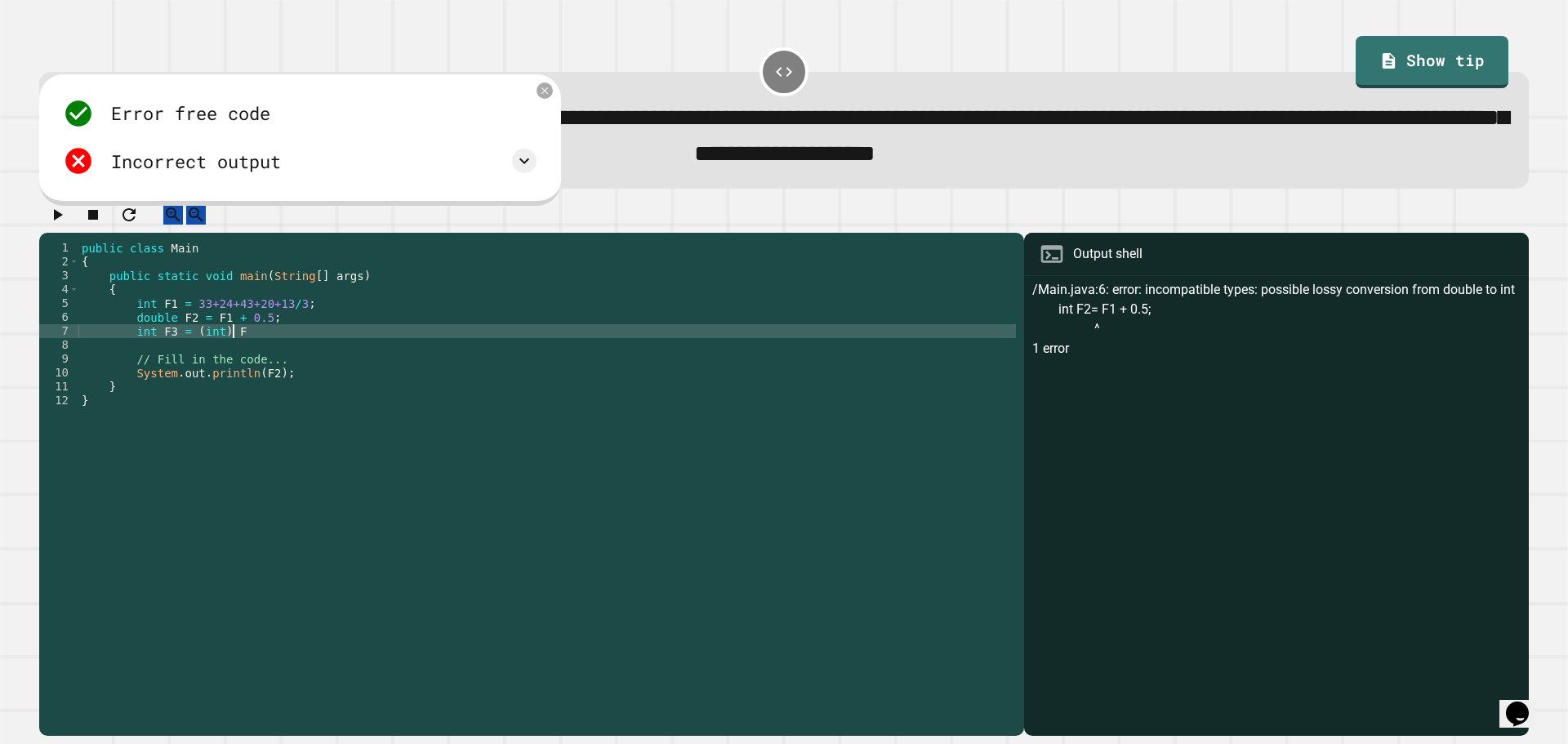
scroll to position [0, 10]
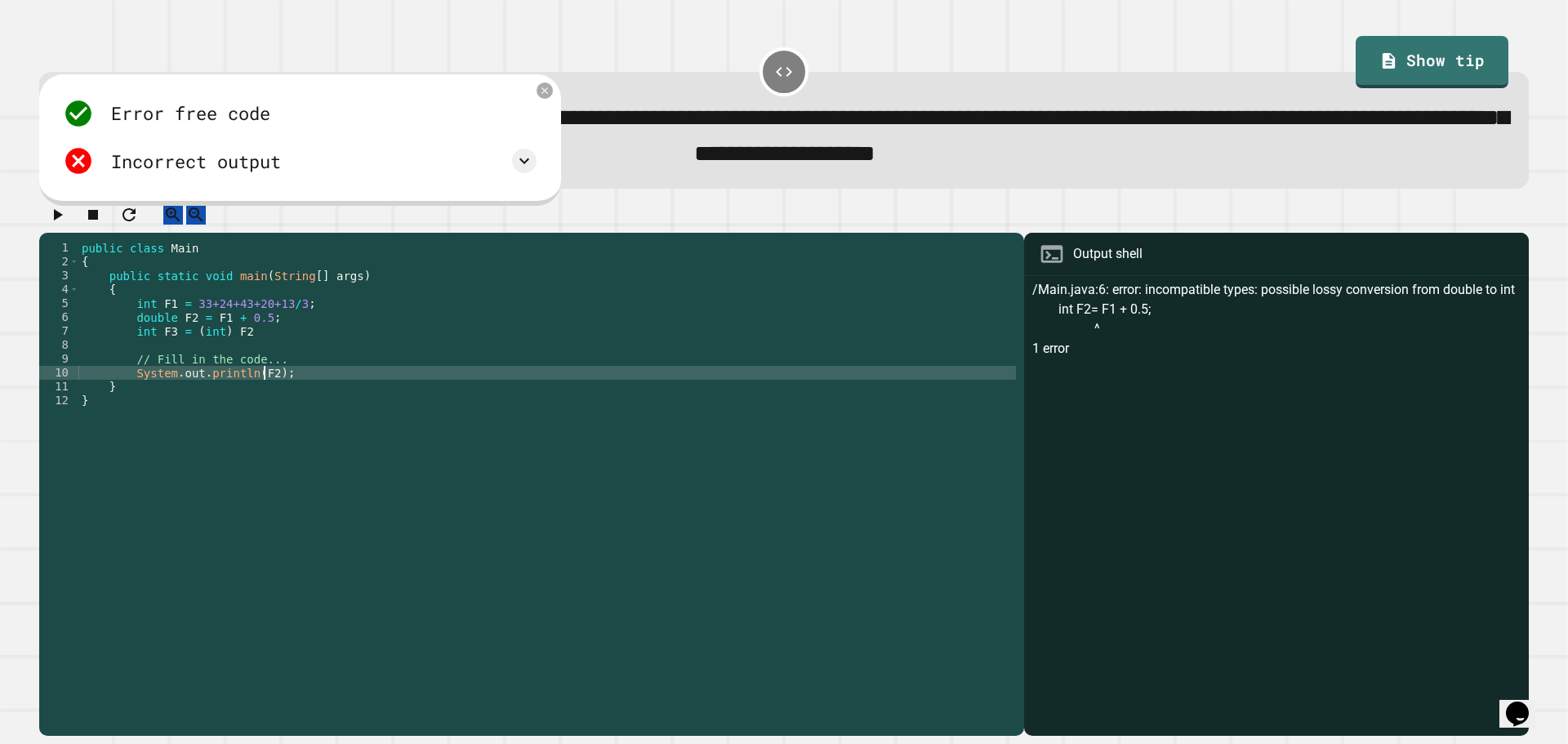
click at [264, 395] on div "public class Main { public static void main ( String [ ] args ) { int F1 = 33+2…" at bounding box center [547, 470] width 938 height 458
click at [67, 224] on icon "button" at bounding box center [57, 215] width 20 height 20
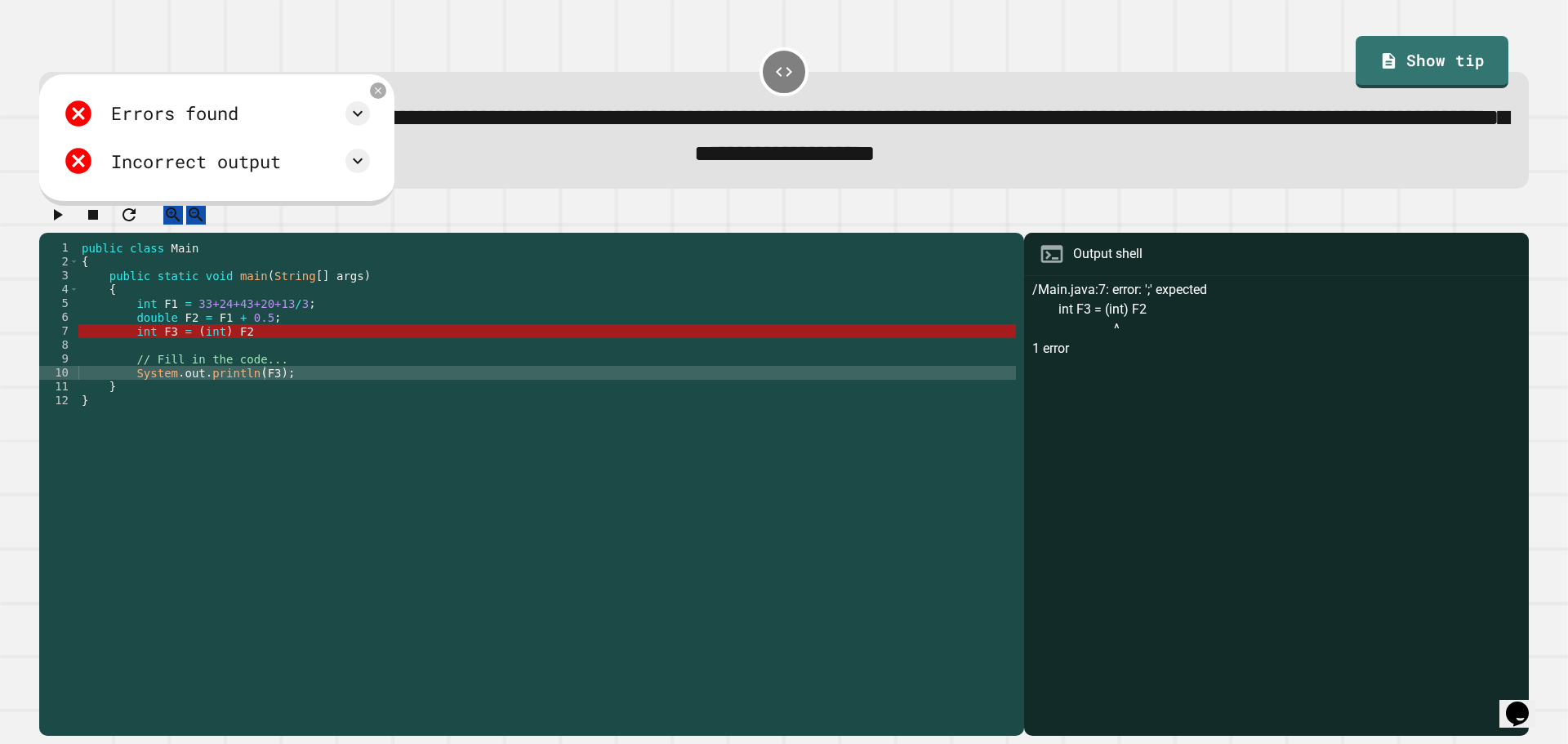
click at [319, 363] on div "public class Main { public static void main ( String [ ] args ) { int F1 = 33+2…" at bounding box center [547, 470] width 938 height 458
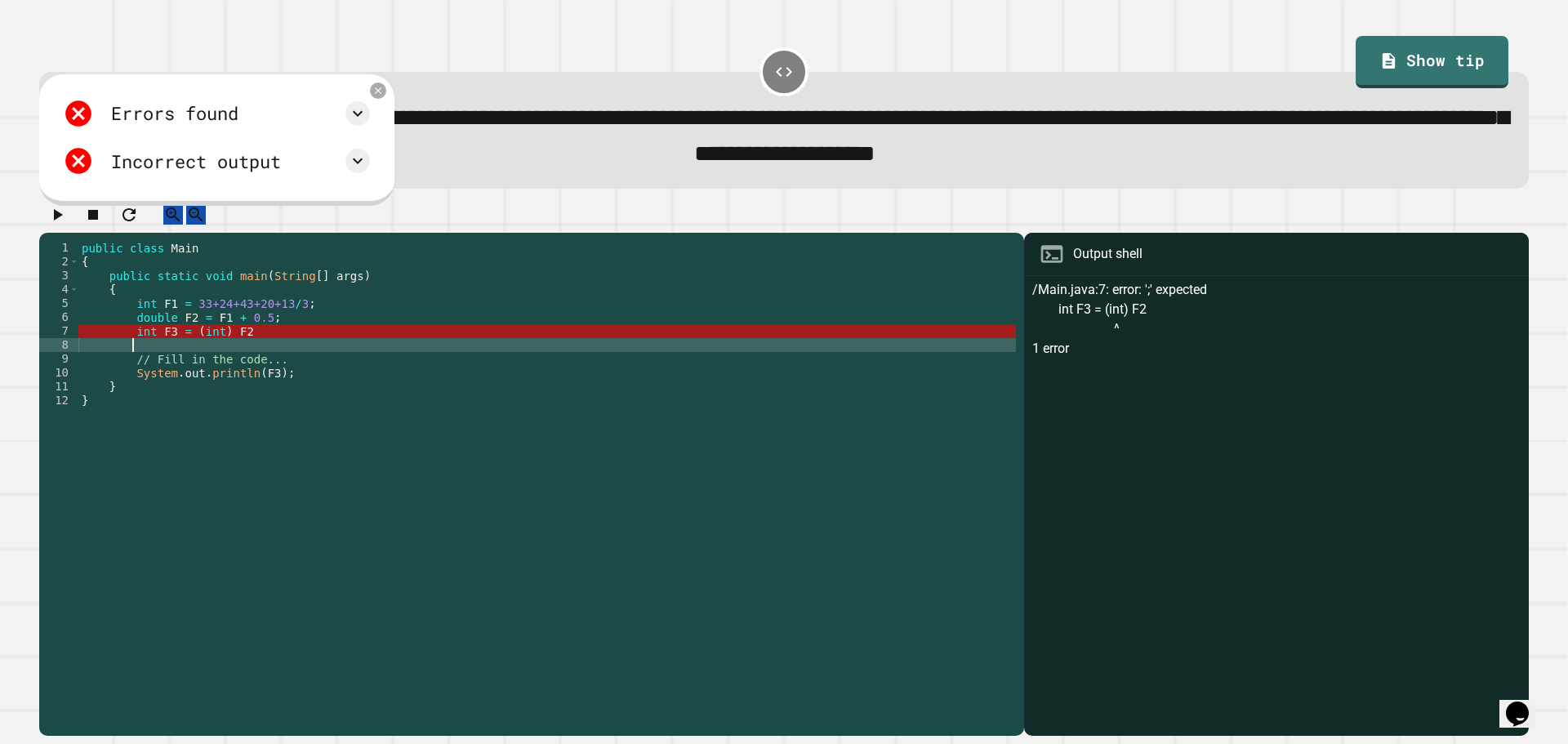
click at [312, 347] on div "public class Main { public static void main ( String [ ] args ) { int F1 = 33+2…" at bounding box center [547, 470] width 938 height 458
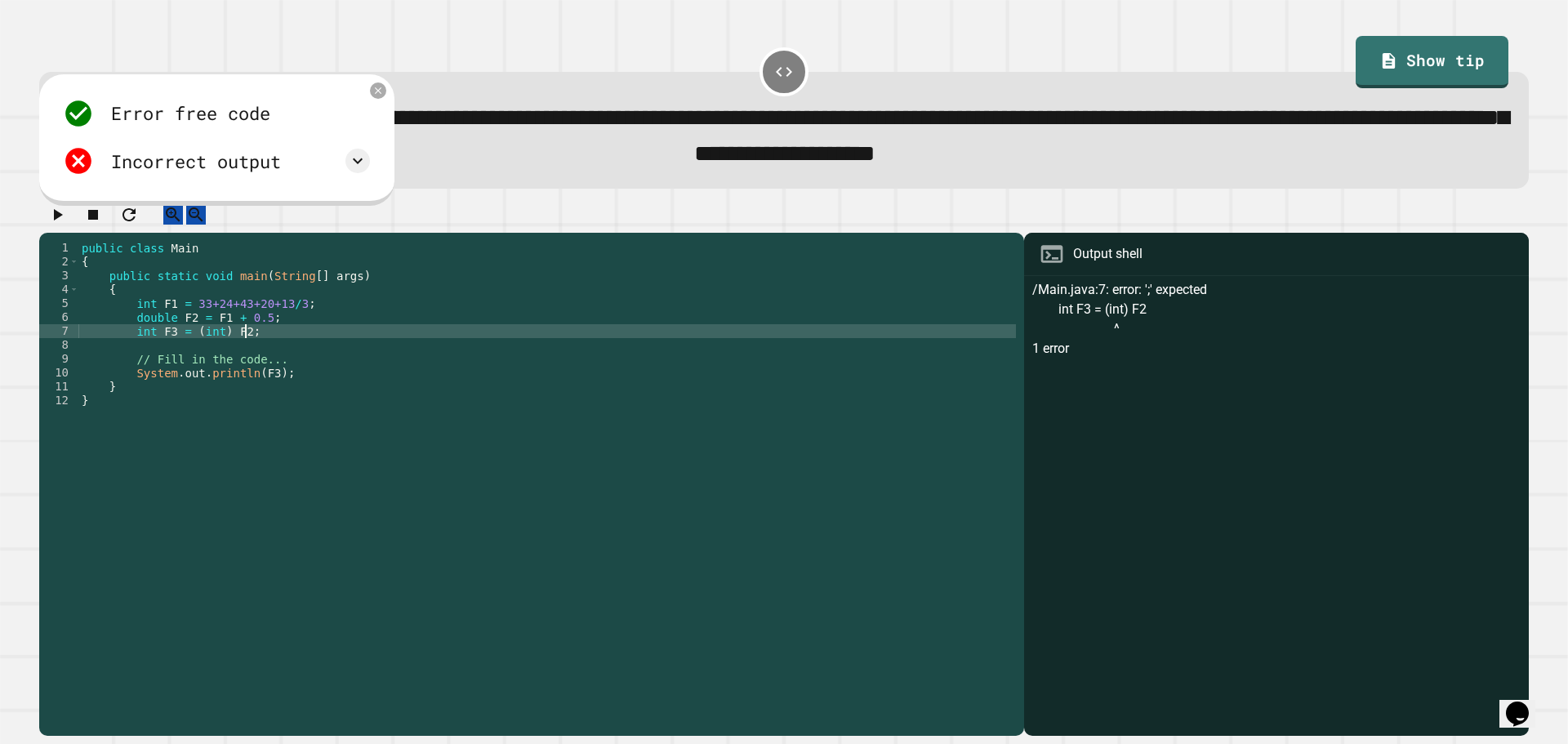
scroll to position [0, 11]
click at [64, 225] on button "button" at bounding box center [57, 215] width 20 height 21
click at [288, 345] on div "public class Main { public static void main ( String [ ] args ) { int F1 = 33+2…" at bounding box center [547, 470] width 938 height 458
click at [261, 395] on div "public class Main { public static void main ( String [ ] args ) { int F1 = 33+2…" at bounding box center [547, 470] width 938 height 458
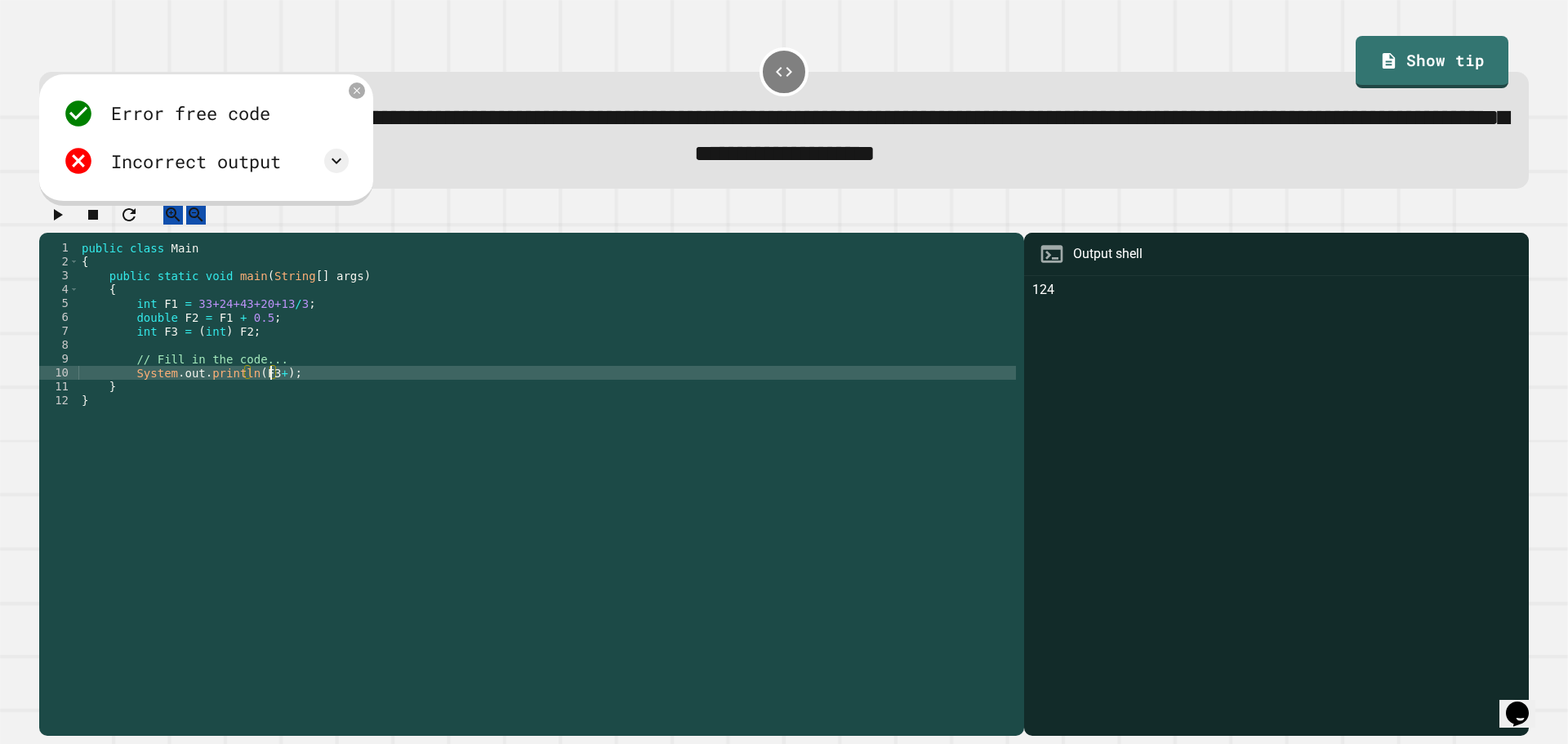
scroll to position [0, 14]
click at [67, 222] on button "button" at bounding box center [57, 215] width 20 height 21
click at [279, 393] on div "public class Main { public static void main ( String [ ] args ) { int F1 = 33+2…" at bounding box center [547, 470] width 938 height 458
click at [258, 352] on div "public class Main { public static void main ( String [ ] args ) { int F1 = 33+2…" at bounding box center [547, 470] width 938 height 458
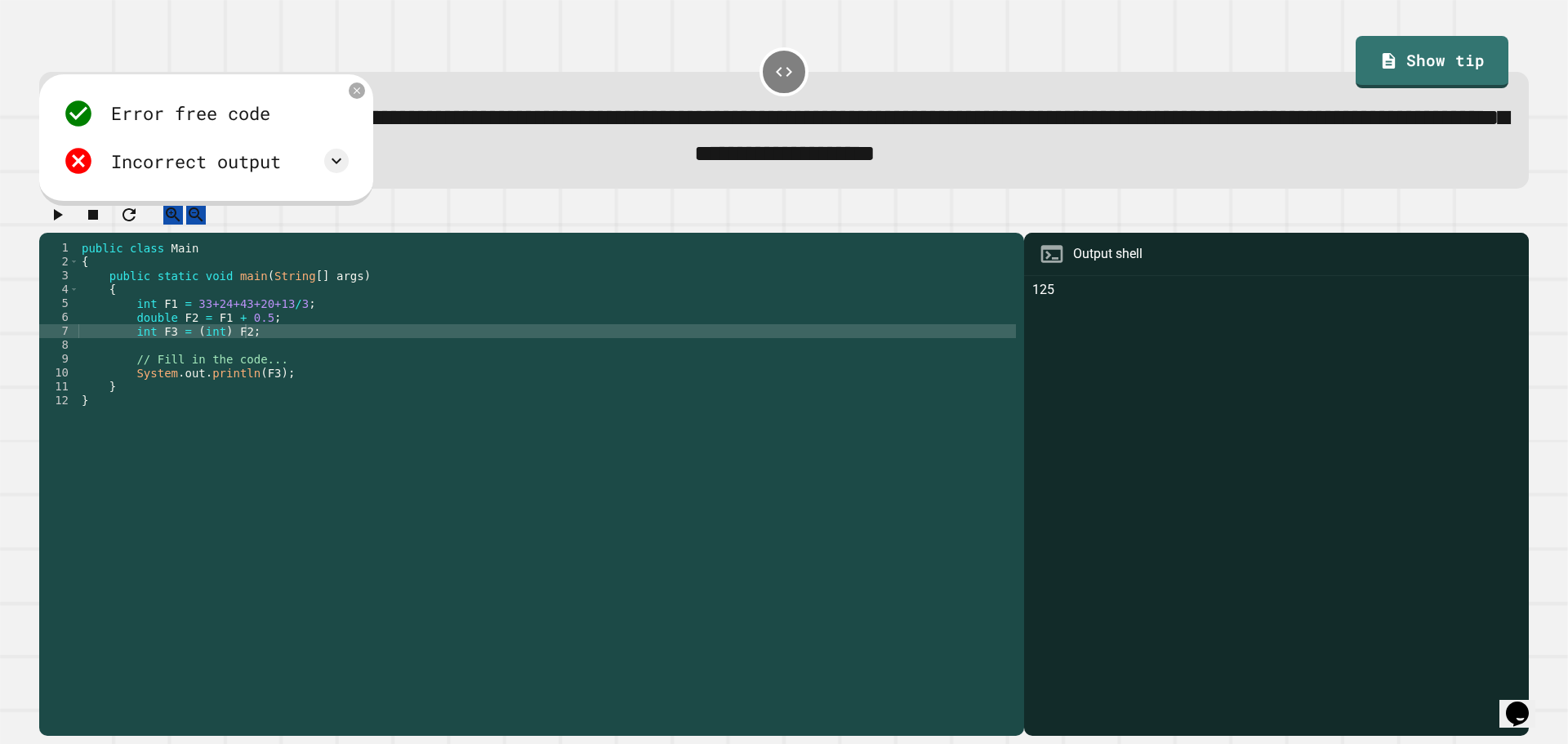
click at [1490, 49] on div "**********" at bounding box center [783, 113] width 1505 height 165
click at [1467, 53] on link "Show tip" at bounding box center [1432, 60] width 143 height 55
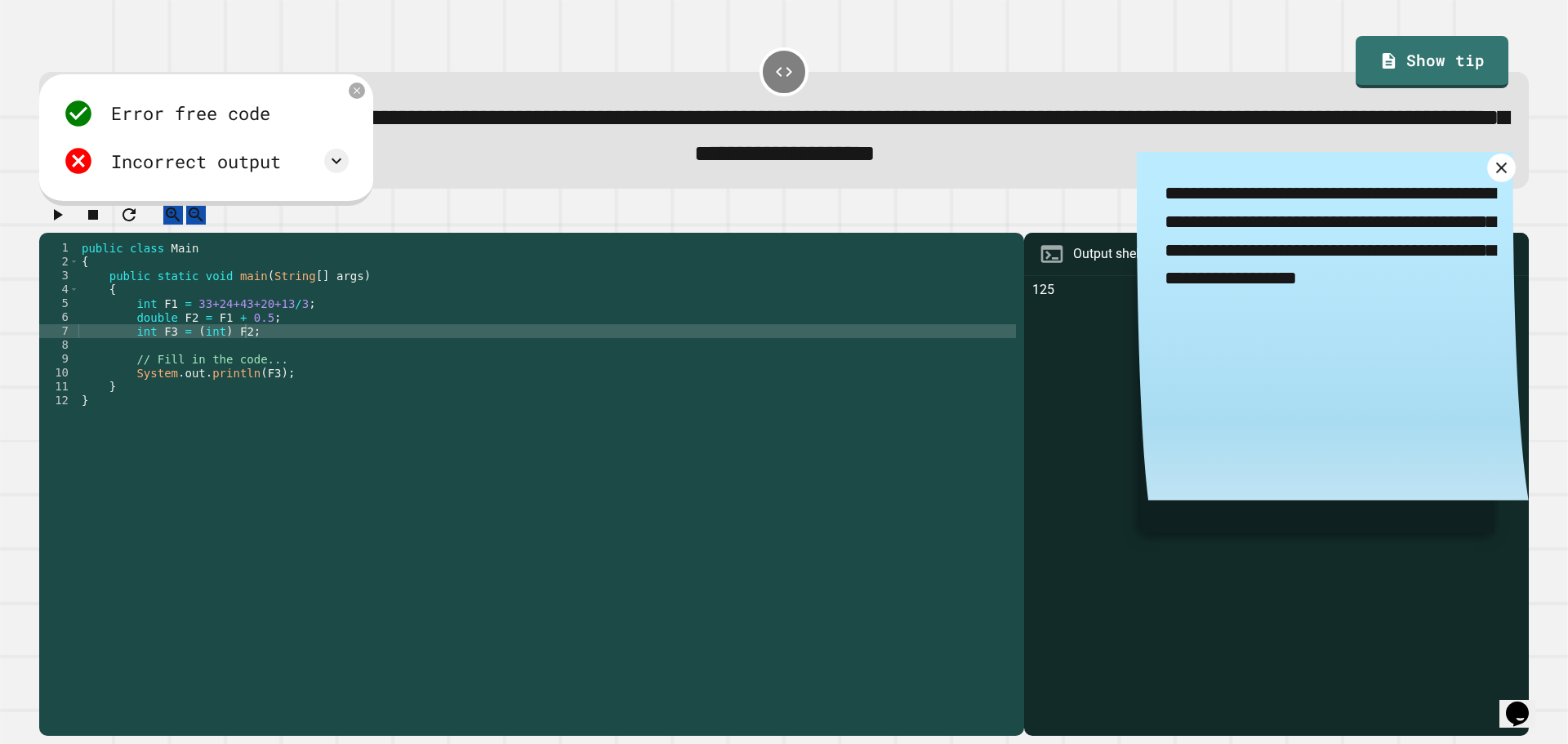
click at [1492, 175] on icon at bounding box center [1501, 168] width 19 height 19
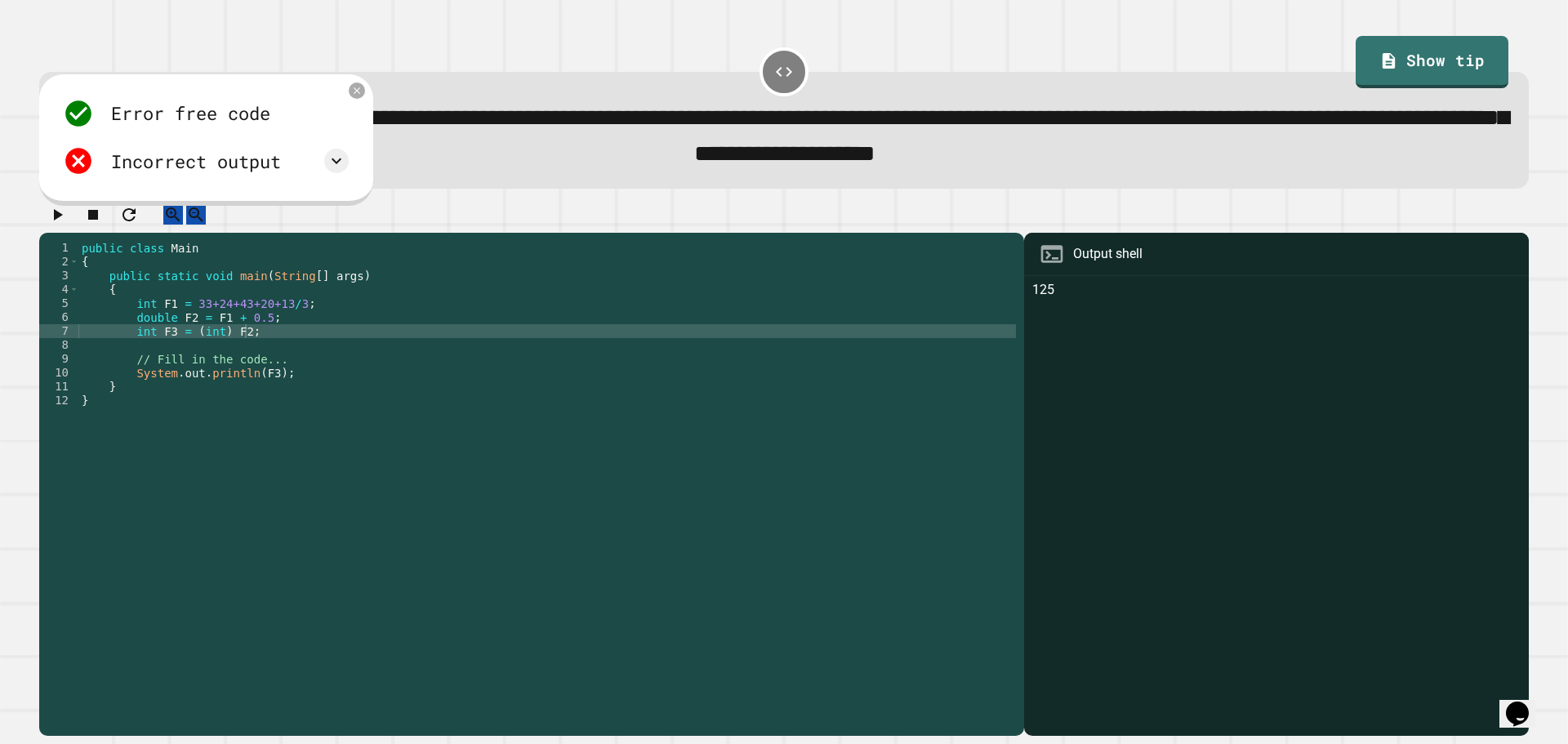
click at [227, 350] on div "public class Main { public static void main ( String [ ] args ) { int F1 = 33+2…" at bounding box center [547, 470] width 938 height 458
click at [308, 328] on div "public class Main { public static void main ( String [ ] args ) { int F1 = 33+2…" at bounding box center [547, 470] width 938 height 458
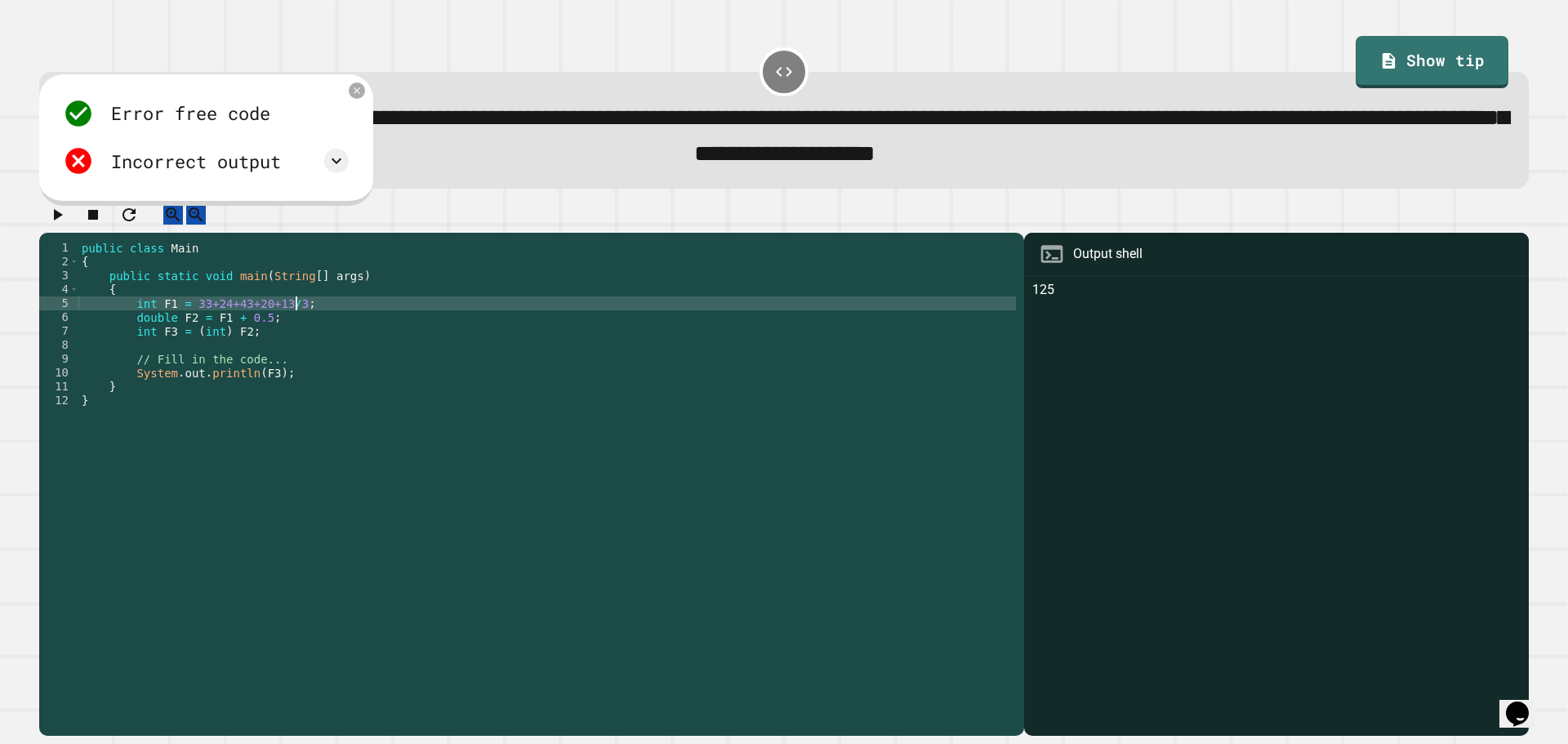
click at [306, 328] on div "public class Main { public static void main ( String [ ] args ) { int F1 = 33+2…" at bounding box center [547, 470] width 938 height 458
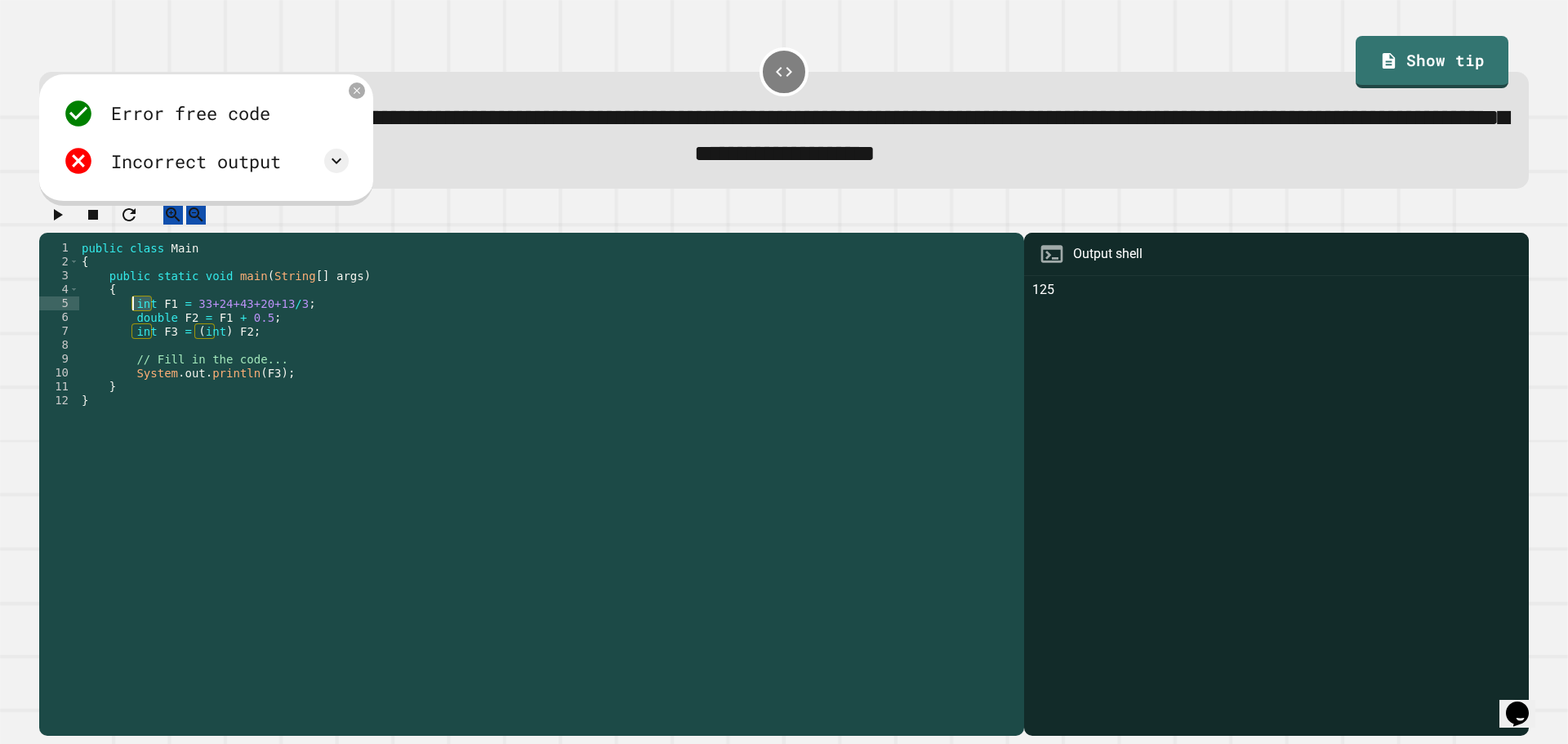
drag, startPoint x: 151, startPoint y: 320, endPoint x: 133, endPoint y: 320, distance: 18.0
click at [133, 320] on div "public class Main { public static void main ( String [ ] args ) { int F1 = 33+2…" at bounding box center [547, 470] width 938 height 458
click at [350, 96] on icon at bounding box center [357, 90] width 14 height 14
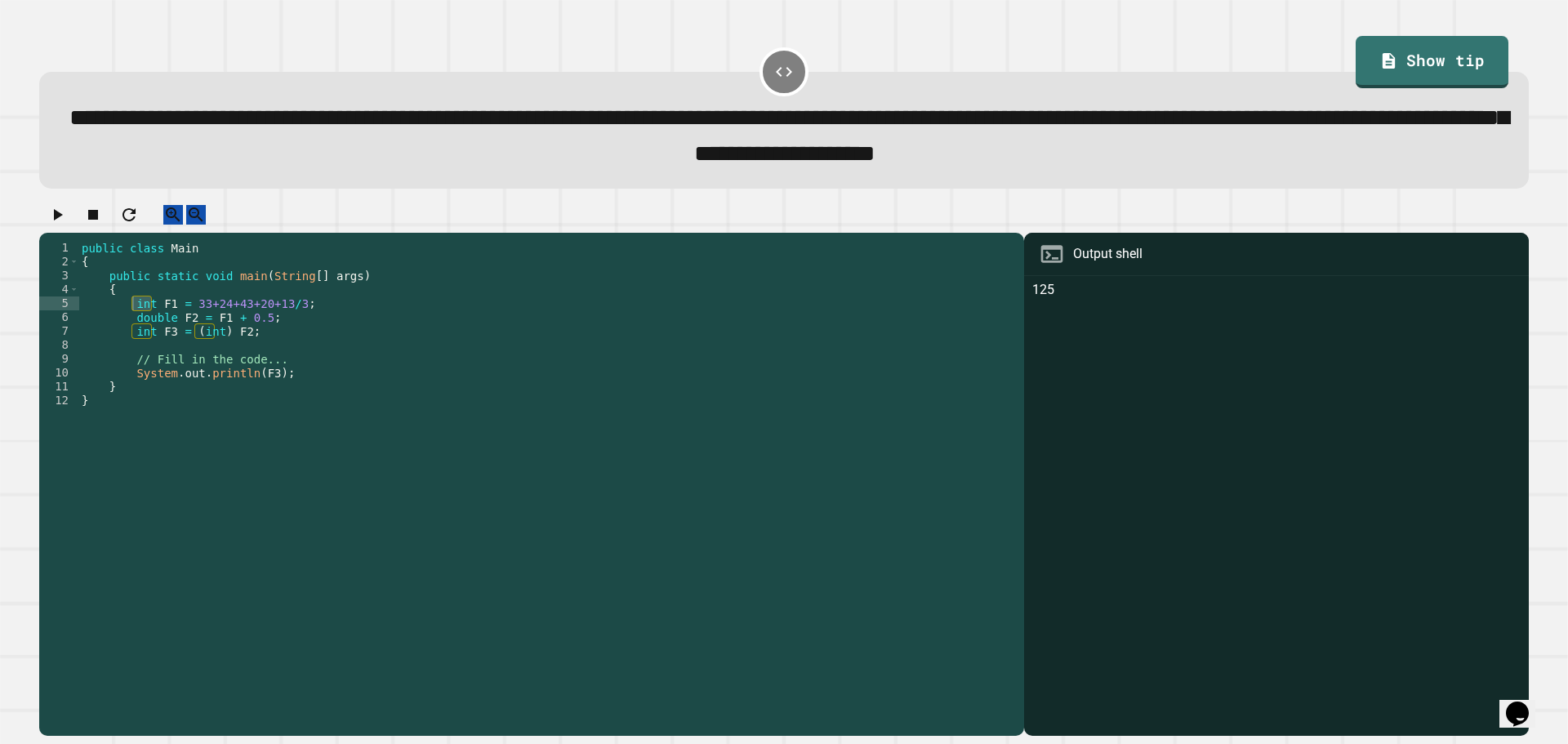
click at [232, 348] on div "public class Main { public static void main ( String [ ] args ) { int F1 = 33+2…" at bounding box center [547, 470] width 938 height 458
click at [239, 351] on div "public class Main { public static void main ( String [ ] args ) { int F1 = 33+2…" at bounding box center [547, 470] width 938 height 458
click at [60, 216] on icon "button" at bounding box center [57, 215] width 20 height 20
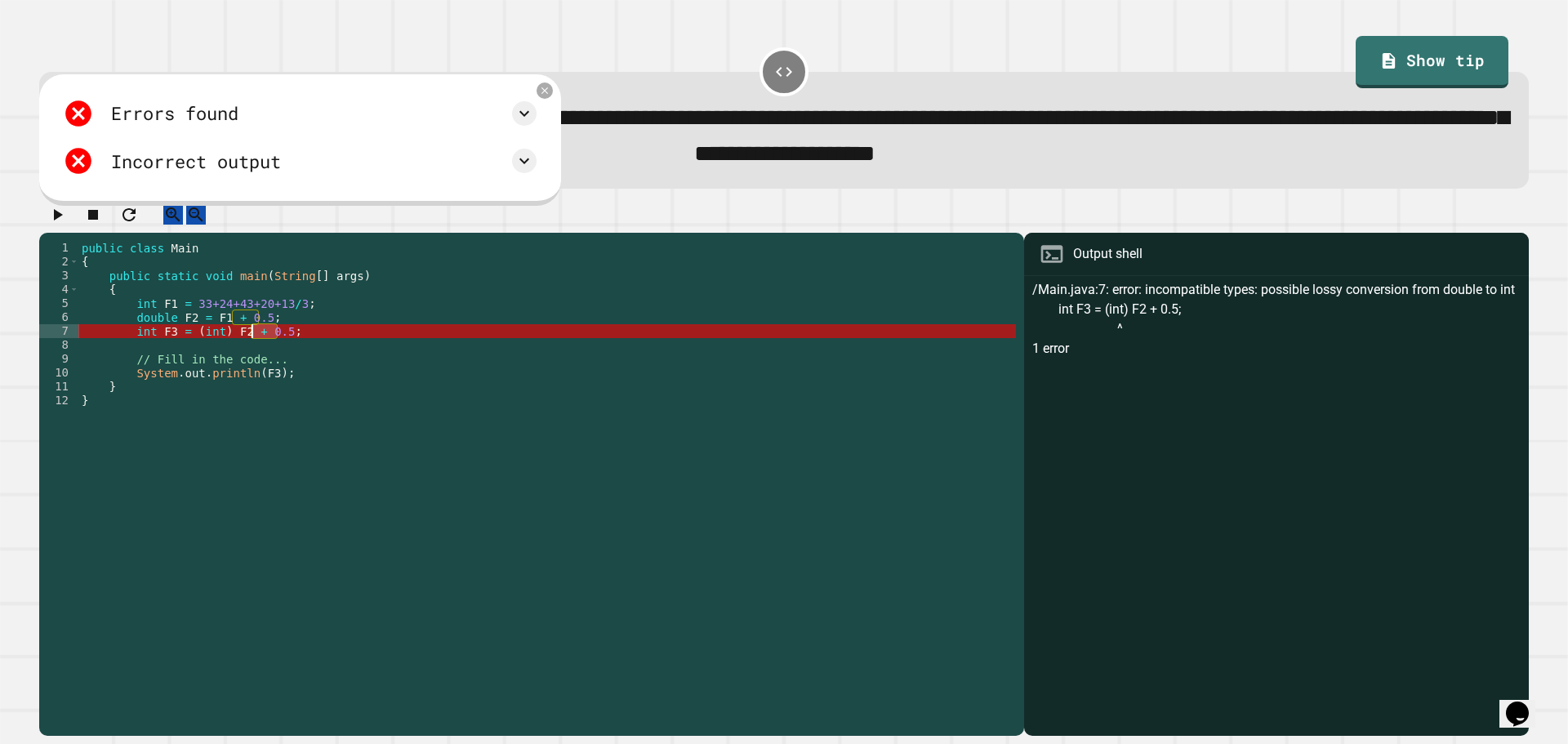
drag, startPoint x: 275, startPoint y: 350, endPoint x: 254, endPoint y: 351, distance: 21.0
click at [254, 351] on div "public class Main { public static void main ( String [ ] args ) { int F1 = 33+2…" at bounding box center [547, 470] width 938 height 458
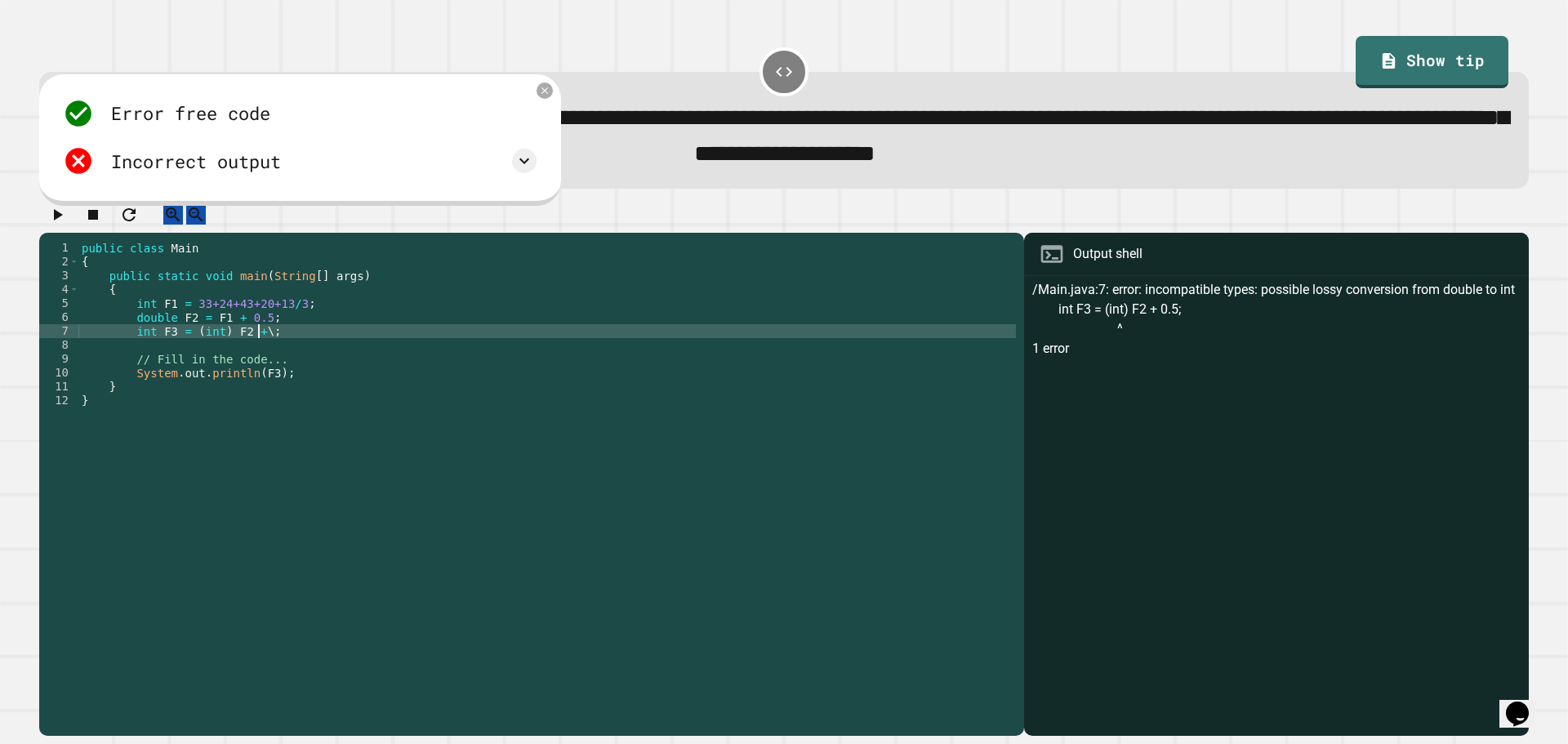
scroll to position [0, 12]
click at [67, 225] on button "button" at bounding box center [57, 215] width 20 height 21
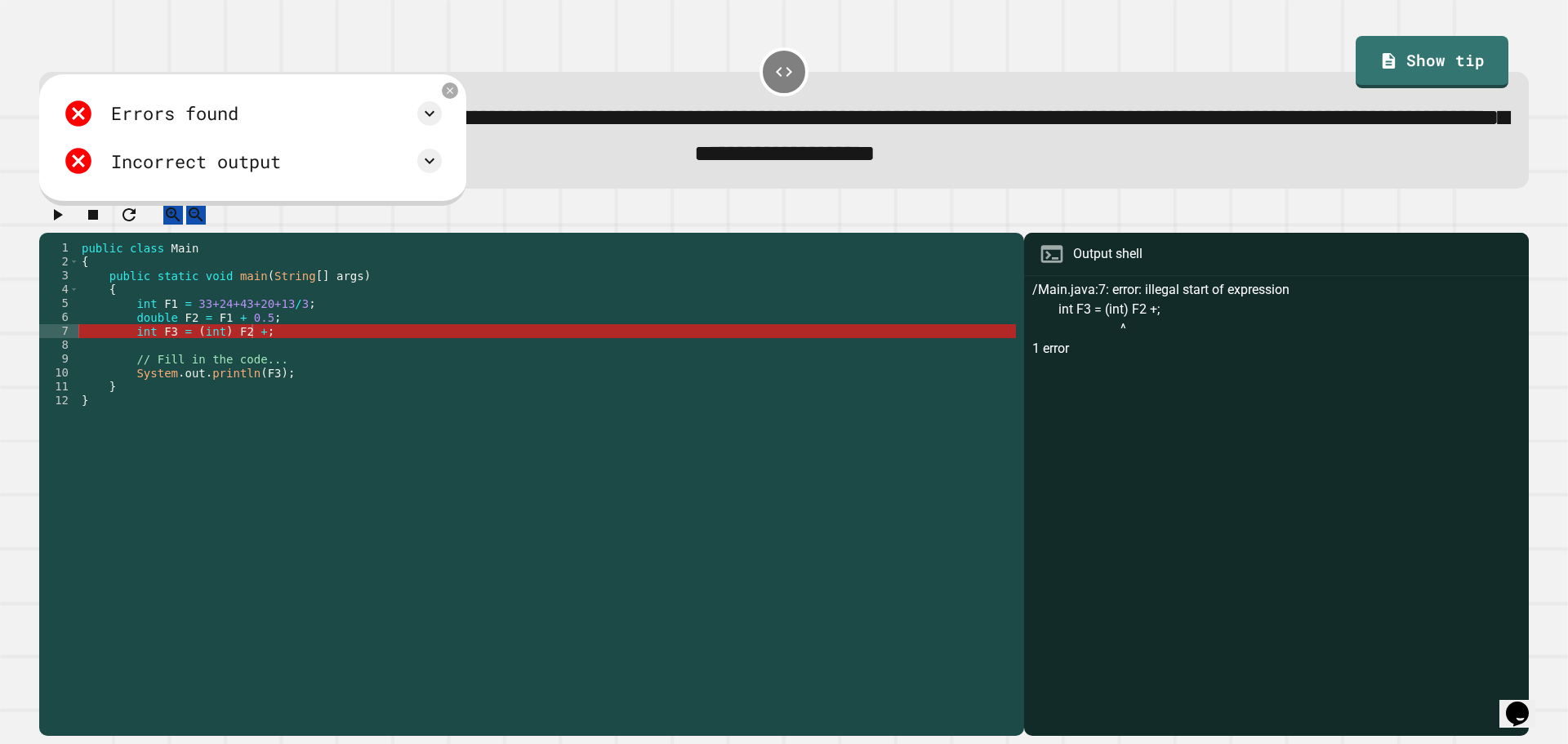
click at [248, 349] on div "public class Main { public static void main ( String [ ] args ) { int F1 = 33+2…" at bounding box center [547, 470] width 938 height 458
click at [249, 349] on div "public class Main { public static void main ( String [ ] args ) { int F1 = 33+2…" at bounding box center [547, 470] width 938 height 458
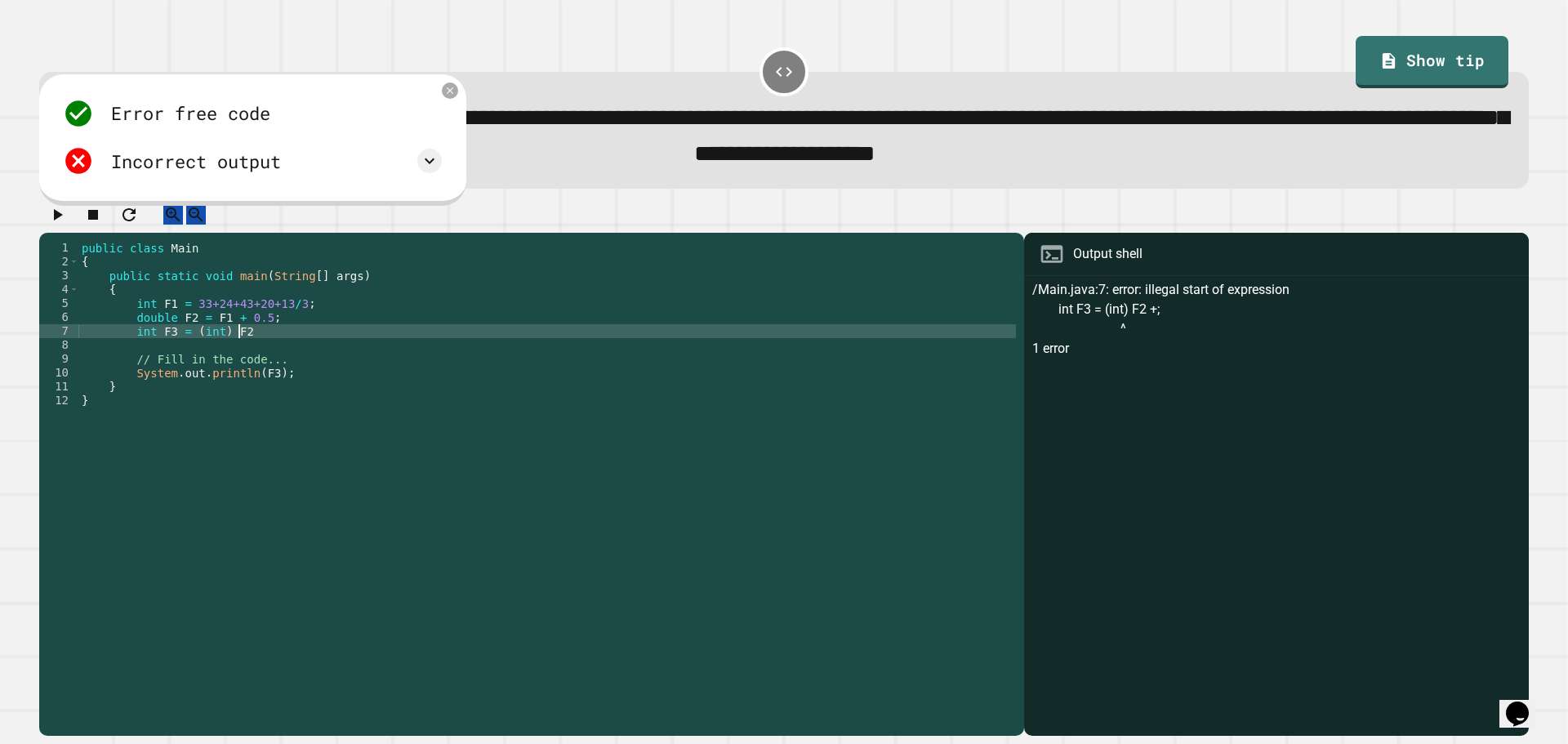
scroll to position [0, 11]
click at [482, 106] on span "**********" at bounding box center [788, 135] width 1439 height 59
click at [466, 102] on div "Error free code /Main.java:7: error: illegal start of expression int F3 = (int)…" at bounding box center [253, 140] width 427 height 131
click at [456, 96] on icon at bounding box center [450, 90] width 13 height 13
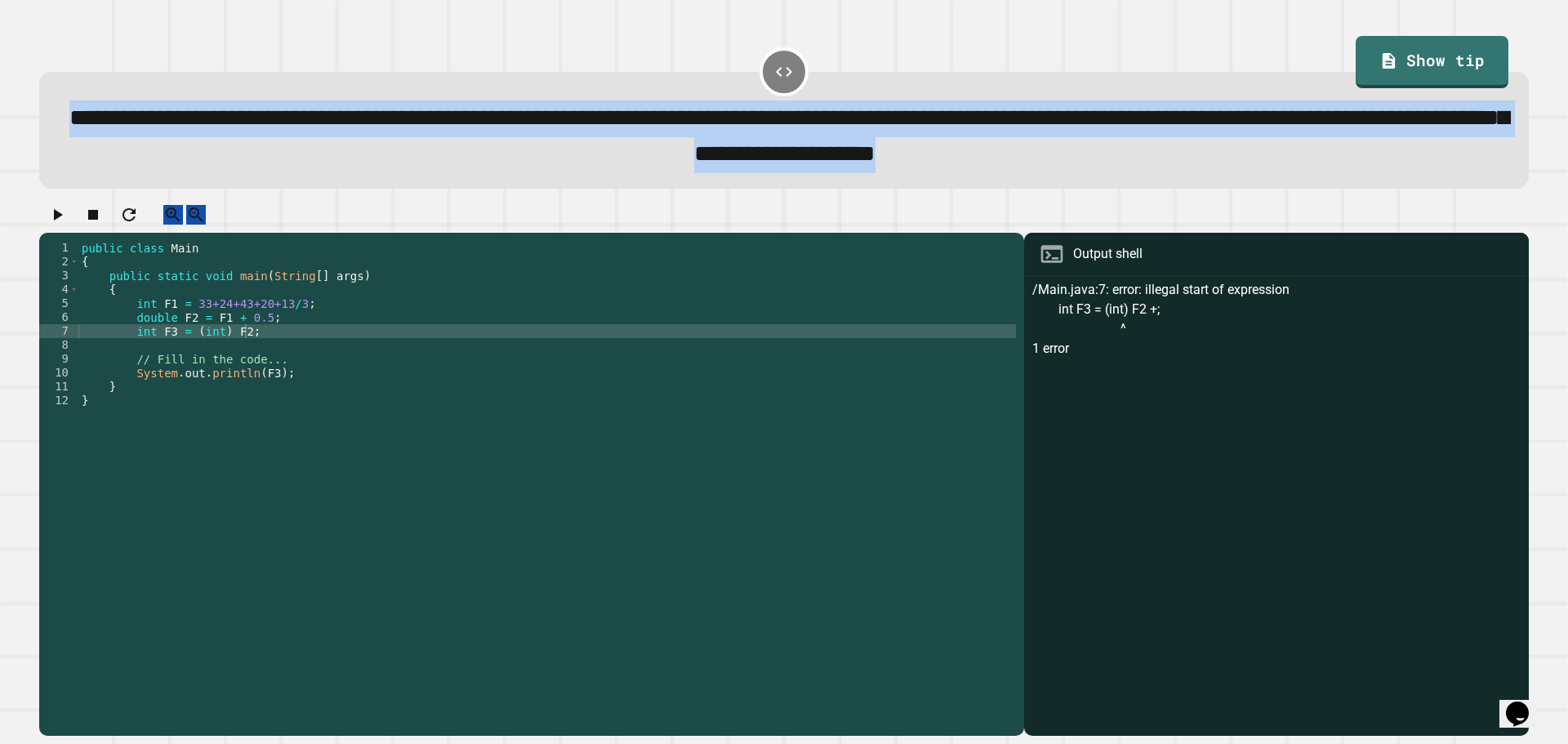
drag, startPoint x: 84, startPoint y: 121, endPoint x: 1368, endPoint y: 200, distance: 1286.4
click at [1368, 197] on div "**********" at bounding box center [783, 113] width 1505 height 165
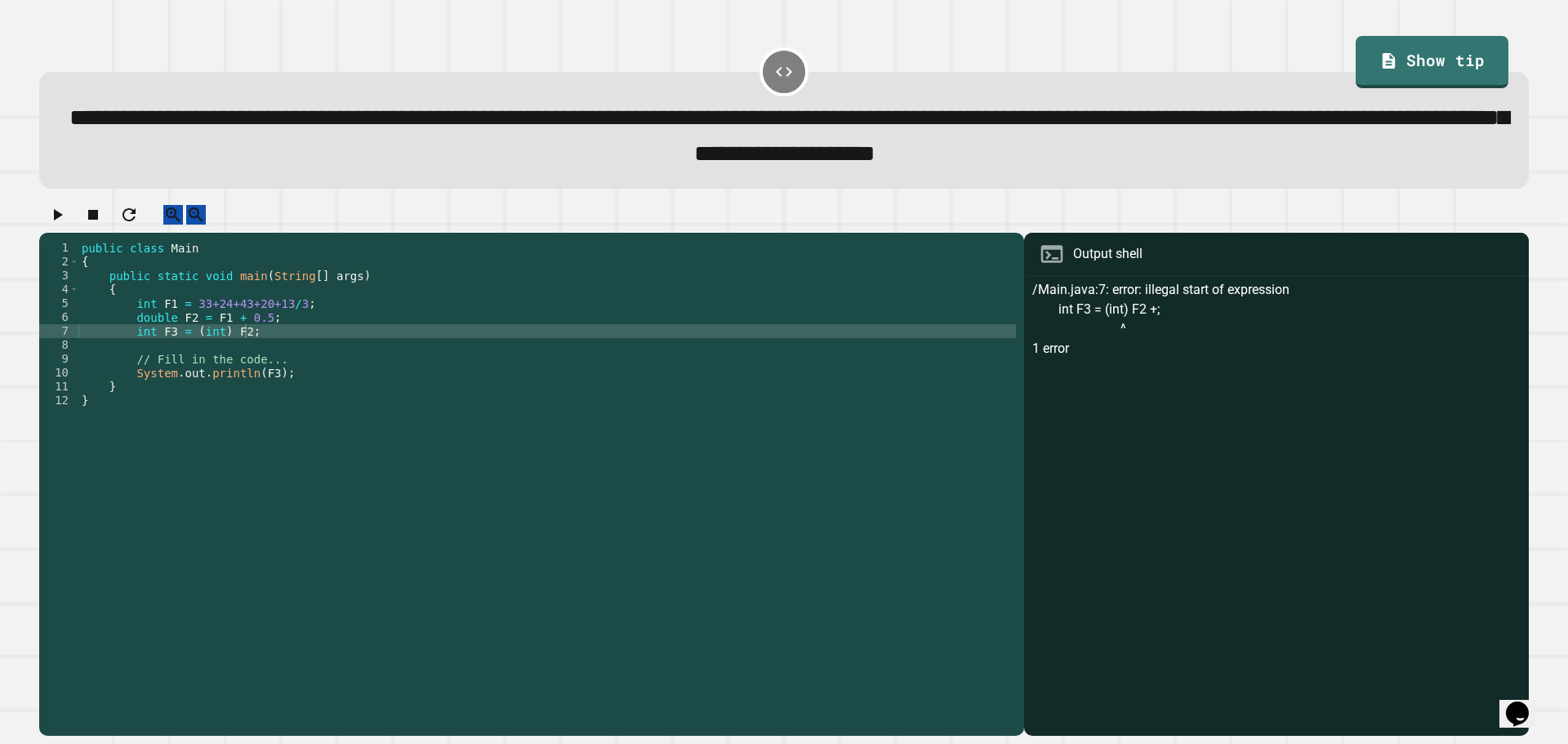
click at [380, 377] on div "public class Main { public static void main ( String [ ] args ) { int F1 = 33+2…" at bounding box center [547, 470] width 938 height 458
click at [303, 344] on div "public class Main { public static void main ( String [ ] args ) { int F1 = 33+2…" at bounding box center [547, 470] width 938 height 458
click at [262, 333] on div "public class Main { public static void main ( String [ ] args ) { int F1 = 33+2…" at bounding box center [547, 470] width 938 height 458
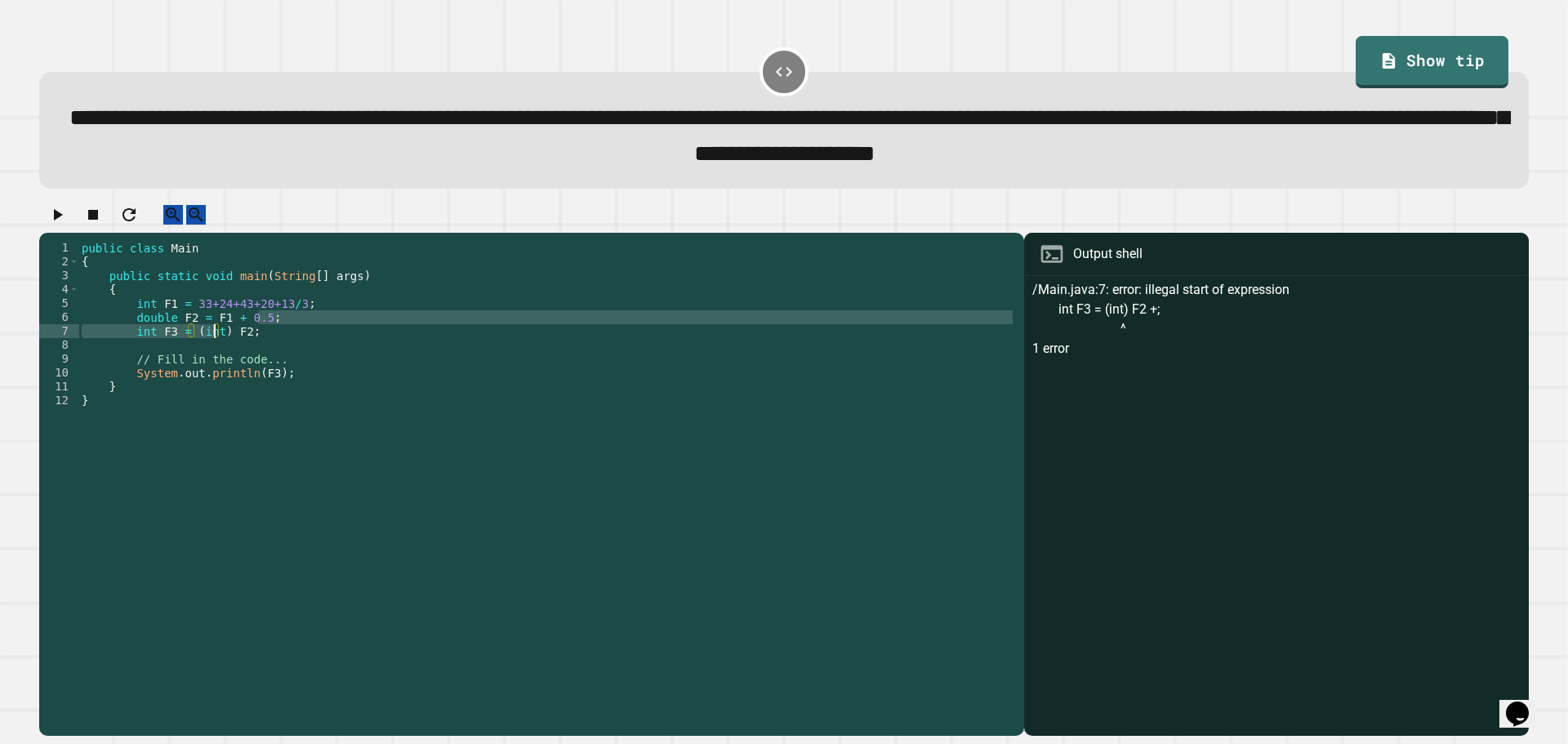
drag, startPoint x: 258, startPoint y: 342, endPoint x: 215, endPoint y: 352, distance: 44.1
click at [215, 352] on div "public class Main { public static void main ( String [ ] args ) { int F1 = 33+2…" at bounding box center [547, 470] width 938 height 458
click at [258, 393] on div "public class Main { public static void main ( String [ ] args ) { int F1 = 33+2…" at bounding box center [547, 470] width 938 height 458
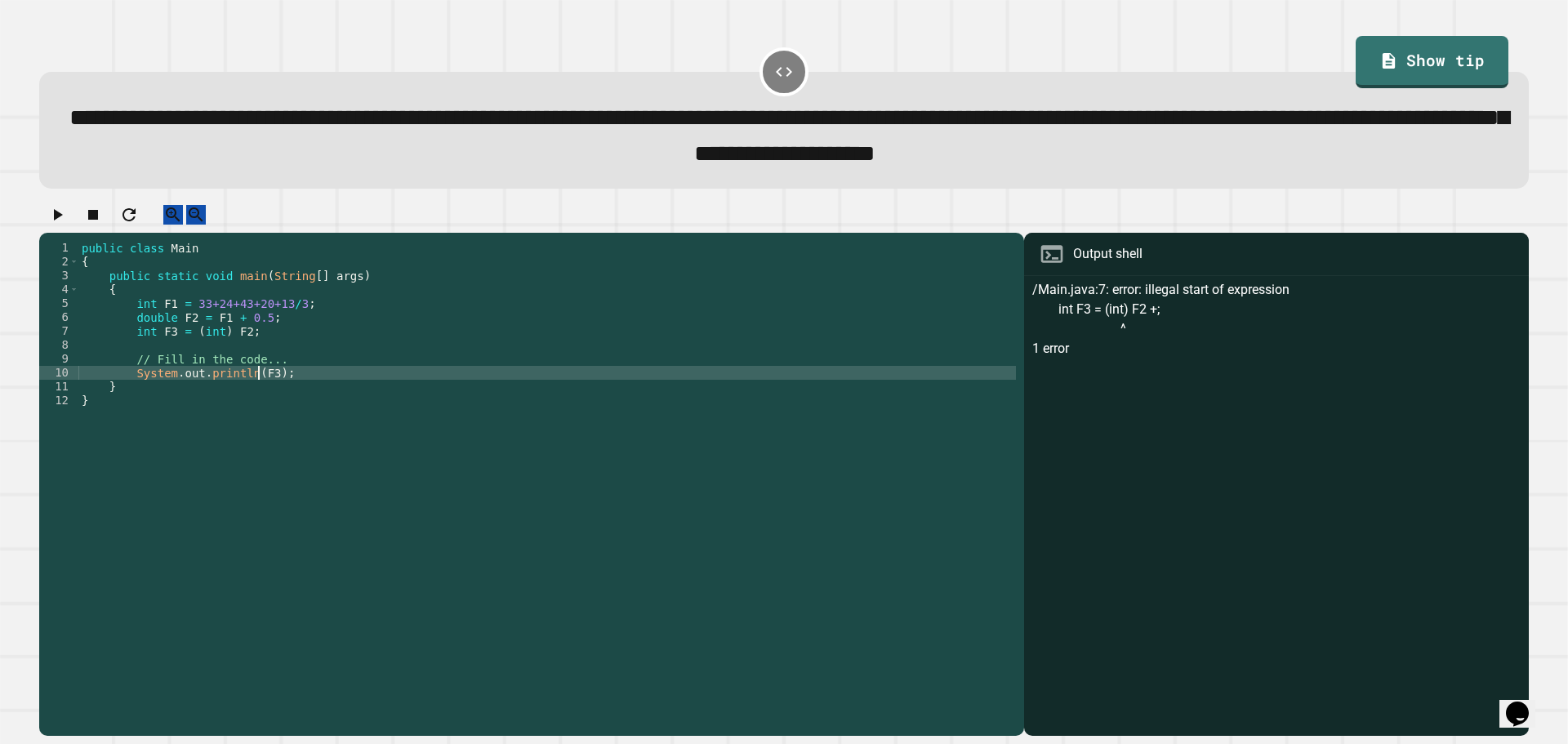
click at [262, 393] on div "public class Main { public static void main ( String [ ] args ) { int F1 = 33+2…" at bounding box center [547, 470] width 938 height 458
click at [64, 219] on icon "button" at bounding box center [57, 215] width 20 height 20
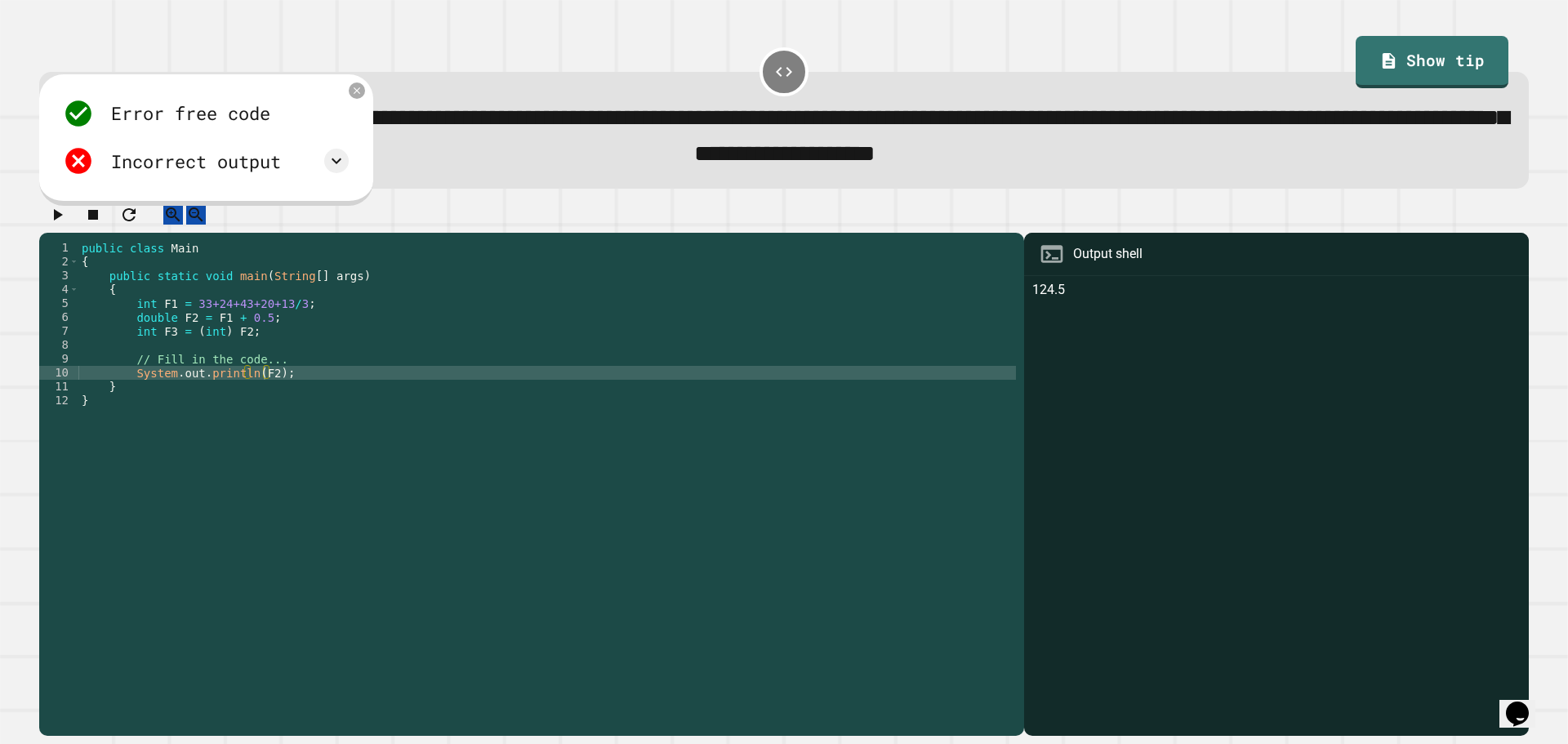
click at [351, 332] on div "public class Main { public static void main ( String [ ] args ) { int F1 = 33+2…" at bounding box center [547, 470] width 938 height 458
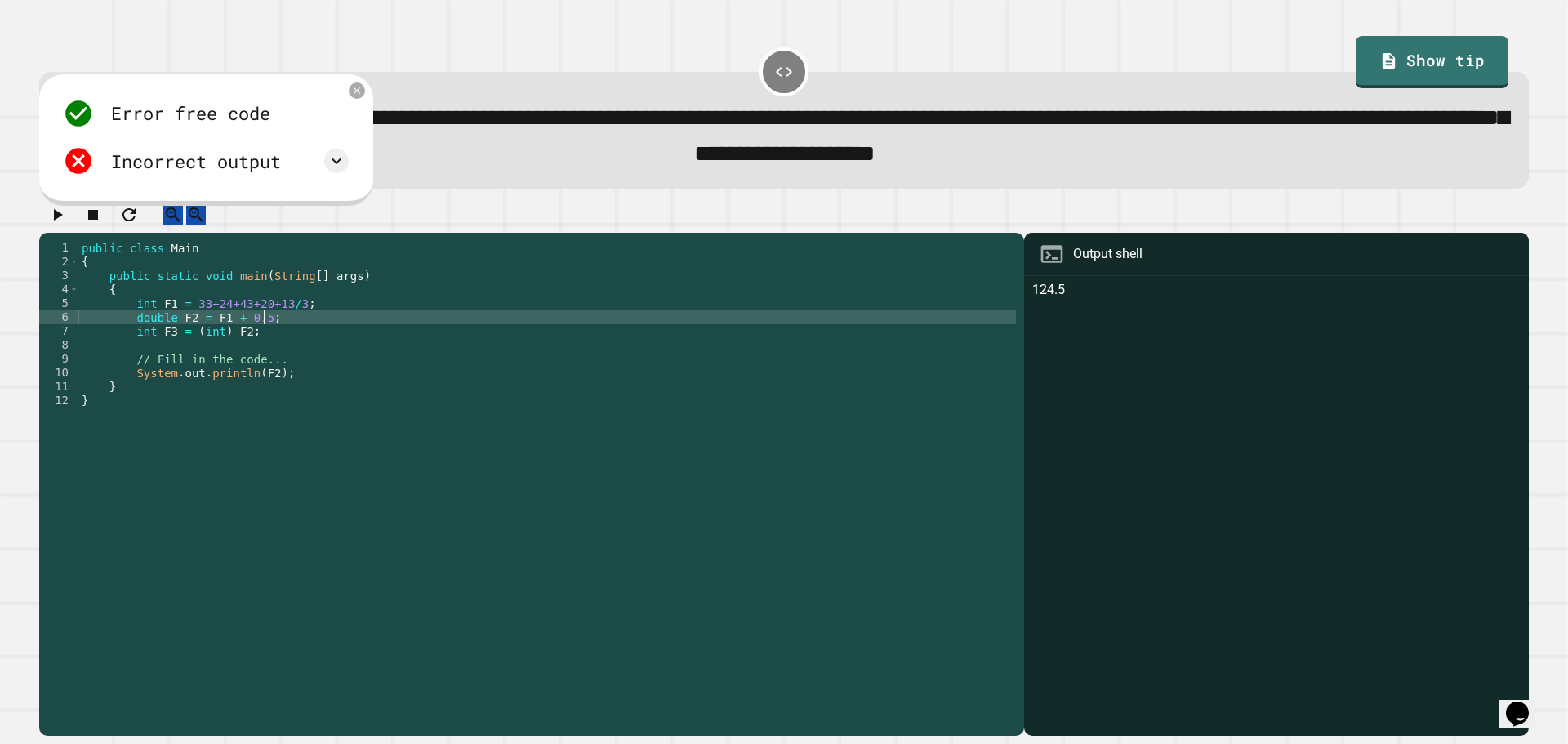
click at [370, 357] on div "public class Main { public static void main ( String [ ] args ) { int F1 = 33+2…" at bounding box center [547, 470] width 938 height 458
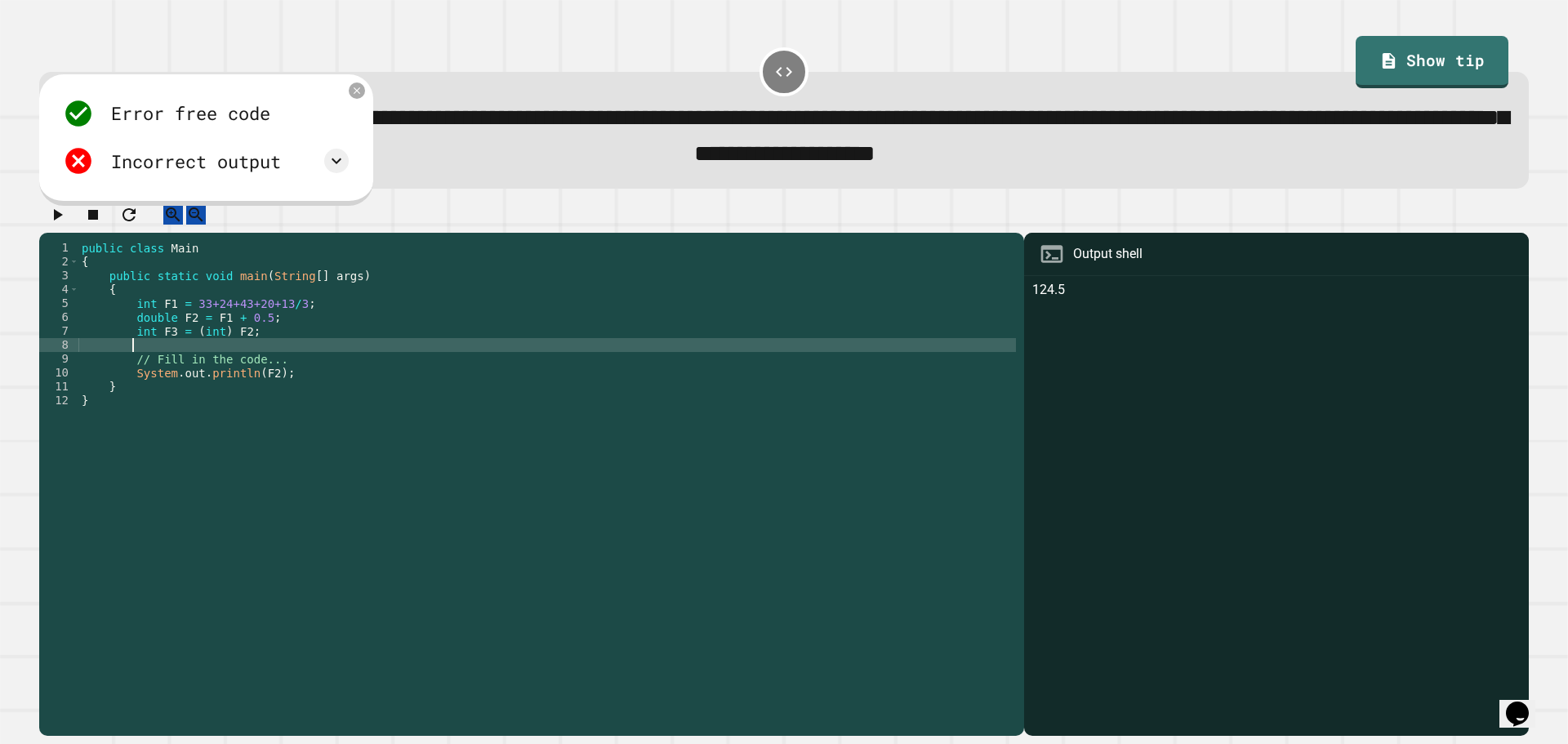
scroll to position [0, 2]
click at [361, 350] on div "public class Main { public static void main ( String [ ] args ) { int F1 = 33+2…" at bounding box center [547, 470] width 938 height 458
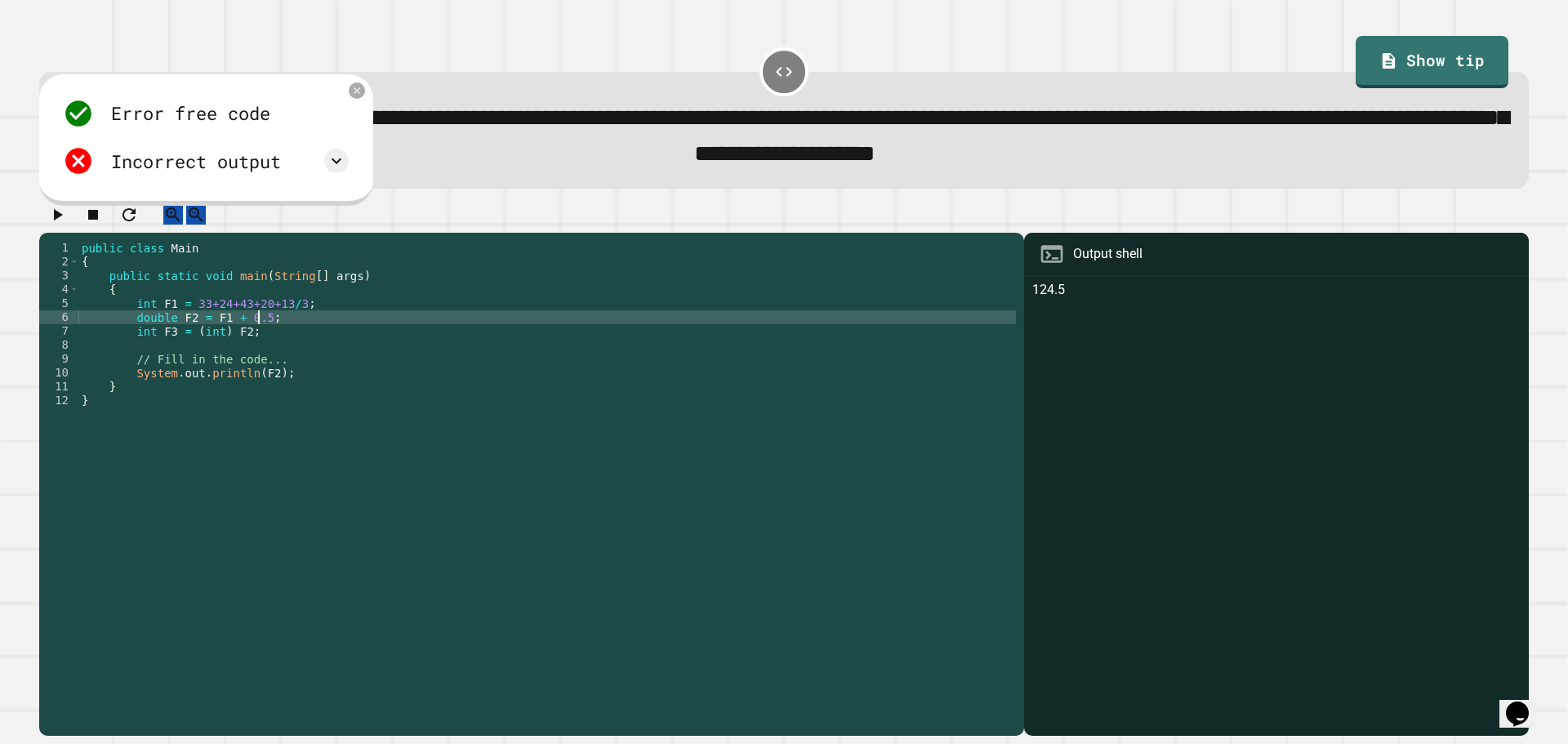
click at [259, 338] on div "public class Main { public static void main ( String [ ] args ) { int F1 = 33+2…" at bounding box center [547, 470] width 938 height 458
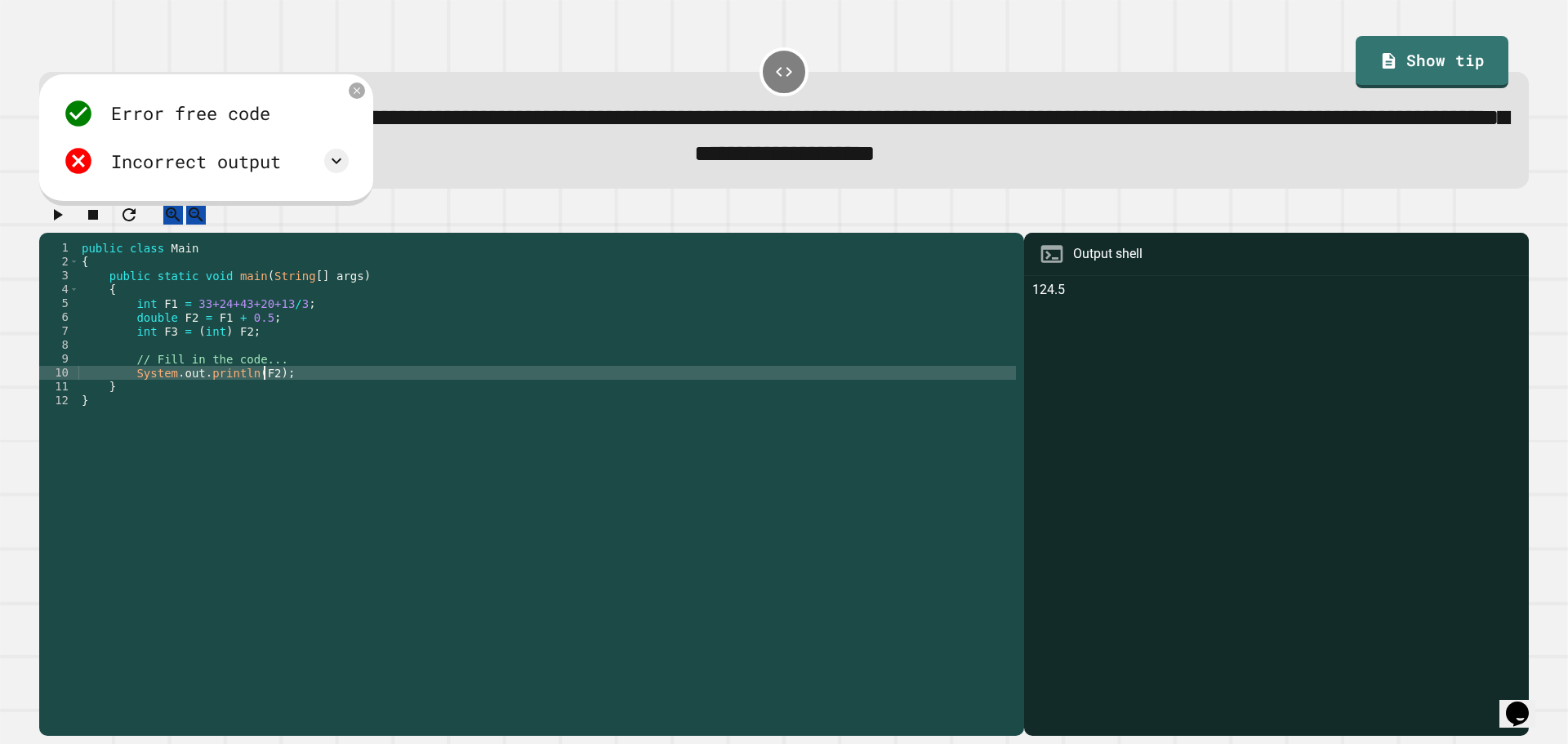
click at [263, 392] on div "public class Main { public static void main ( String [ ] args ) { int F1 = 33+2…" at bounding box center [547, 470] width 938 height 458
click at [60, 224] on icon "button" at bounding box center [57, 215] width 20 height 20
click at [264, 392] on div "public class Main { public static void main ( String [ ] args ) { int F1 = 33+2…" at bounding box center [547, 470] width 938 height 458
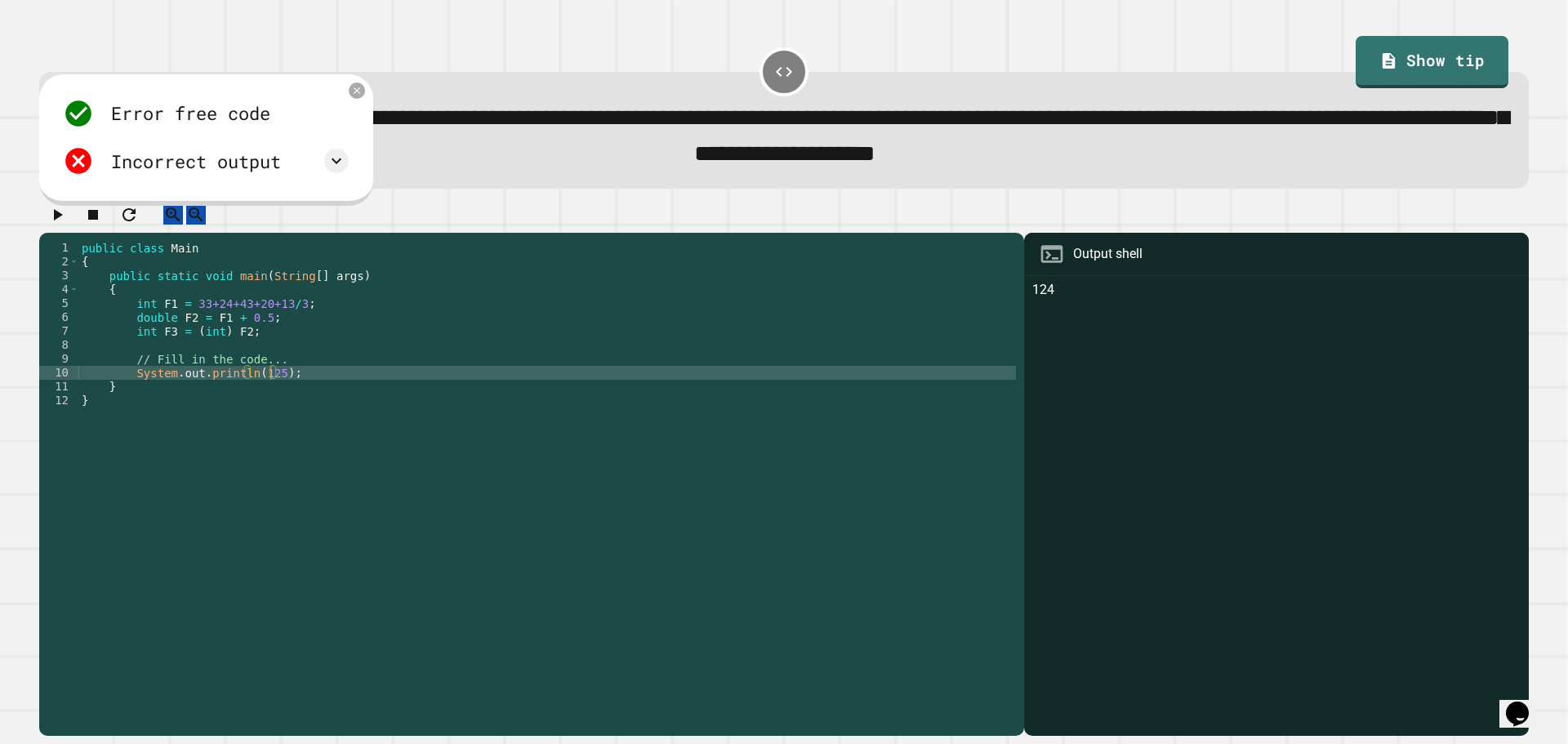
click at [63, 212] on button "button" at bounding box center [57, 215] width 20 height 21
click at [270, 396] on div "public class Main { public static void main ( String [ ] args ) { int F1 = 33+2…" at bounding box center [547, 470] width 938 height 458
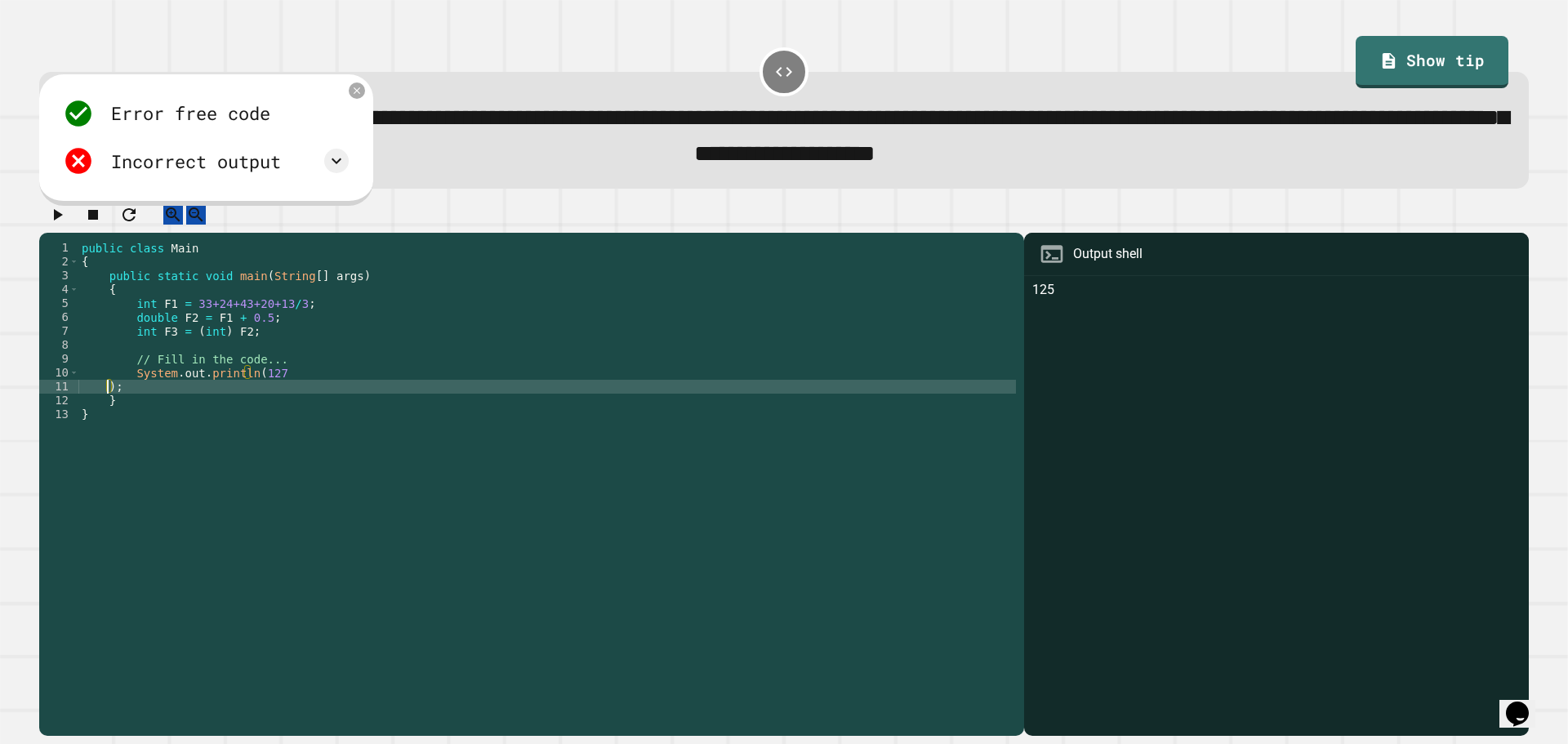
scroll to position [0, 0]
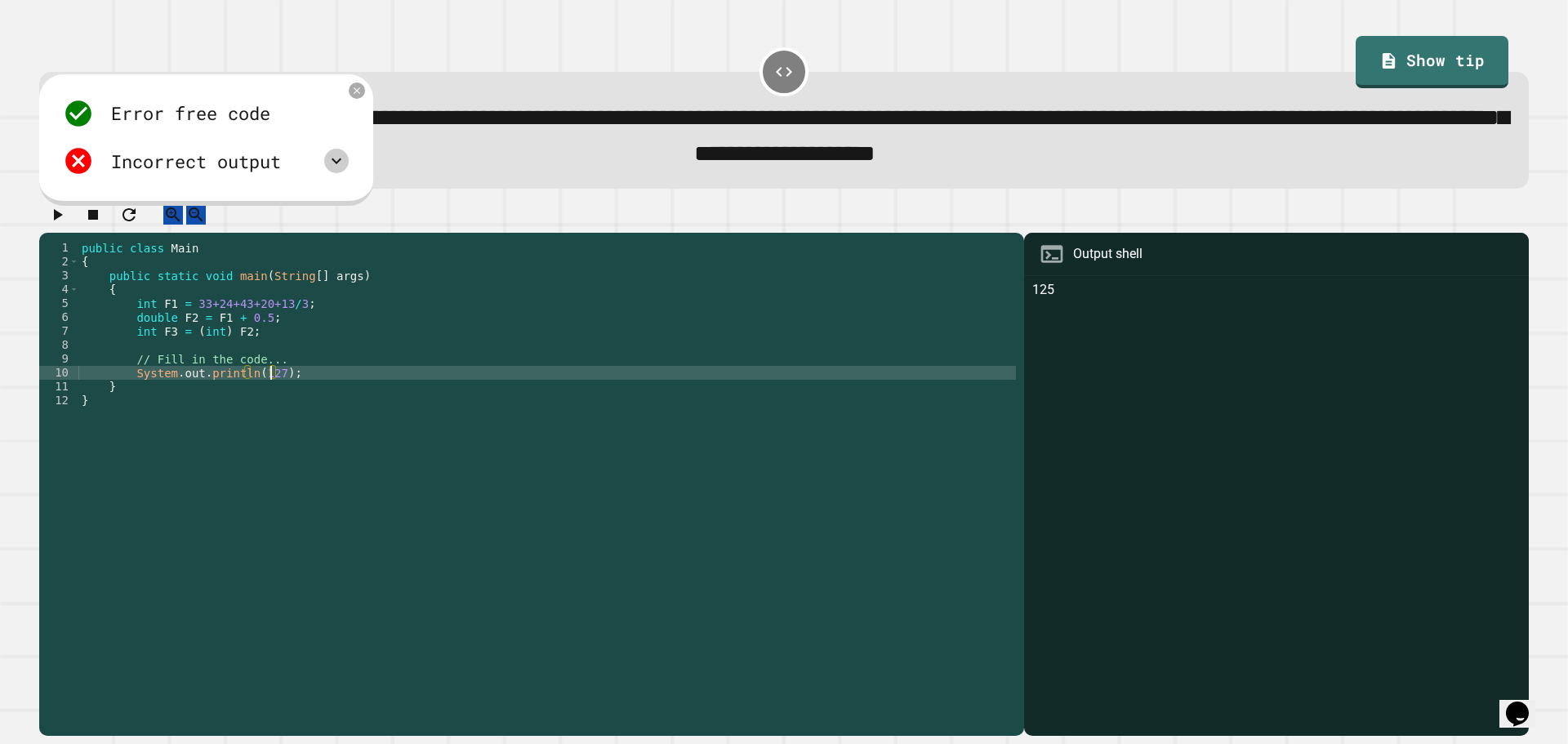
click at [340, 173] on div at bounding box center [336, 160] width 24 height 24
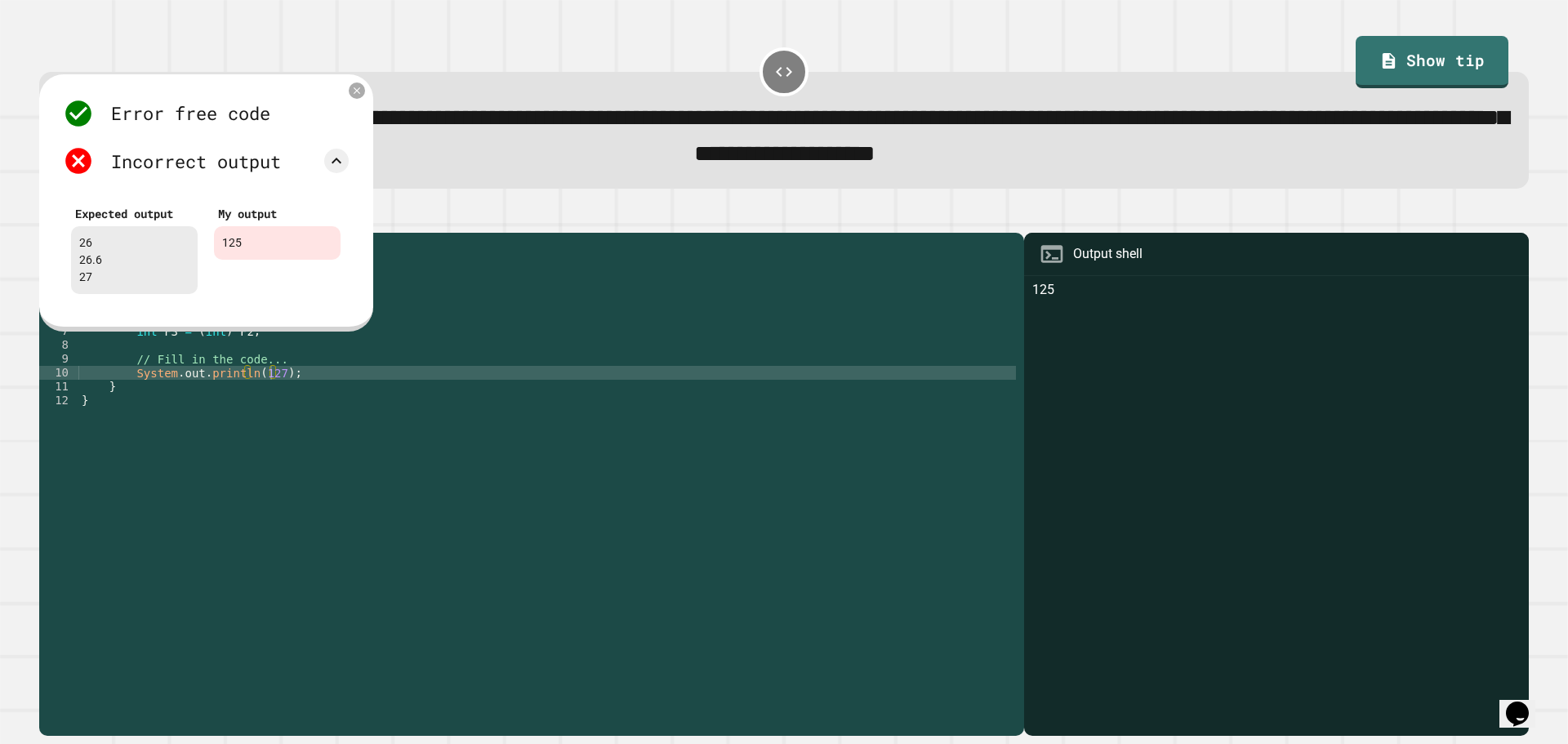
click at [269, 390] on div "public class Main { public static void main ( String [ ] args ) { int F1 = 33+2…" at bounding box center [547, 470] width 938 height 458
click at [352, 96] on icon at bounding box center [357, 91] width 12 height 12
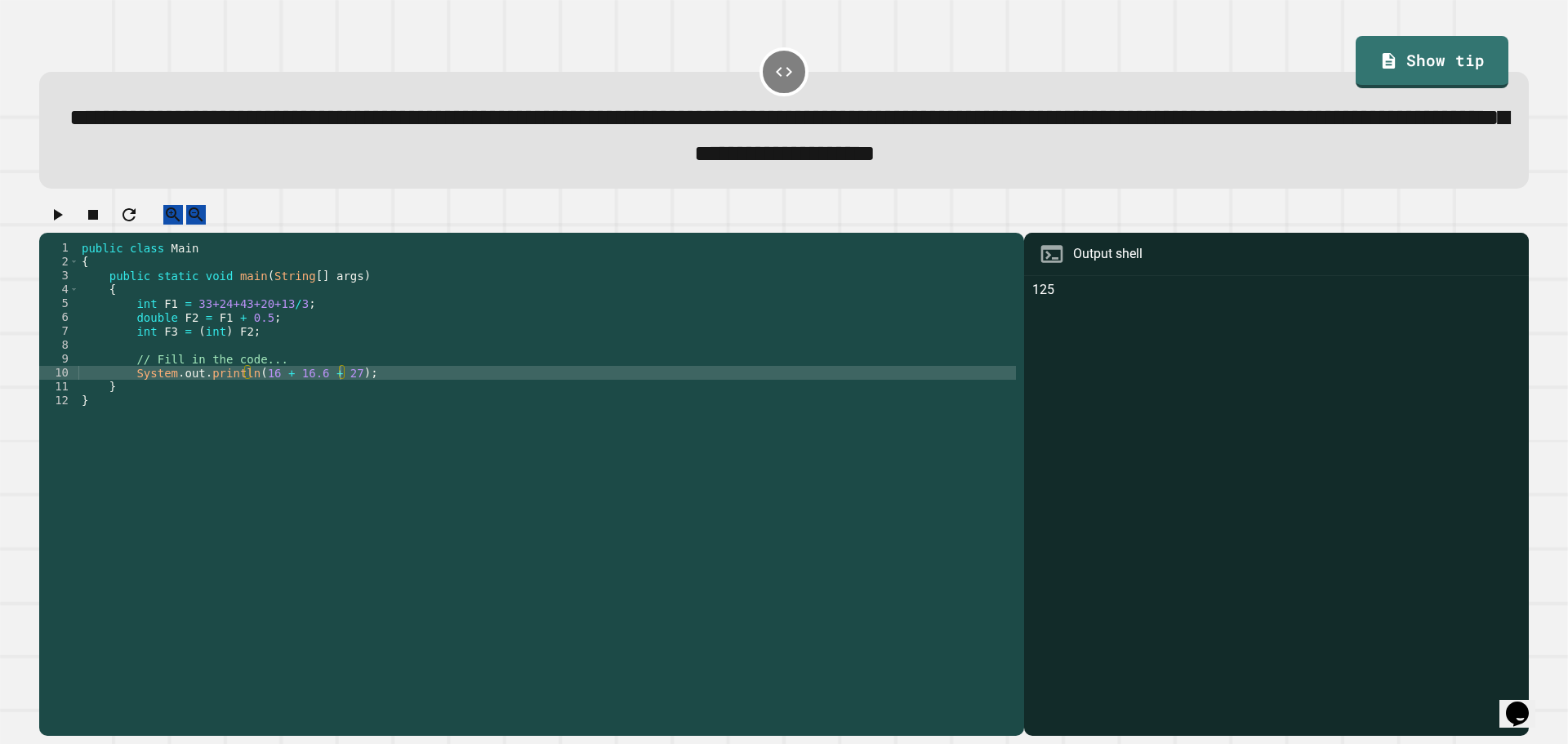
click at [59, 224] on icon "button" at bounding box center [57, 215] width 20 height 20
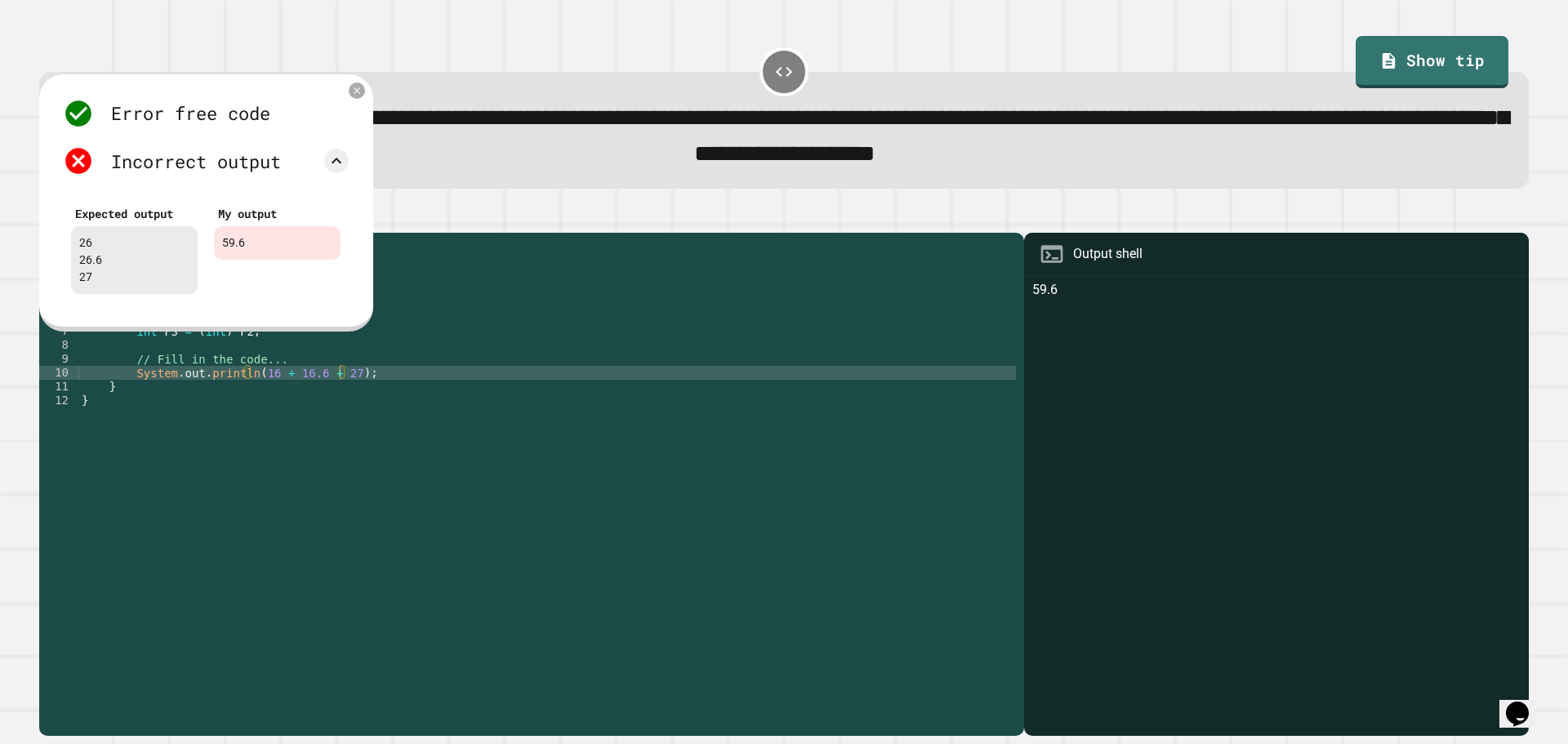
click at [288, 394] on div "public class Main { public static void main ( String [ ] args ) { int F1 = 33+2…" at bounding box center [547, 470] width 938 height 458
click at [258, 390] on div "public class Main { public static void main ( String [ ] args ) { int F1 = 33+2…" at bounding box center [547, 470] width 938 height 458
click at [362, 90] on icon at bounding box center [357, 91] width 12 height 12
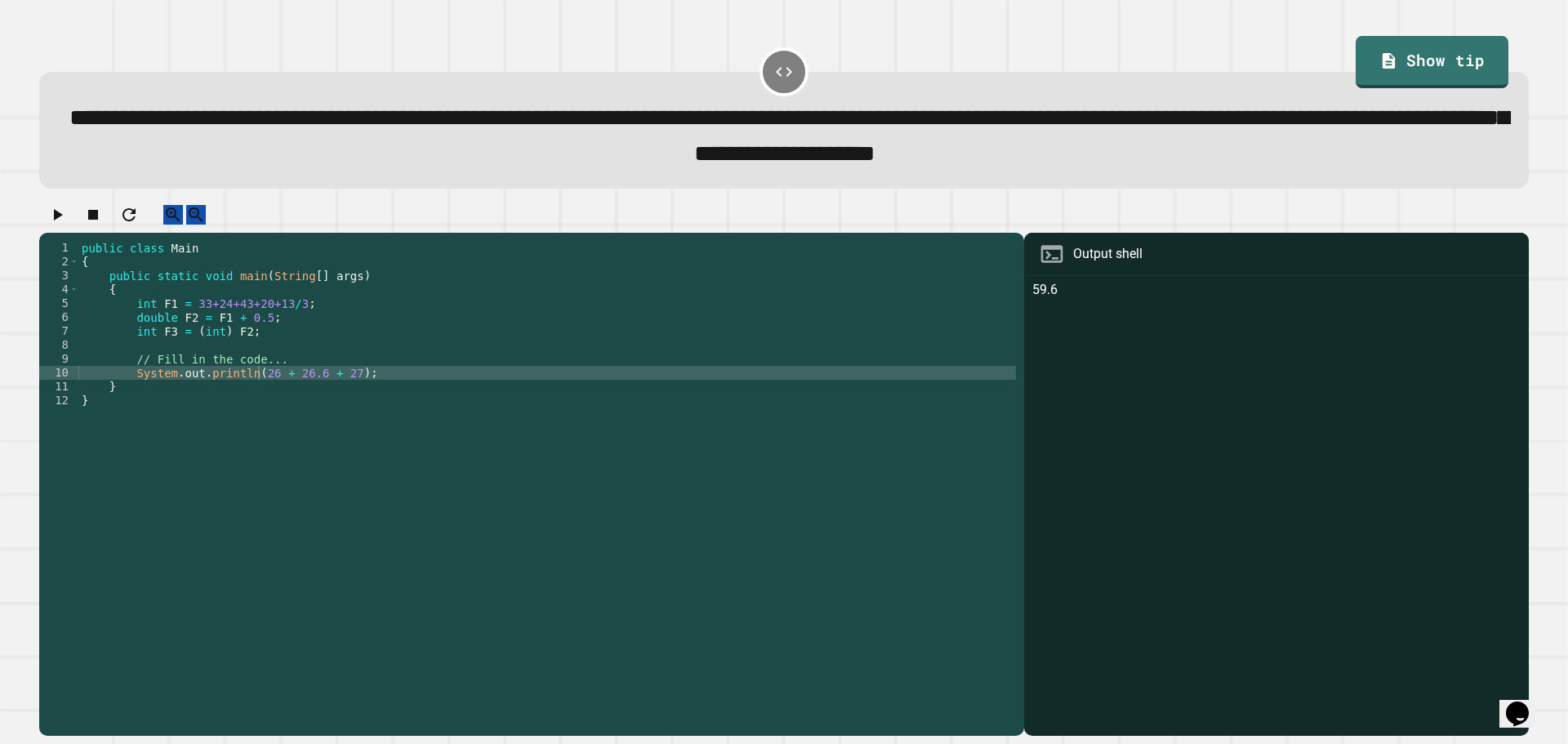
click at [62, 220] on icon "button" at bounding box center [58, 214] width 9 height 12
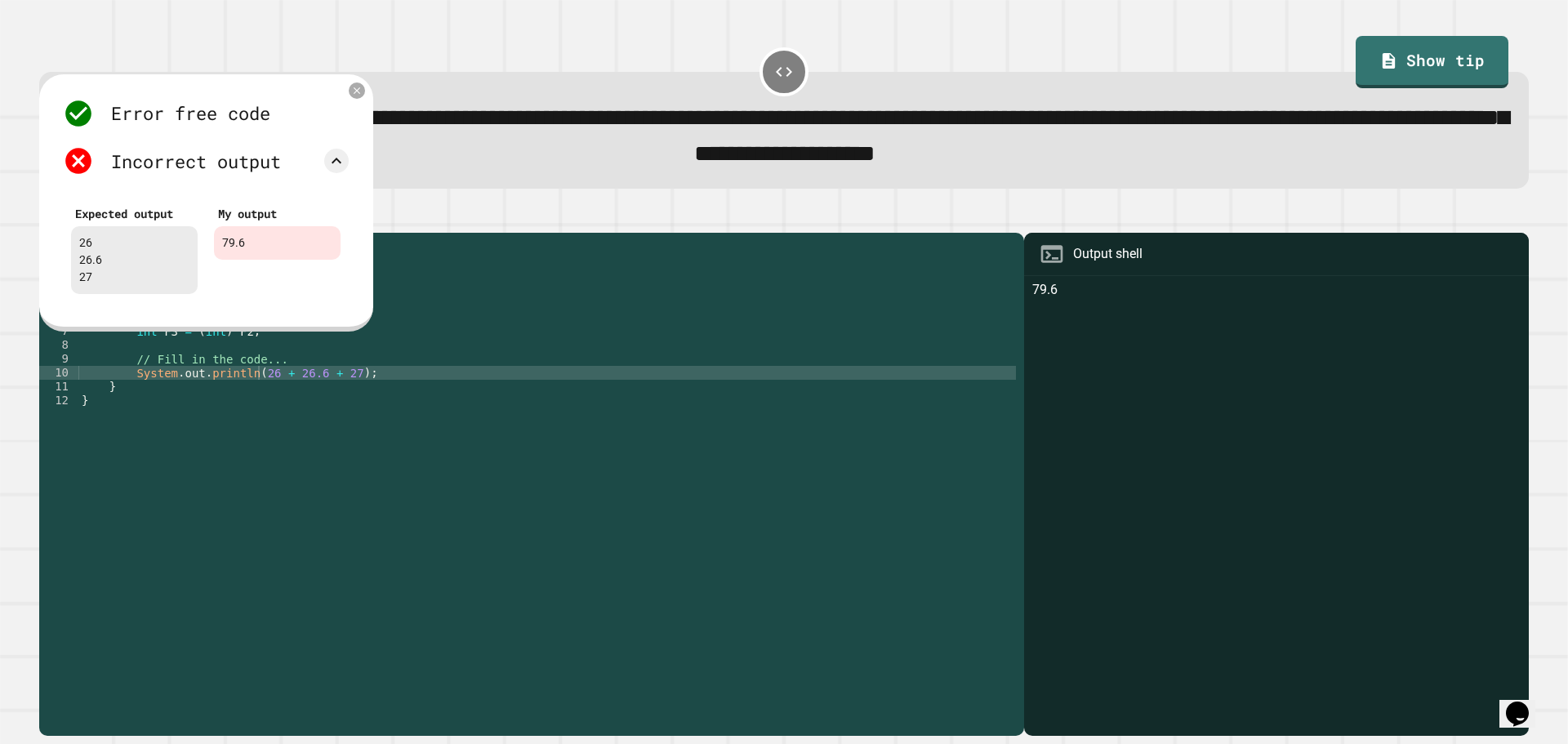
click at [350, 114] on div "Error free code 79.6 Incorrect output Expected output 26 26.6 27 My output 79.6" at bounding box center [205, 200] width 302 height 221
click at [355, 96] on icon at bounding box center [357, 91] width 12 height 12
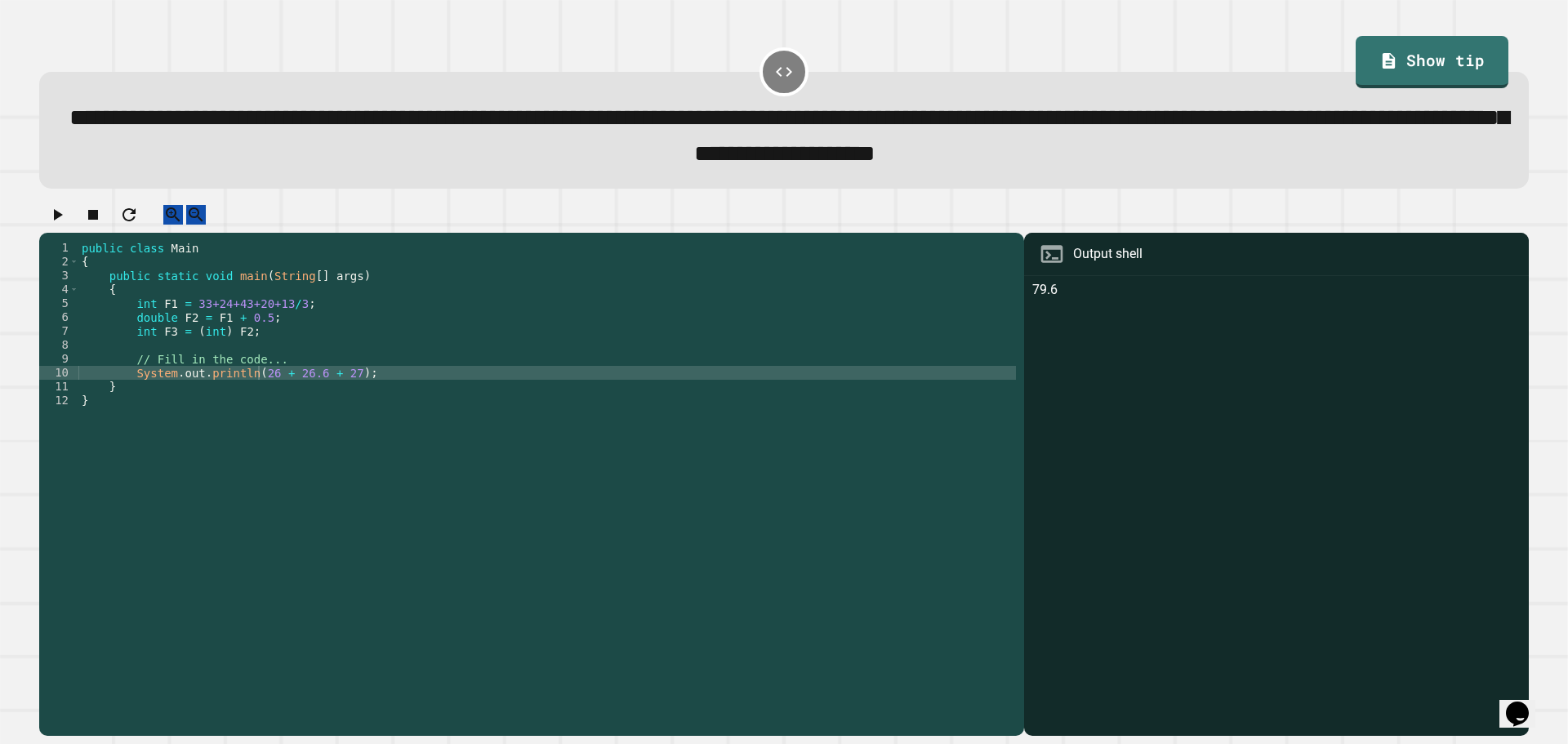
click at [283, 392] on div "public class Main { public static void main ( String [ ] args ) { int F1 = 33+2…" at bounding box center [547, 470] width 938 height 458
type textarea "**********"
click at [299, 392] on div "public class Main { public static void main ( String [ ] args ) { int F1 = 33+2…" at bounding box center [547, 470] width 938 height 458
click at [304, 392] on div "public class Main { public static void main ( String [ ] args ) { int F1 = 33+2…" at bounding box center [547, 470] width 938 height 458
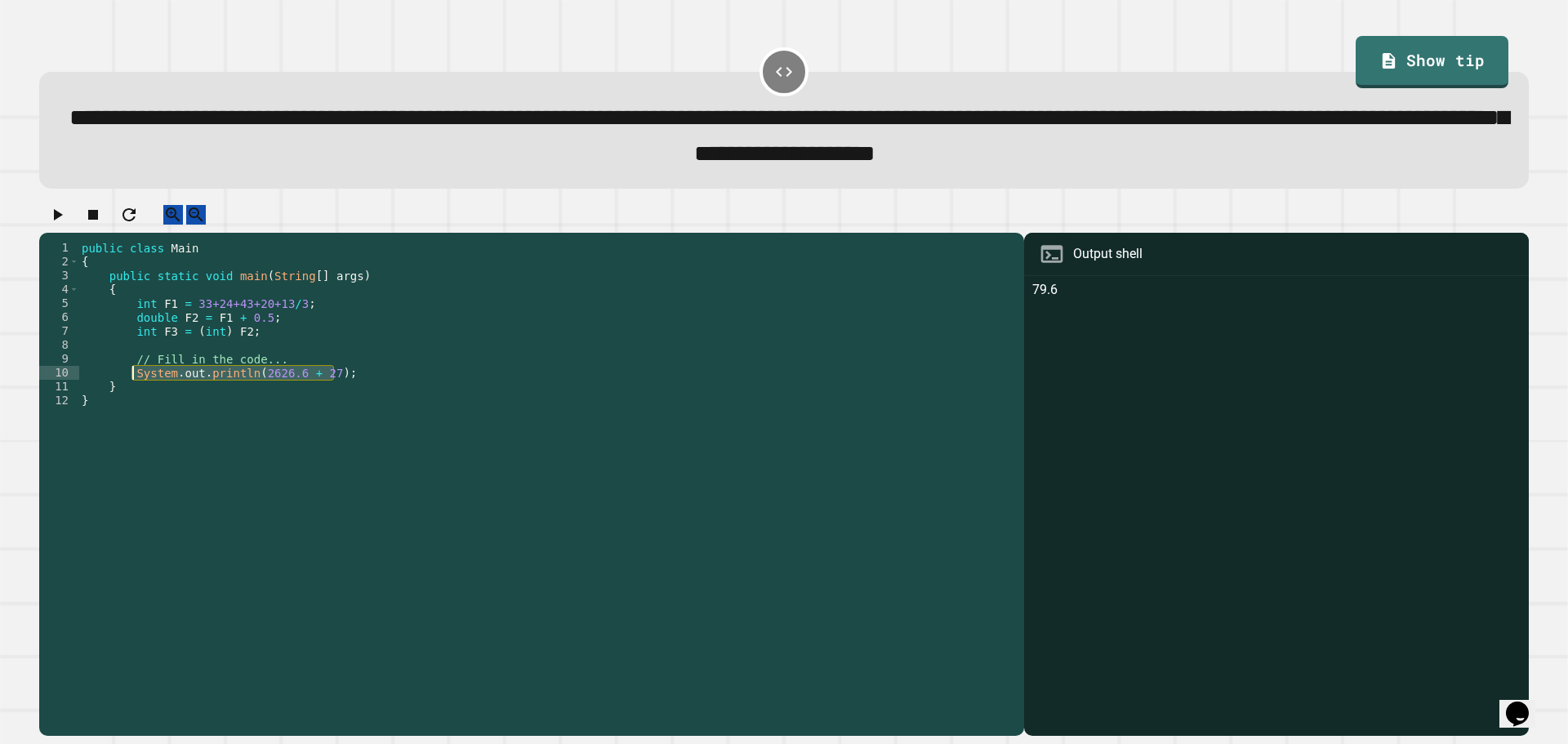
drag, startPoint x: 348, startPoint y: 392, endPoint x: 131, endPoint y: 394, distance: 217.0
click at [131, 394] on div "public class Main { public static void main ( String [ ] args ) { int F1 = 33+2…" at bounding box center [547, 470] width 938 height 458
click at [372, 391] on div "public class Main { public static void main ( String [ ] args ) { int F1 = 33+2…" at bounding box center [547, 456] width 938 height 431
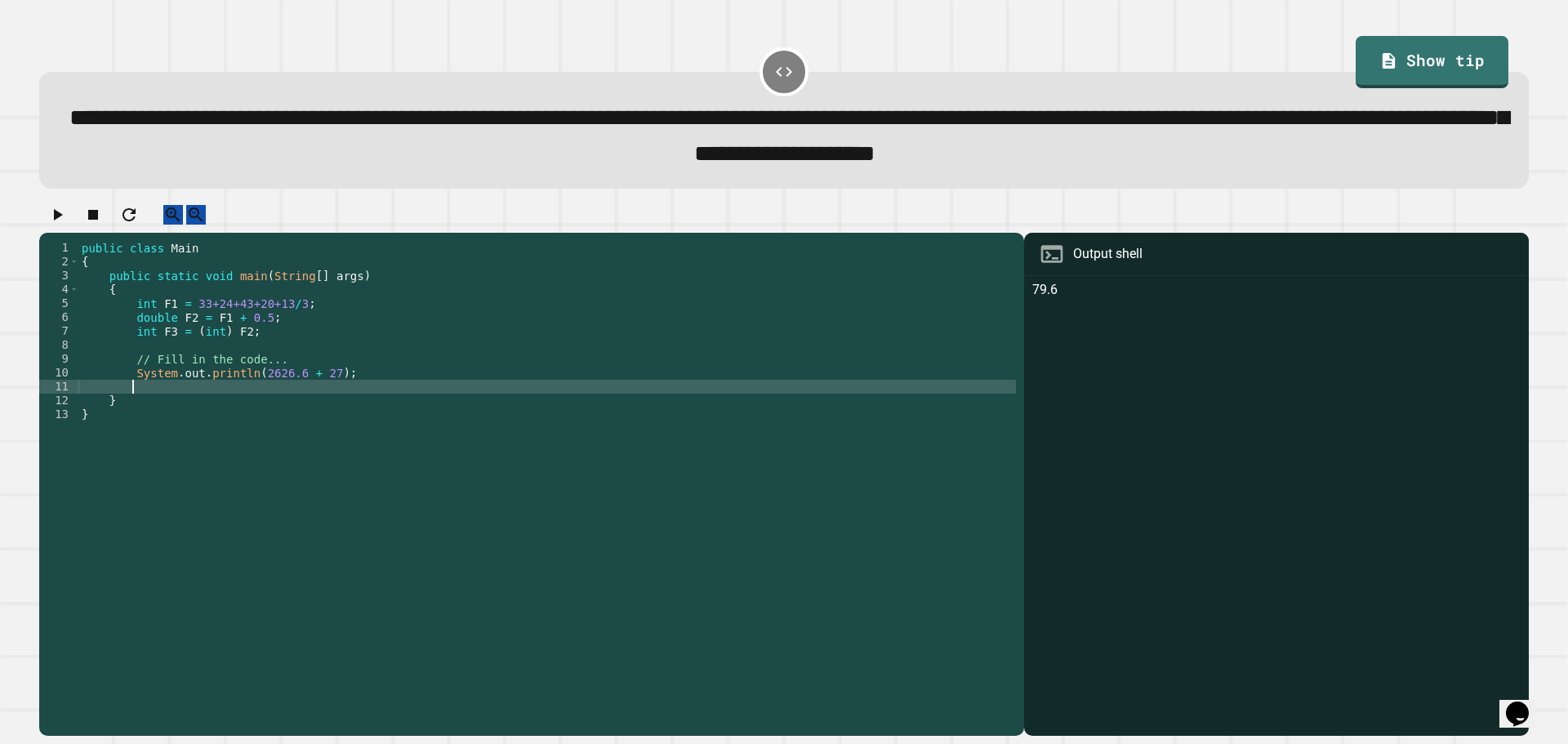
scroll to position [0, 2]
paste textarea "**********"
type textarea "**********"
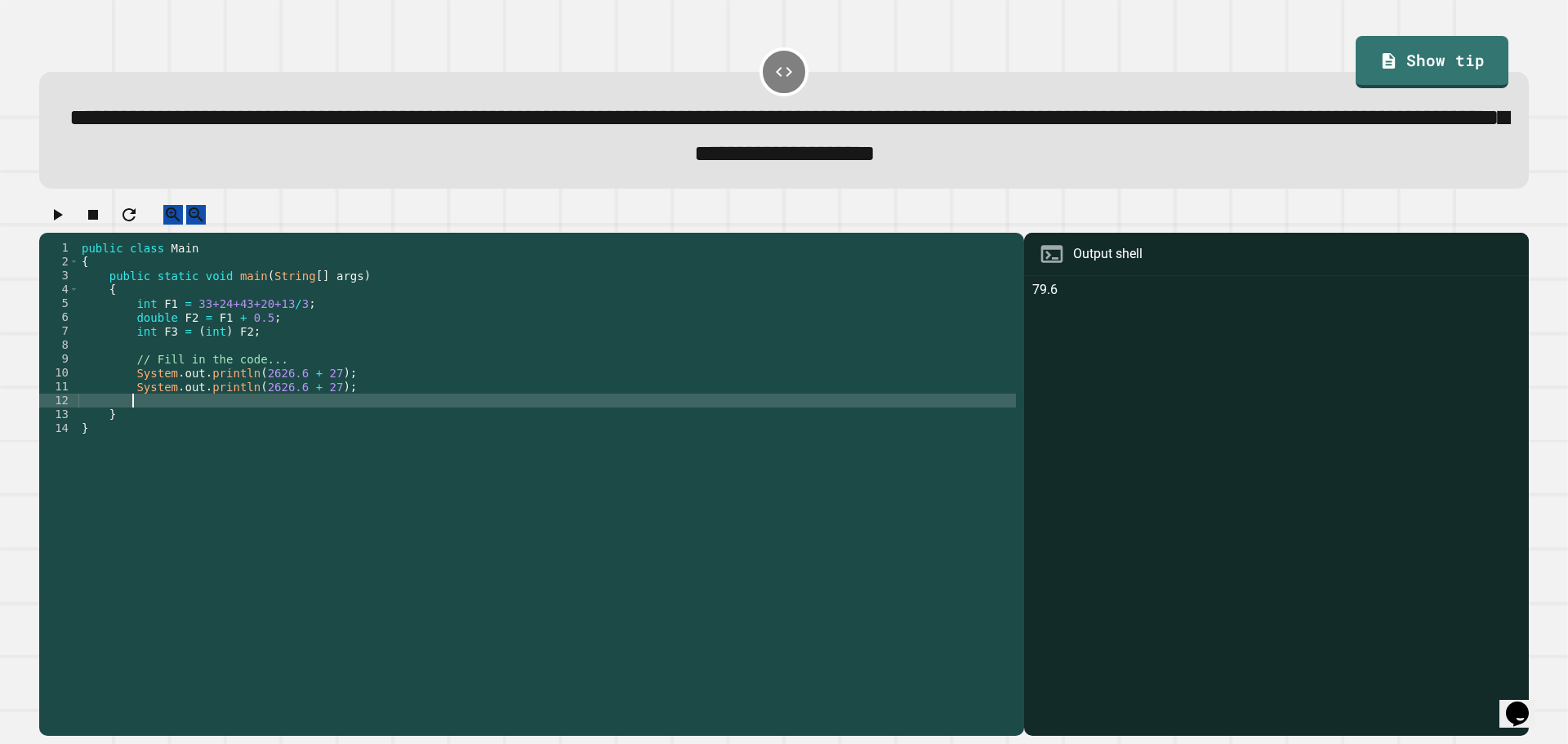
paste textarea "**********"
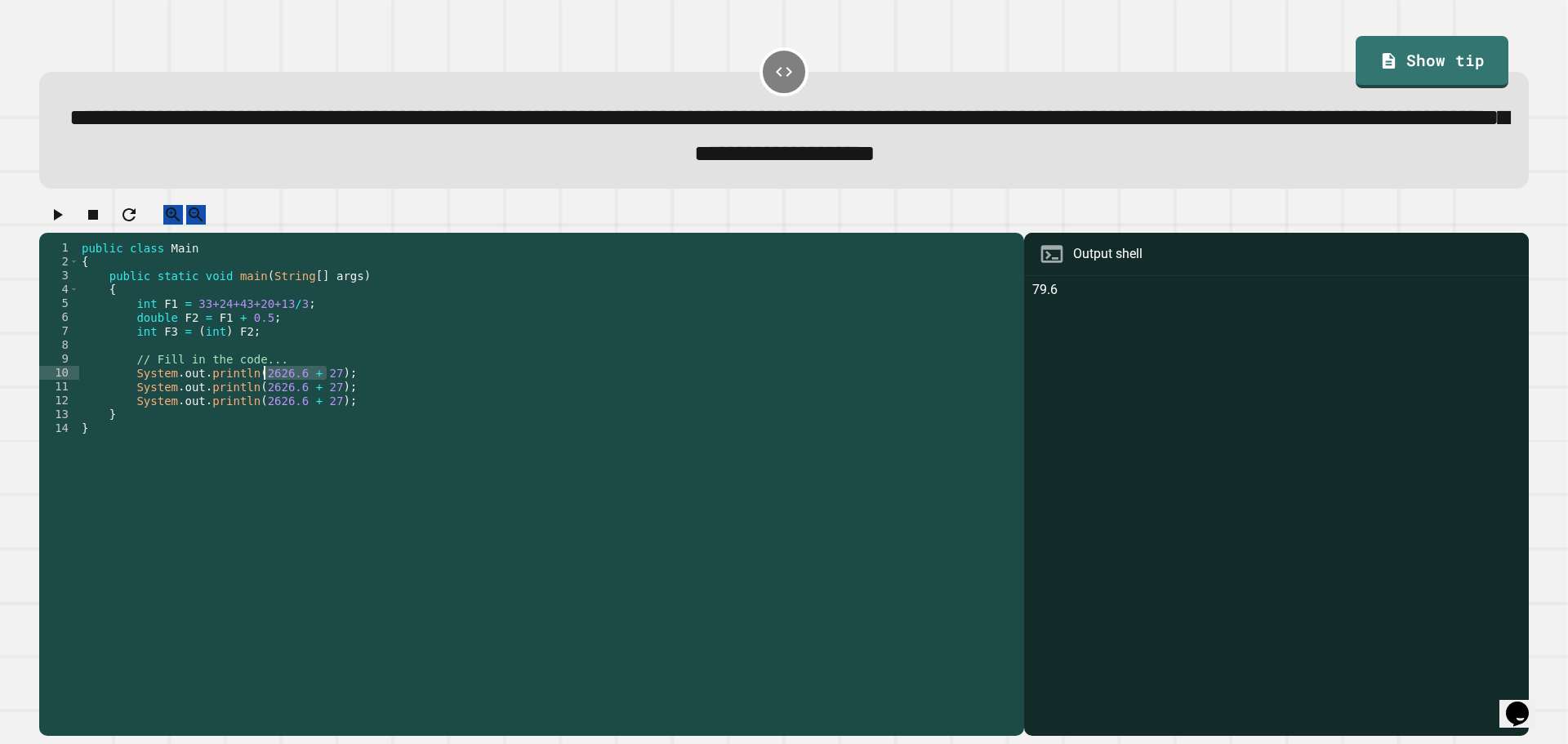
drag, startPoint x: 324, startPoint y: 393, endPoint x: 266, endPoint y: 393, distance: 58.0
click at [266, 393] on div "public class Main { public static void main ( String [ ] args ) { int F1 = 33+2…" at bounding box center [547, 470] width 938 height 458
drag, startPoint x: 319, startPoint y: 404, endPoint x: 288, endPoint y: 407, distance: 31.1
click at [288, 407] on div "public class Main { public static void main ( String [ ] args ) { int F1 = 33+2…" at bounding box center [547, 470] width 938 height 458
drag, startPoint x: 261, startPoint y: 407, endPoint x: 253, endPoint y: 411, distance: 8.9
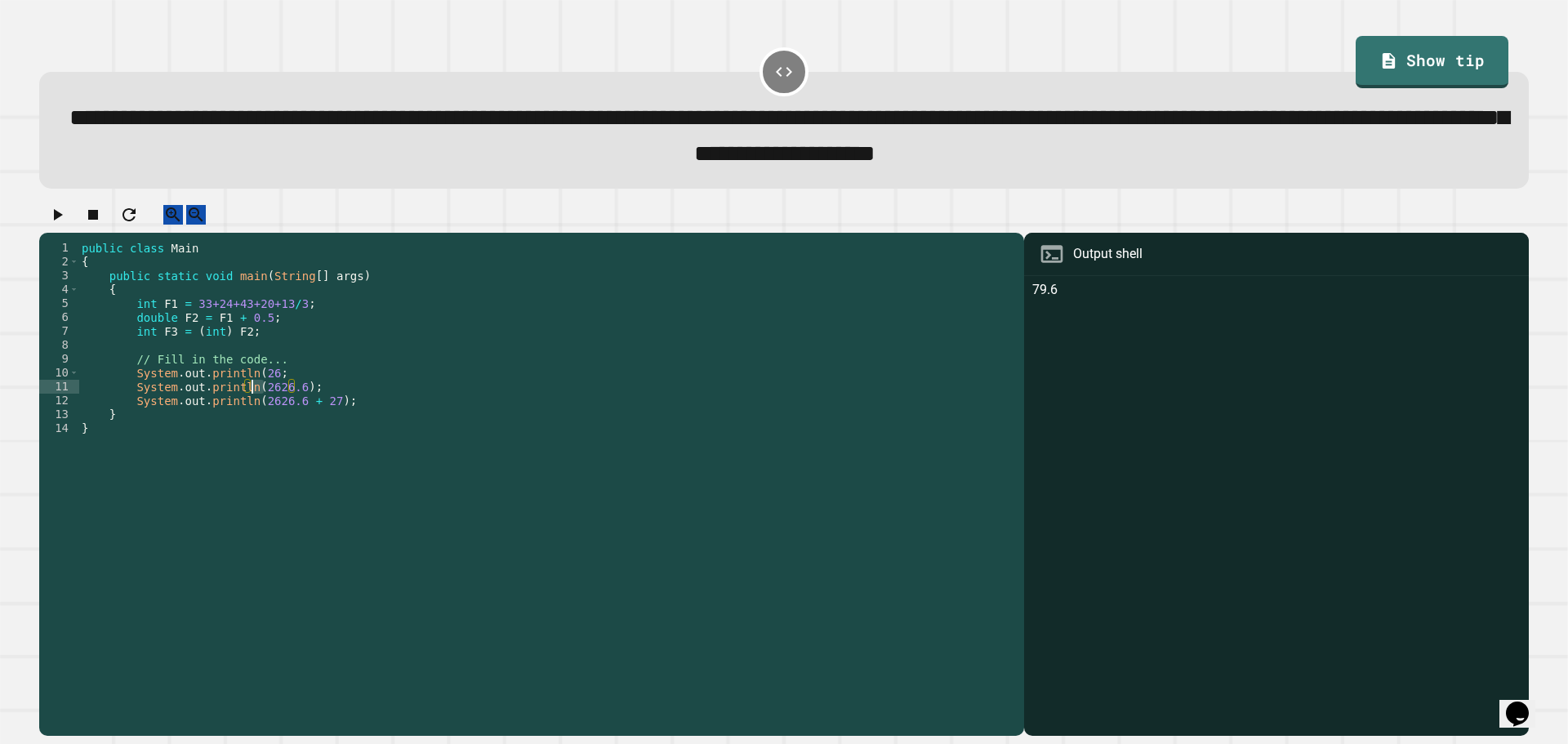
click at [253, 411] on div "public class Main { public static void main ( String [ ] args ) { int F1 = 33+2…" at bounding box center [547, 470] width 938 height 458
drag, startPoint x: 307, startPoint y: 421, endPoint x: 251, endPoint y: 423, distance: 56.0
click at [251, 423] on div "public class Main { public static void main ( String [ ] args ) { int F1 = 33+2…" at bounding box center [547, 470] width 938 height 458
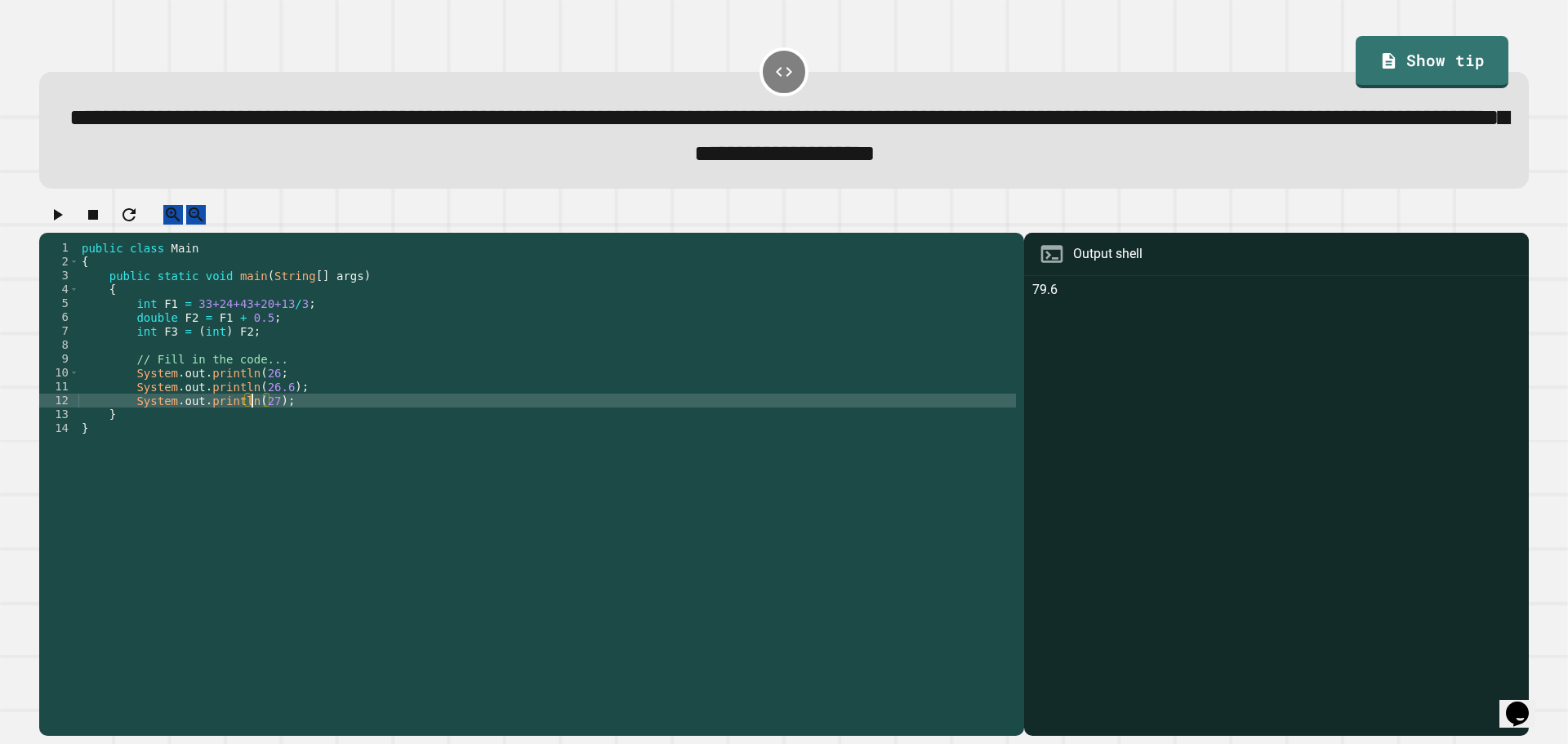
click at [63, 220] on icon "button" at bounding box center [58, 214] width 9 height 12
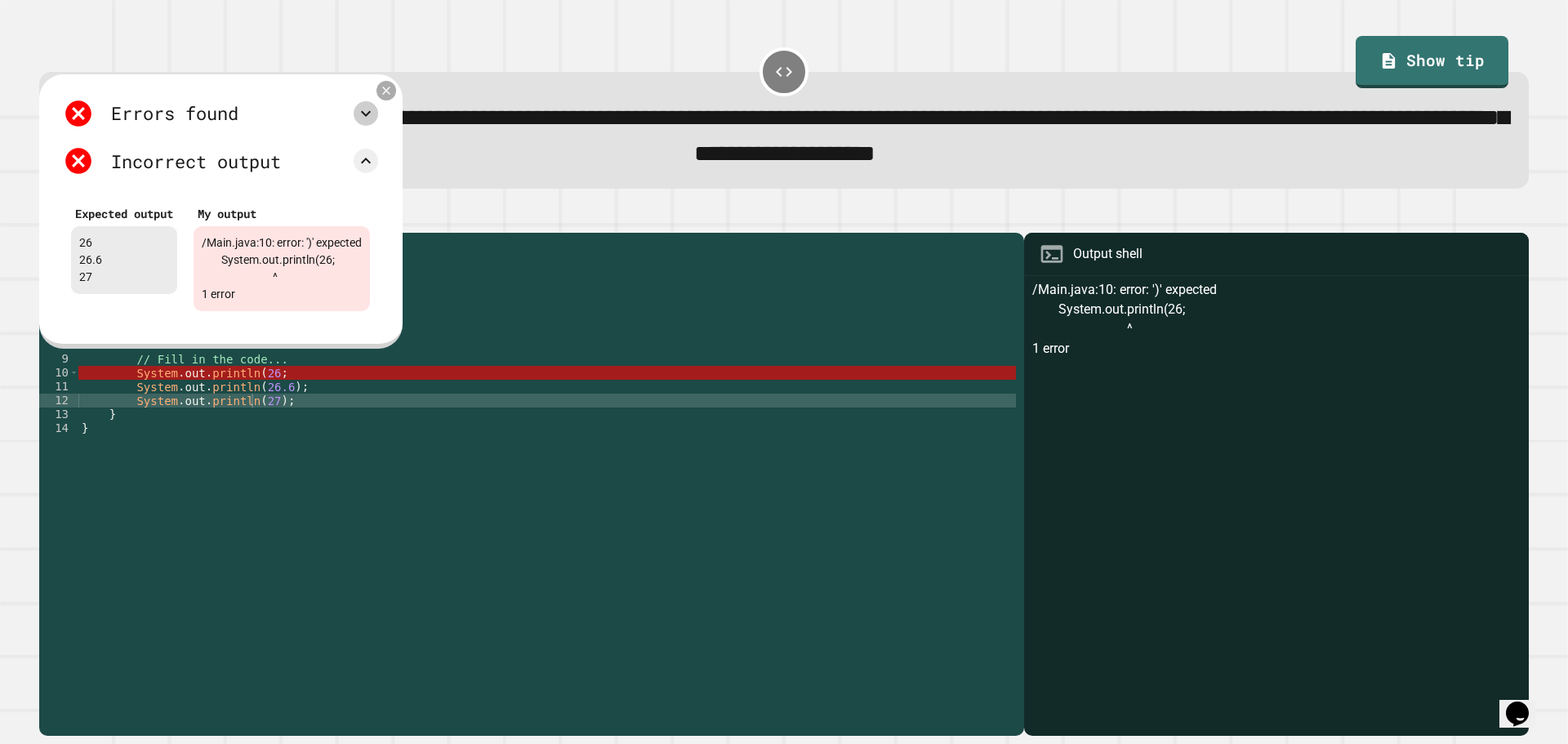
drag, startPoint x: 398, startPoint y: 92, endPoint x: 395, endPoint y: 114, distance: 22.2
click at [393, 92] on icon at bounding box center [387, 90] width 14 height 14
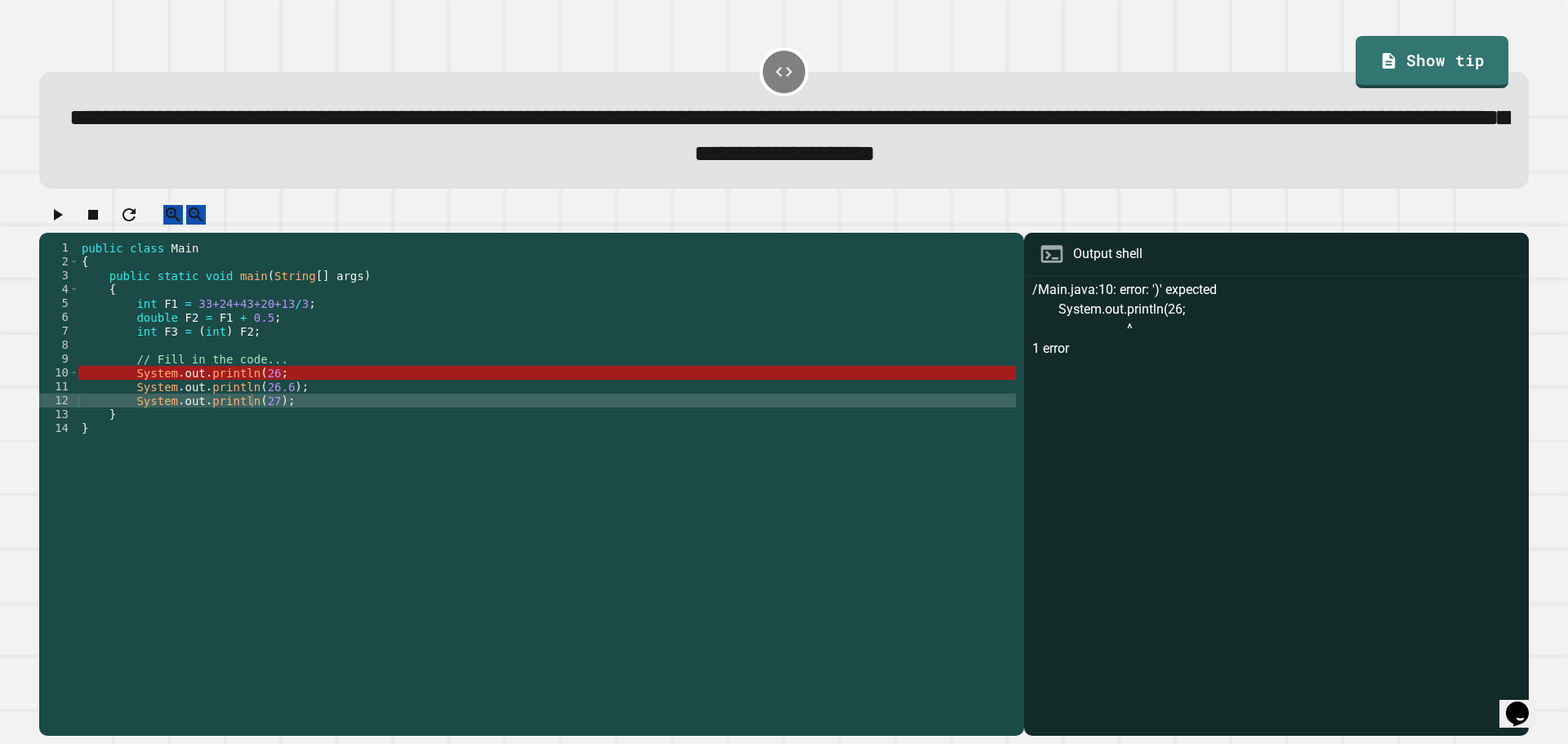
click at [352, 388] on div "public class Main { public static void main ( String [ ] args ) { int F1 = 33+2…" at bounding box center [547, 470] width 938 height 458
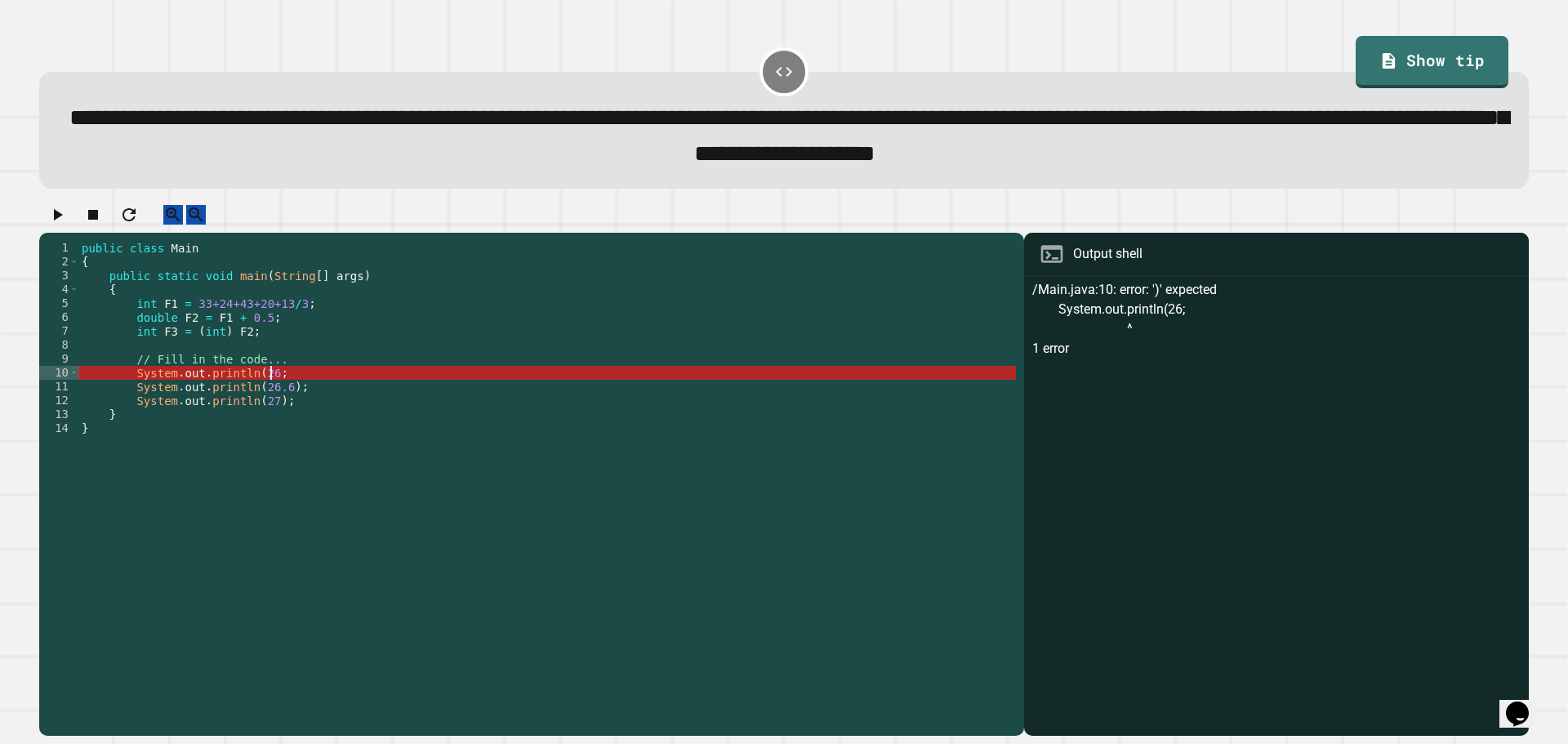
click at [263, 389] on div "public class Main { public static void main ( String [ ] args ) { int F1 = 33+2…" at bounding box center [547, 470] width 938 height 458
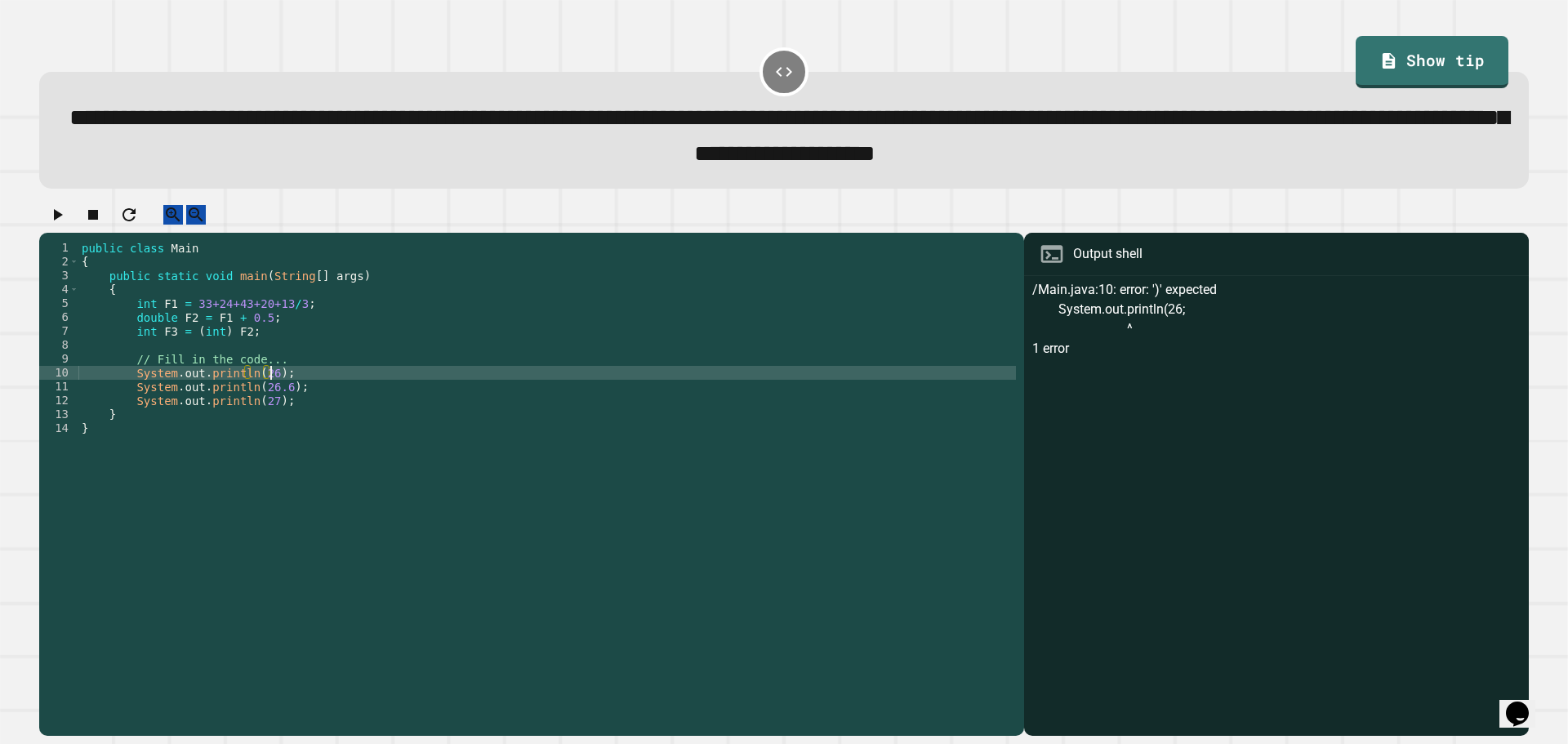
type textarea "**********"
click at [67, 225] on button "button" at bounding box center [57, 215] width 20 height 21
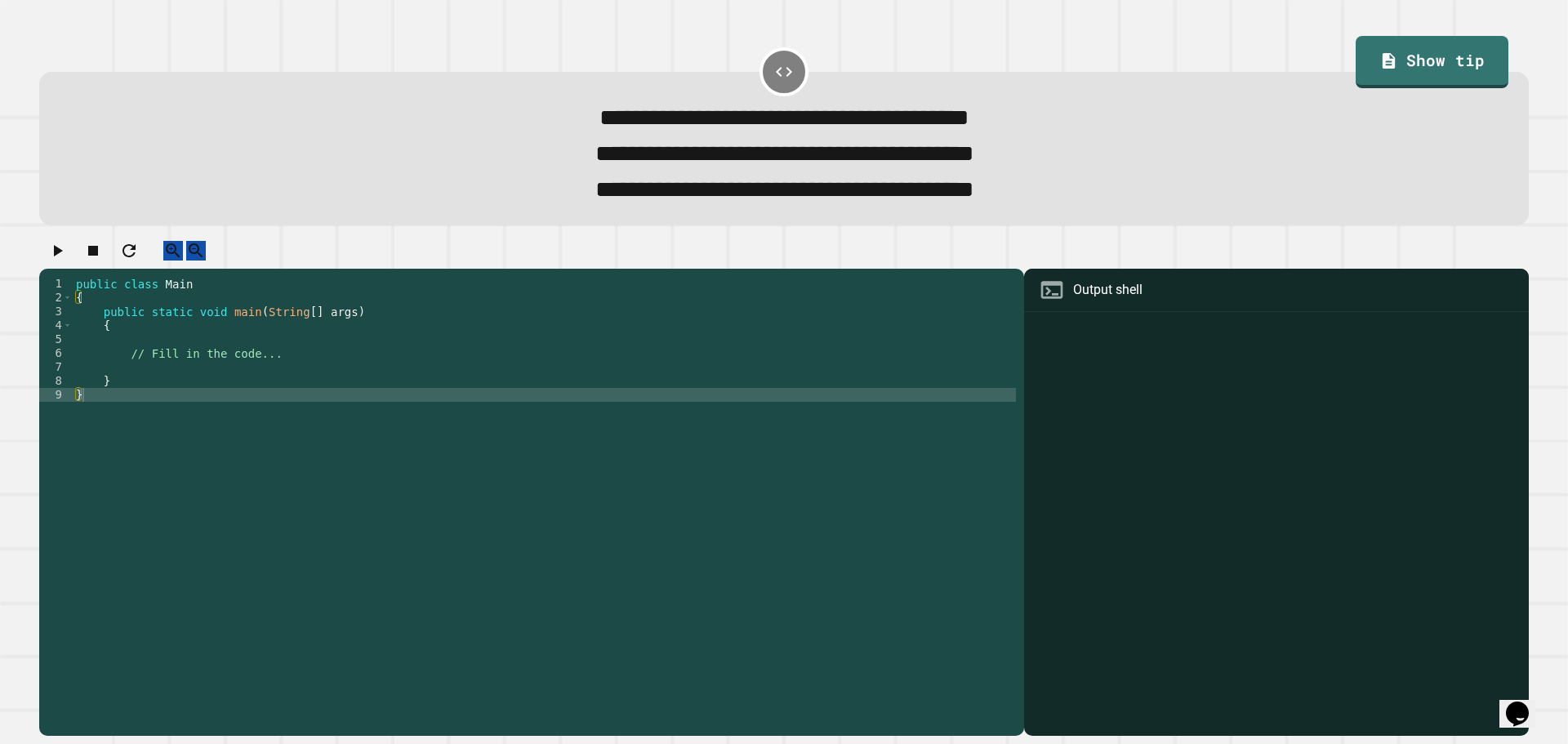
click at [157, 389] on div "public class Main { public static void main ( String [ ] args ) { // Fill in th…" at bounding box center [544, 485] width 943 height 416
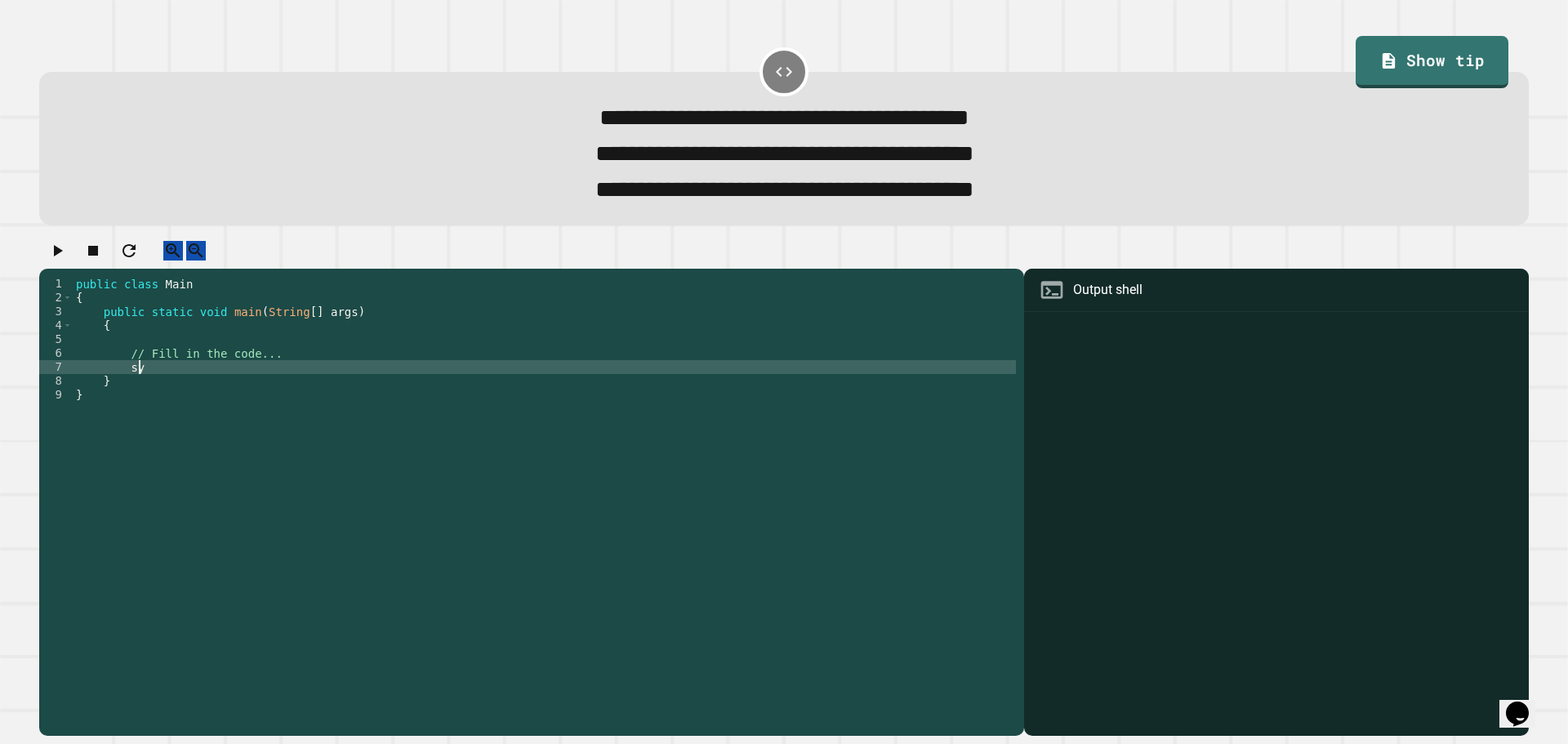
type textarea "*"
click at [52, 260] on button "button" at bounding box center [57, 251] width 20 height 21
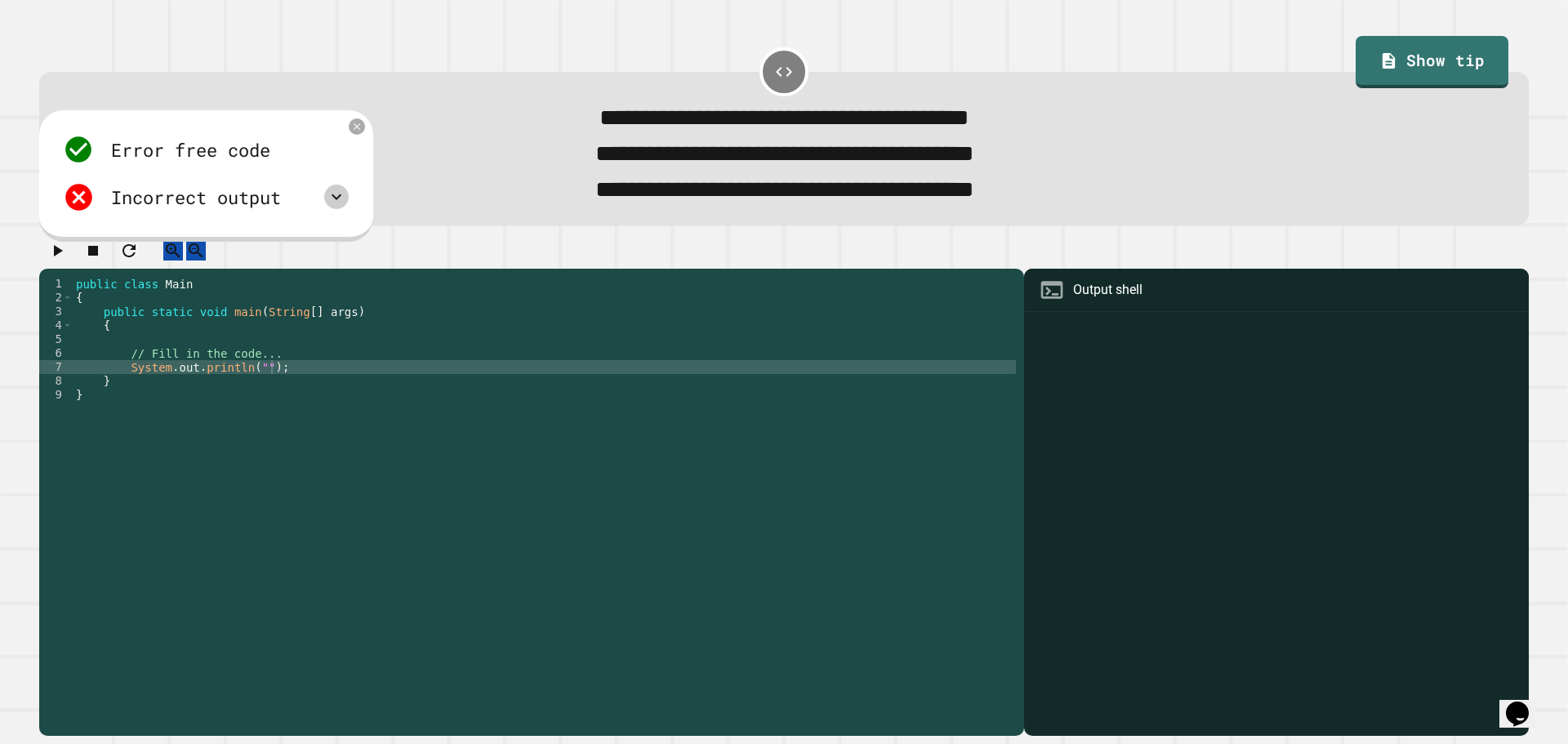
click at [347, 209] on div at bounding box center [336, 196] width 24 height 24
click at [328, 207] on icon at bounding box center [337, 197] width 20 height 20
click at [329, 201] on icon at bounding box center [337, 197] width 20 height 20
click at [330, 201] on icon at bounding box center [337, 197] width 20 height 20
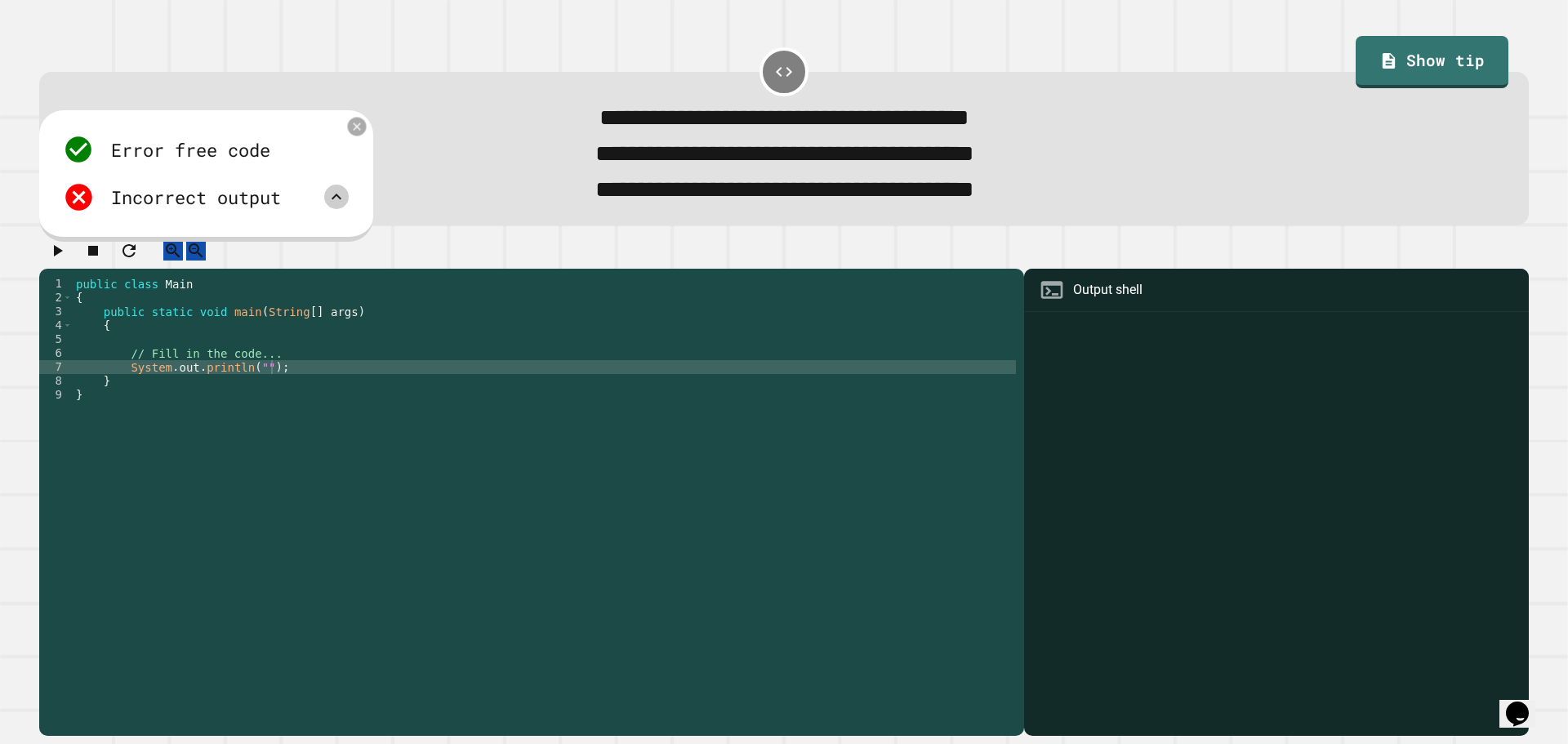
click at [361, 130] on icon at bounding box center [357, 126] width 13 height 13
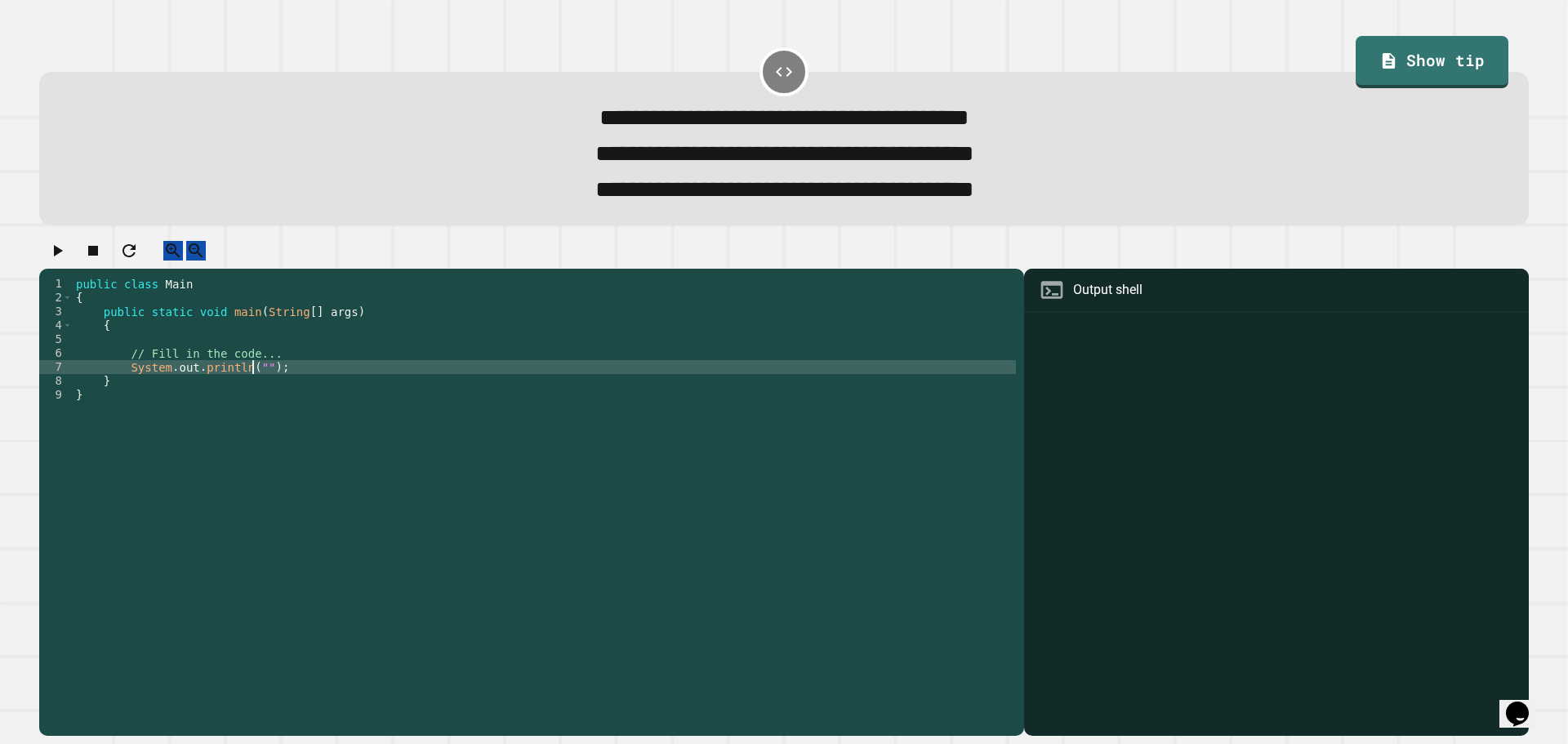
click at [251, 385] on div "public class Main { public static void main ( String [ ] args ) { // Fill in th…" at bounding box center [544, 485] width 943 height 416
click at [256, 386] on div "public class Main { public static void main ( String [ ] args ) { // Fill in th…" at bounding box center [544, 485] width 943 height 416
type textarea "**********"
click at [260, 342] on div "public class Main { public static void main ( String [ ] args ) { // Fill in th…" at bounding box center [544, 485] width 943 height 416
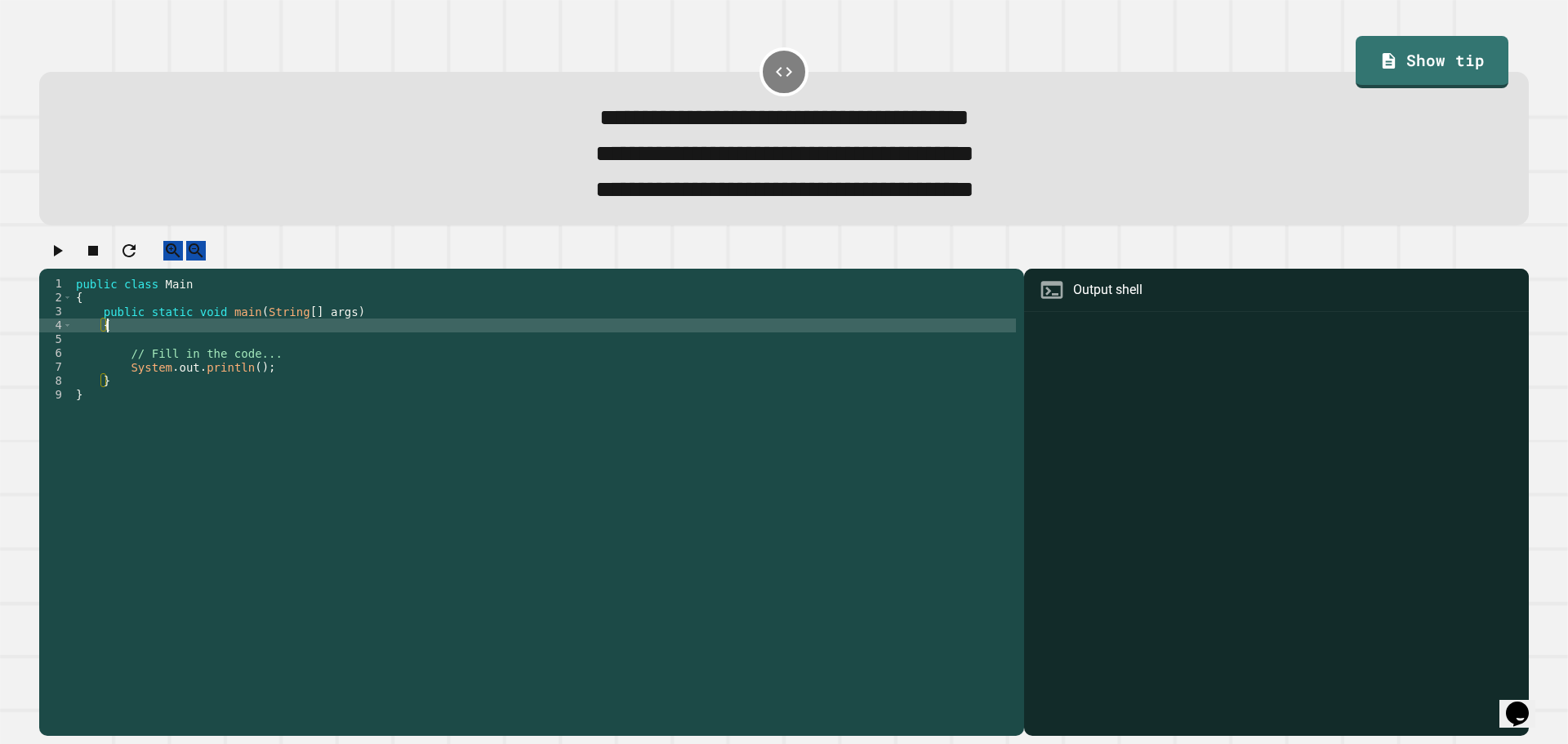
scroll to position [0, 2]
click at [264, 349] on div "public class Main { public static void main ( String [ ] args ) { // Fill in th…" at bounding box center [544, 485] width 943 height 416
click at [269, 363] on div "public class Main { public static void main ( String [ ] args ) { // Fill in th…" at bounding box center [544, 485] width 943 height 416
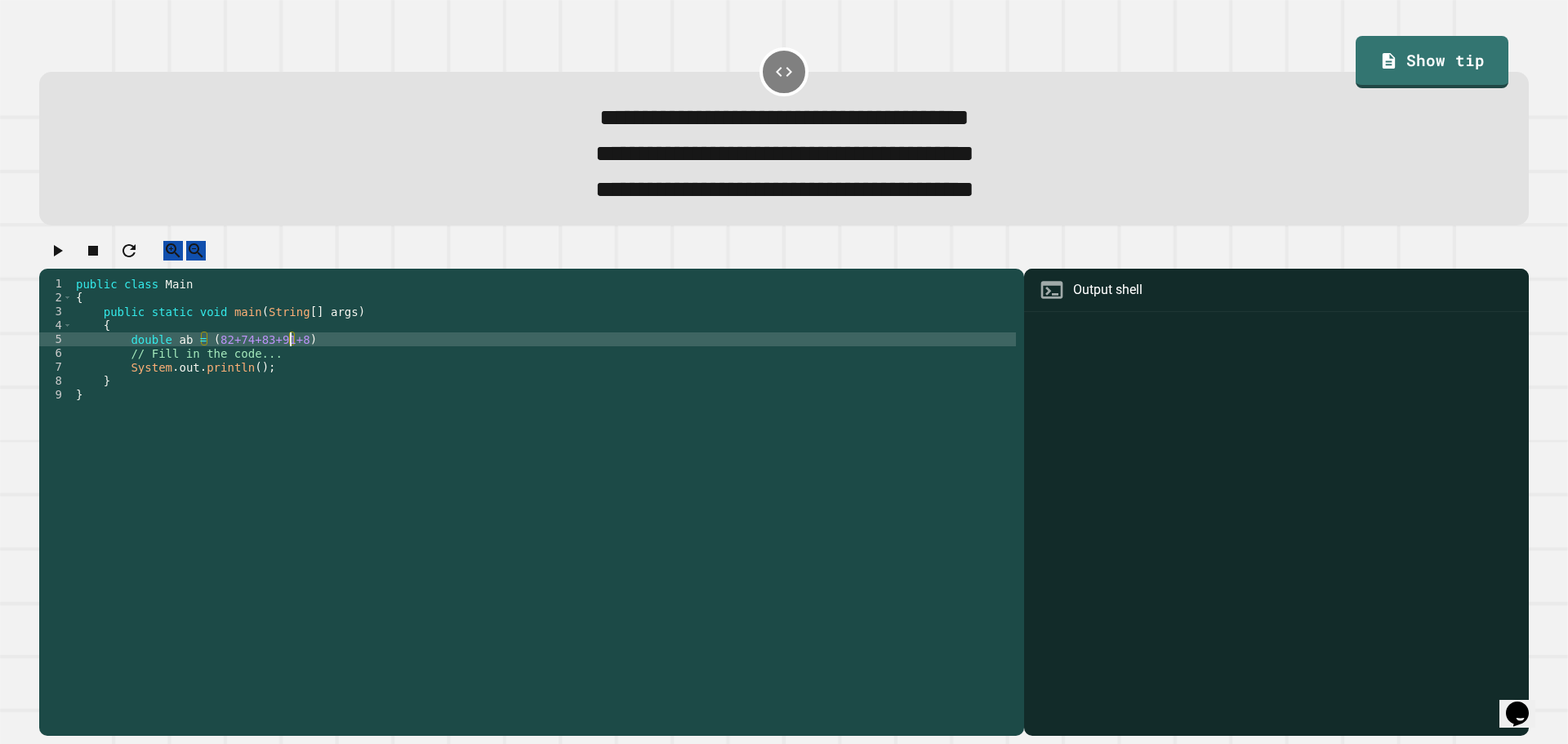
scroll to position [0, 15]
click at [333, 363] on div "public class Main { public static void main ( String [ ] args ) { double ab = (…" at bounding box center [544, 485] width 943 height 416
type textarea "**********"
click at [244, 387] on div "public class Main { public static void main ( String [ ] args ) { double ab = (…" at bounding box center [544, 485] width 943 height 416
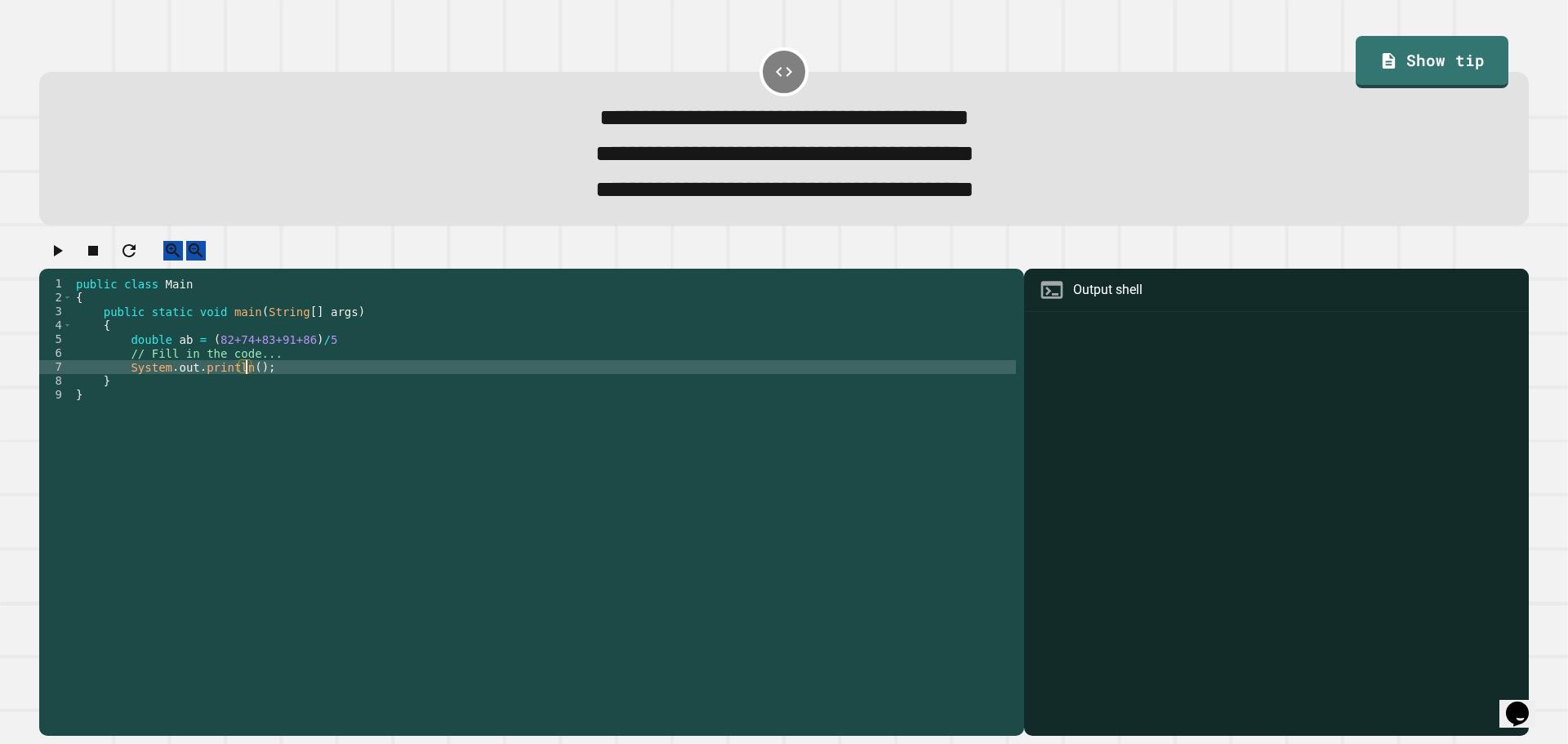
scroll to position [0, 12]
click at [327, 360] on div "public class Main { public static void main ( String [ ] args ) { double ab = (…" at bounding box center [544, 485] width 943 height 416
type textarea "*"
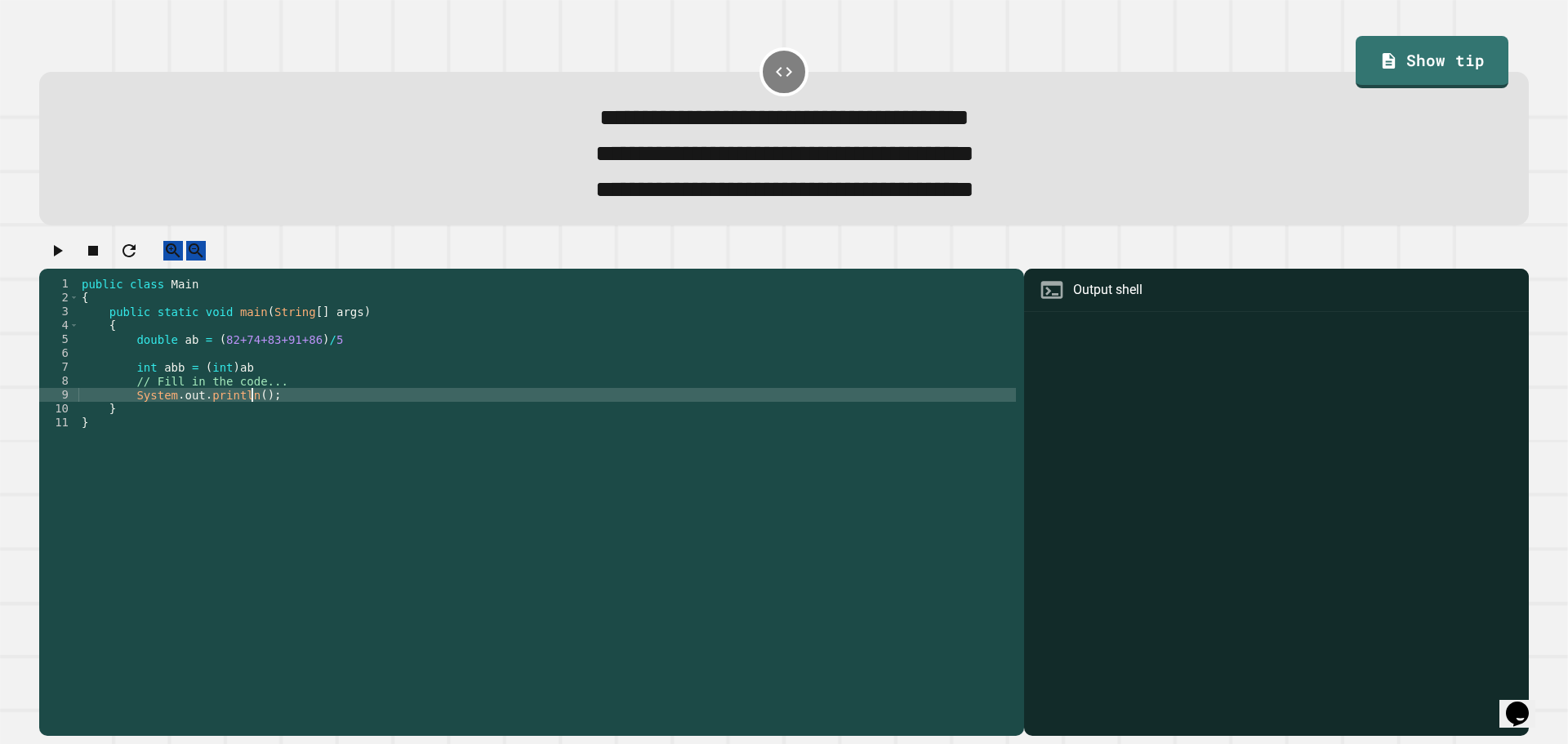
click at [249, 416] on div "public class Main { public static void main ( String [ ] args ) { double ab = (…" at bounding box center [547, 485] width 938 height 416
click at [62, 256] on icon "button" at bounding box center [58, 251] width 9 height 12
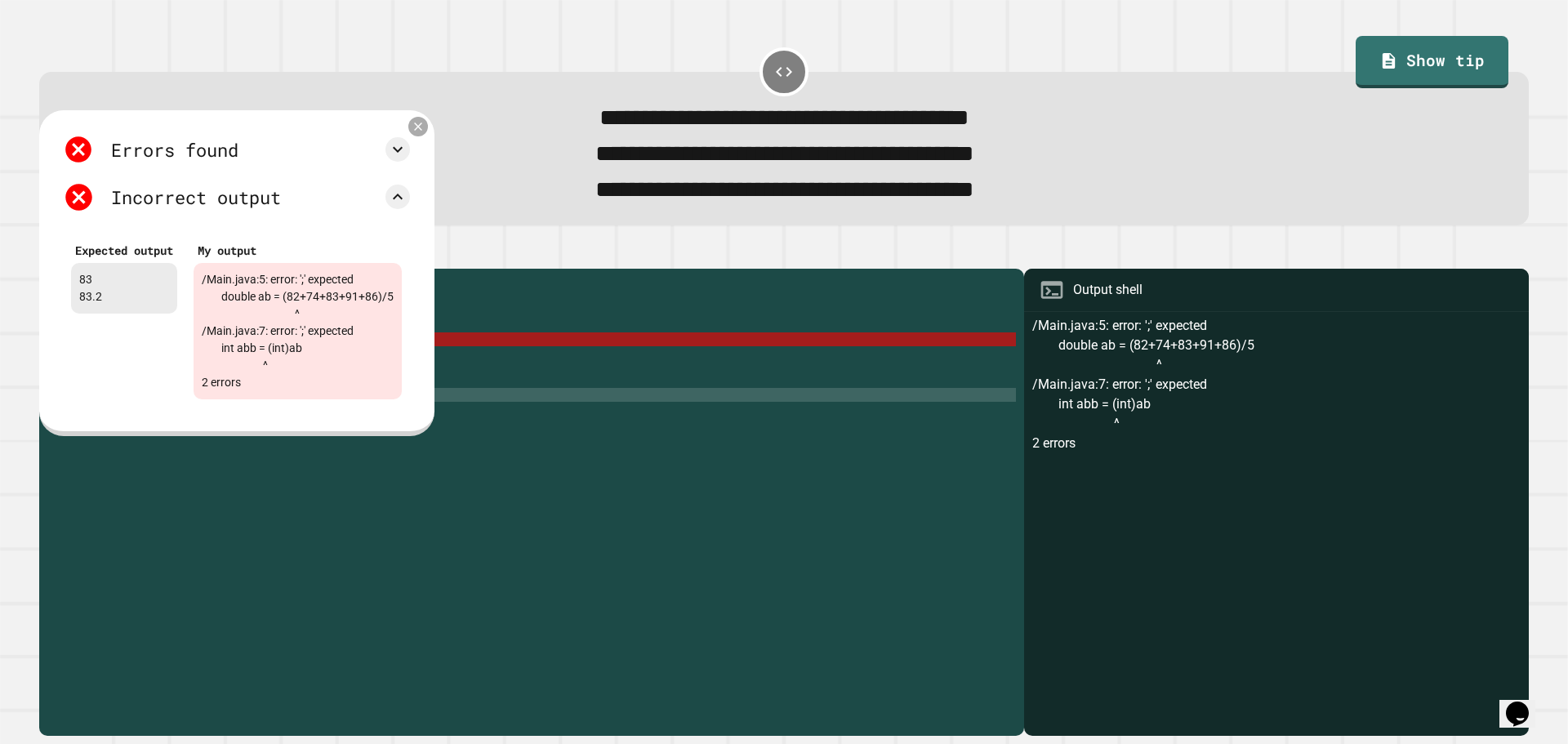
click at [426, 129] on icon at bounding box center [418, 126] width 14 height 14
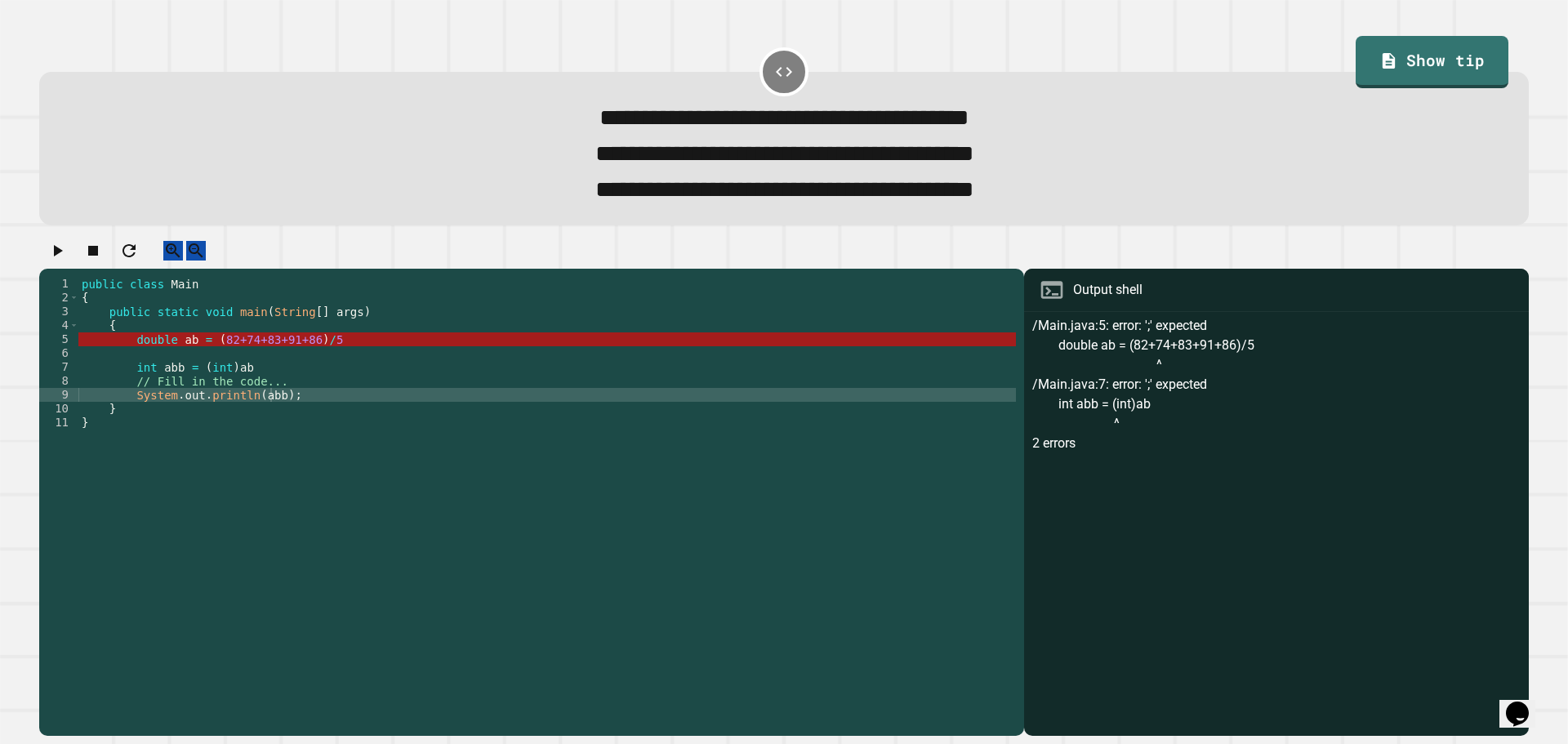
click at [348, 363] on div "public class Main { public static void main ( String [ ] args ) { double ab = (…" at bounding box center [547, 485] width 938 height 416
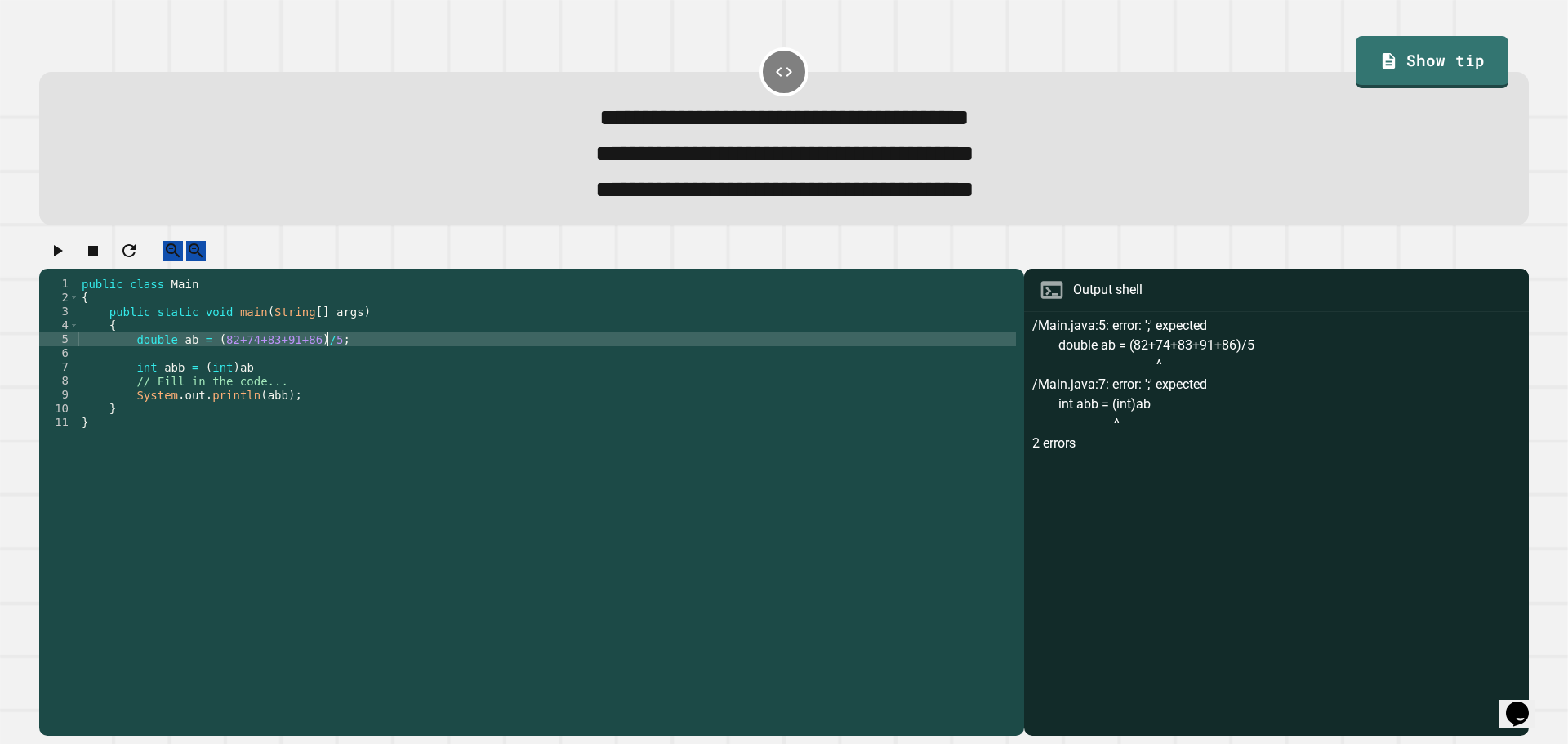
click at [328, 390] on div "public class Main { public static void main ( String [ ] args ) { double ab = (…" at bounding box center [547, 485] width 938 height 416
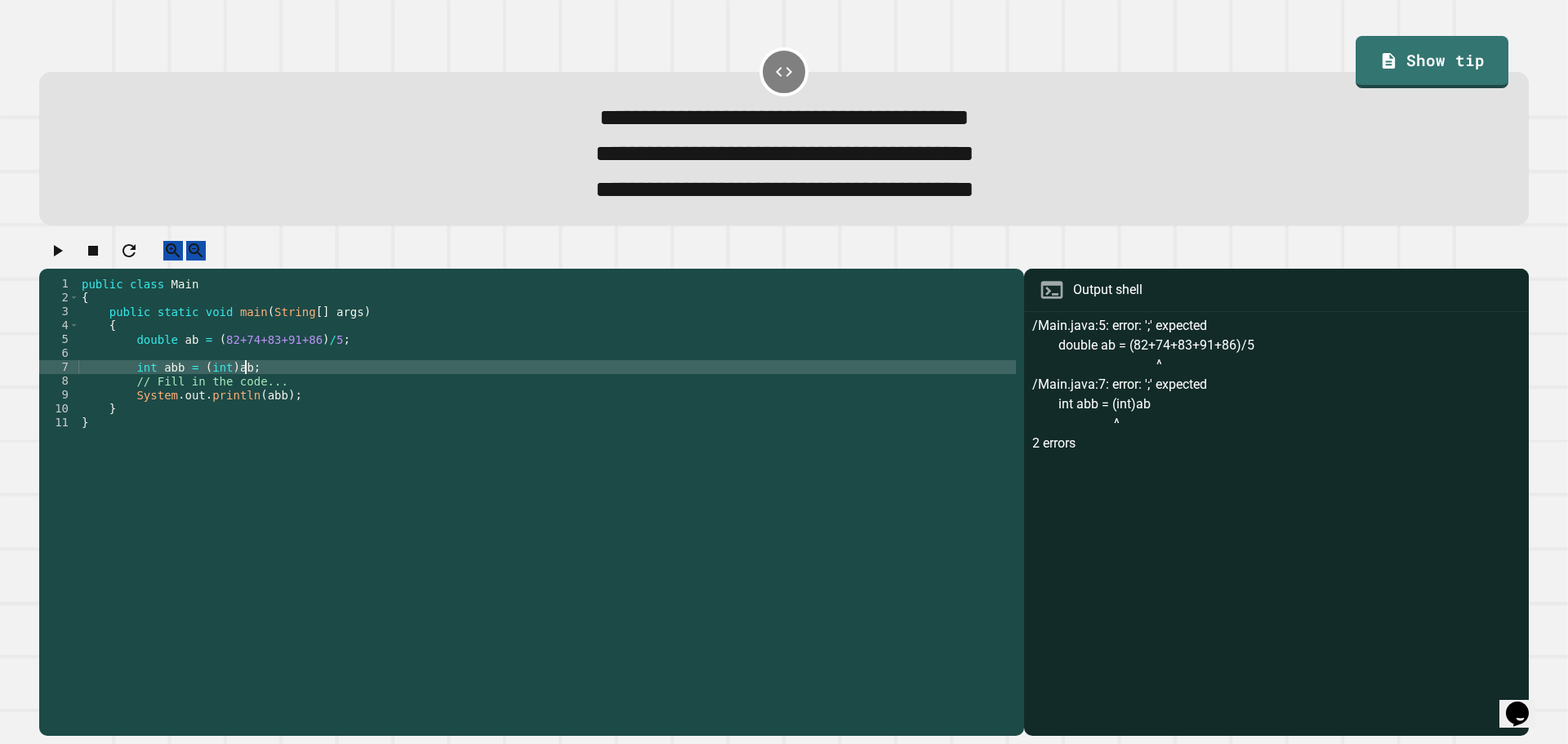
drag, startPoint x: 25, startPoint y: 237, endPoint x: 67, endPoint y: 263, distance: 49.4
click at [27, 238] on div "**********" at bounding box center [784, 372] width 1568 height 744
click at [67, 260] on icon "button" at bounding box center [57, 251] width 20 height 20
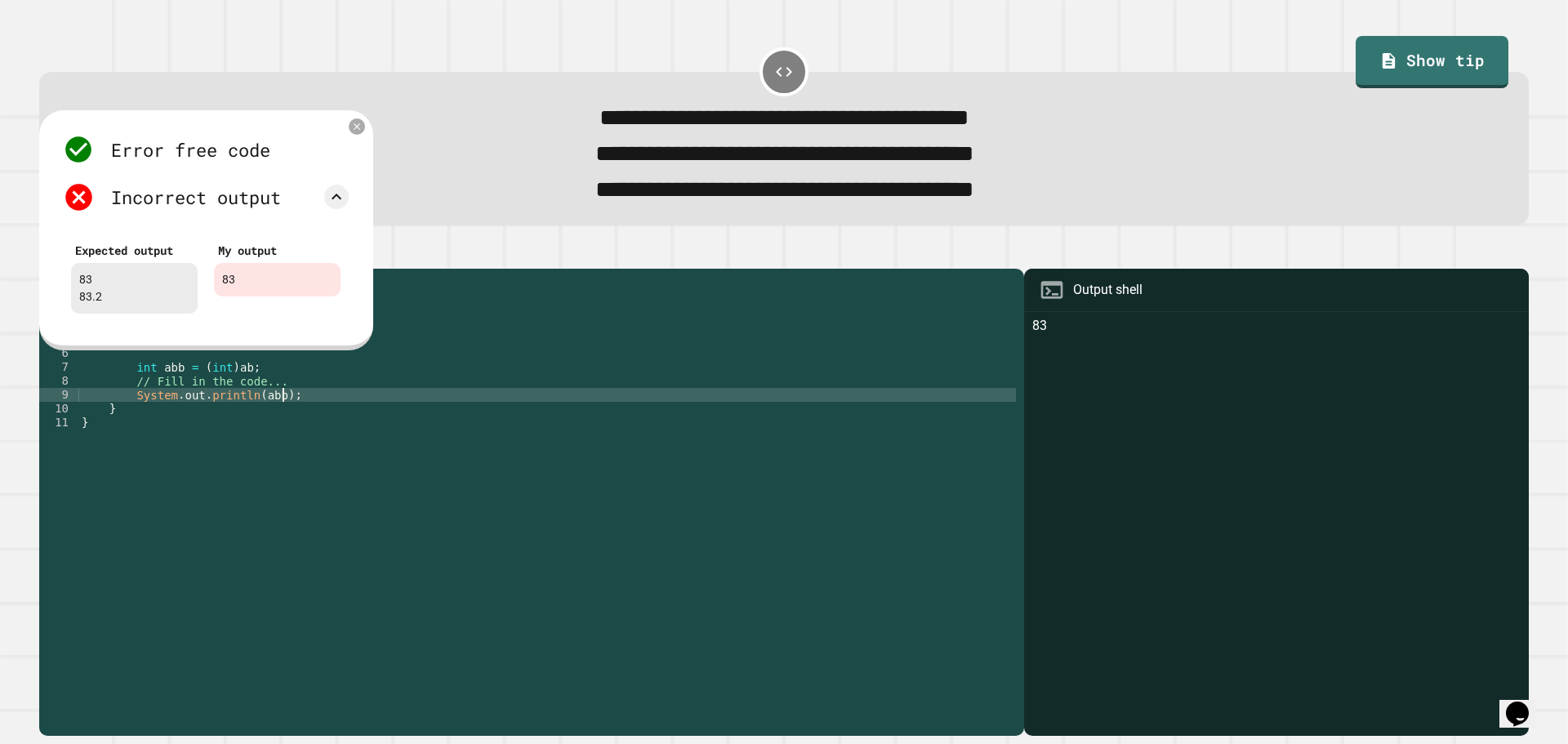
click at [362, 415] on div "public class Main { public static void main ( String [ ] args ) { double ab = (…" at bounding box center [547, 485] width 938 height 416
type textarea "**********"
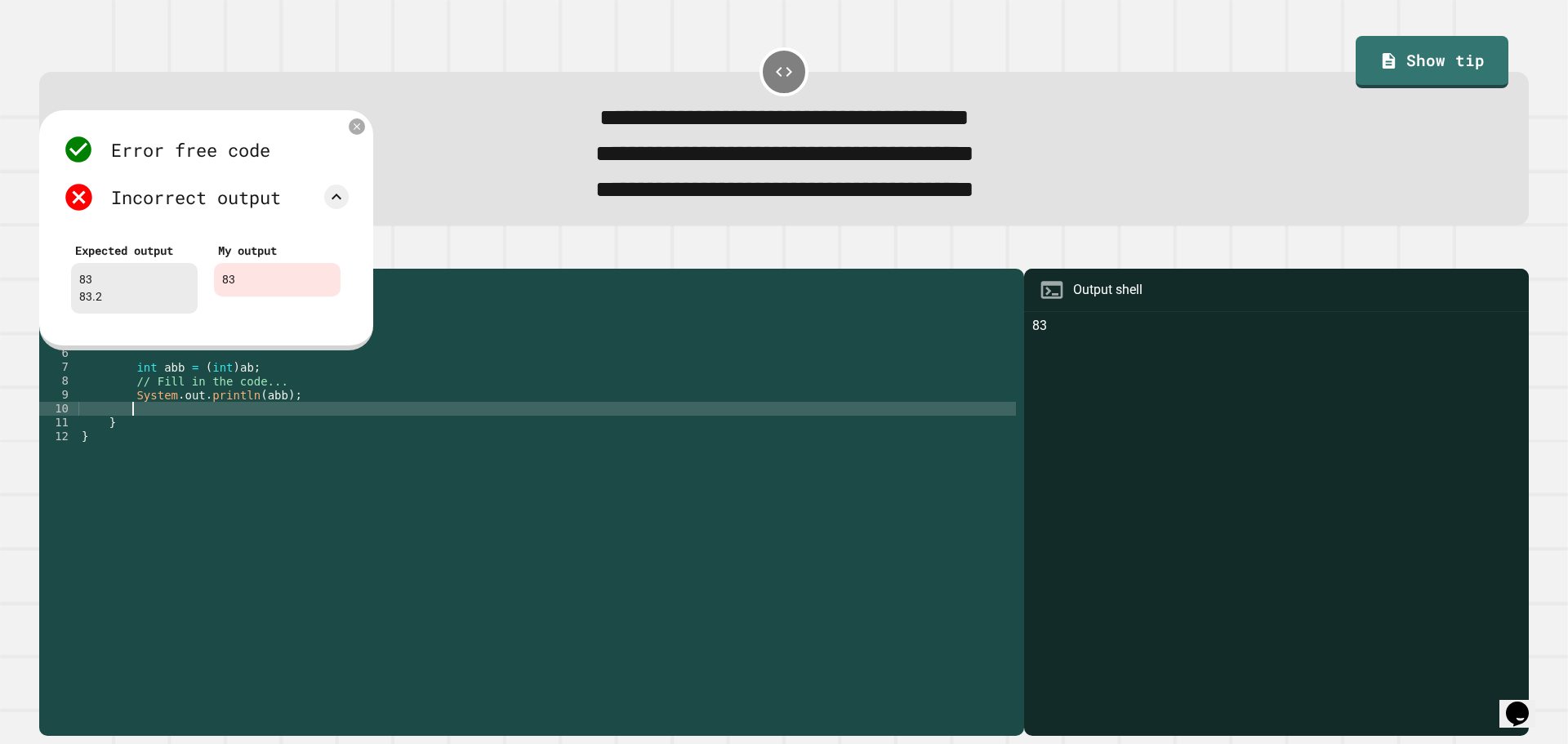
scroll to position [0, 2]
paste textarea "**********"
drag, startPoint x: 319, startPoint y: 431, endPoint x: 253, endPoint y: 436, distance: 66.2
click at [253, 436] on div "public class Main { public static void main ( String [ ] args ) { double ab = (…" at bounding box center [547, 485] width 938 height 416
click at [353, 144] on div "Error free code 83 Incorrect output Expected output 83 83.2 My output 83" at bounding box center [205, 228] width 302 height 204
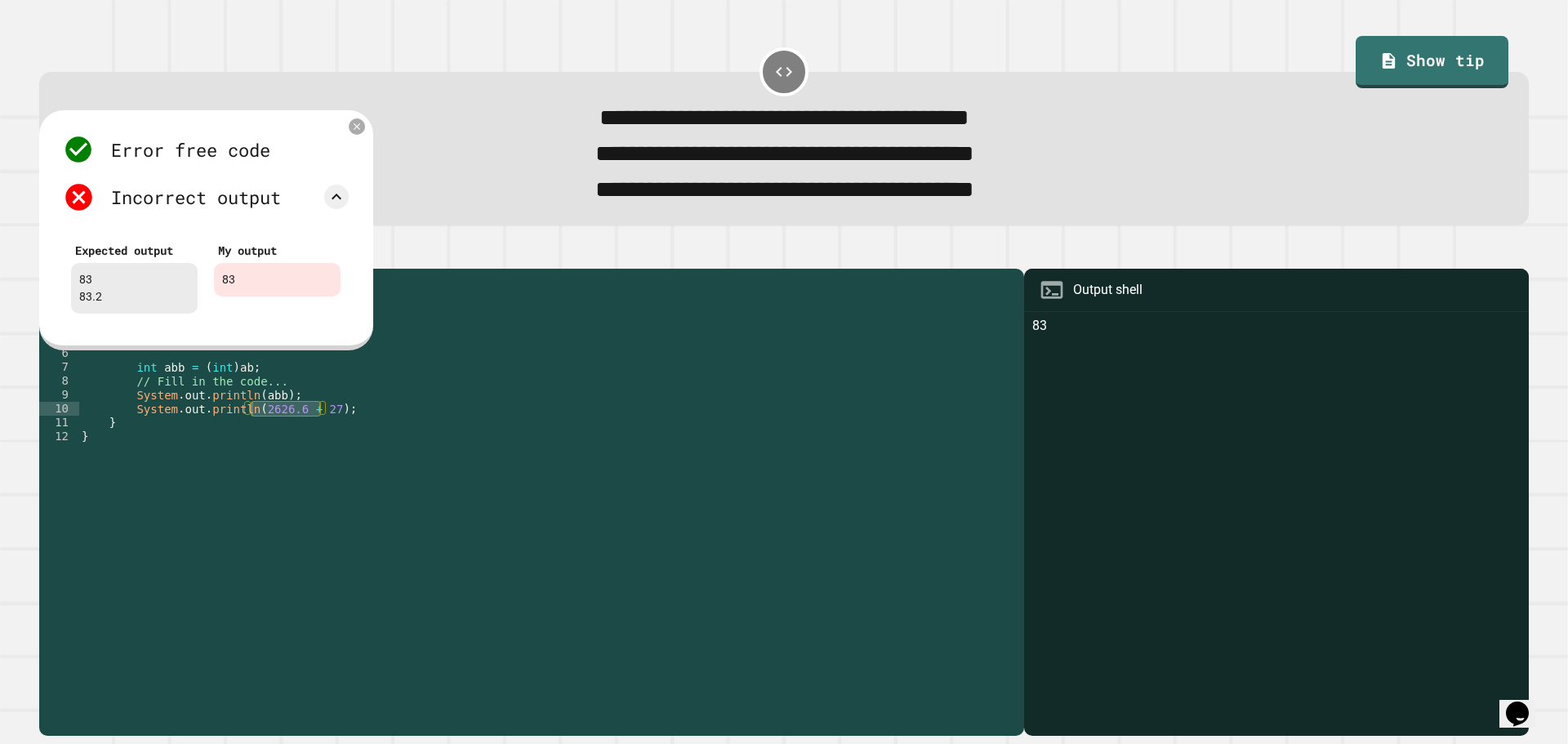
click at [351, 141] on div "Error free code 83 Incorrect output Expected output 83 83.2 My output 83" at bounding box center [205, 228] width 302 height 204
click at [351, 133] on icon at bounding box center [357, 126] width 14 height 14
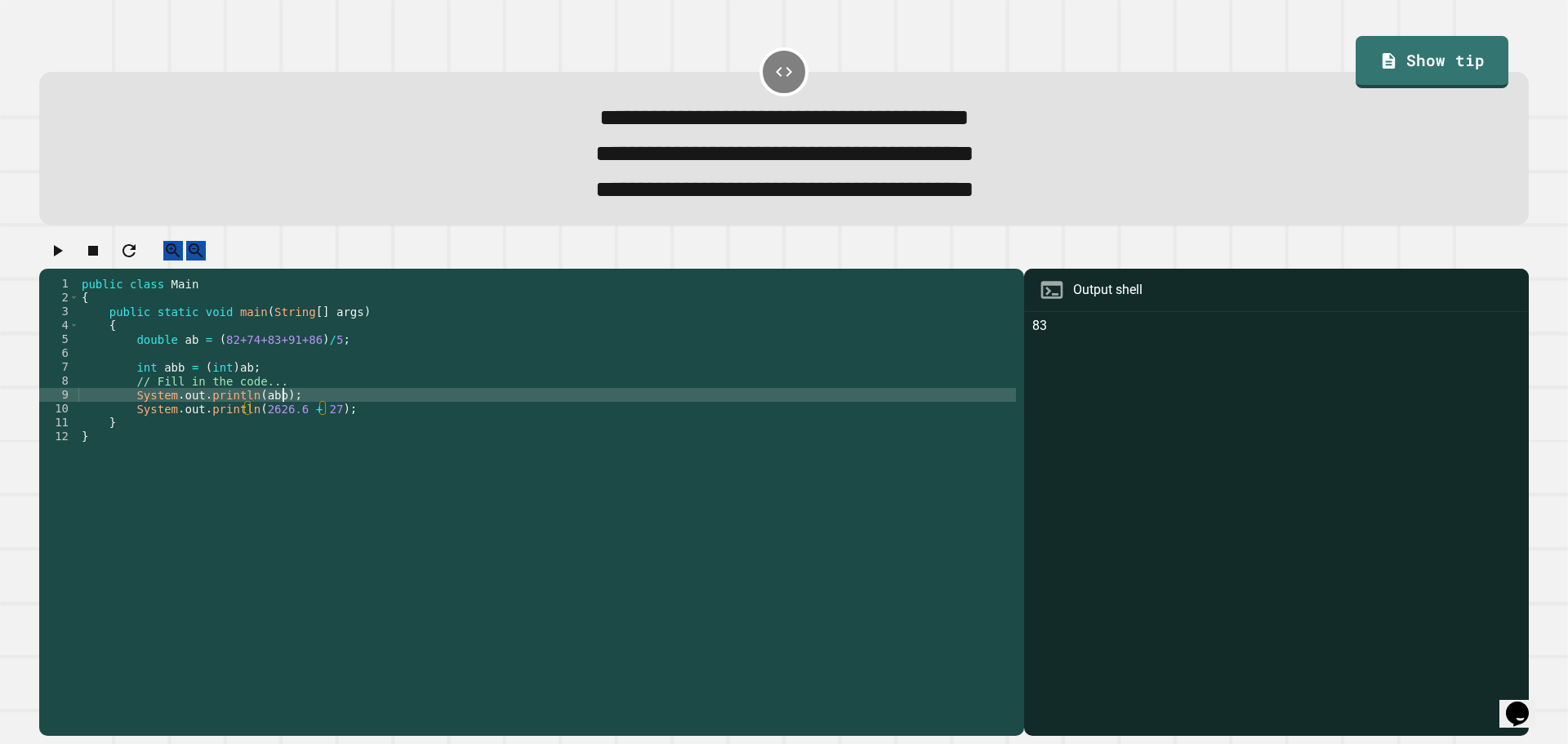
click at [346, 420] on div "public class Main { public static void main ( String [ ] args ) { double ab = (…" at bounding box center [547, 485] width 938 height 416
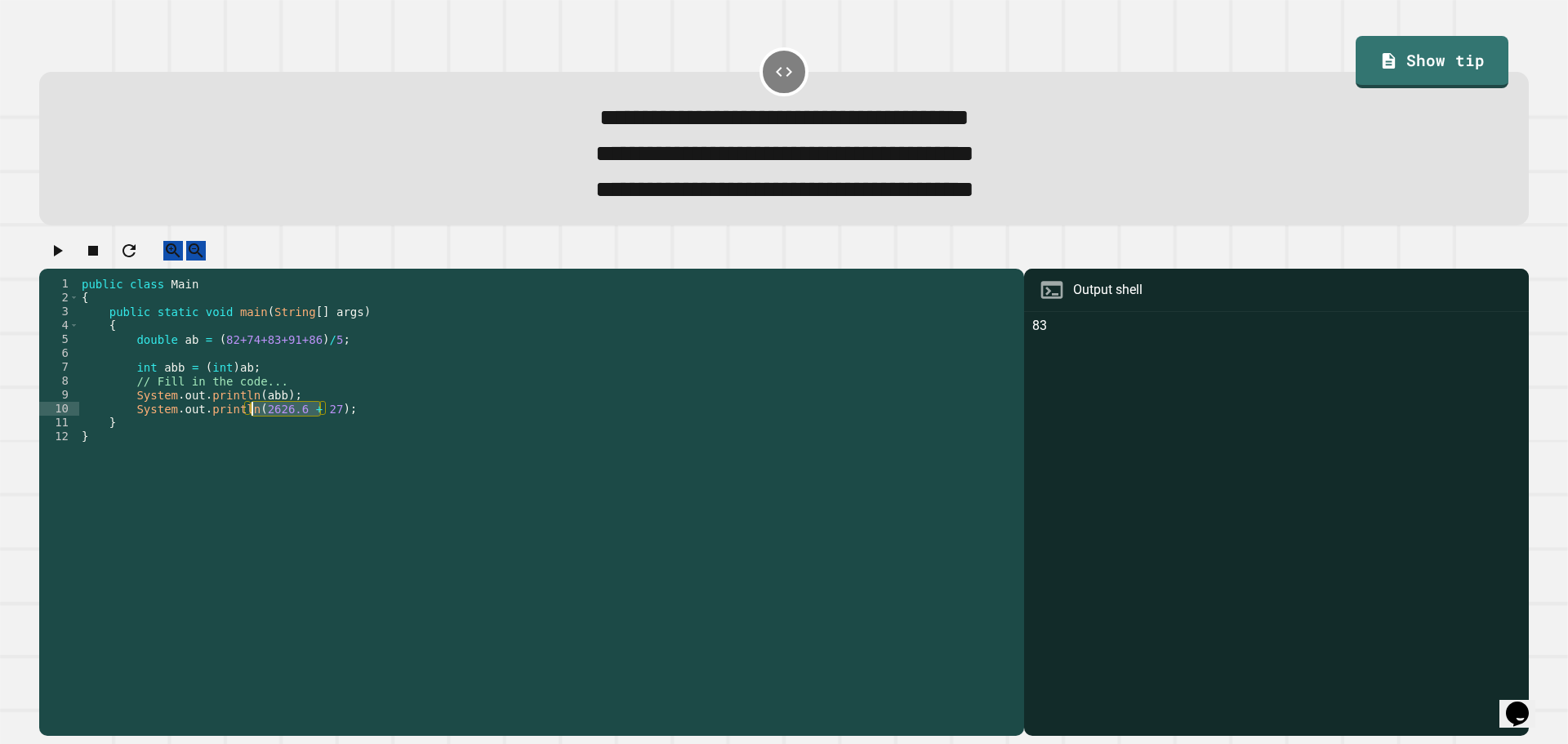
drag, startPoint x: 320, startPoint y: 430, endPoint x: 254, endPoint y: 429, distance: 66.0
click at [254, 429] on div "public class Main { public static void main ( String [ ] args ) { double ab = (…" at bounding box center [547, 485] width 938 height 416
click at [280, 401] on div "public class Main { public static void main ( String [ ] args ) { double ab = (…" at bounding box center [547, 485] width 938 height 416
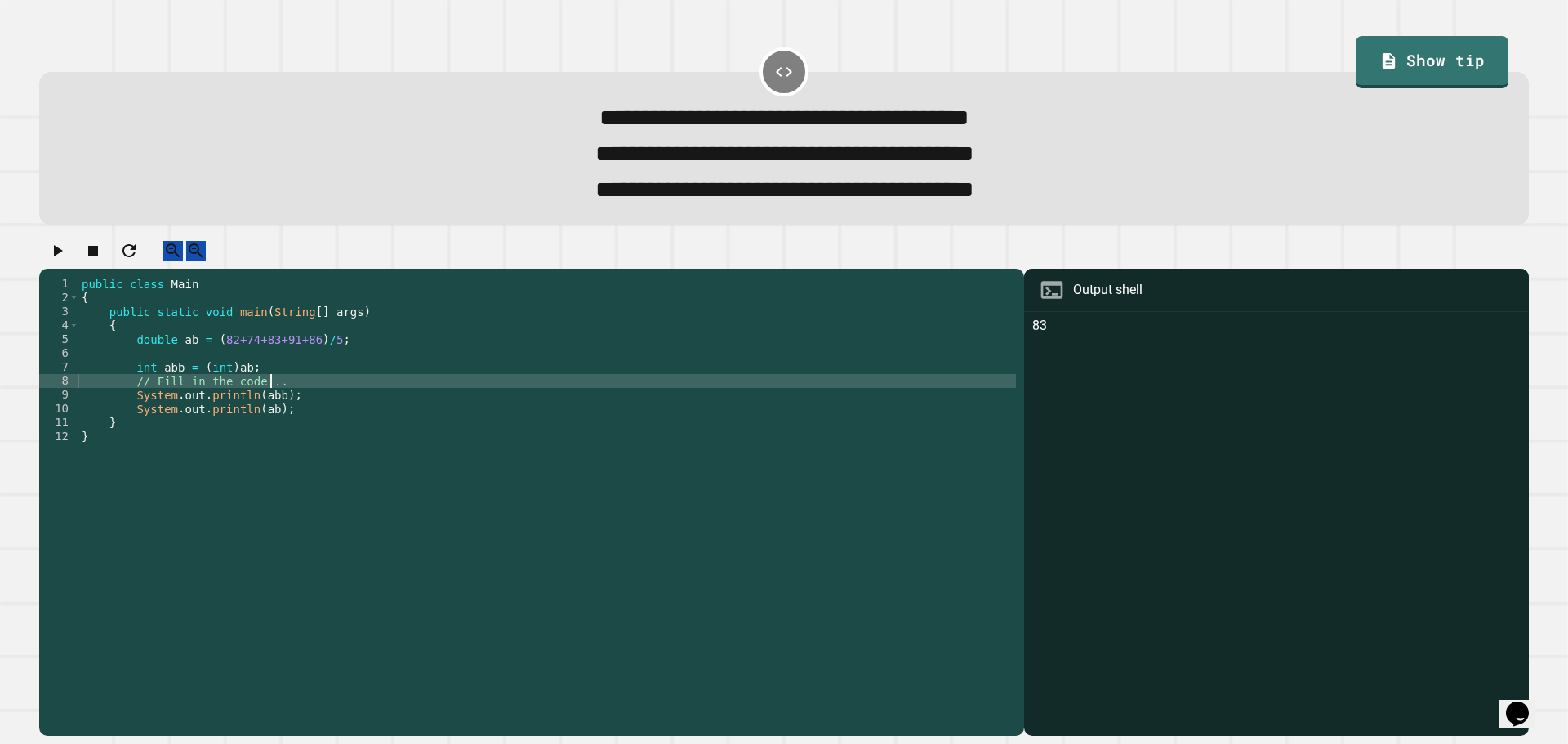
click at [280, 392] on div "public class Main { public static void main ( String [ ] args ) { double ab = (…" at bounding box center [547, 485] width 938 height 416
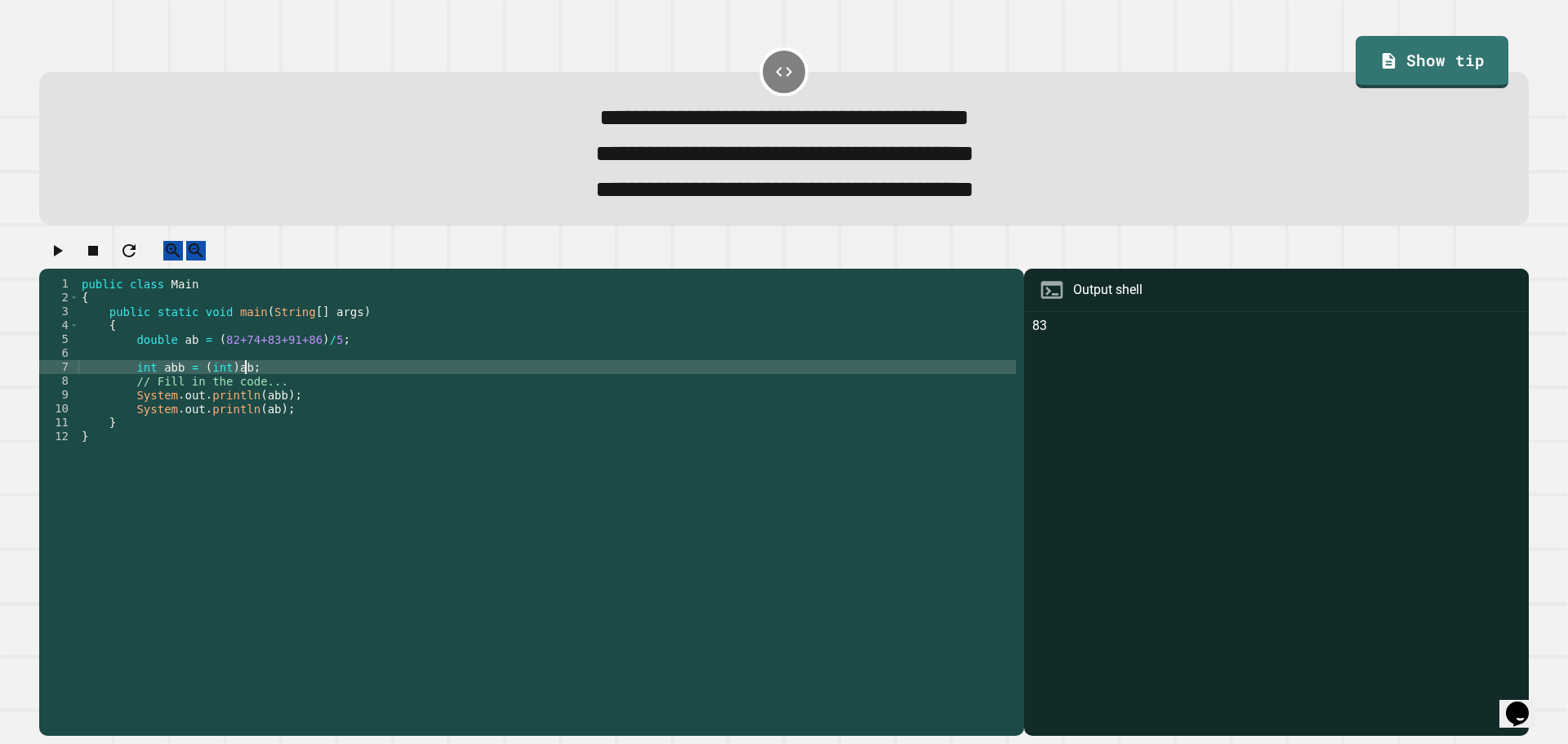
type textarea "**********"
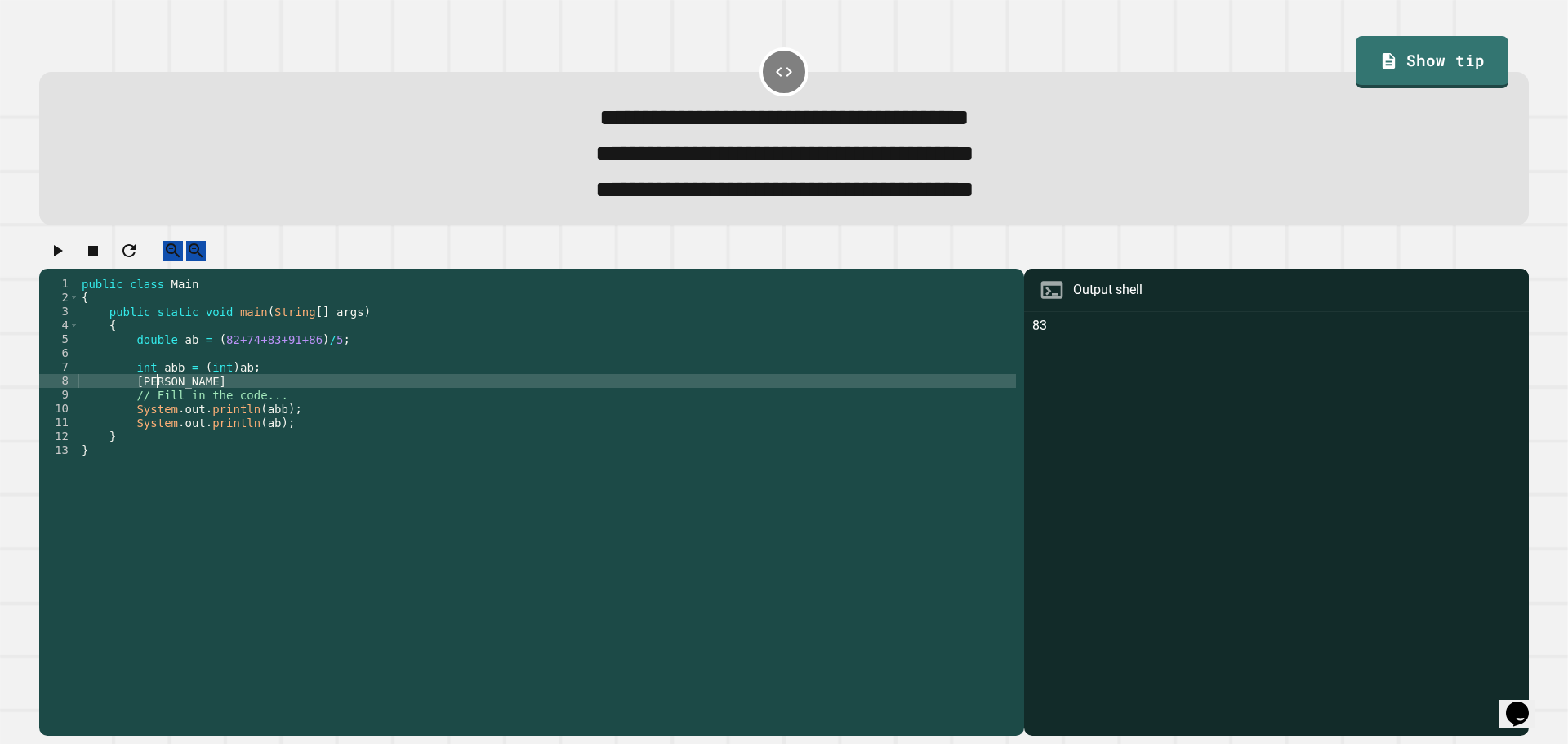
scroll to position [0, 5]
type textarea "*"
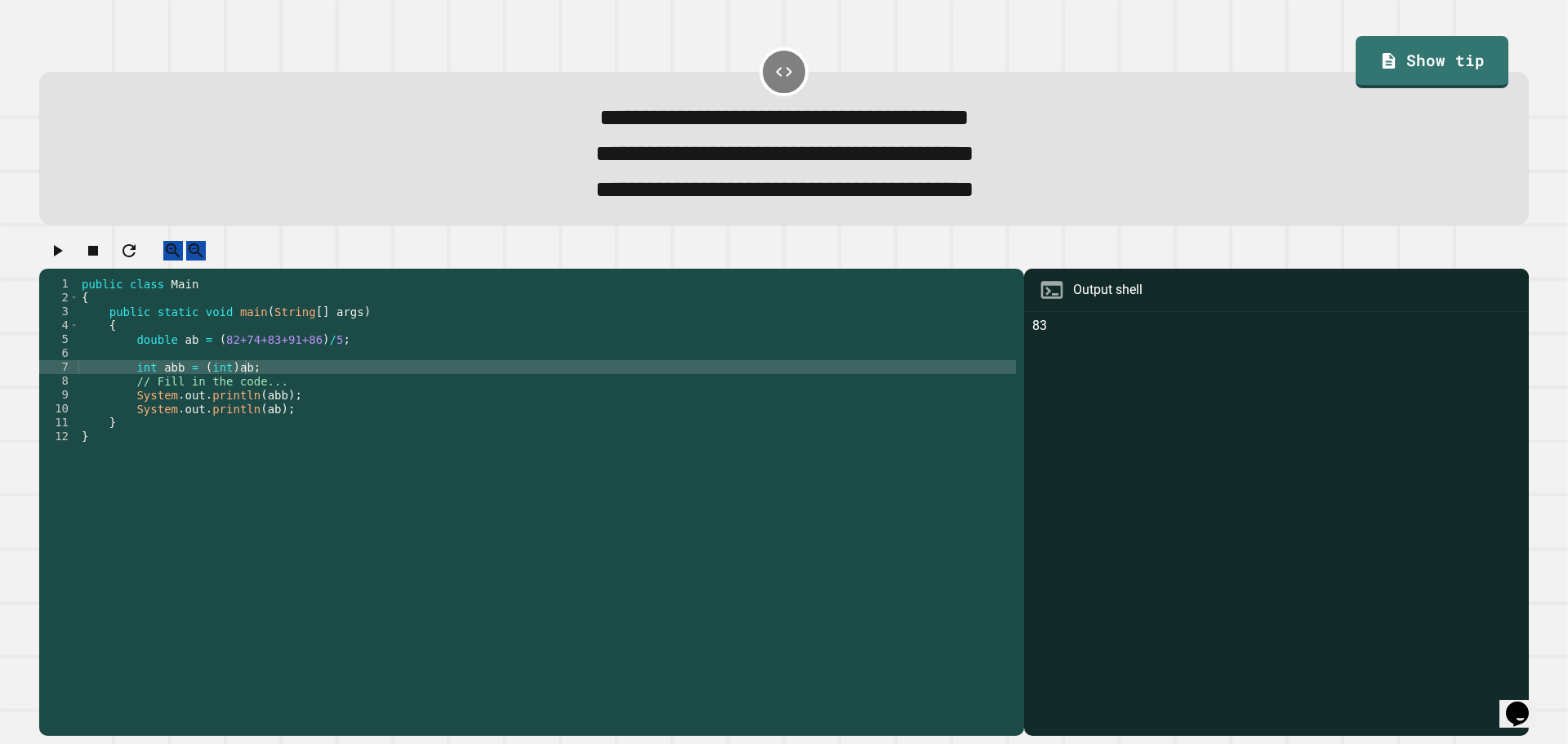
click at [67, 253] on button "button" at bounding box center [57, 251] width 20 height 21
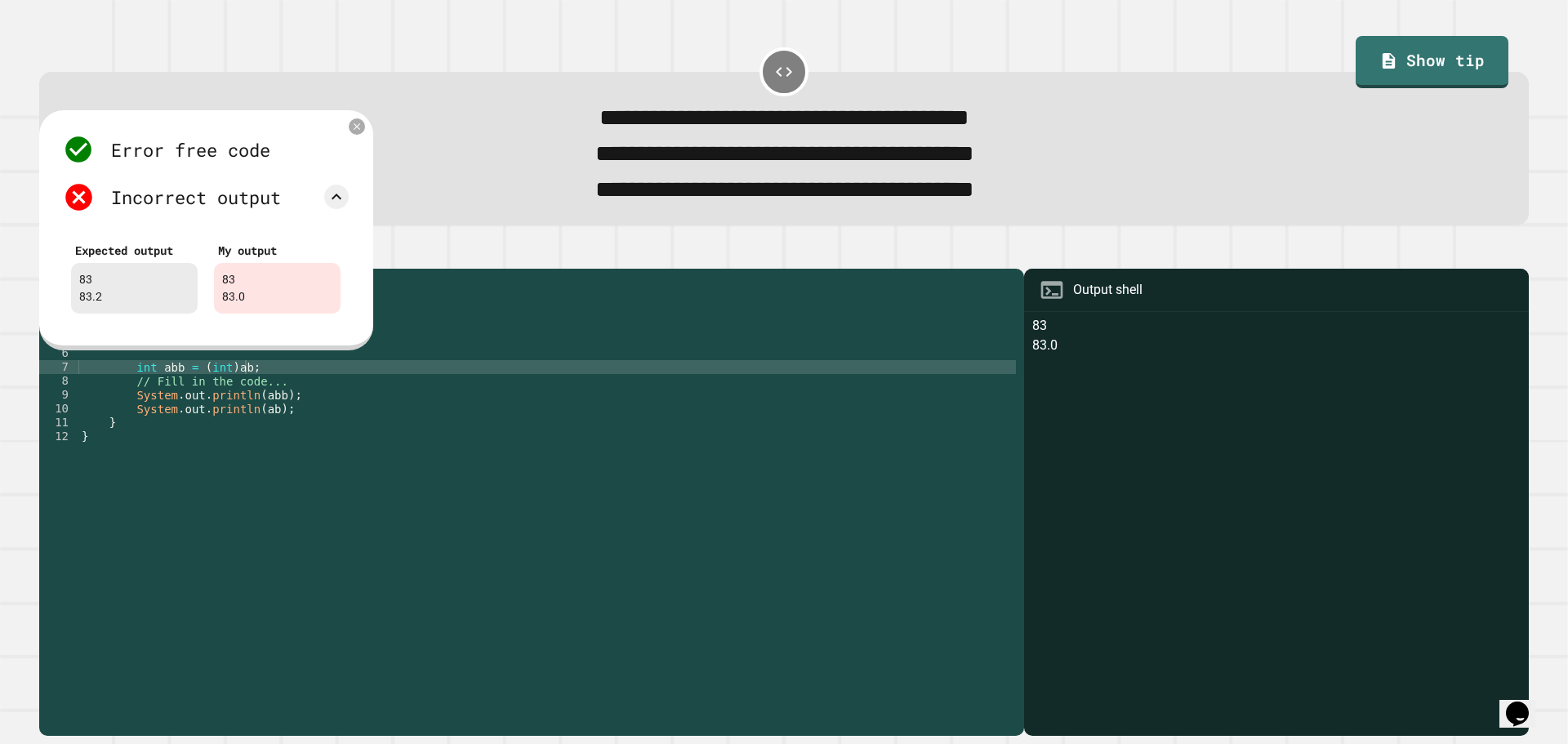
click at [264, 431] on div "public class Main { public static void main ( String [ ] args ) { double ab = (…" at bounding box center [547, 485] width 938 height 416
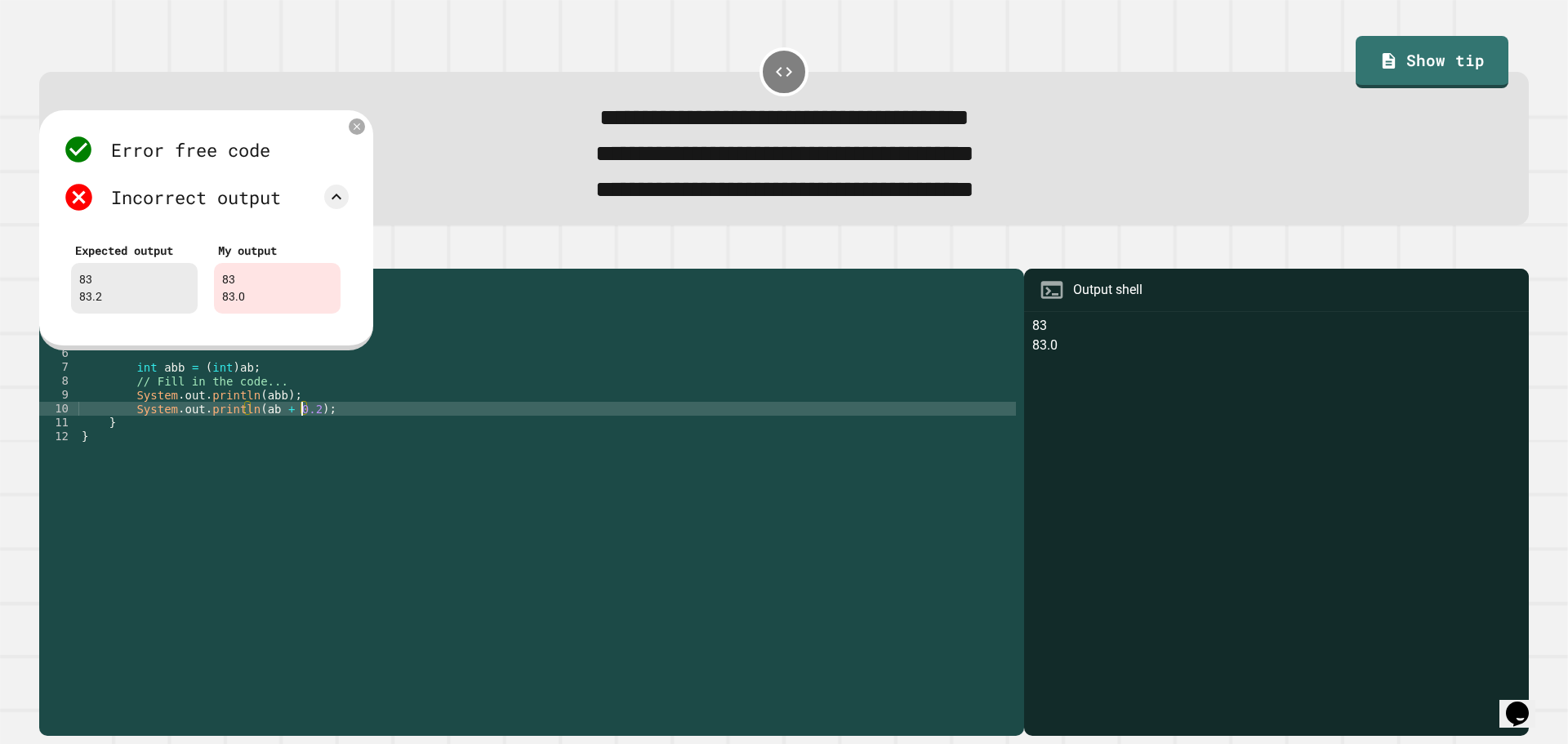
scroll to position [0, 16]
type textarea "**********"
click at [348, 133] on div at bounding box center [357, 126] width 20 height 20
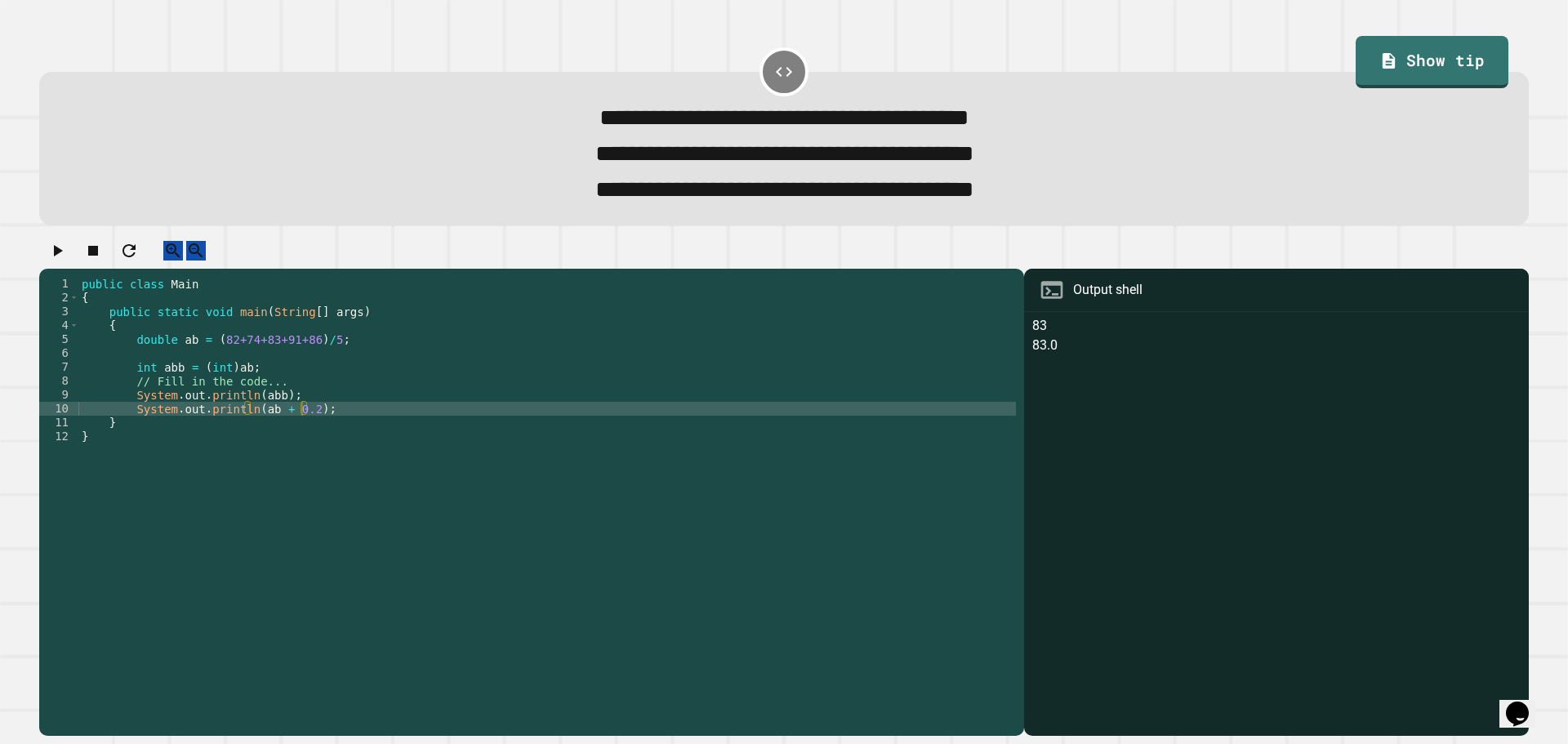
click at [67, 258] on icon "button" at bounding box center [57, 251] width 20 height 20
